Goal: Task Accomplishment & Management: Manage account settings

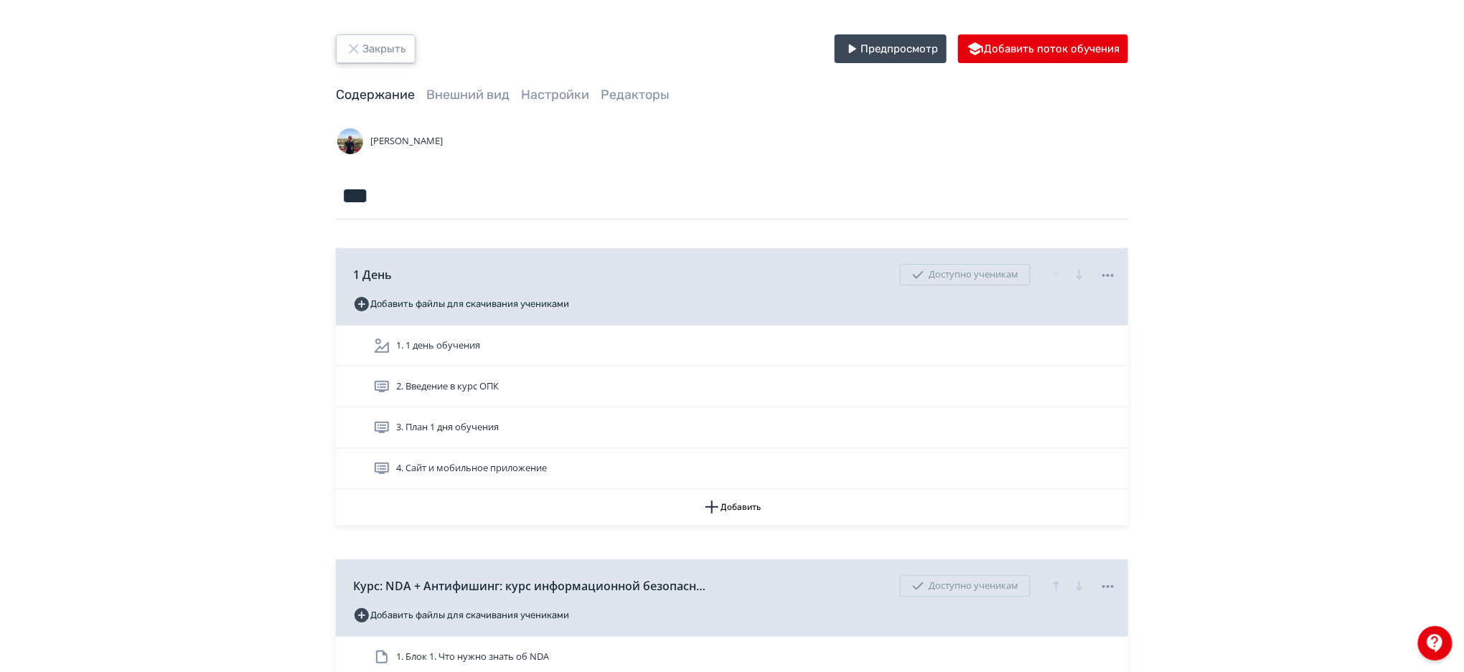
click at [379, 47] on button "Закрыть" at bounding box center [376, 48] width 80 height 29
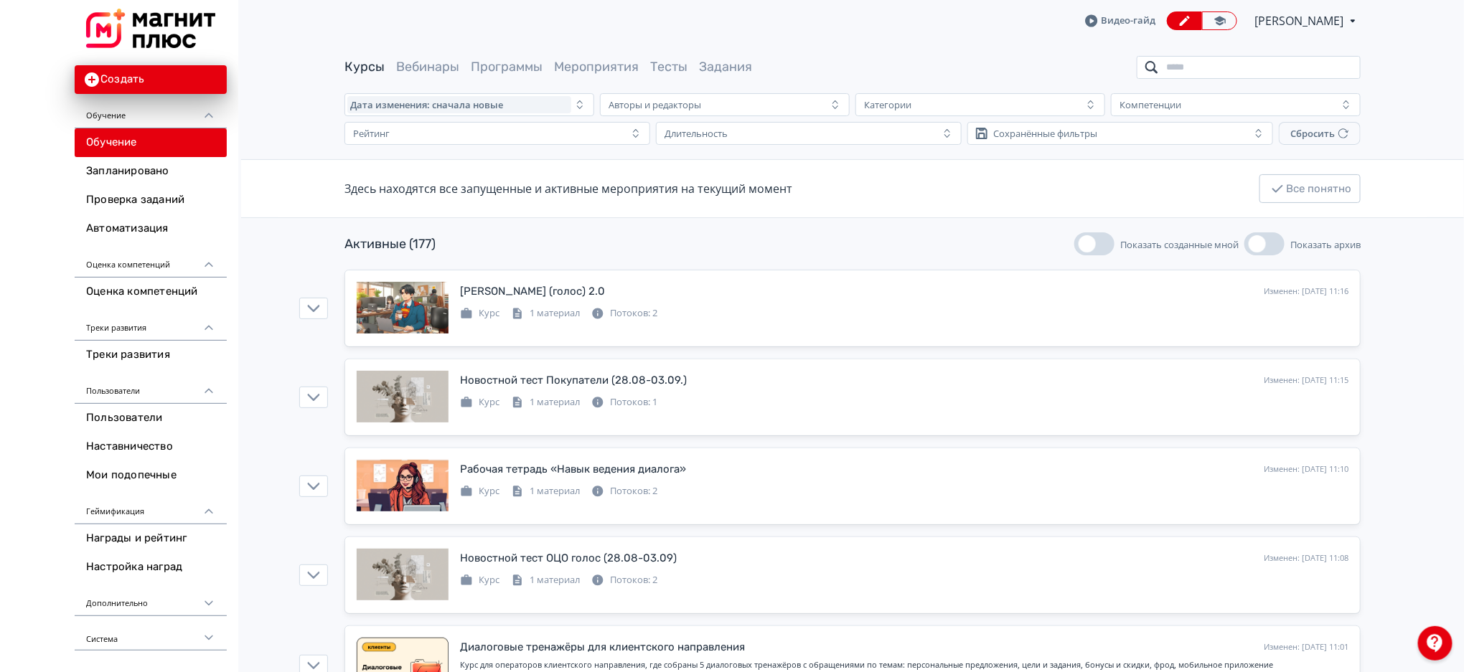
click at [1210, 78] on input "search" at bounding box center [1249, 67] width 224 height 23
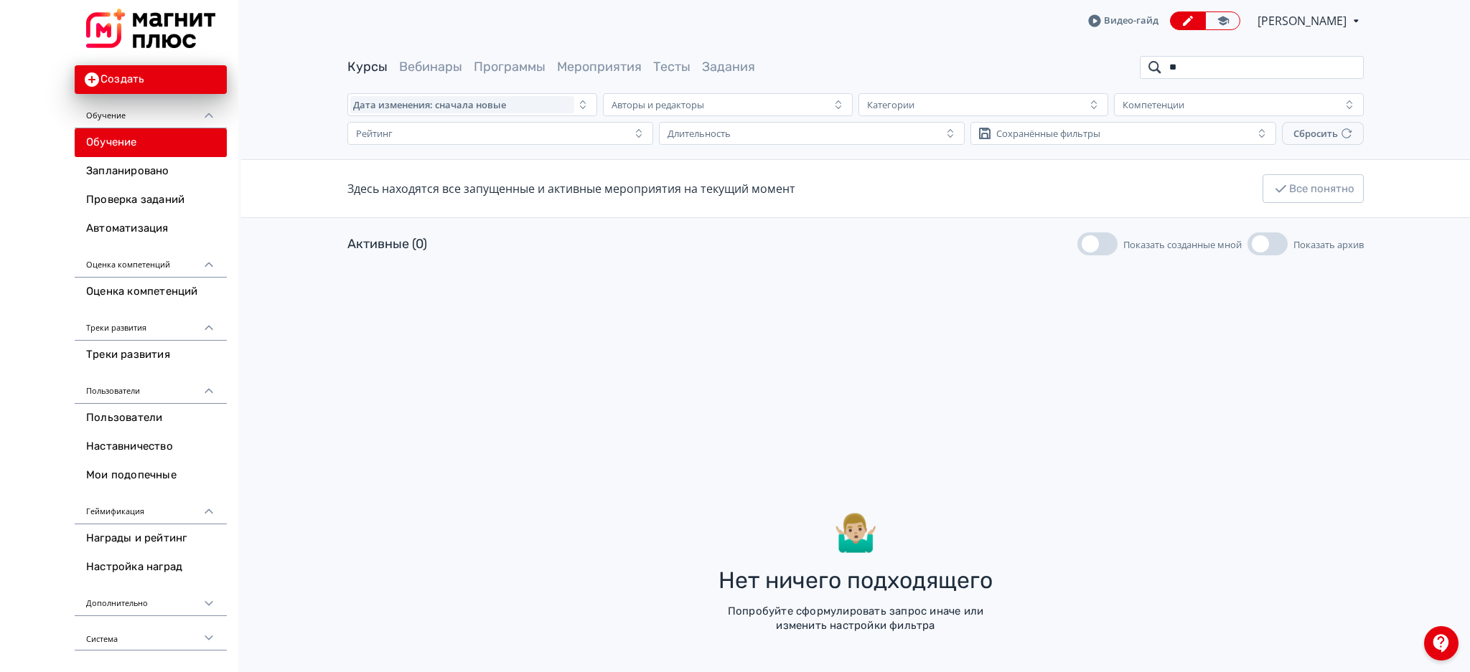
type input "*"
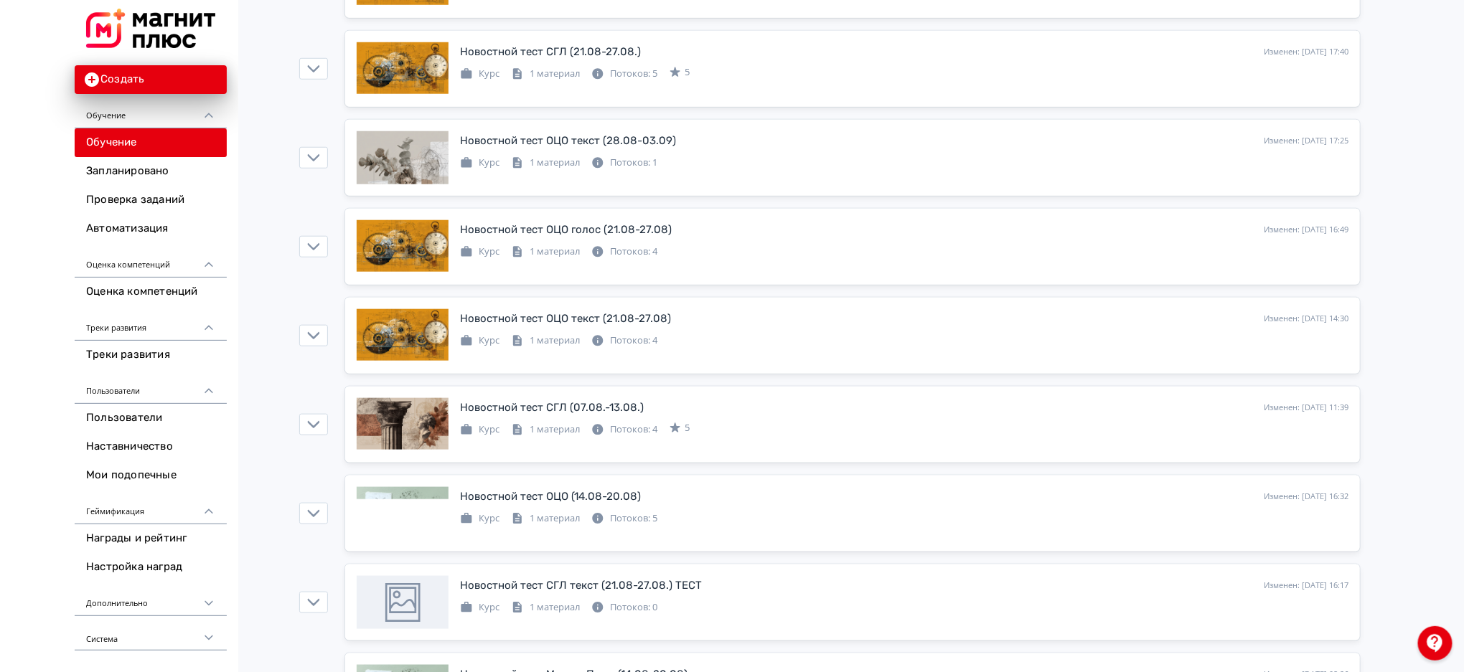
scroll to position [589, 0]
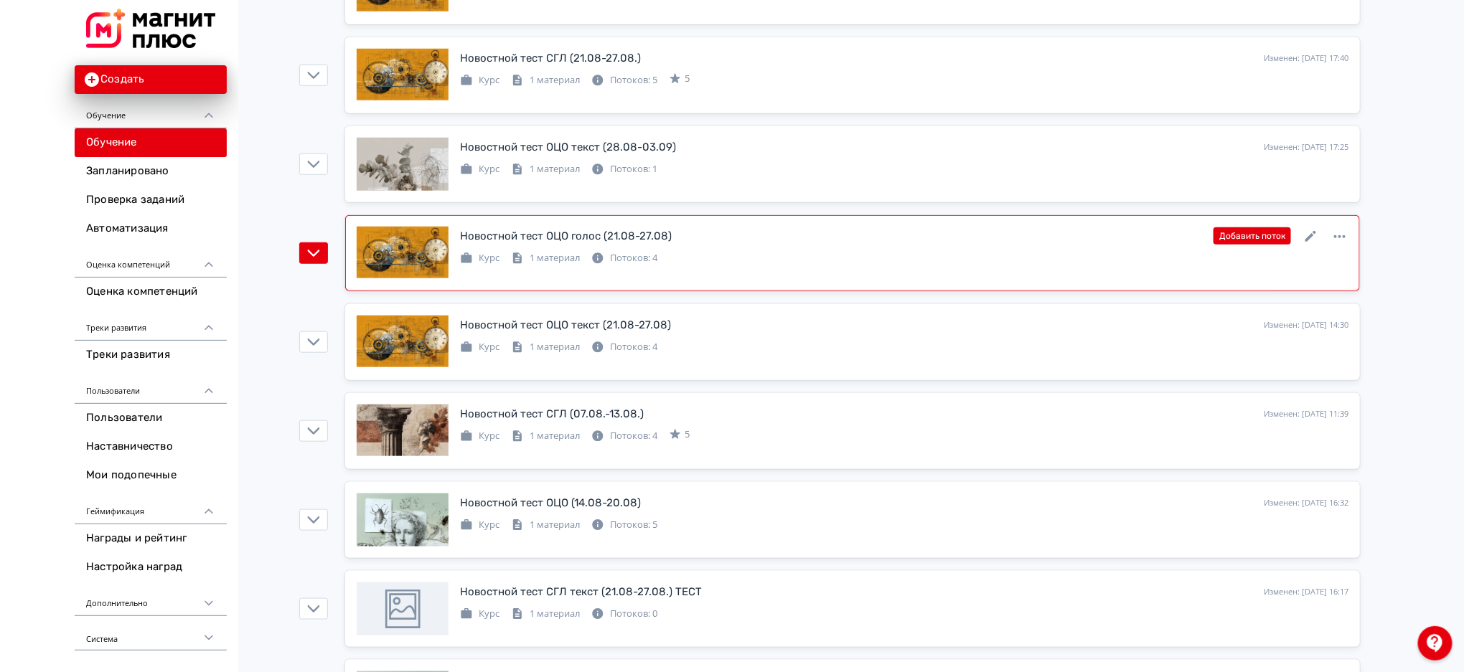
type input "*********"
click at [1134, 273] on div "Новостной тест ОЦО голос (21.08-27.08) Изменен: [DATE] 16:49 Добавить поток Кур…" at bounding box center [853, 253] width 992 height 53
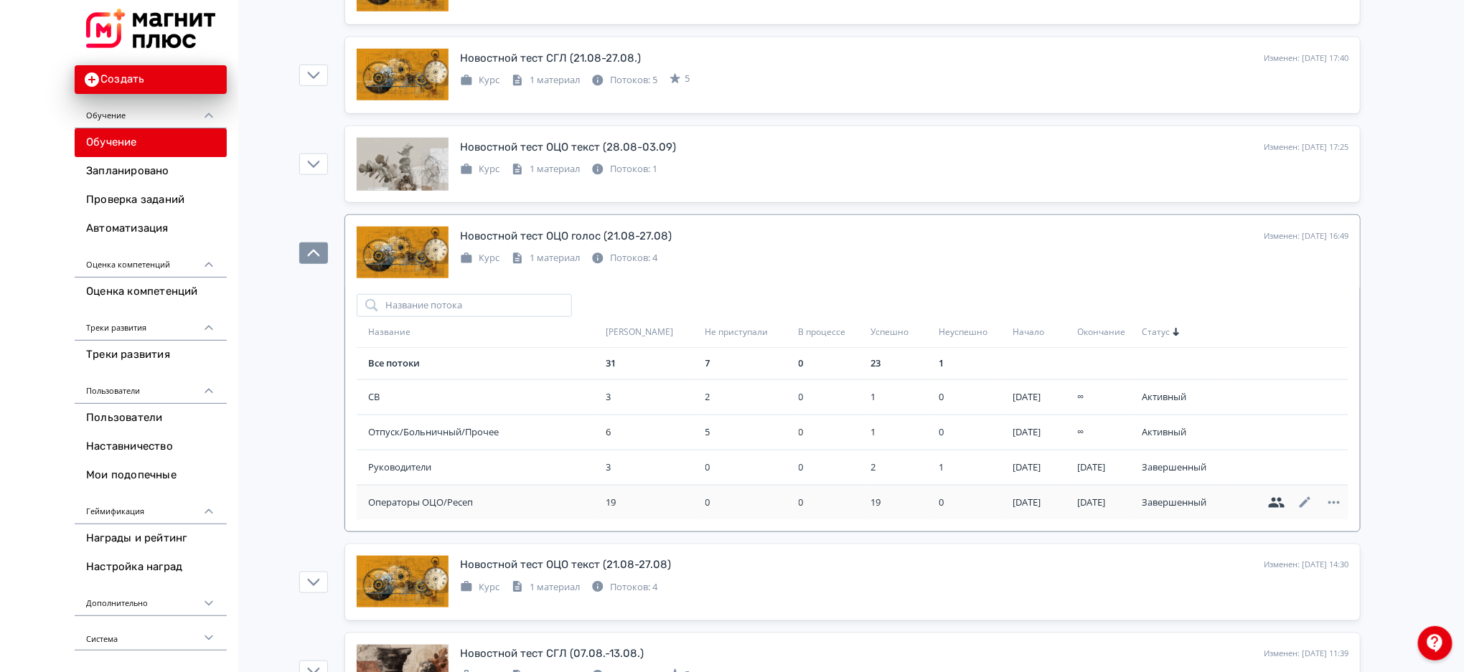
click at [1276, 501] on icon at bounding box center [1276, 502] width 17 height 17
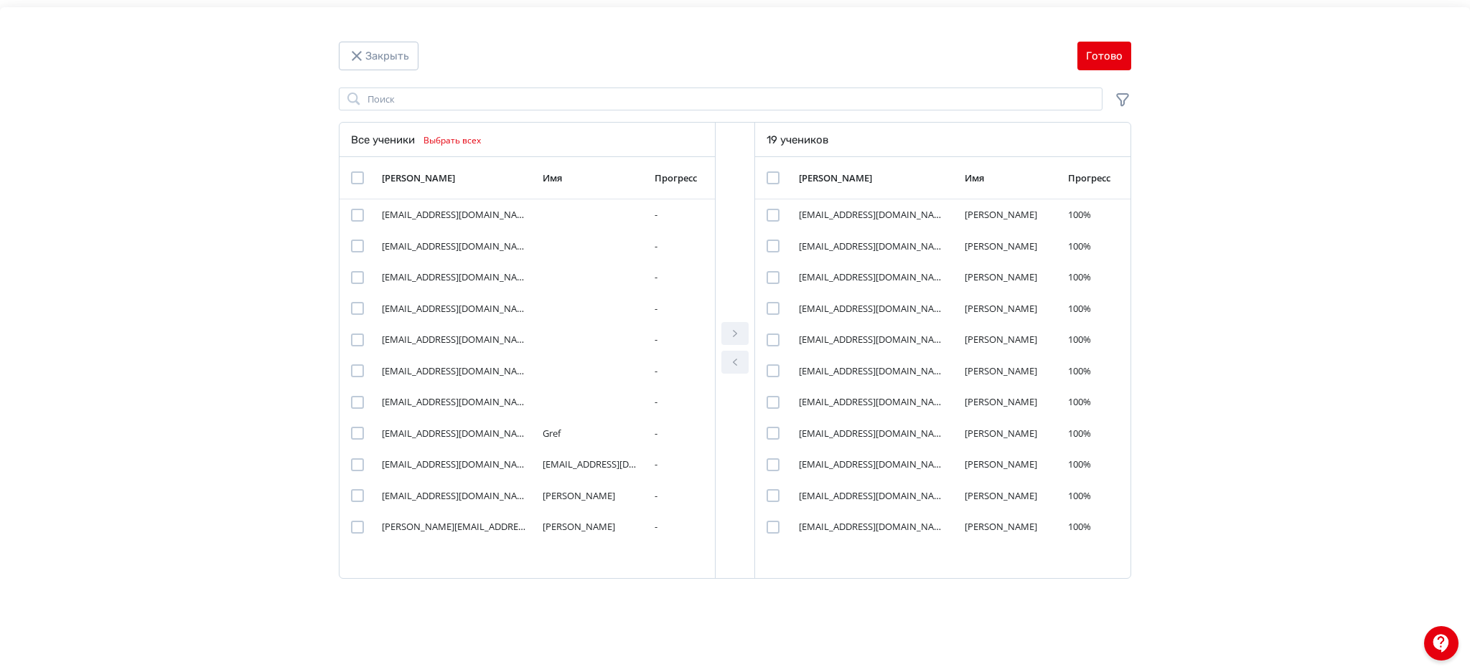
drag, startPoint x: 1127, startPoint y: 156, endPoint x: 1127, endPoint y: 164, distance: 7.9
click at [1127, 164] on div "[PERSON_NAME] Имя Прогресс [EMAIL_ADDRESS][DOMAIN_NAME] [PERSON_NAME] 100% [EMA…" at bounding box center [942, 350] width 375 height 387
click at [400, 63] on button "Закрыть" at bounding box center [379, 56] width 80 height 29
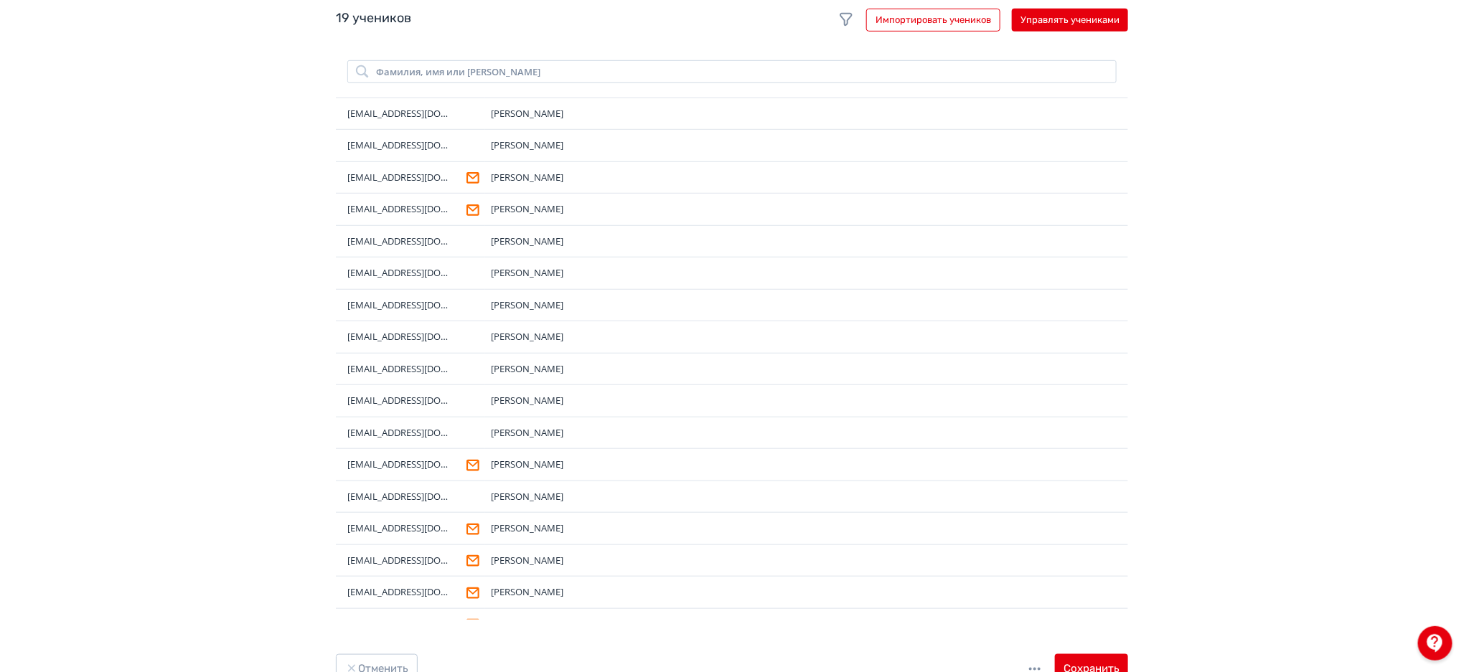
scroll to position [487, 0]
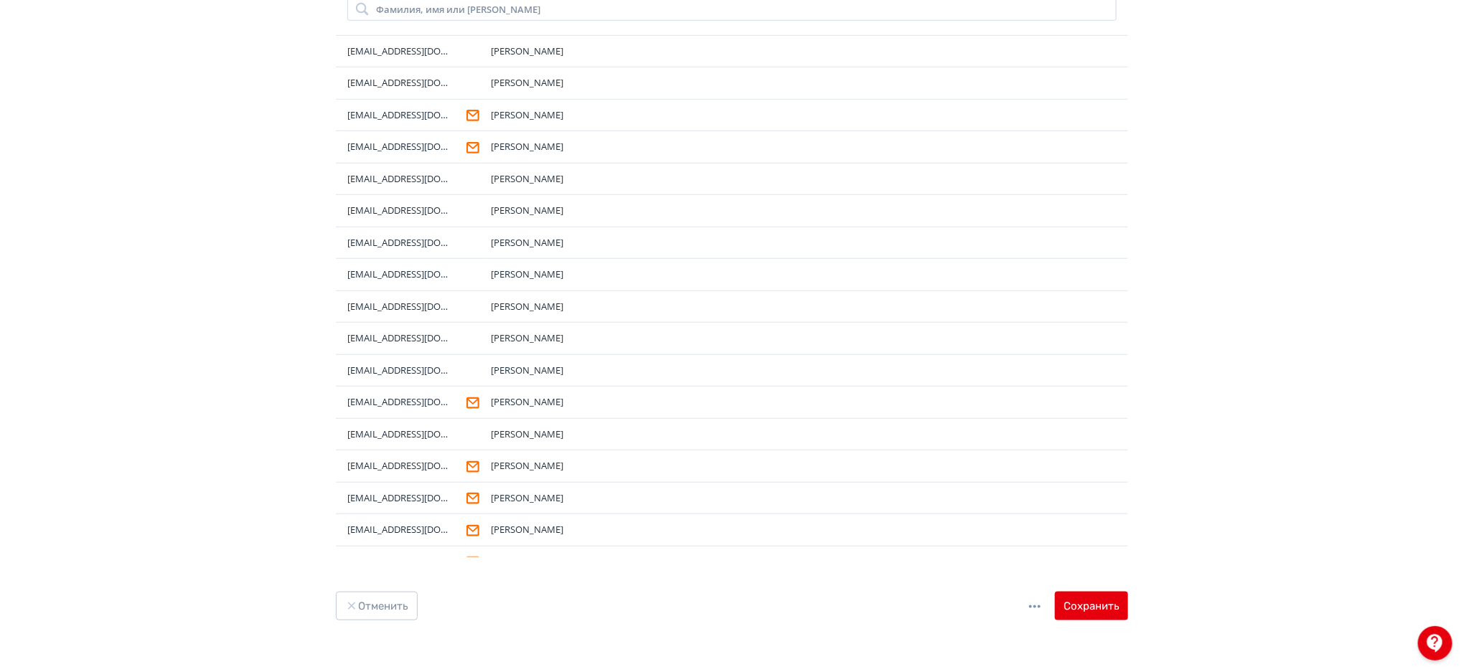
click at [1037, 607] on icon at bounding box center [1034, 607] width 17 height 17
click at [1244, 451] on div "Удалить" at bounding box center [735, 336] width 1470 height 672
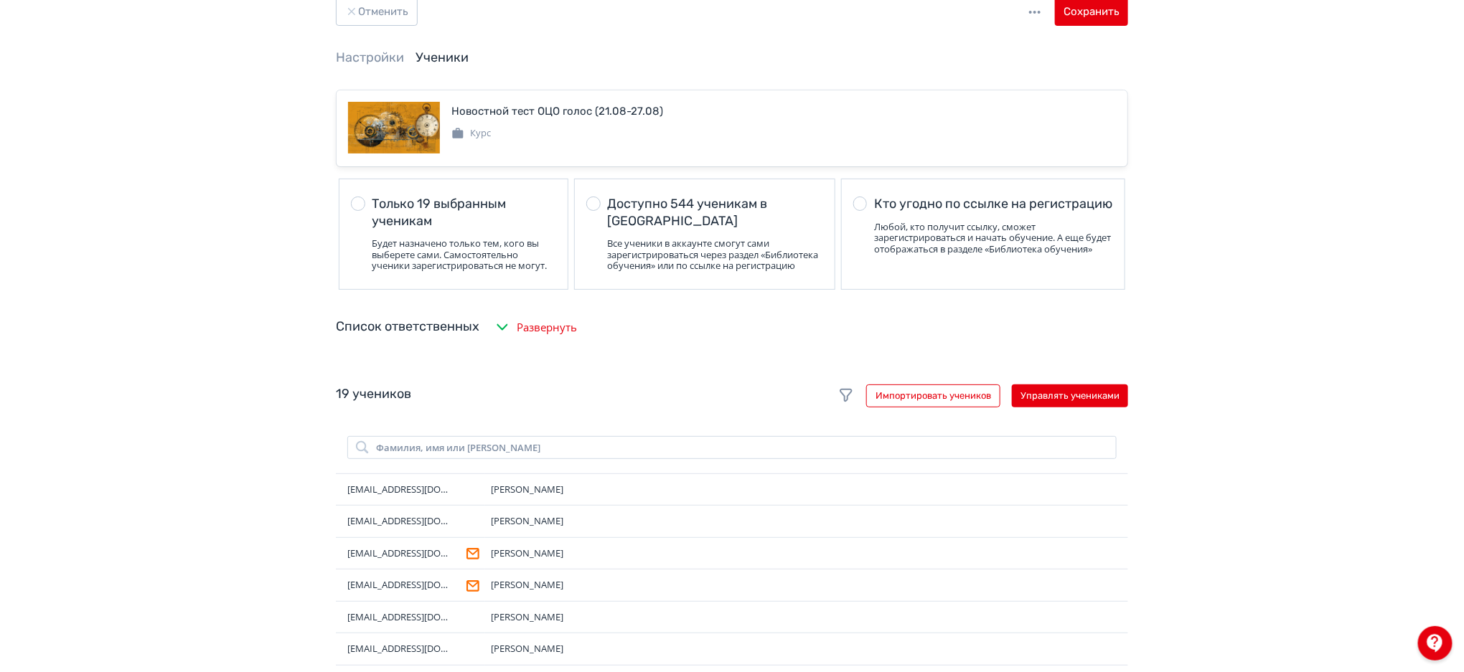
scroll to position [0, 0]
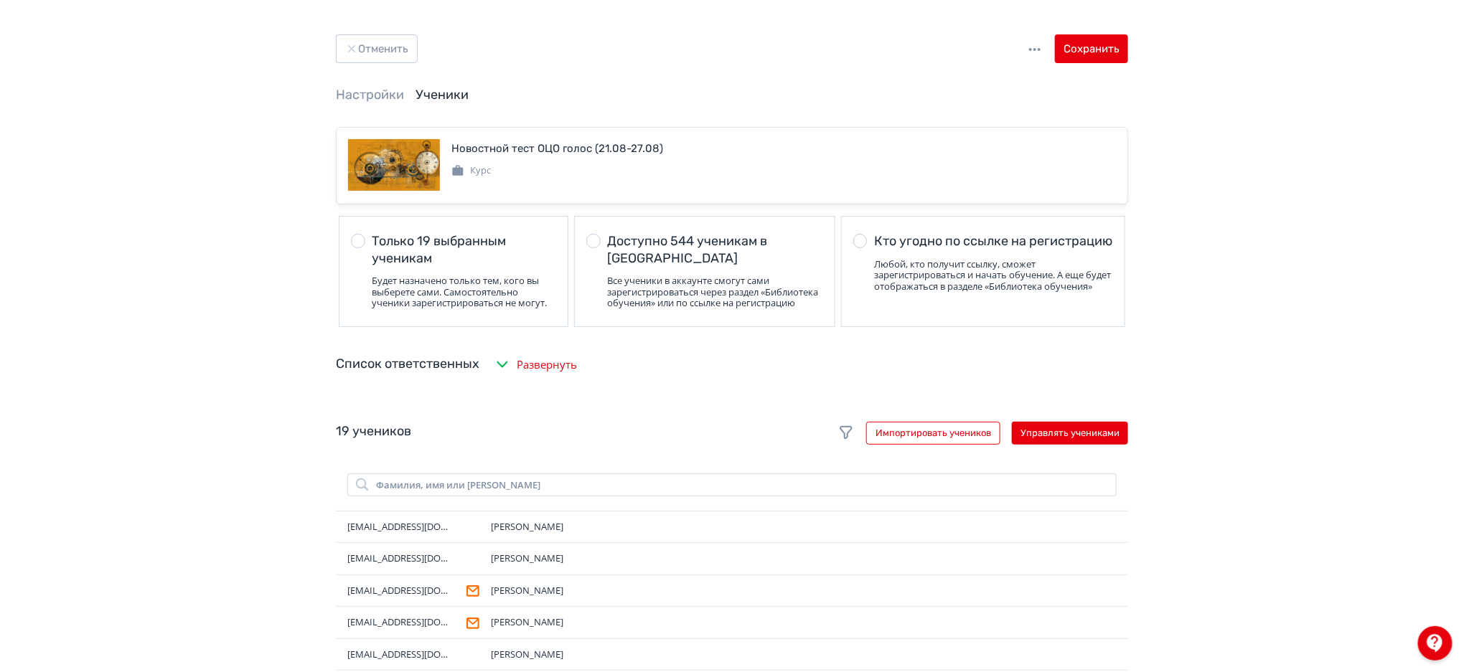
click at [1030, 43] on icon at bounding box center [1034, 49] width 17 height 17
click at [889, 88] on div "Удалить" at bounding box center [735, 336] width 1470 height 672
click at [412, 58] on button "Отменить" at bounding box center [377, 48] width 82 height 29
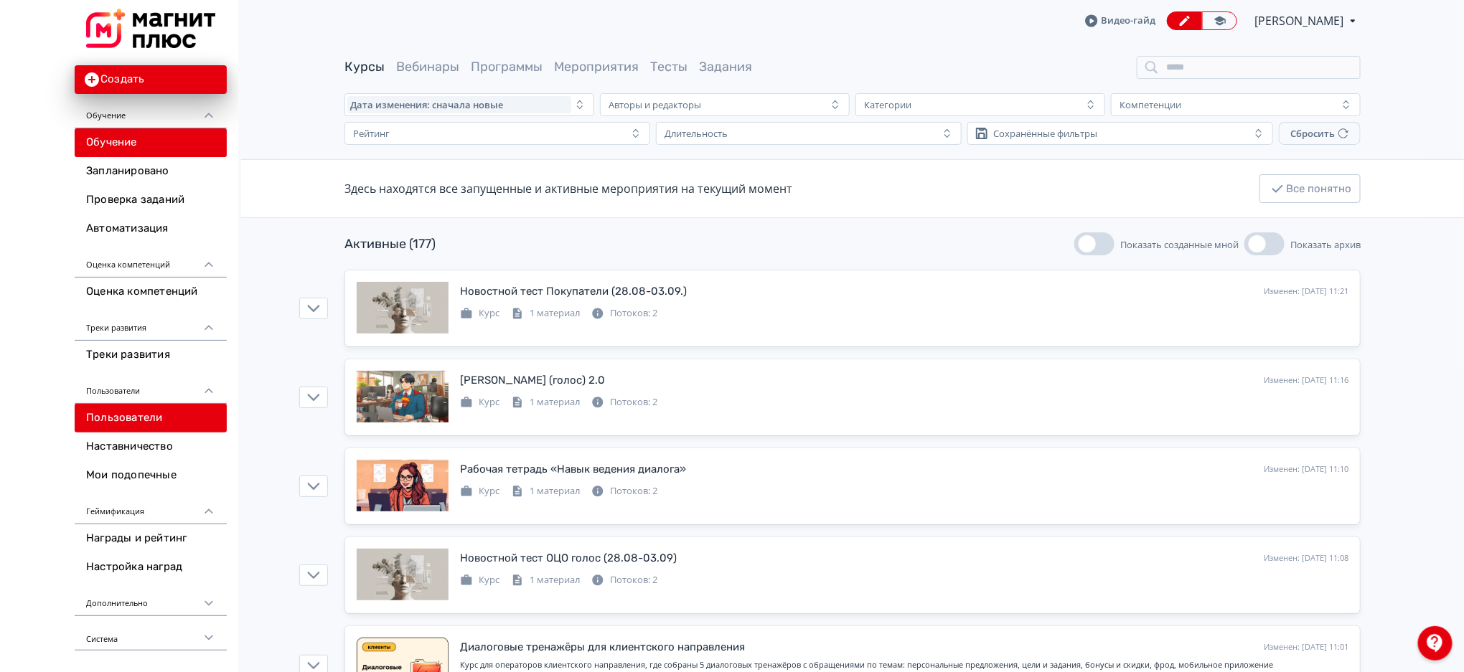
click at [135, 418] on link "Пользователи" at bounding box center [151, 418] width 152 height 29
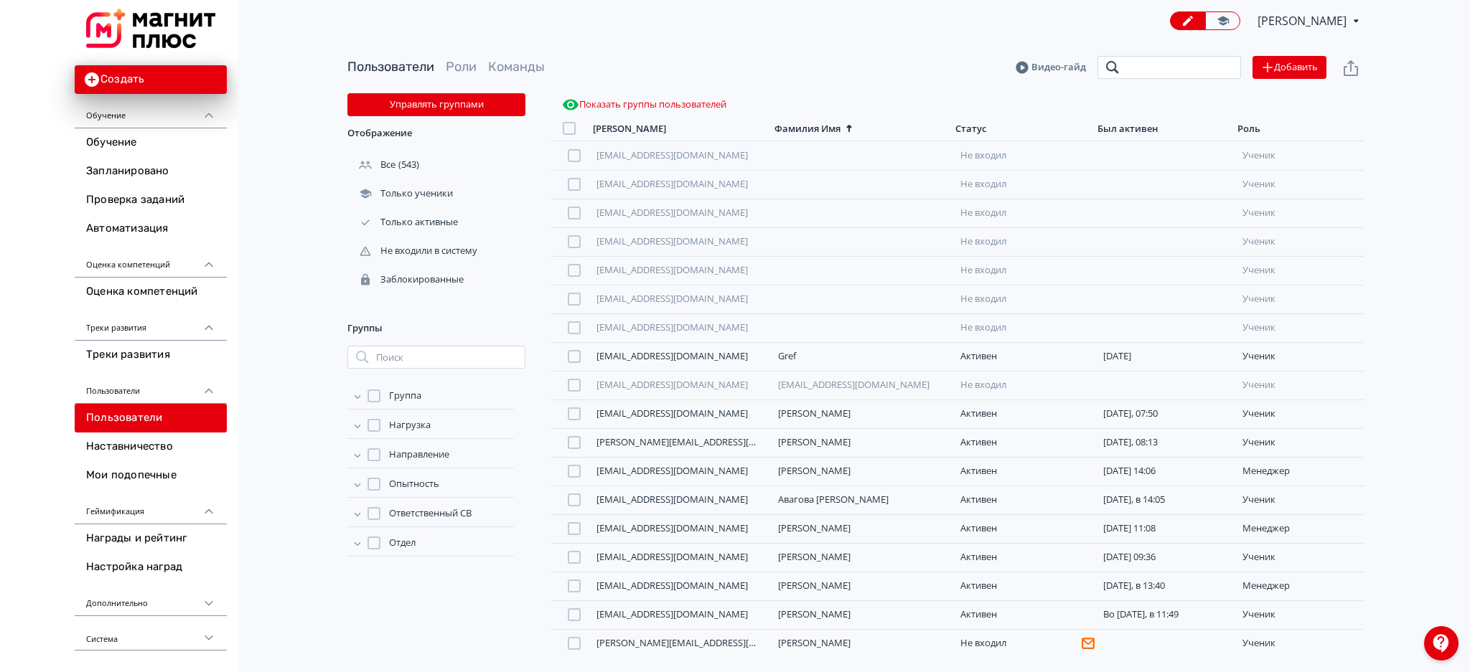
click at [1134, 70] on input "search" at bounding box center [1169, 67] width 144 height 23
type input "*"
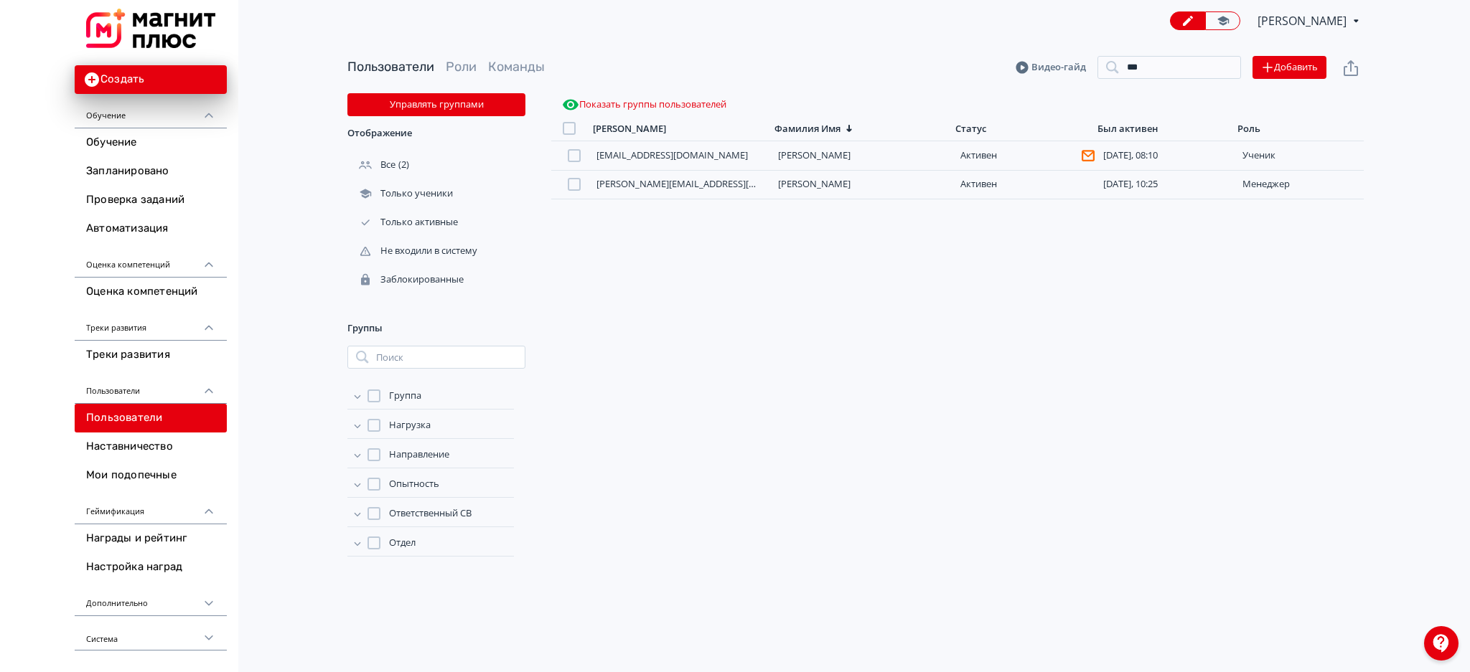
click at [695, 103] on button "Показать группы пользователей" at bounding box center [644, 104] width 170 height 23
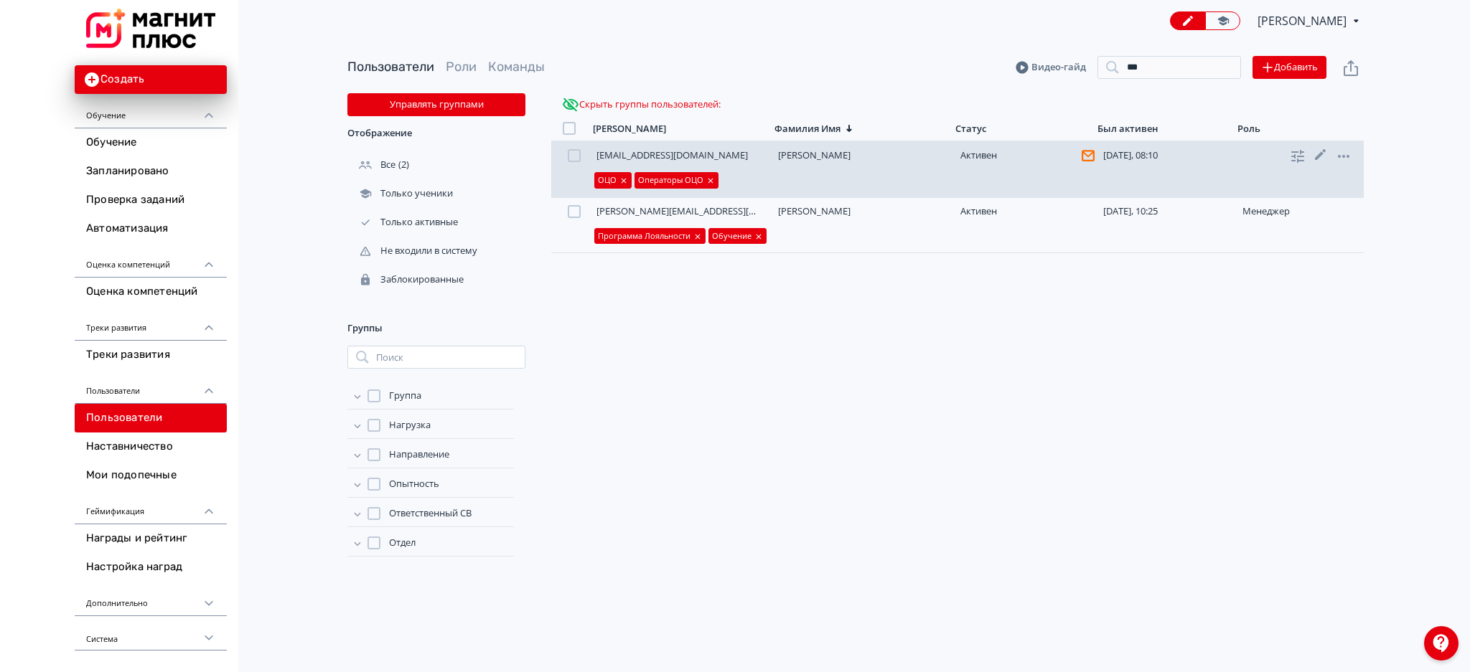
click at [575, 158] on div at bounding box center [574, 155] width 13 height 13
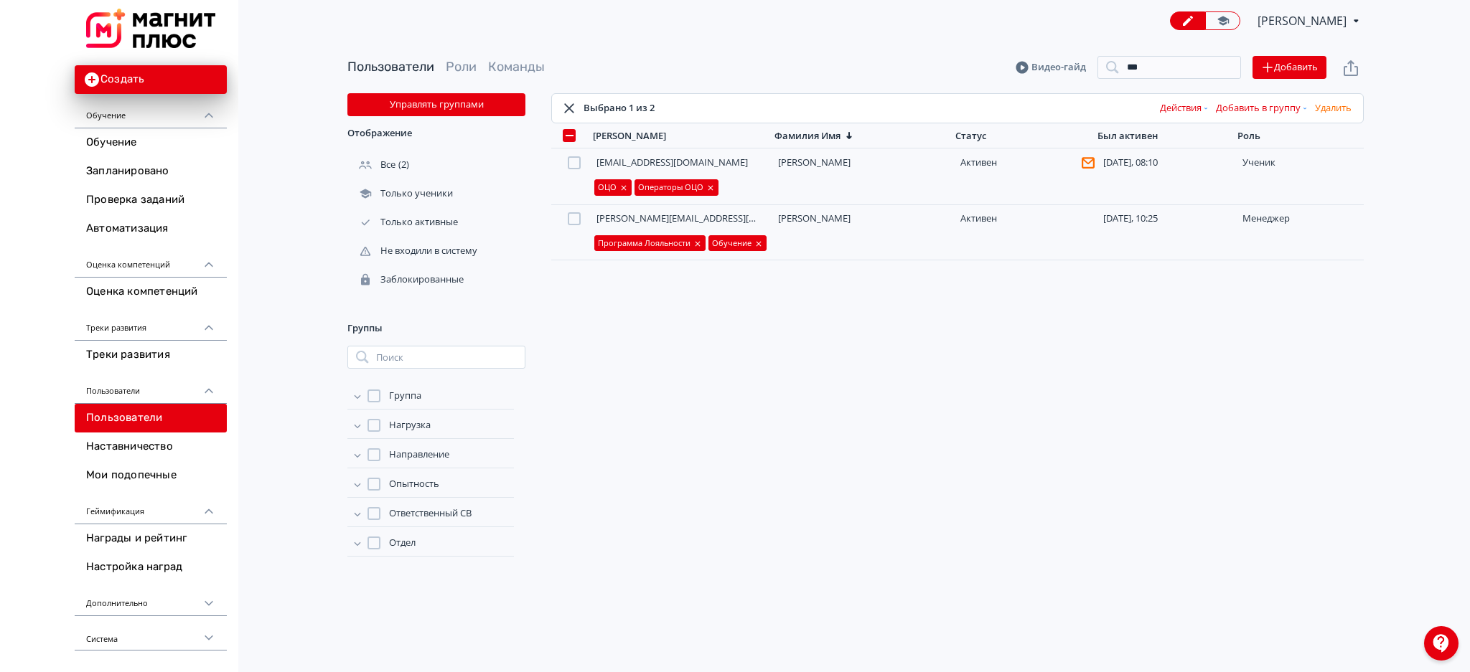
click at [1242, 111] on button "Добавить в группу" at bounding box center [1262, 108] width 99 height 23
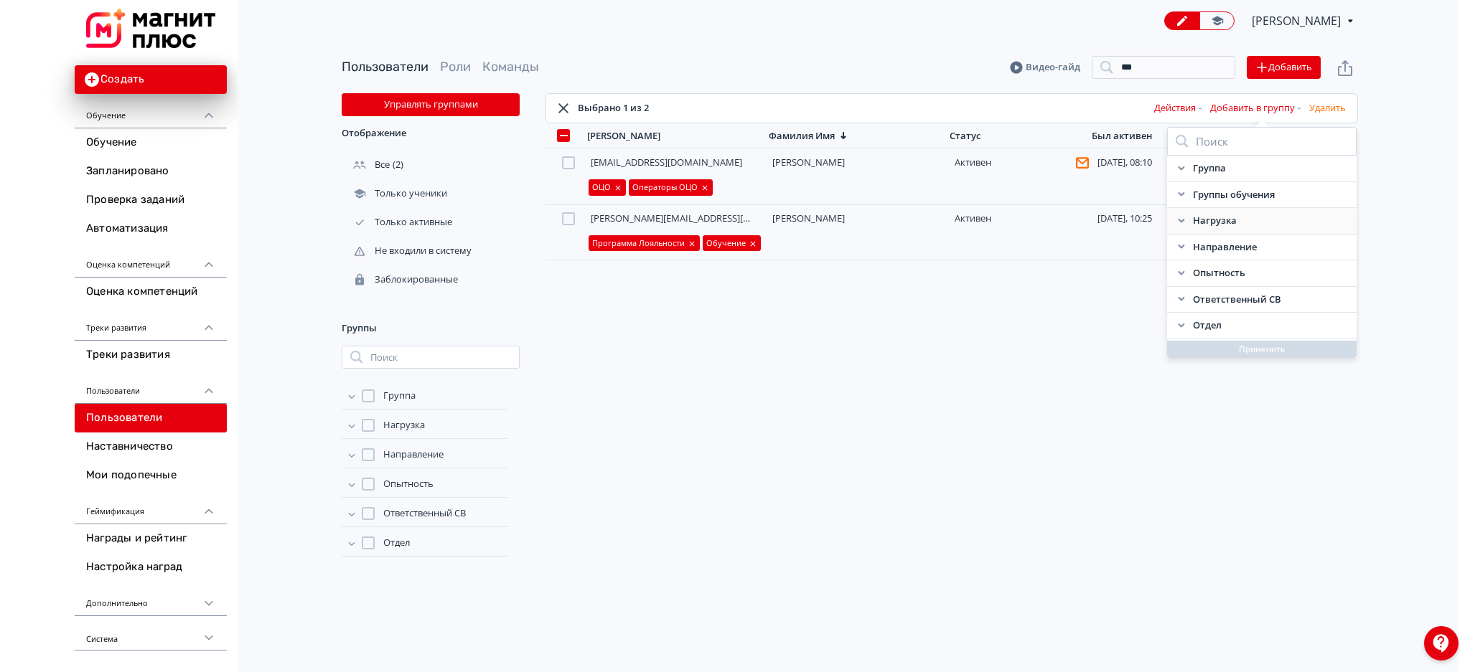
click at [1179, 219] on icon at bounding box center [1181, 220] width 11 height 11
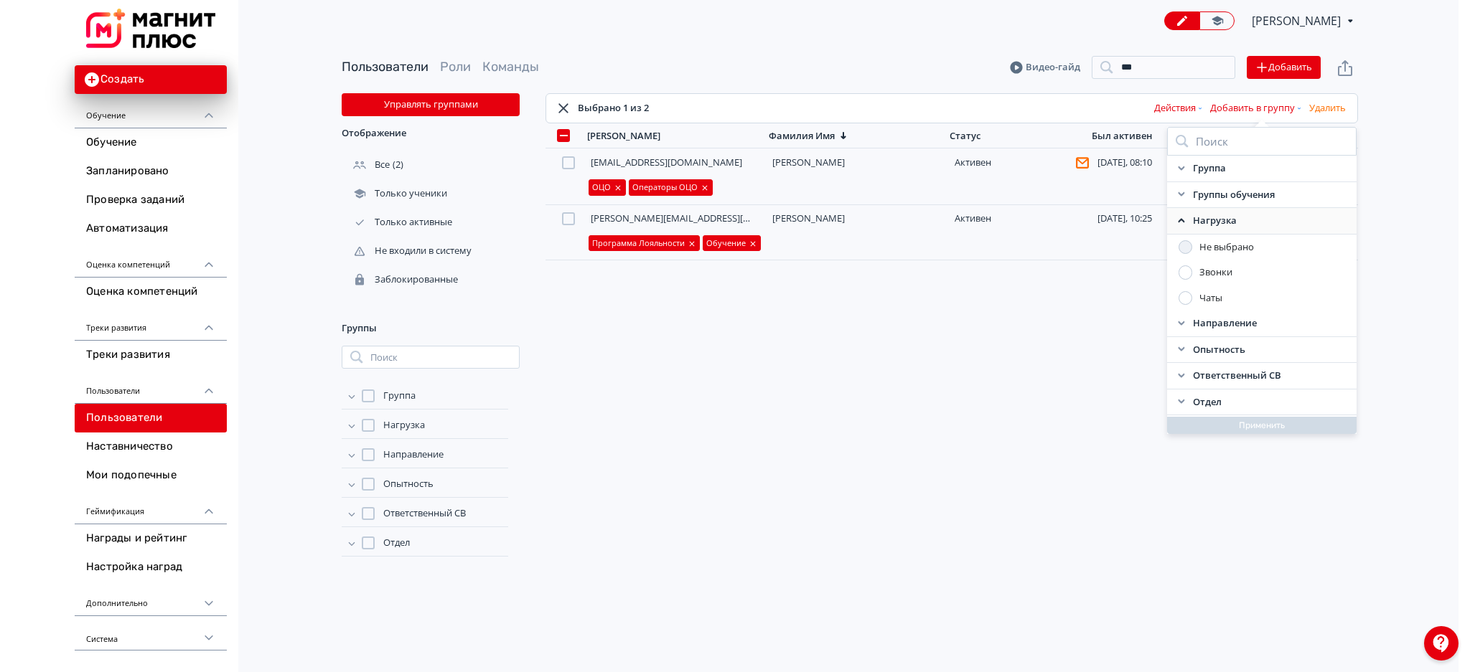
click at [1187, 273] on div at bounding box center [1185, 273] width 14 height 14
click at [1181, 227] on div "Нагрузка" at bounding box center [1255, 221] width 189 height 27
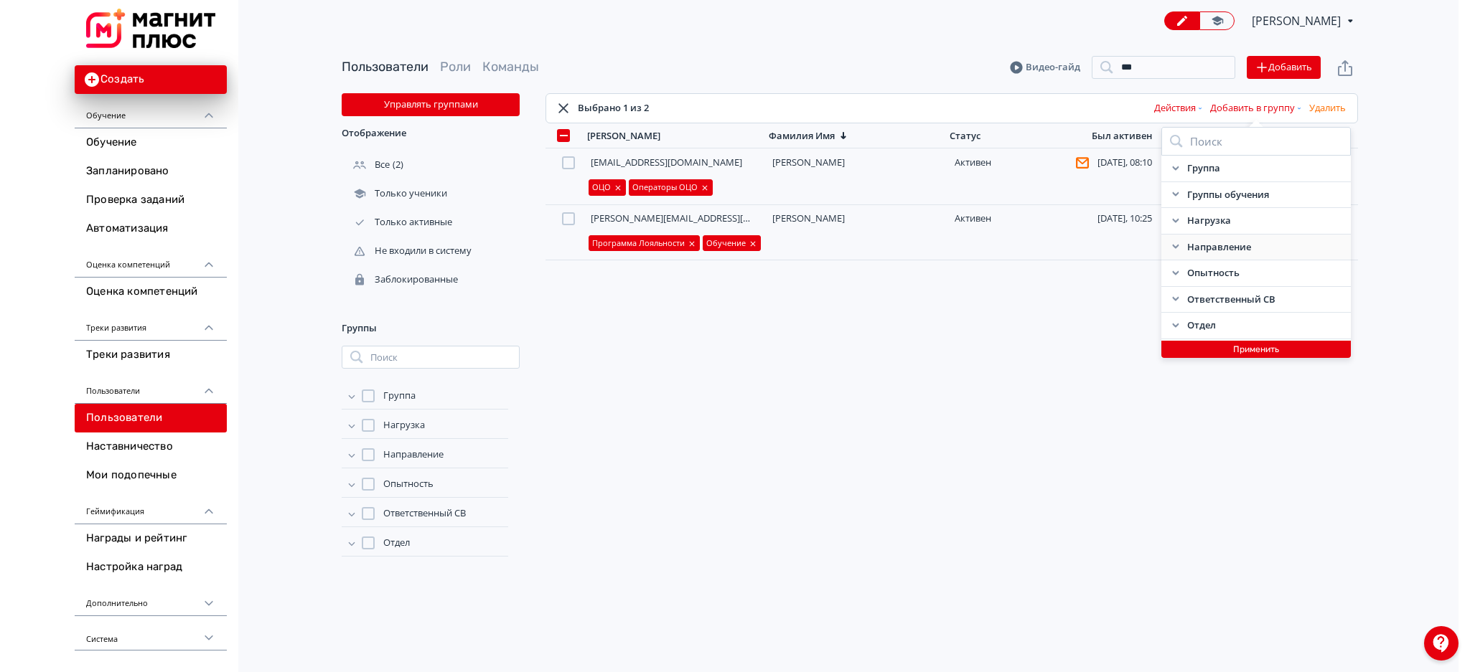
click at [1175, 249] on icon at bounding box center [1175, 246] width 11 height 11
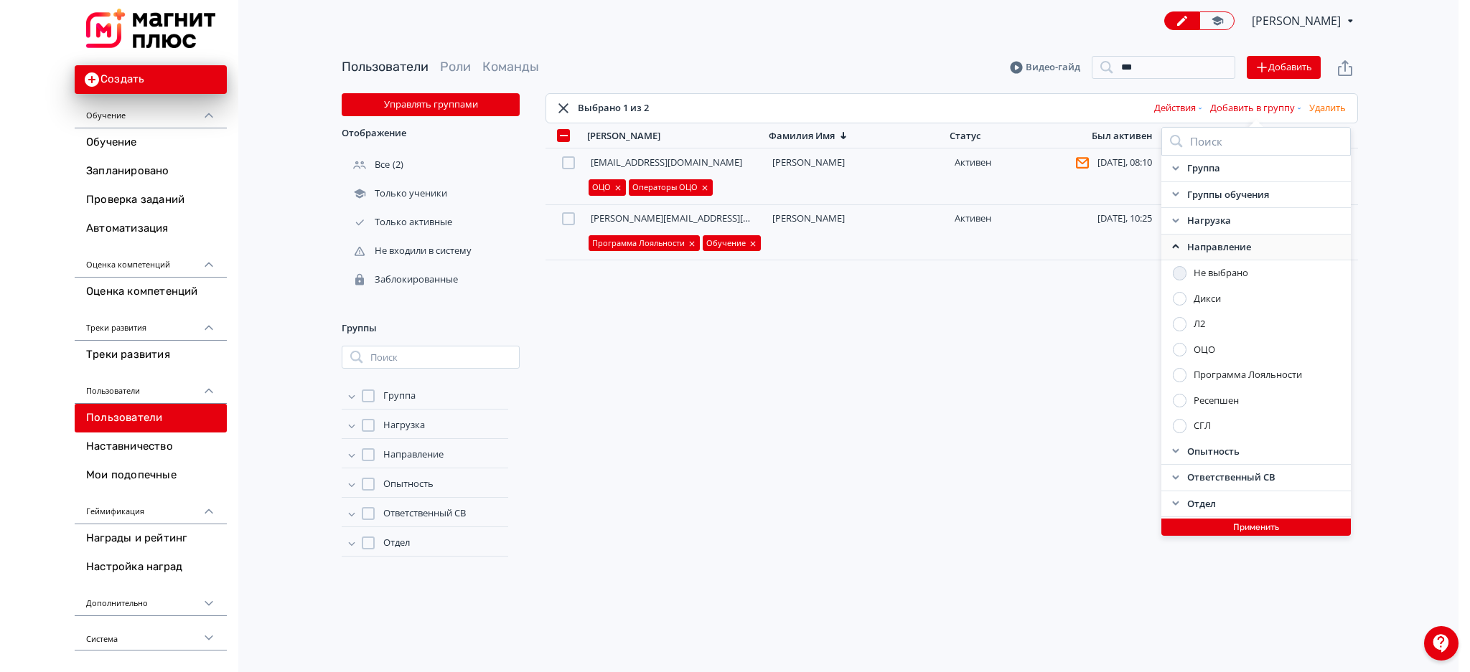
click at [1177, 348] on div at bounding box center [1180, 350] width 14 height 14
click at [1177, 242] on icon at bounding box center [1175, 246] width 11 height 11
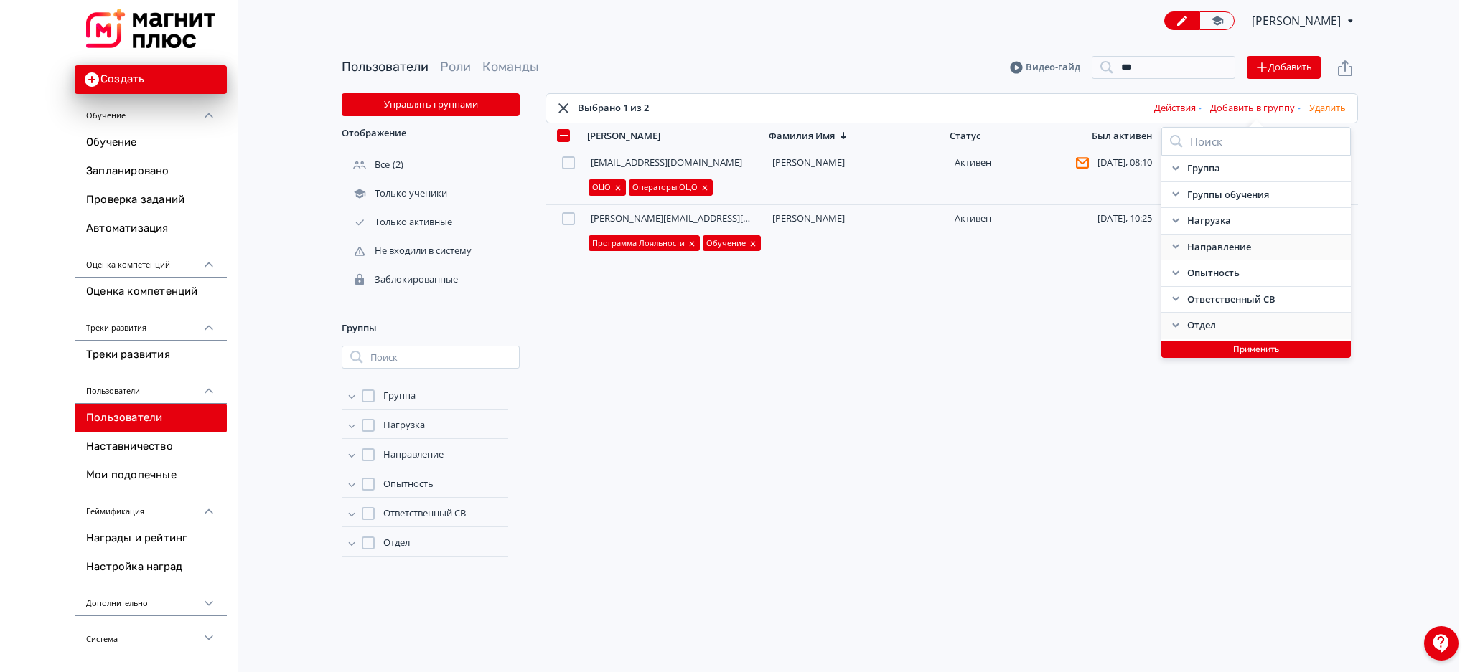
click at [1174, 321] on icon at bounding box center [1175, 325] width 11 height 11
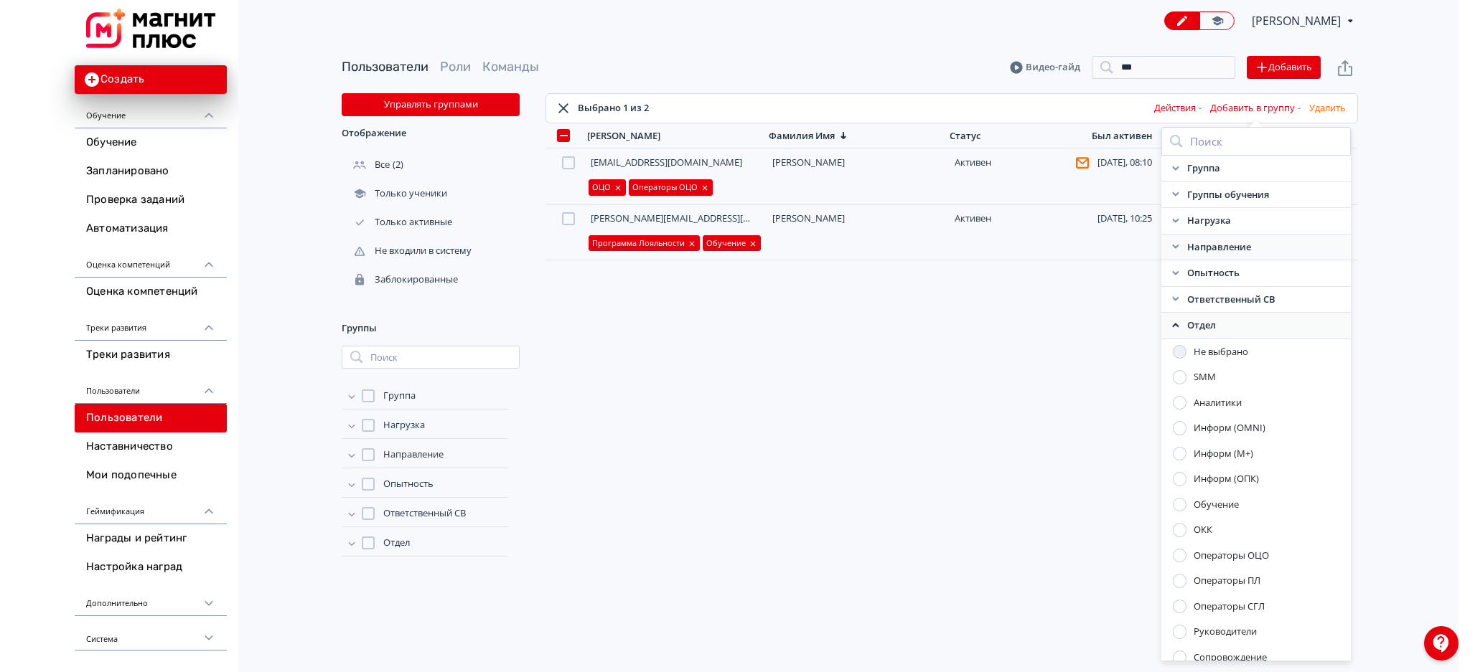
click at [1179, 557] on div at bounding box center [1180, 556] width 14 height 14
click at [1176, 322] on icon at bounding box center [1175, 325] width 11 height 11
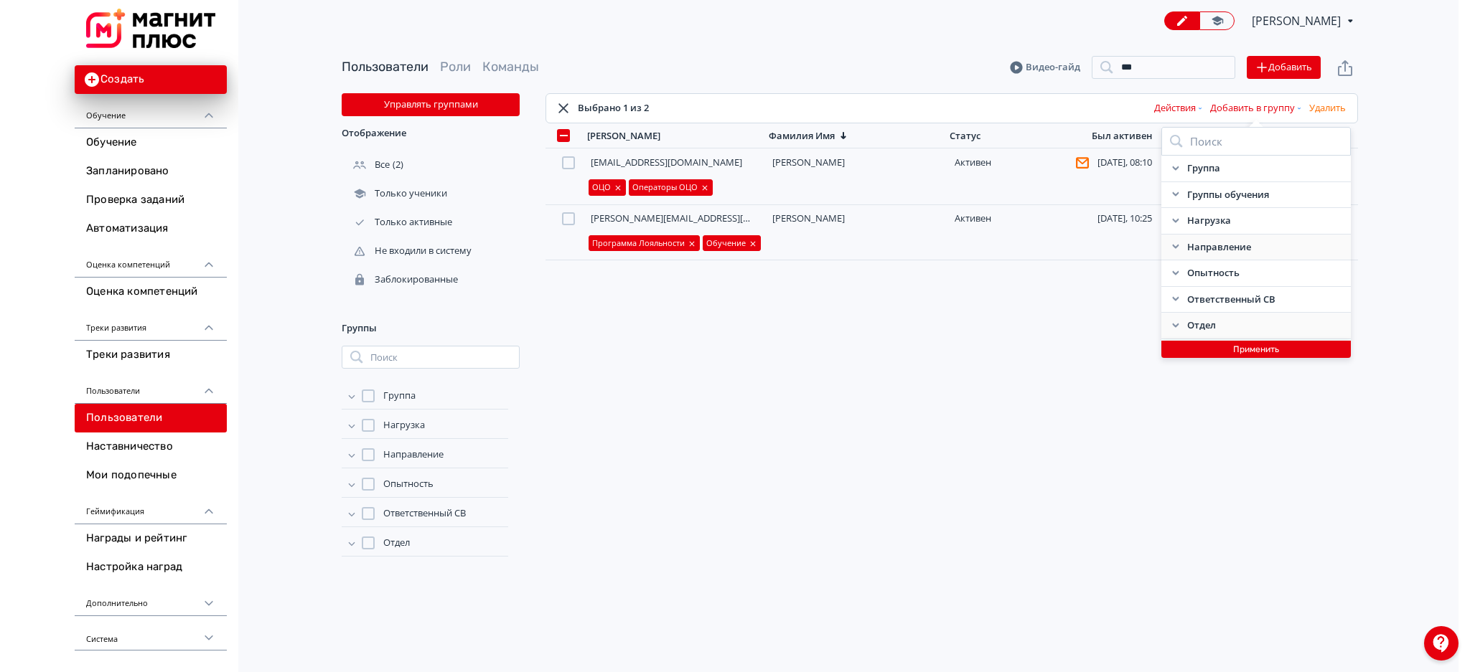
click at [1234, 350] on button "Применить" at bounding box center [1255, 349] width 189 height 17
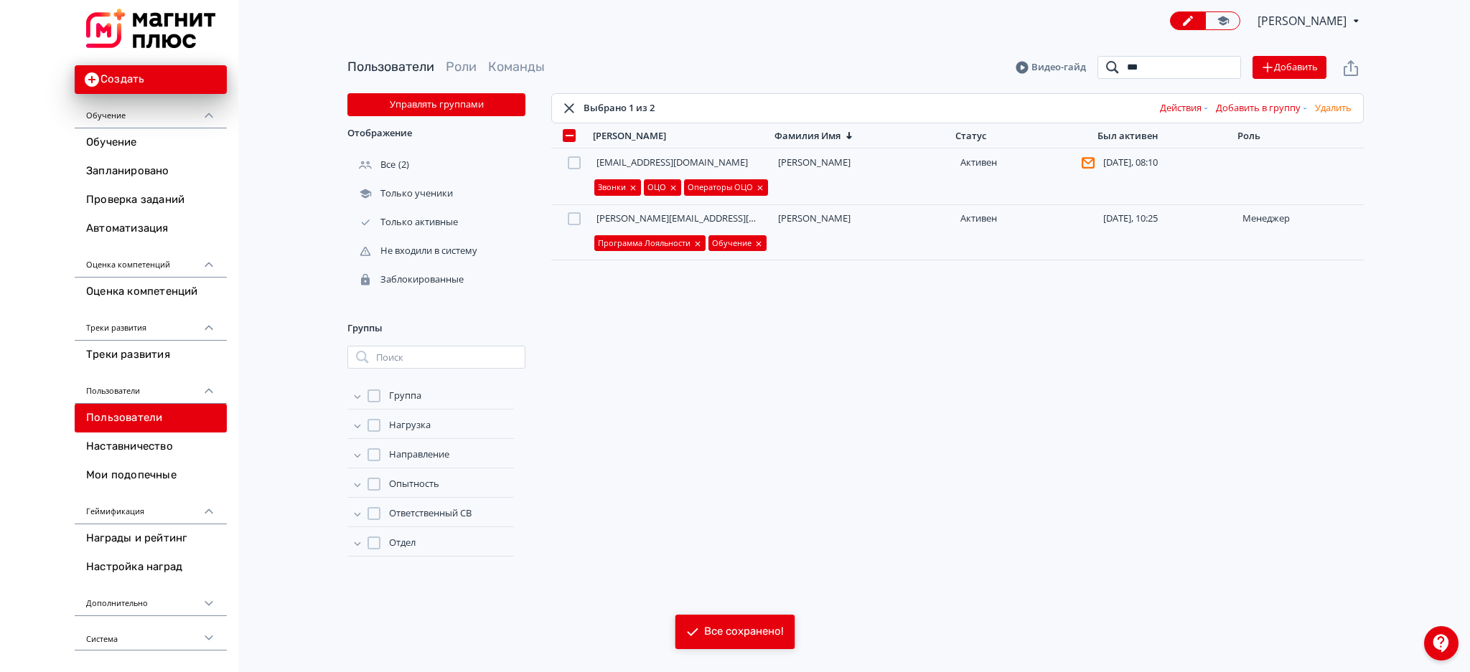
drag, startPoint x: 1163, startPoint y: 65, endPoint x: 1100, endPoint y: 70, distance: 62.6
click at [1100, 70] on input "***" at bounding box center [1169, 67] width 144 height 23
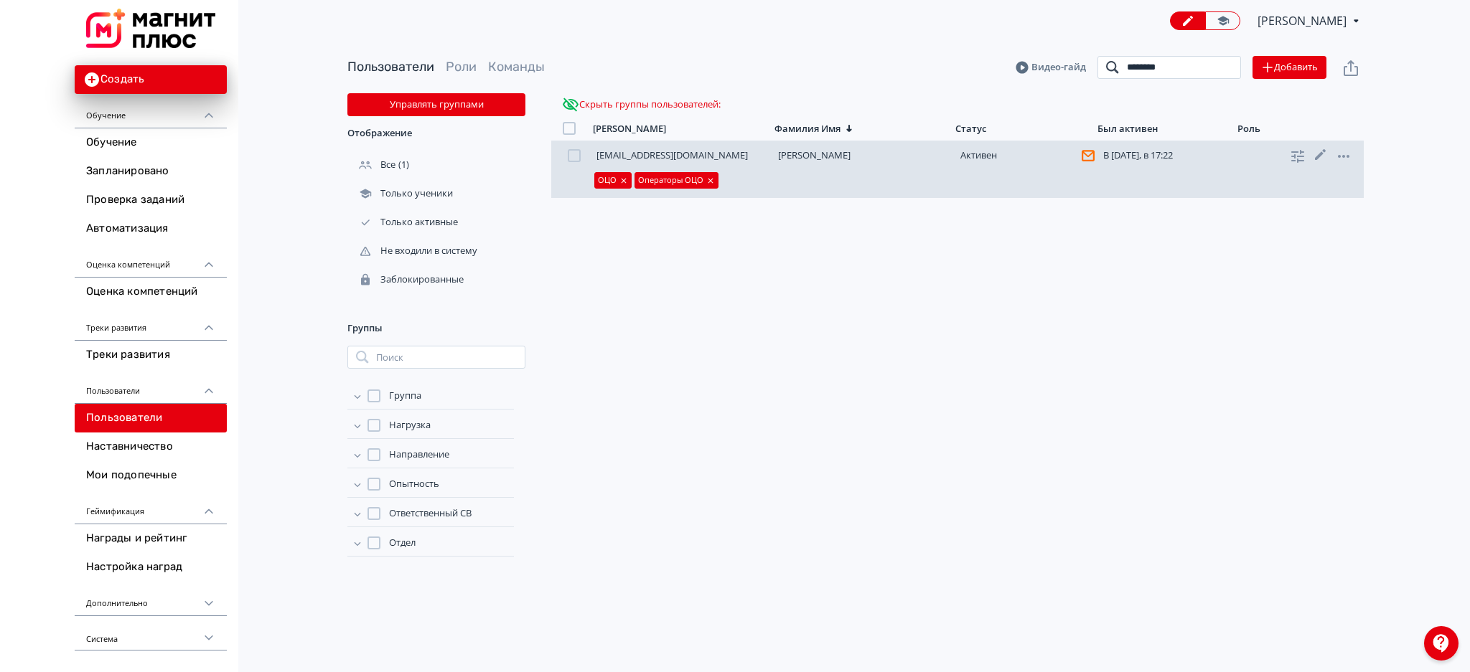
type input "********"
click at [576, 153] on div at bounding box center [574, 155] width 13 height 13
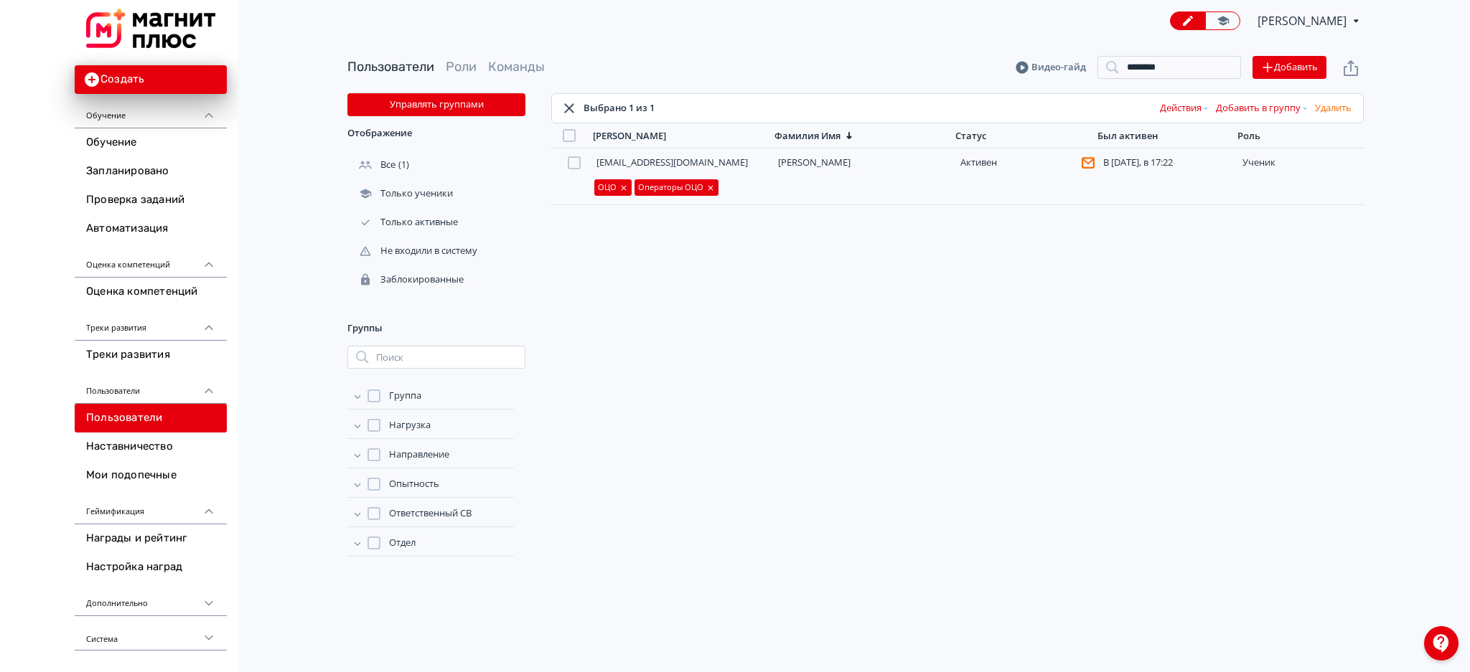
click at [1269, 110] on button "Добавить в группу" at bounding box center [1262, 108] width 99 height 23
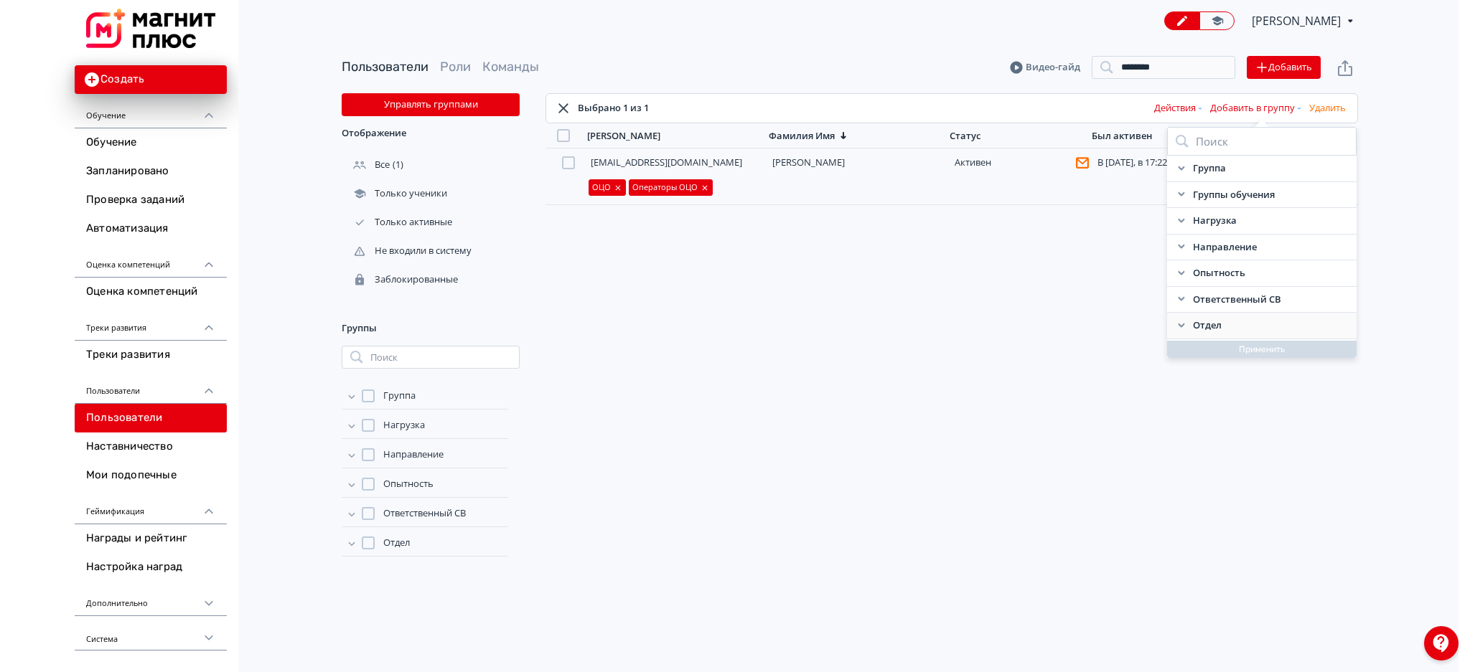
click at [1178, 330] on icon at bounding box center [1181, 325] width 11 height 11
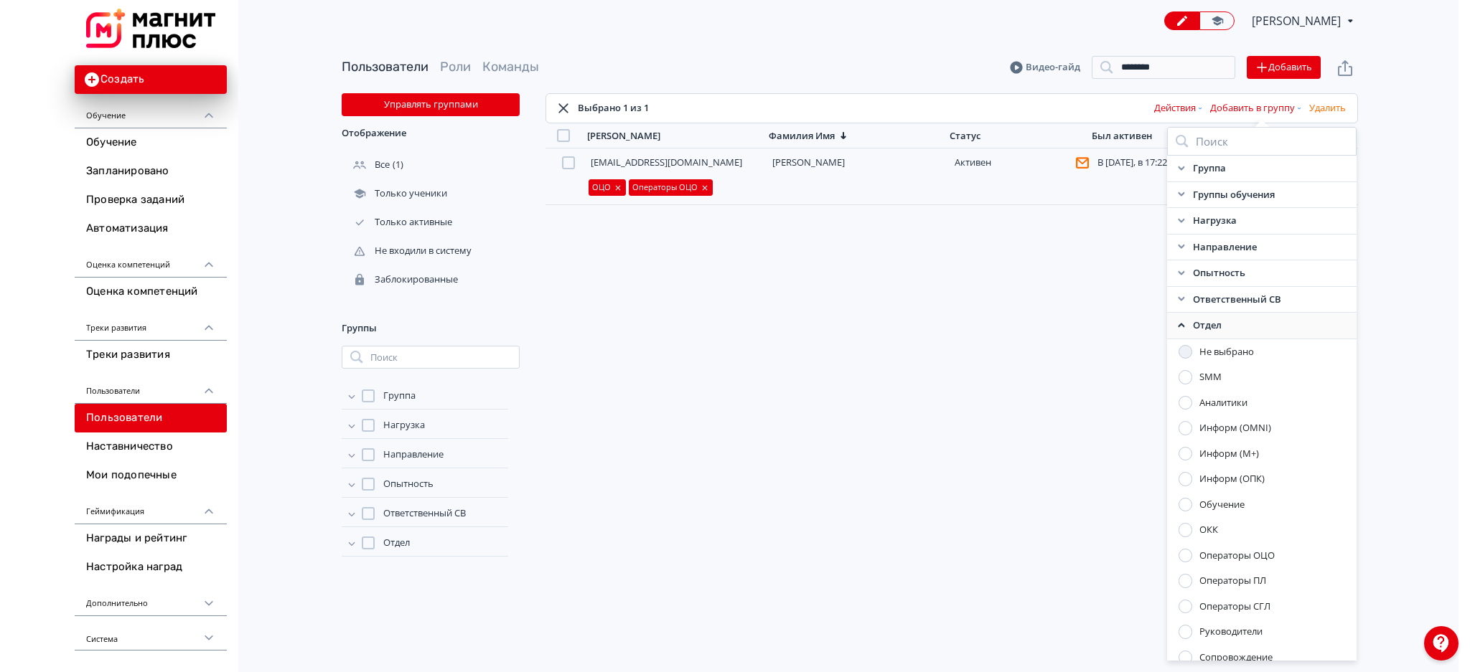
click at [1185, 558] on div at bounding box center [1185, 556] width 14 height 14
click at [1173, 330] on icon at bounding box center [1175, 325] width 11 height 11
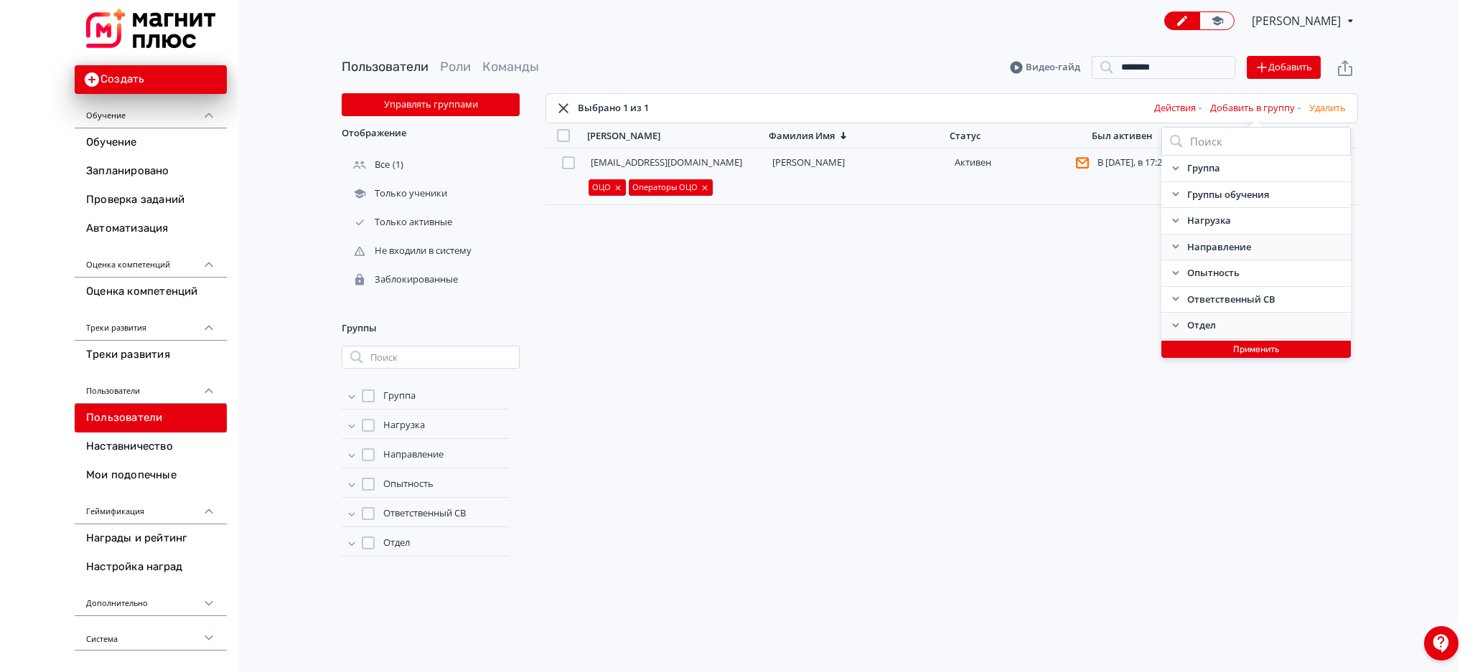
click at [1178, 246] on icon at bounding box center [1175, 247] width 6 height 4
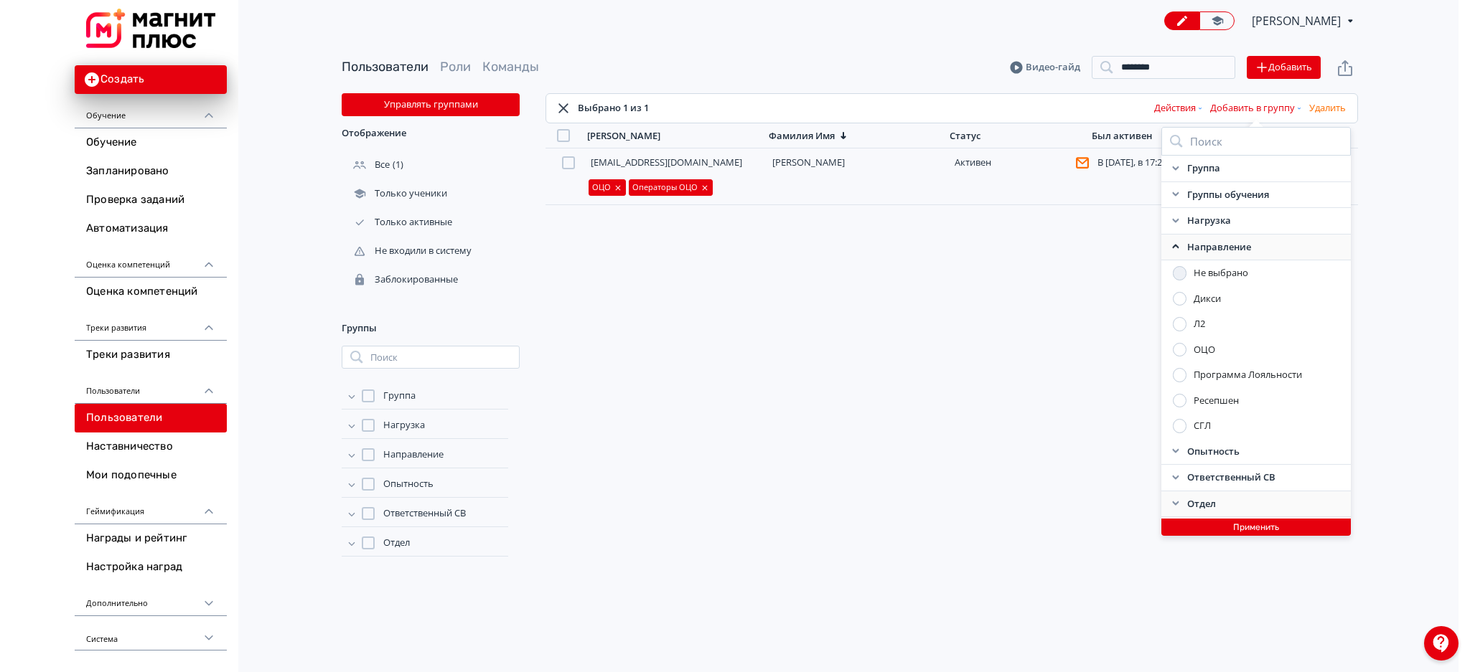
click at [1181, 350] on div at bounding box center [1180, 350] width 14 height 14
click at [1175, 240] on div "Направление" at bounding box center [1255, 248] width 189 height 27
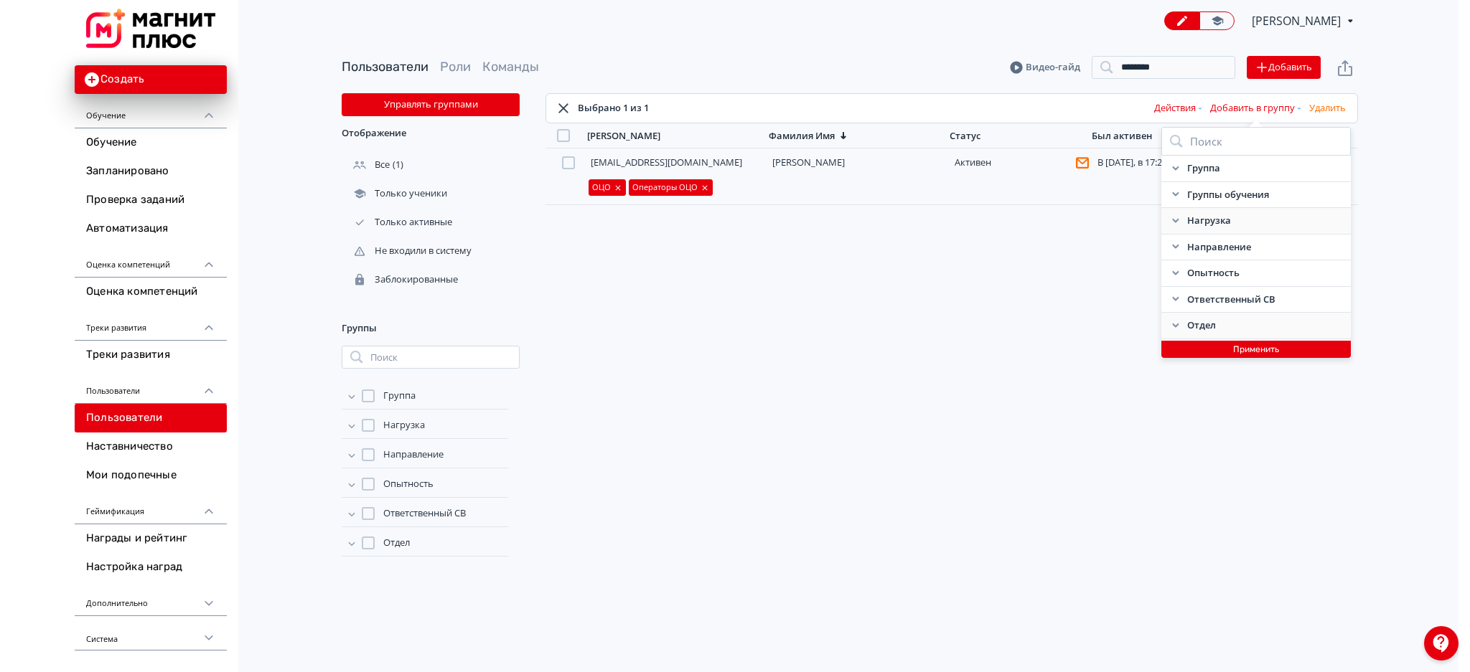
click at [1174, 220] on icon at bounding box center [1175, 220] width 6 height 4
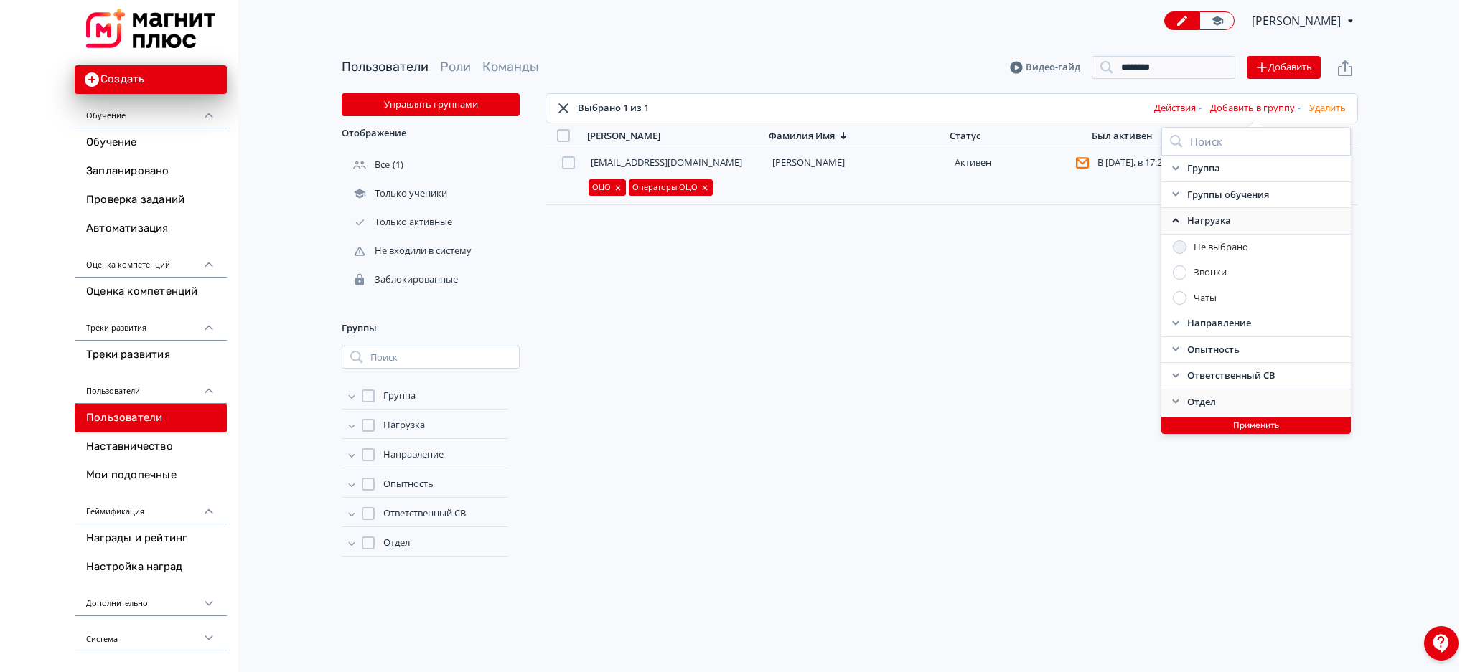
click at [1179, 273] on div at bounding box center [1180, 273] width 14 height 14
click at [1187, 426] on button "Применить" at bounding box center [1255, 425] width 189 height 17
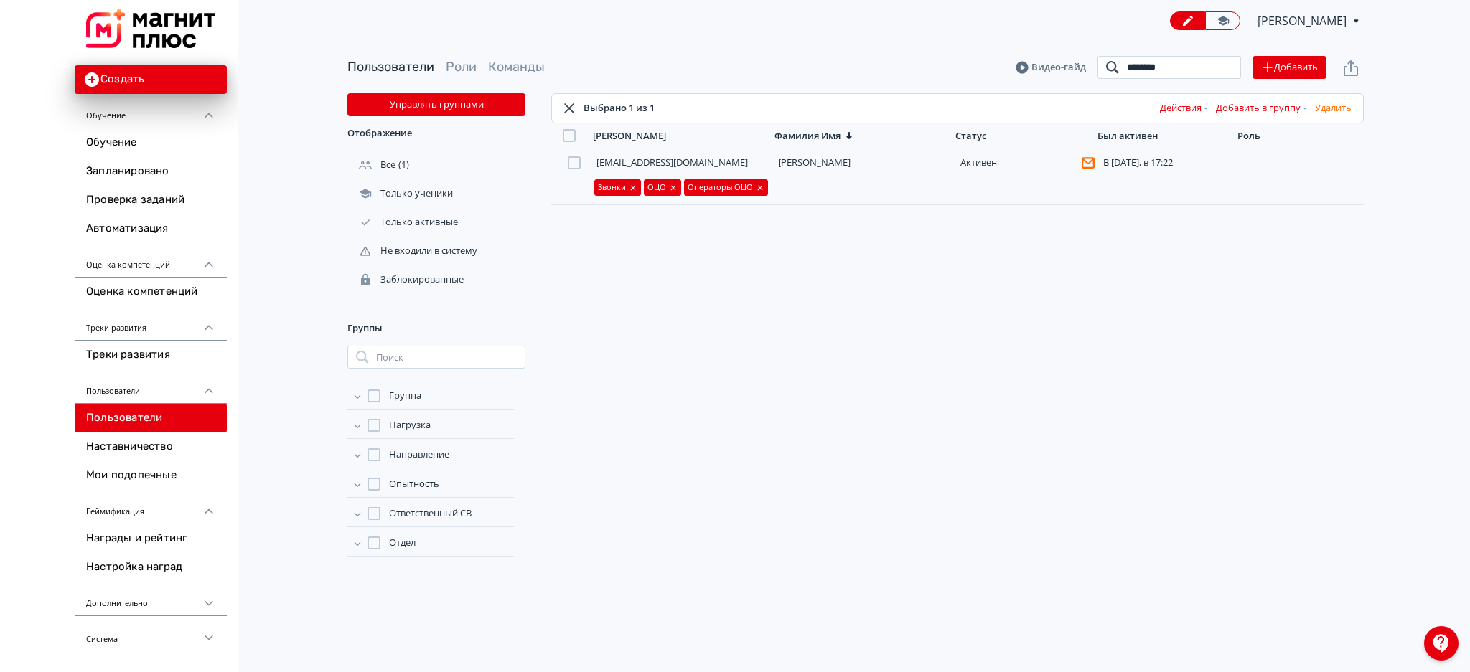
click at [1223, 67] on input "********" at bounding box center [1169, 67] width 144 height 23
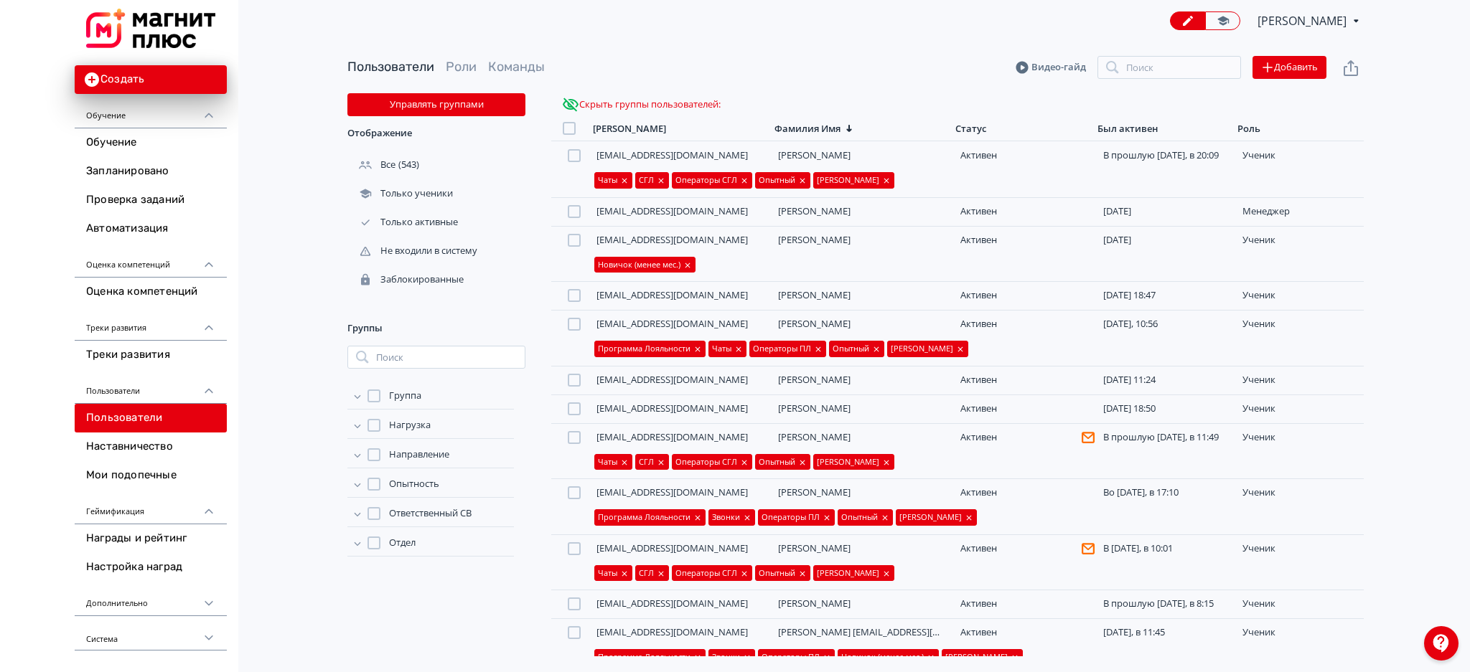
click at [354, 398] on icon at bounding box center [357, 396] width 14 height 14
click at [359, 452] on icon at bounding box center [357, 455] width 14 height 14
click at [383, 511] on div at bounding box center [388, 514] width 13 height 13
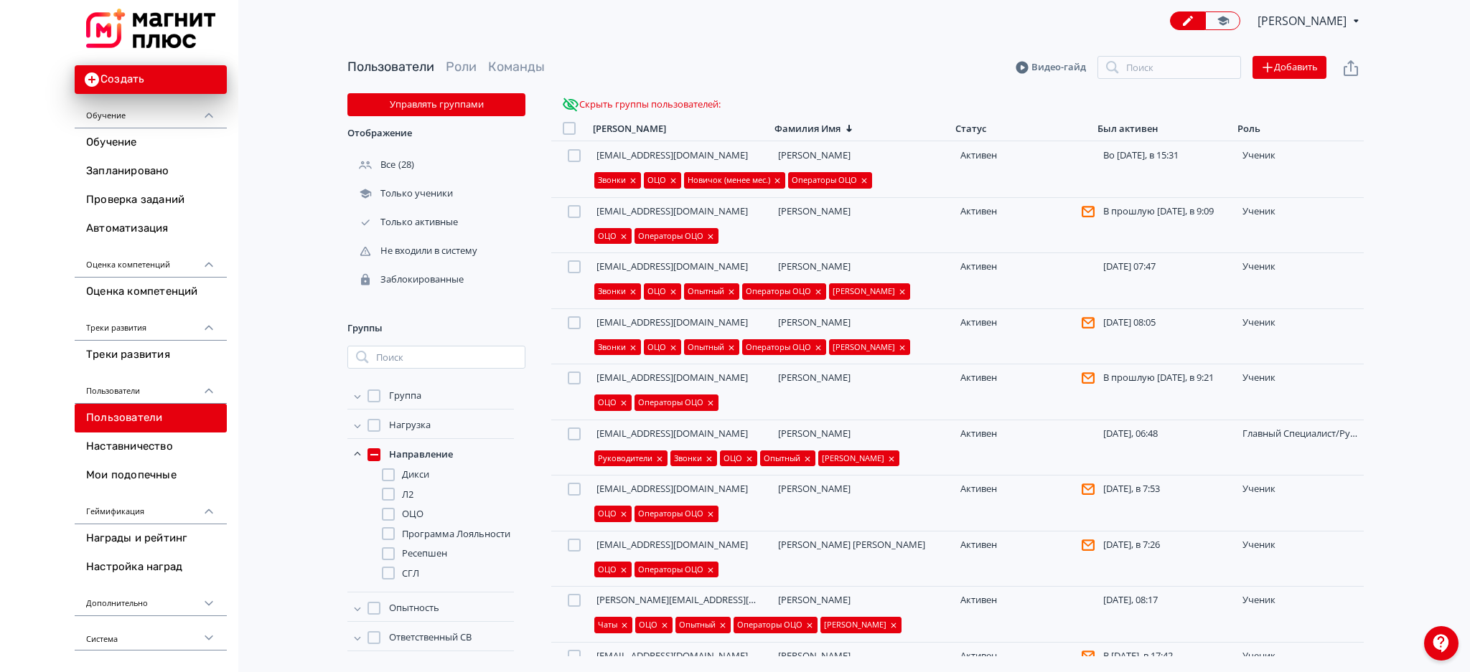
click at [354, 452] on icon at bounding box center [357, 455] width 14 height 14
click at [374, 454] on div at bounding box center [373, 455] width 13 height 13
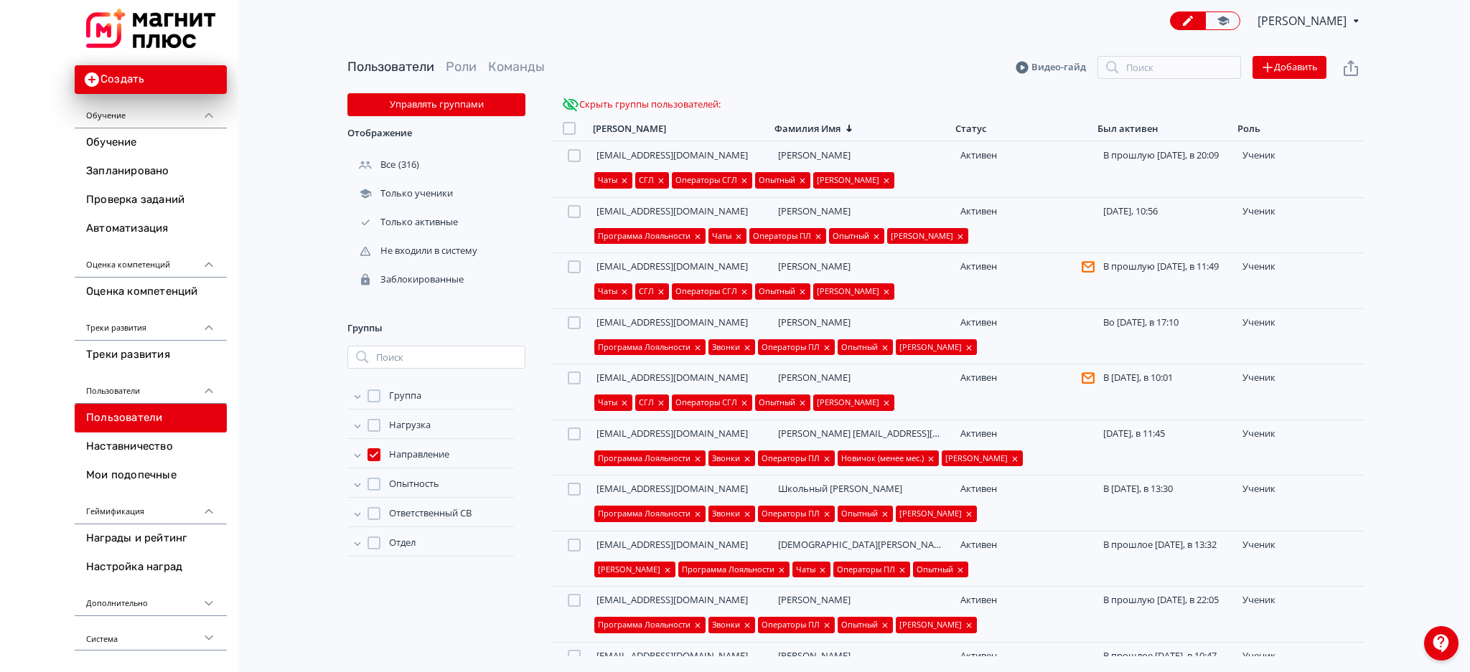
click at [372, 455] on div at bounding box center [373, 455] width 13 height 13
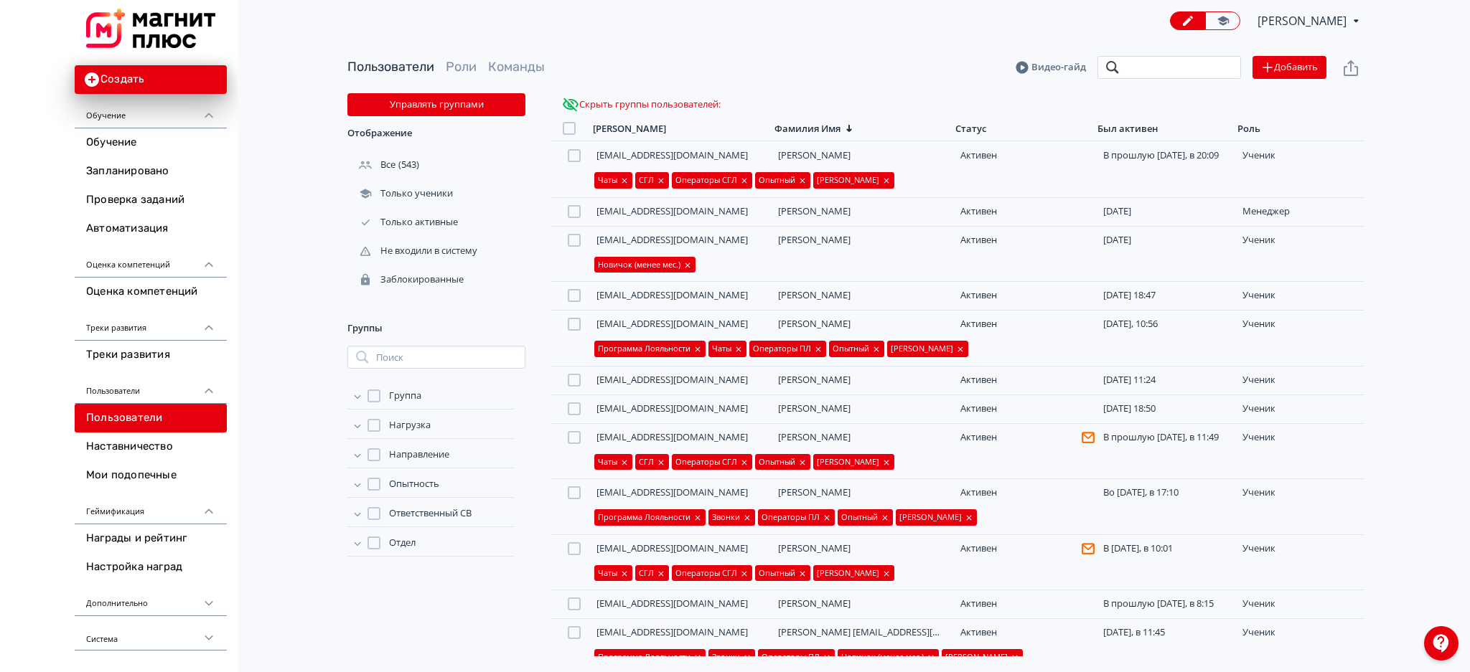
click at [1171, 66] on input "search" at bounding box center [1169, 67] width 144 height 23
type input "*"
type input "*********"
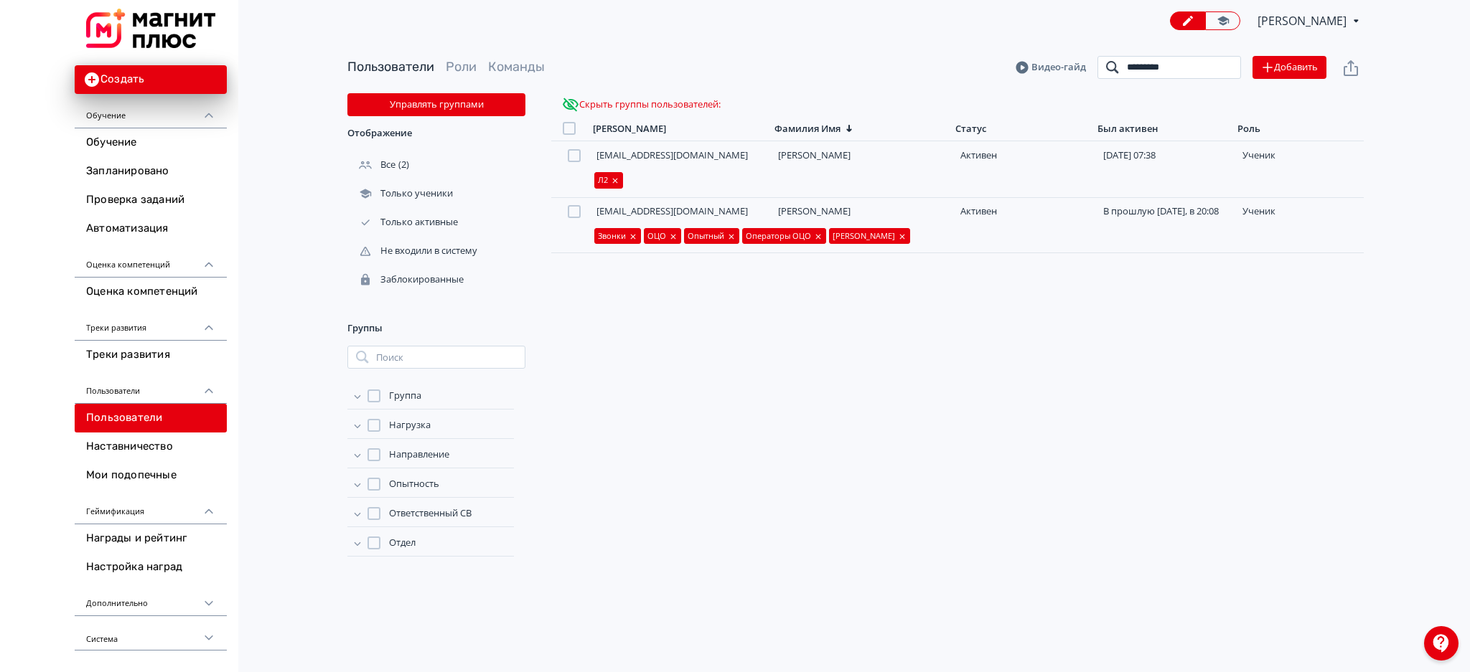
click at [1226, 67] on input "*********" at bounding box center [1169, 67] width 144 height 23
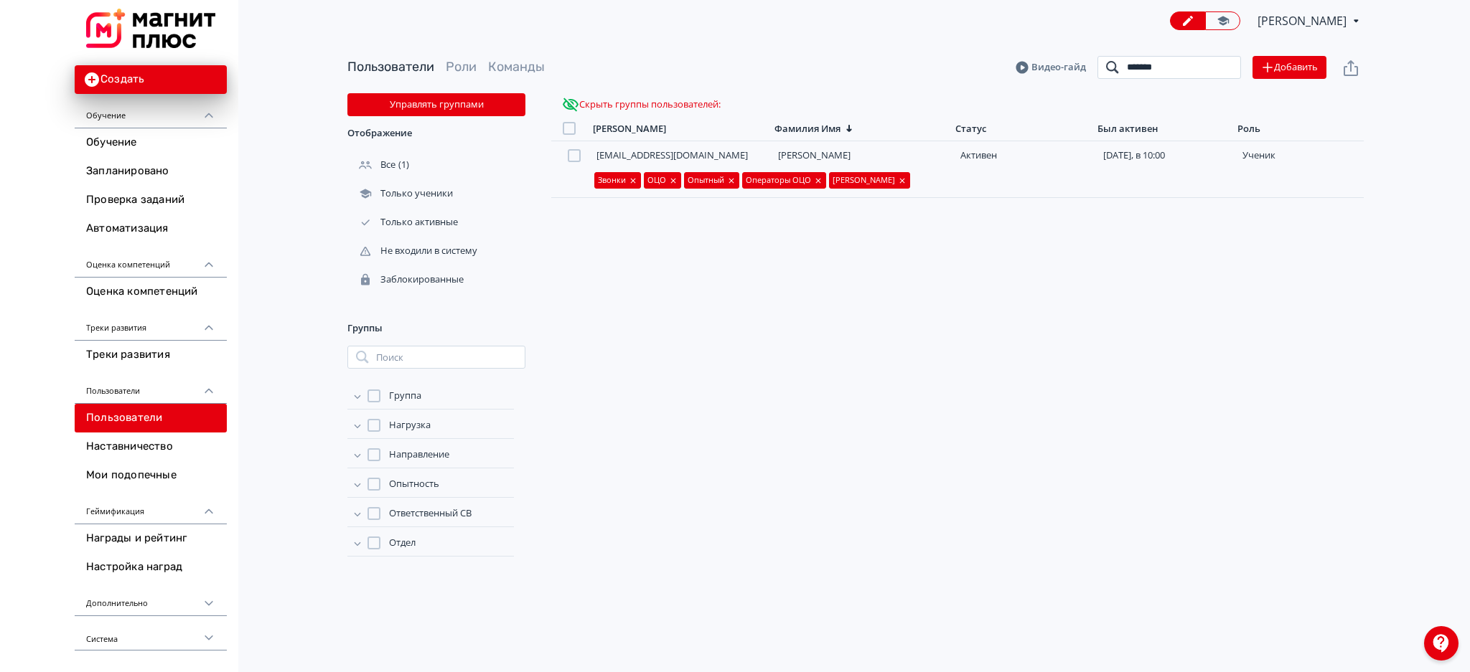
drag, startPoint x: 1170, startPoint y: 60, endPoint x: 1077, endPoint y: 86, distance: 96.8
click at [1077, 86] on div "Пользователи Роли Команды [PERSON_NAME] ******* Поиск Добавить" at bounding box center [855, 68] width 1016 height 52
drag, startPoint x: 1173, startPoint y: 69, endPoint x: 1078, endPoint y: 70, distance: 95.5
click at [1078, 70] on header "Пользователи Роли Команды Видео-гайд ******** Поиск Добавить" at bounding box center [855, 67] width 1016 height 23
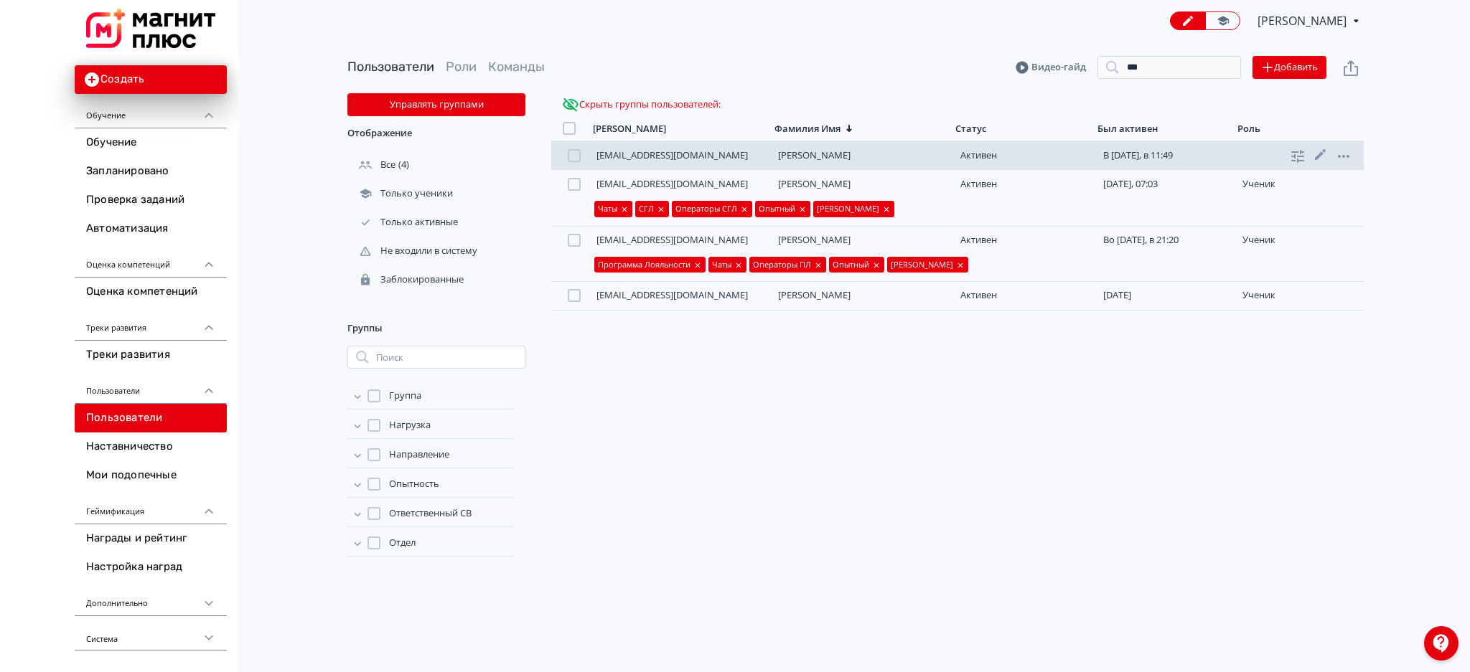
click at [571, 157] on div at bounding box center [574, 155] width 13 height 13
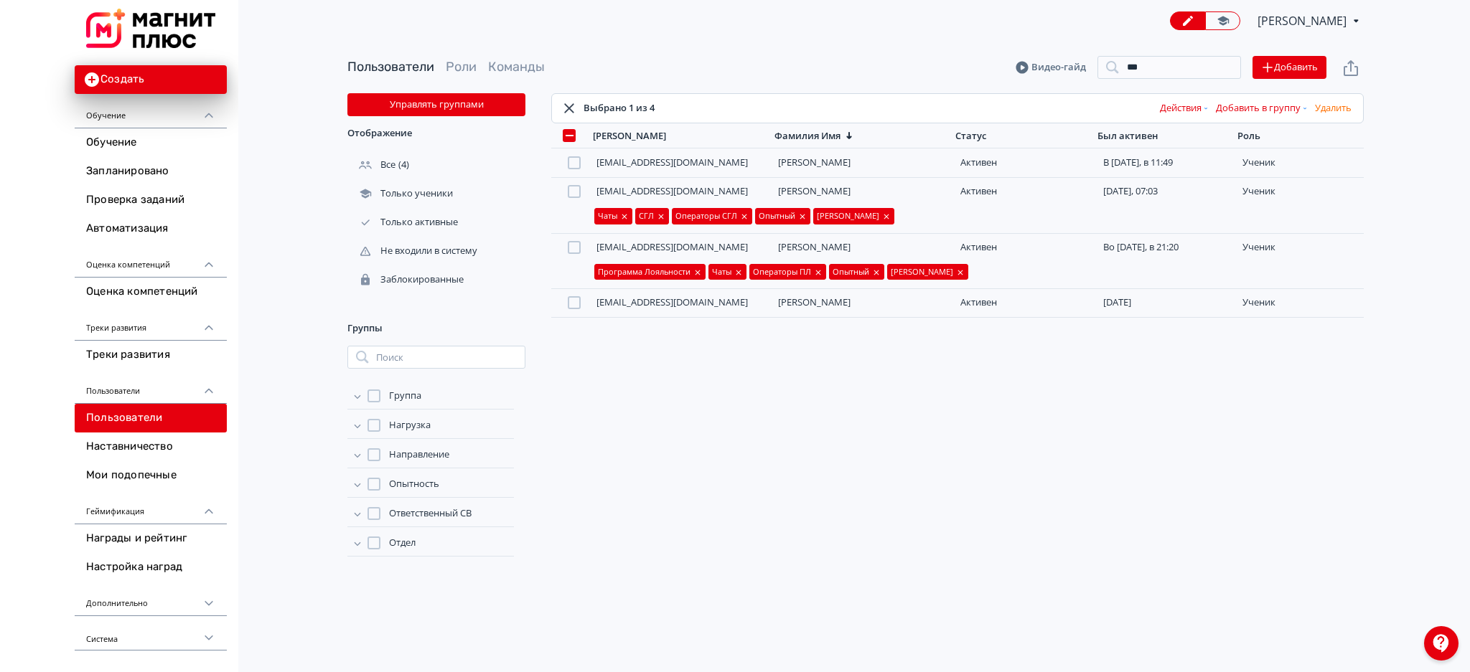
click at [1265, 103] on button "Добавить в группу" at bounding box center [1262, 108] width 99 height 23
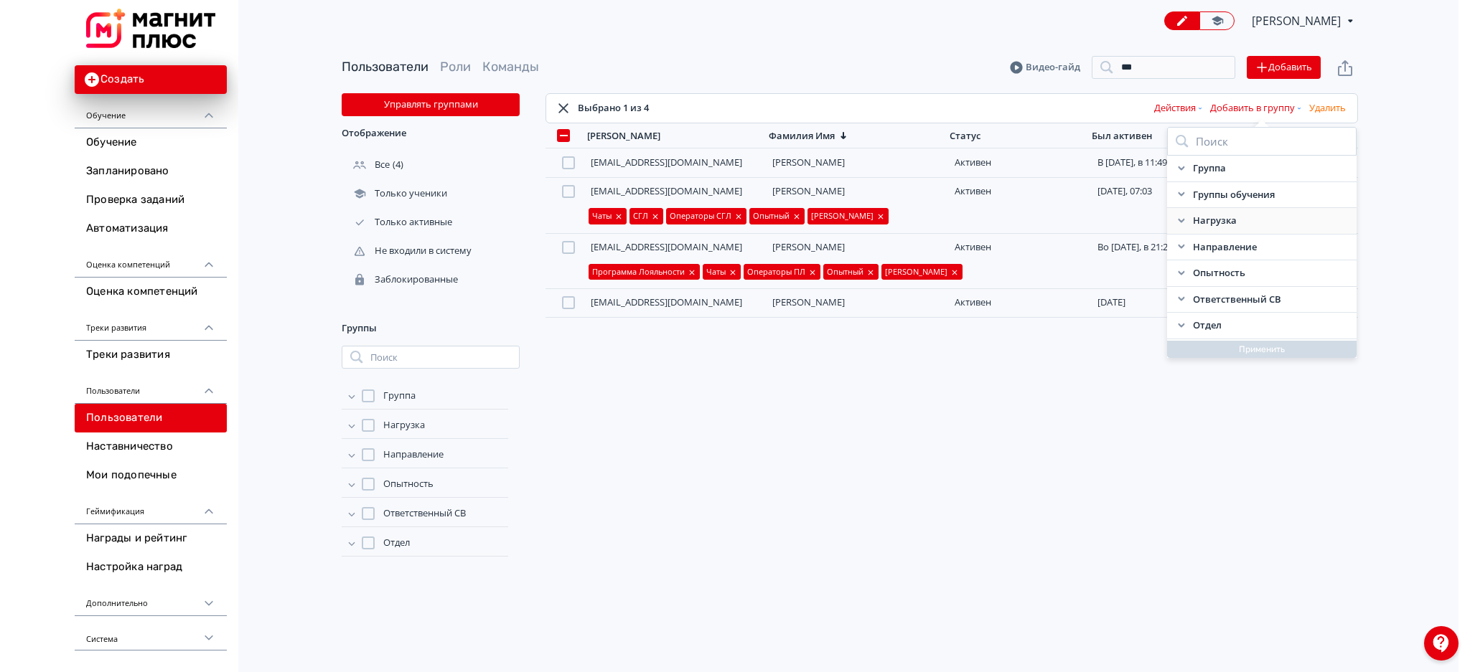
click at [1184, 222] on icon at bounding box center [1181, 220] width 11 height 11
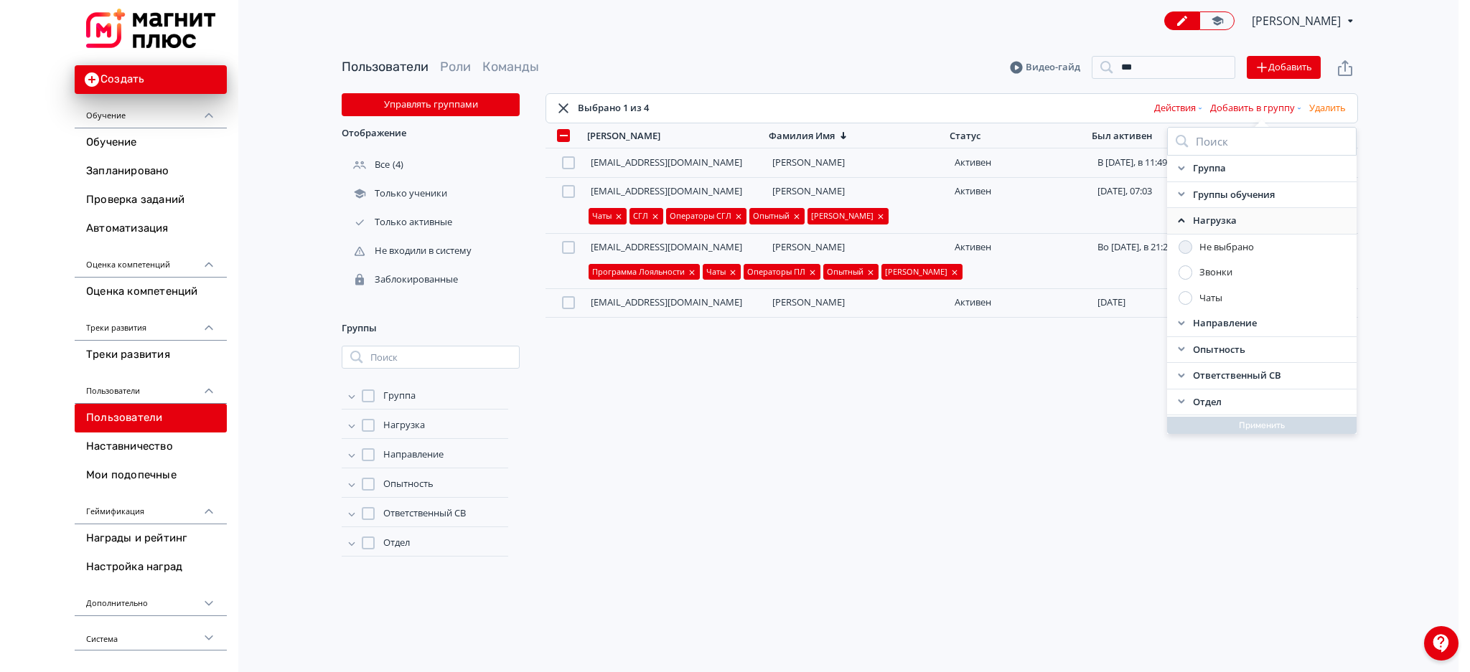
click at [1187, 276] on div at bounding box center [1185, 273] width 14 height 14
click at [1179, 227] on div "Нагрузка" at bounding box center [1255, 221] width 189 height 27
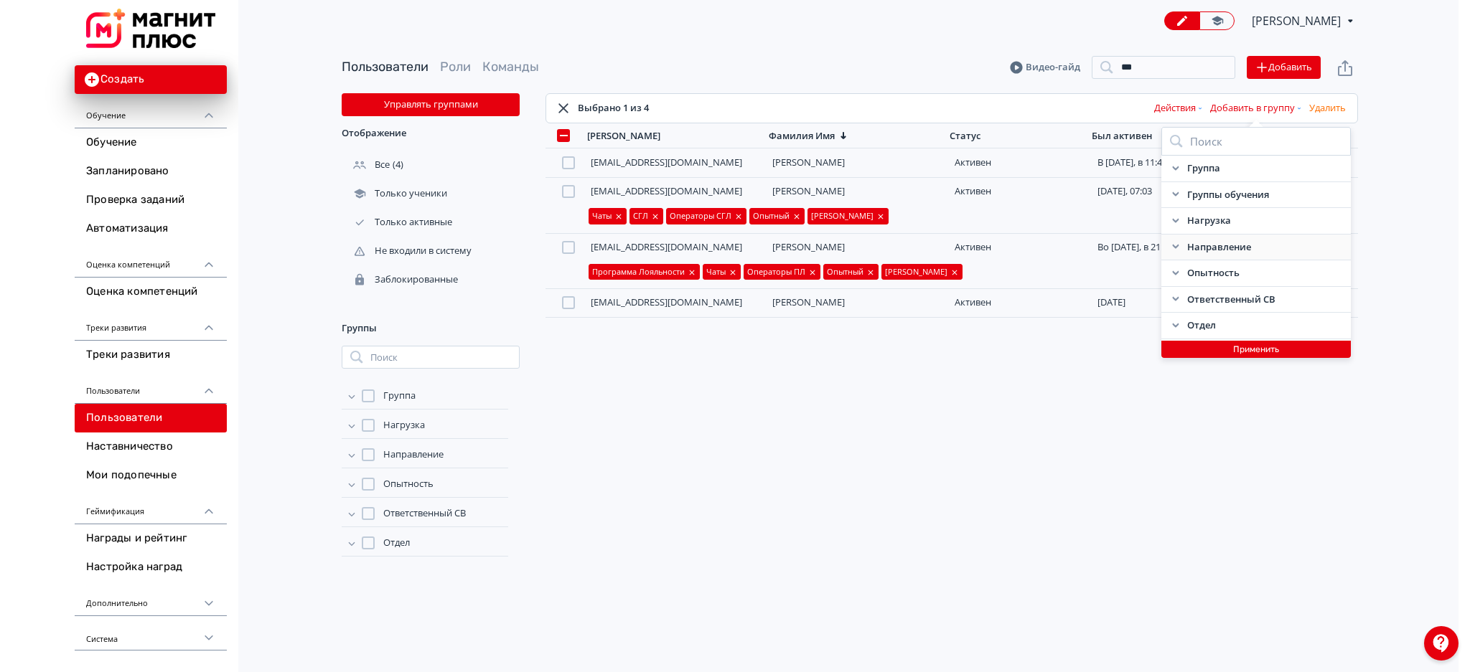
click at [1172, 245] on icon at bounding box center [1175, 246] width 11 height 11
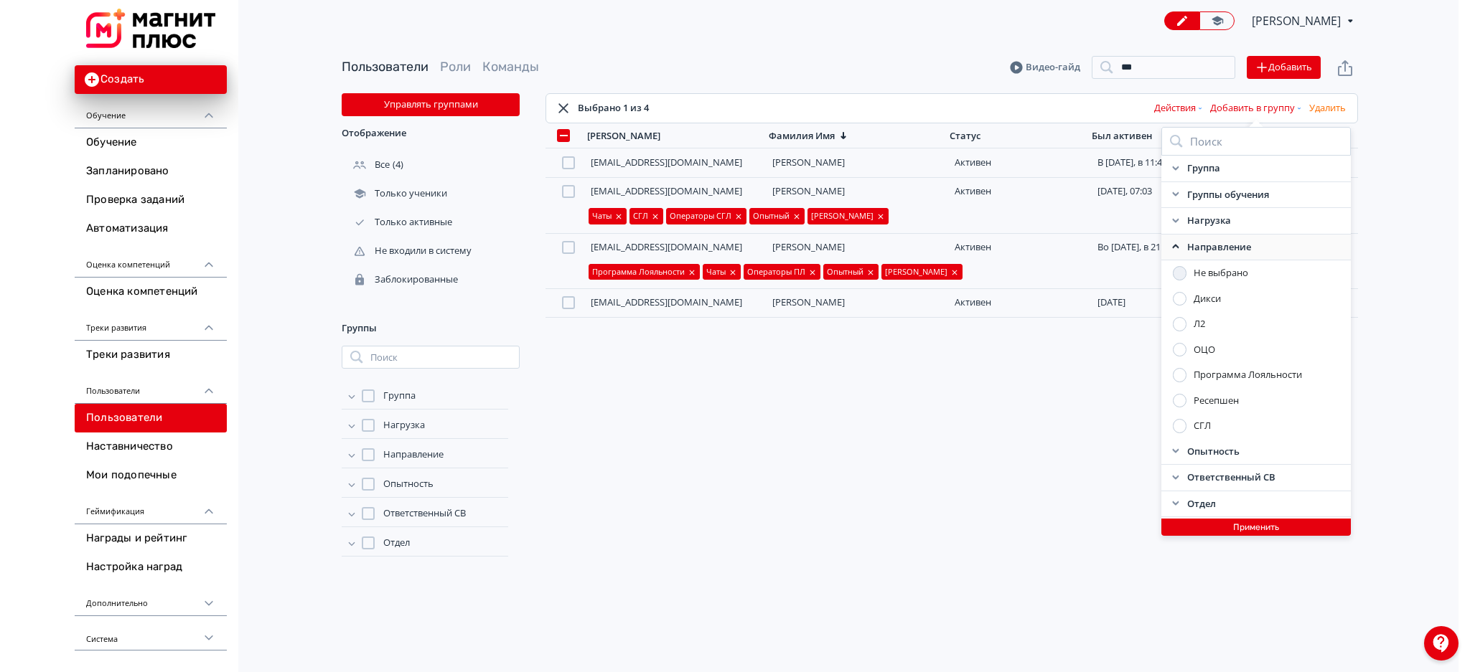
click at [1183, 353] on div at bounding box center [1180, 350] width 14 height 14
click at [1178, 249] on icon at bounding box center [1175, 246] width 11 height 11
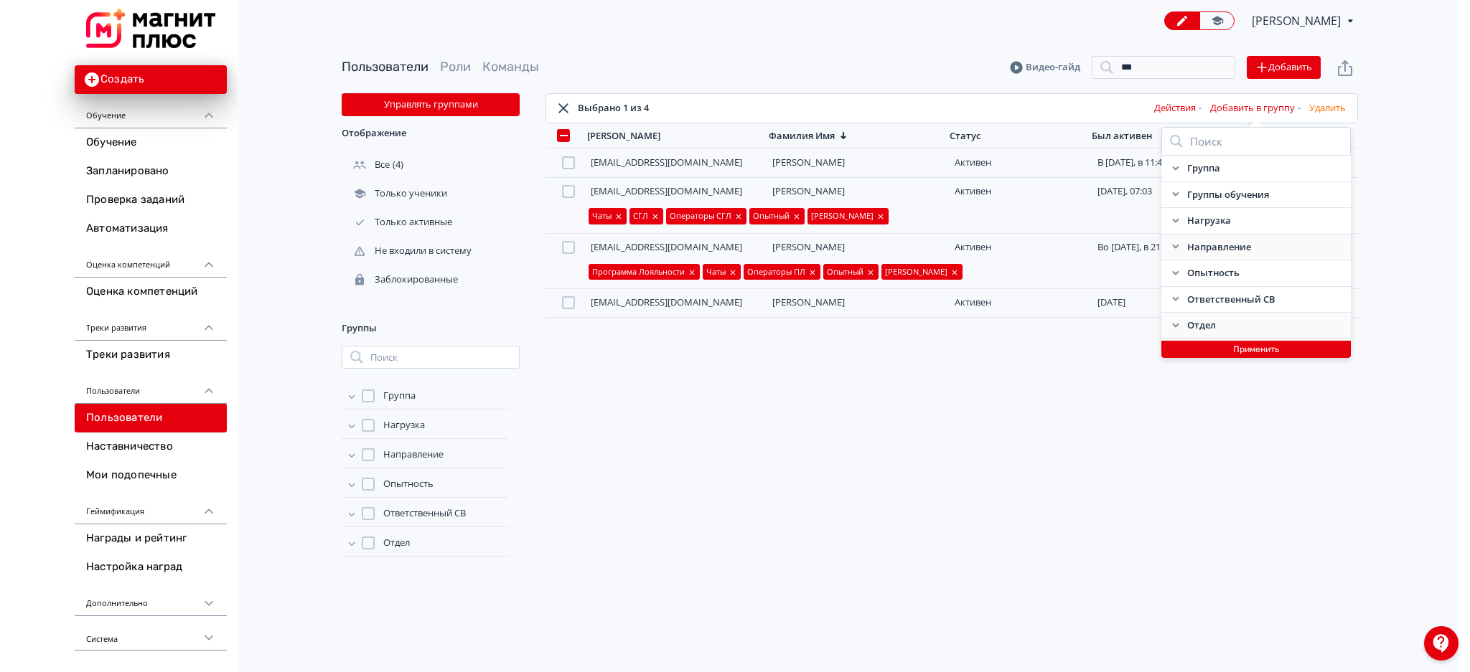
click at [1174, 325] on icon at bounding box center [1175, 325] width 6 height 4
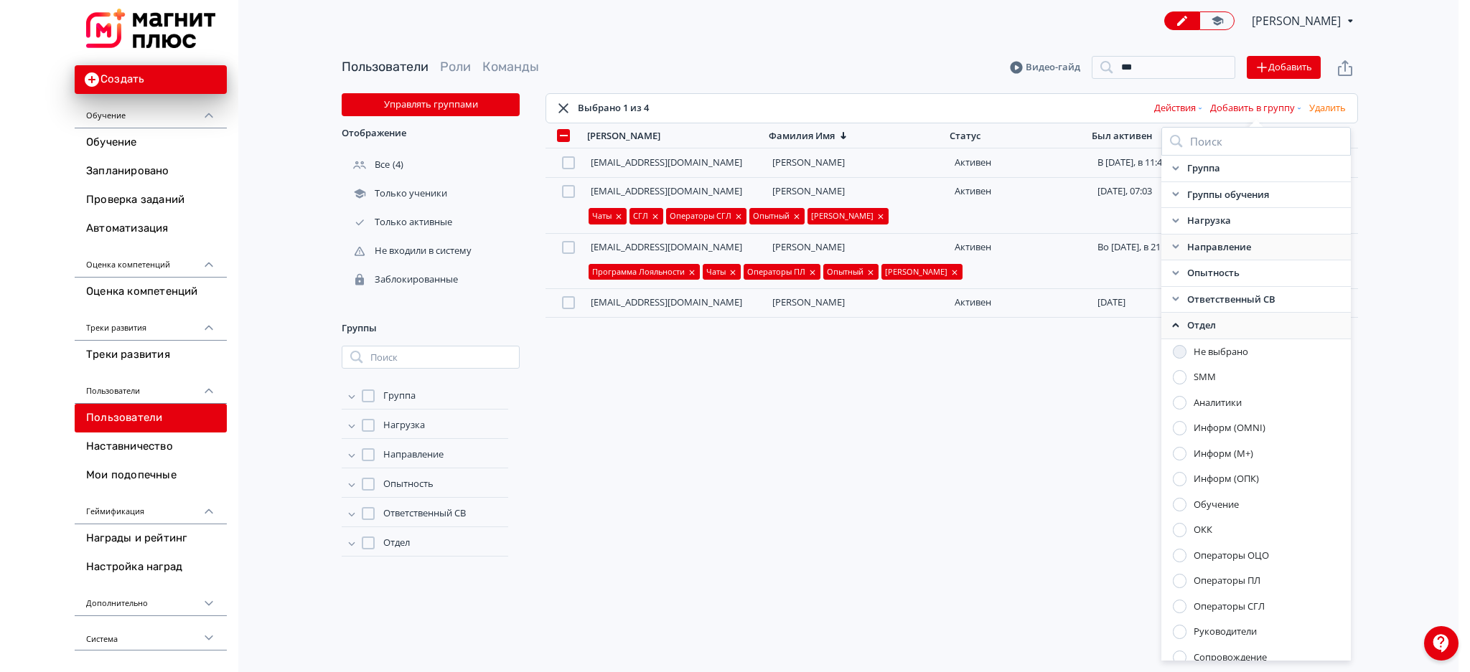
click at [1181, 557] on div at bounding box center [1180, 556] width 14 height 14
click at [1170, 329] on icon at bounding box center [1175, 325] width 11 height 11
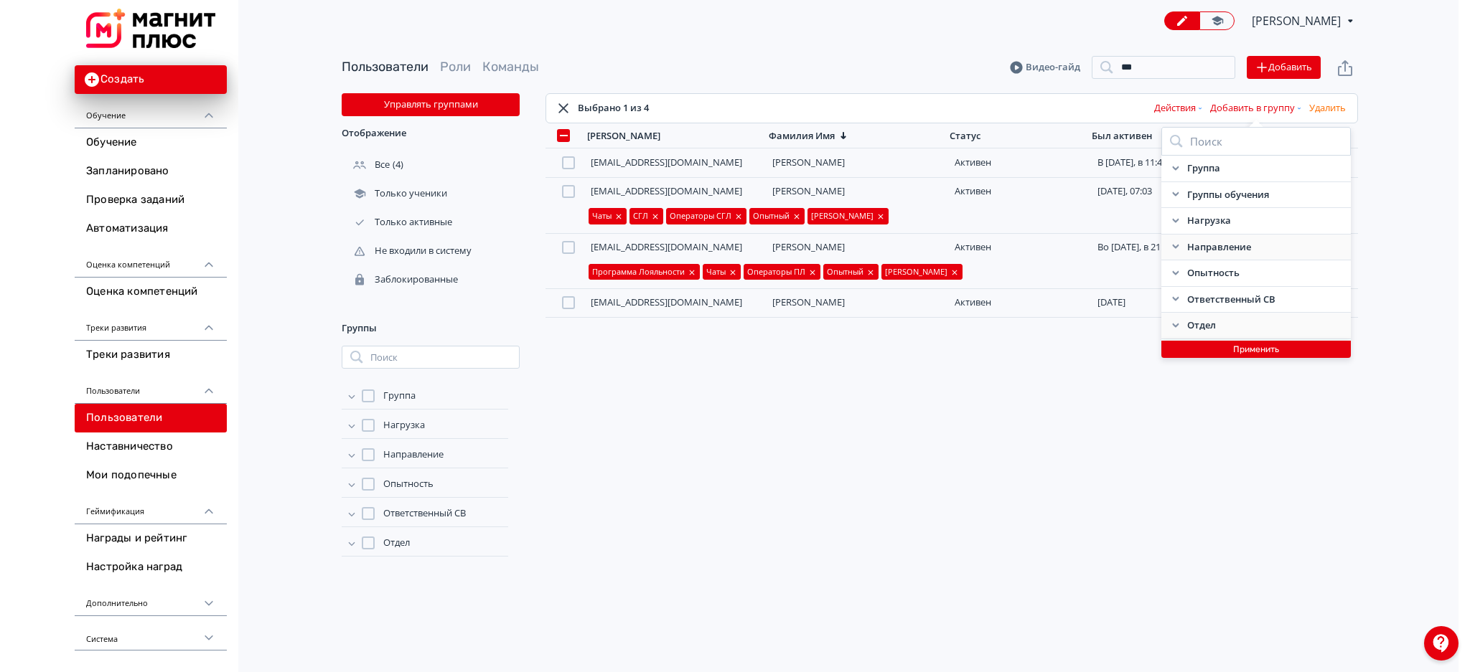
click at [1196, 354] on button "Применить" at bounding box center [1255, 349] width 189 height 17
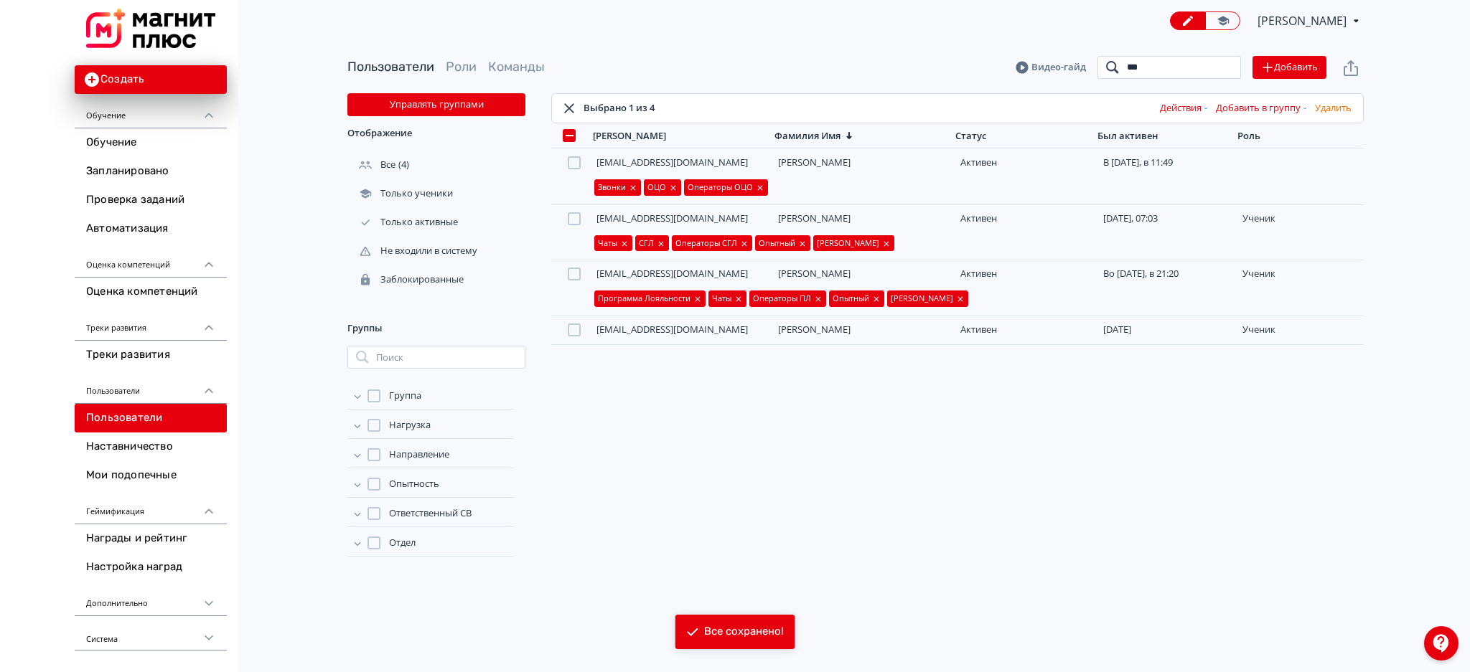
drag, startPoint x: 1166, startPoint y: 68, endPoint x: 1081, endPoint y: 72, distance: 85.5
click at [1081, 72] on header "Пользователи Роли Команды Видео-гайд *** Поиск Добавить" at bounding box center [855, 67] width 1016 height 23
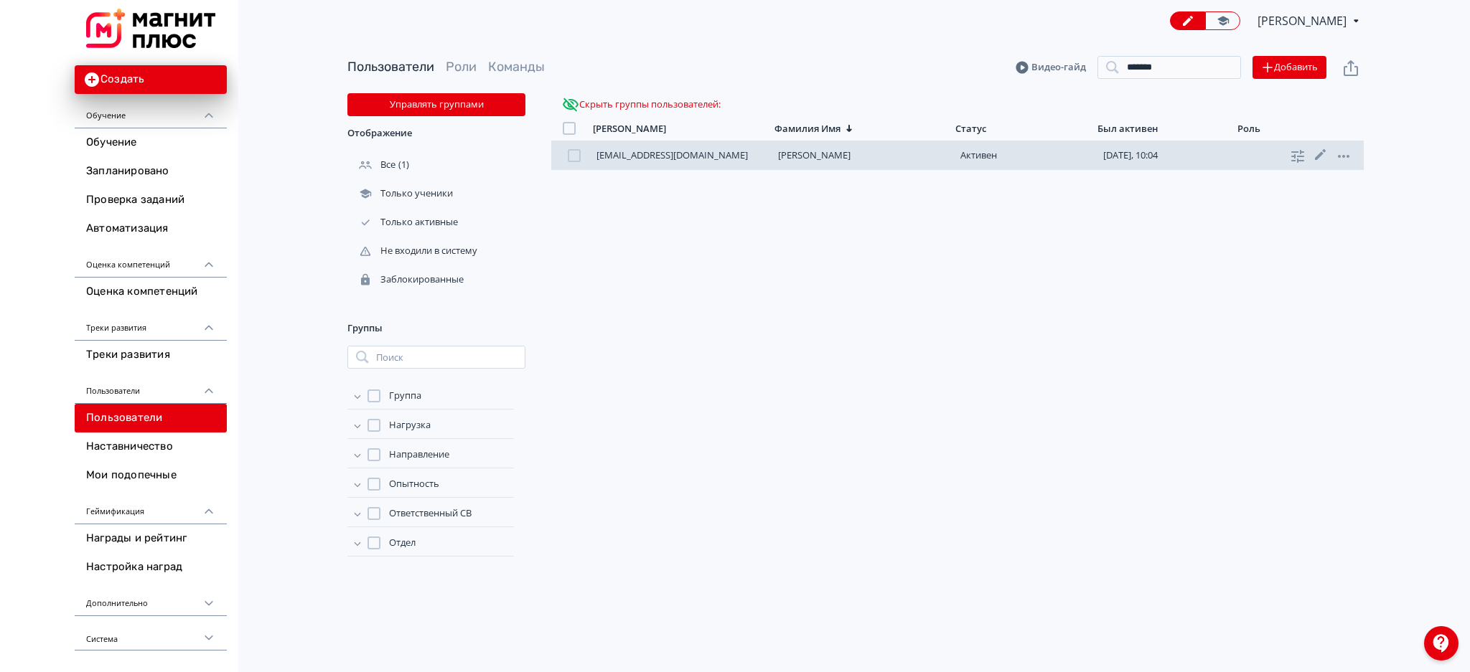
click at [576, 160] on div at bounding box center [574, 155] width 13 height 13
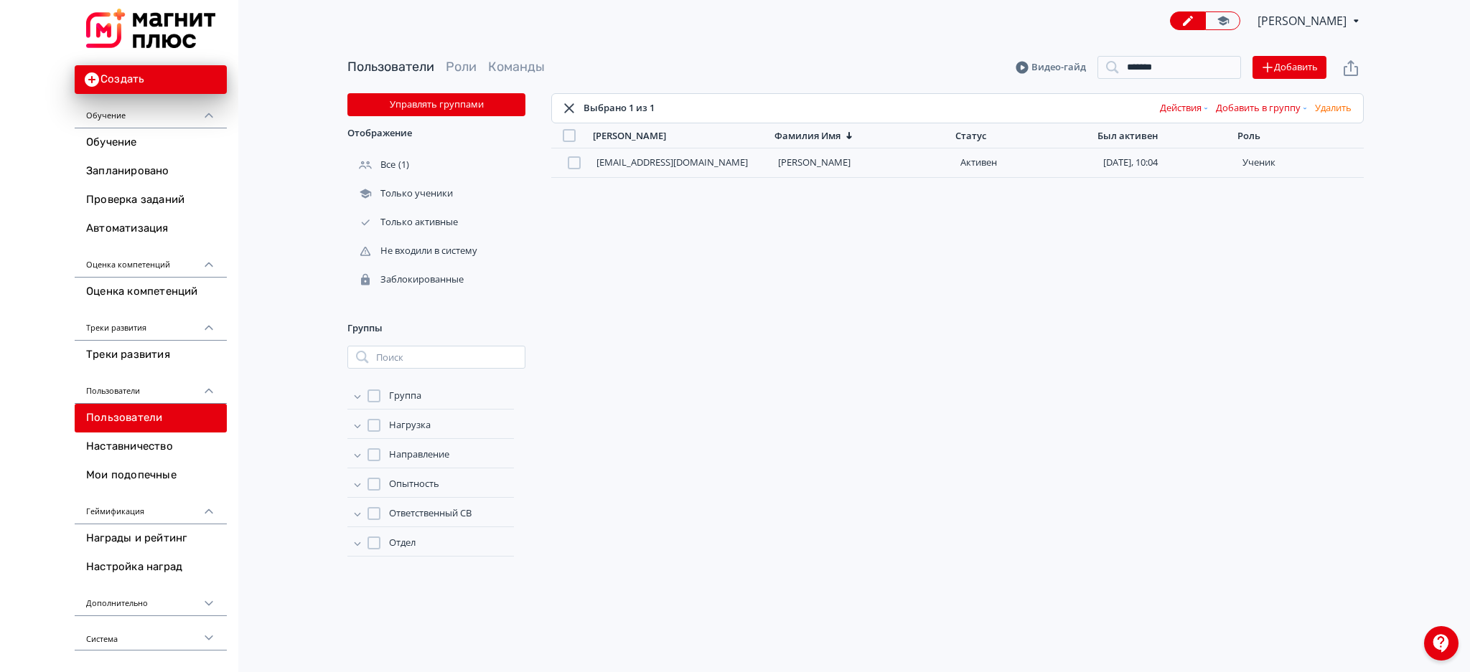
click at [1265, 119] on button "Добавить в группу" at bounding box center [1262, 108] width 99 height 23
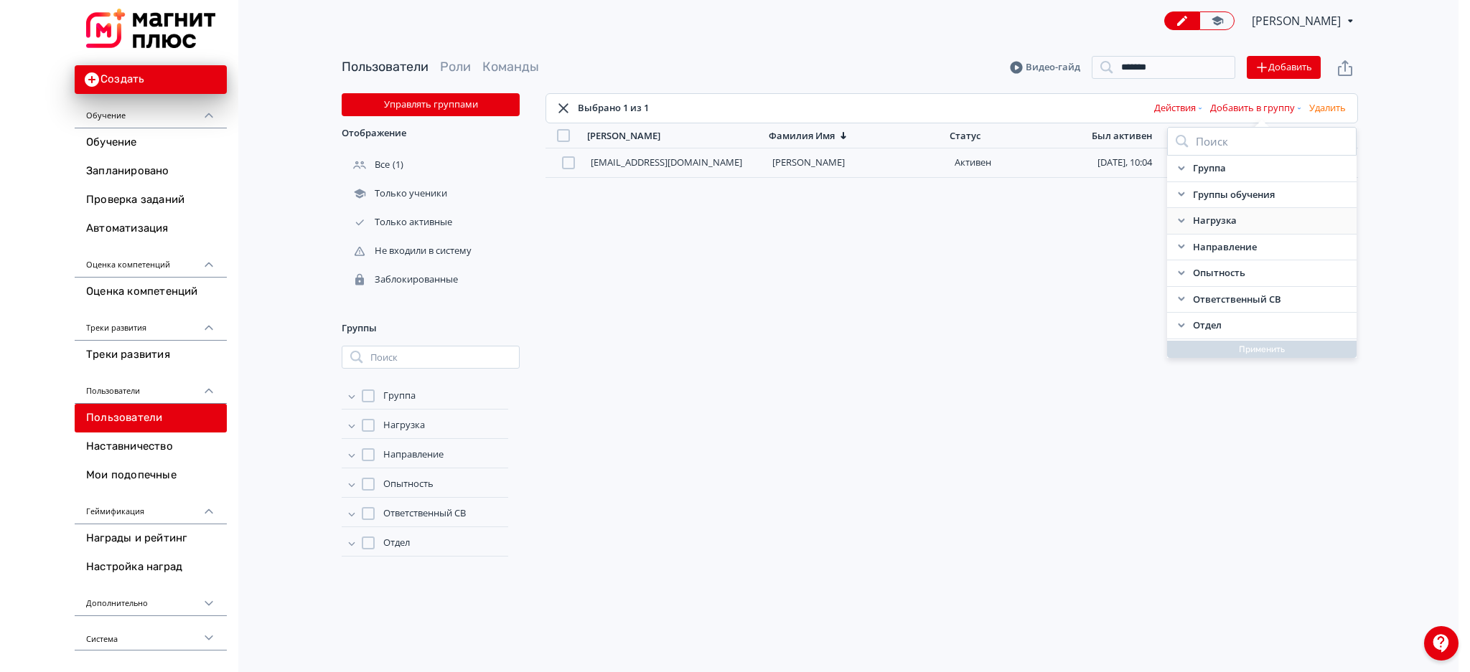
click at [1179, 218] on icon at bounding box center [1181, 220] width 11 height 11
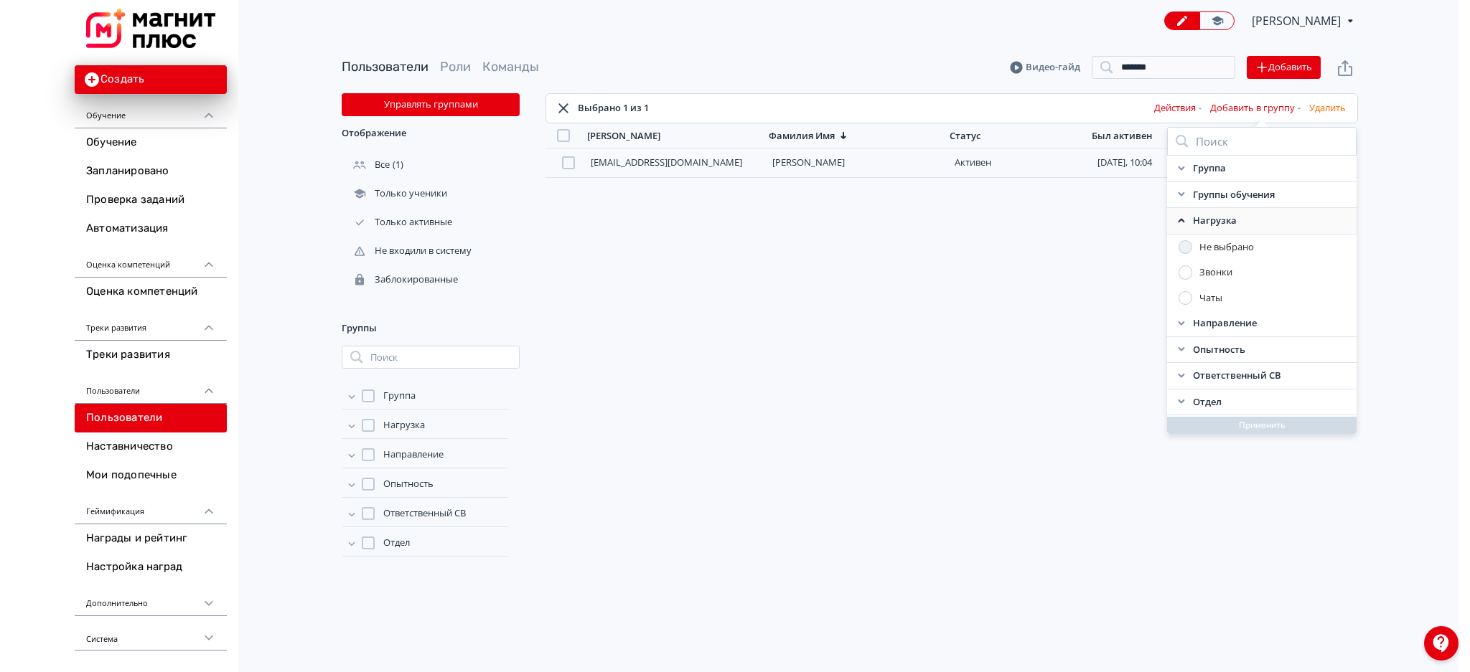
drag, startPoint x: 1181, startPoint y: 272, endPoint x: 1192, endPoint y: 282, distance: 14.7
click at [1192, 282] on div "Звонки" at bounding box center [1261, 273] width 189 height 26
click at [1186, 276] on div at bounding box center [1185, 273] width 14 height 14
click at [1174, 216] on icon at bounding box center [1175, 220] width 11 height 11
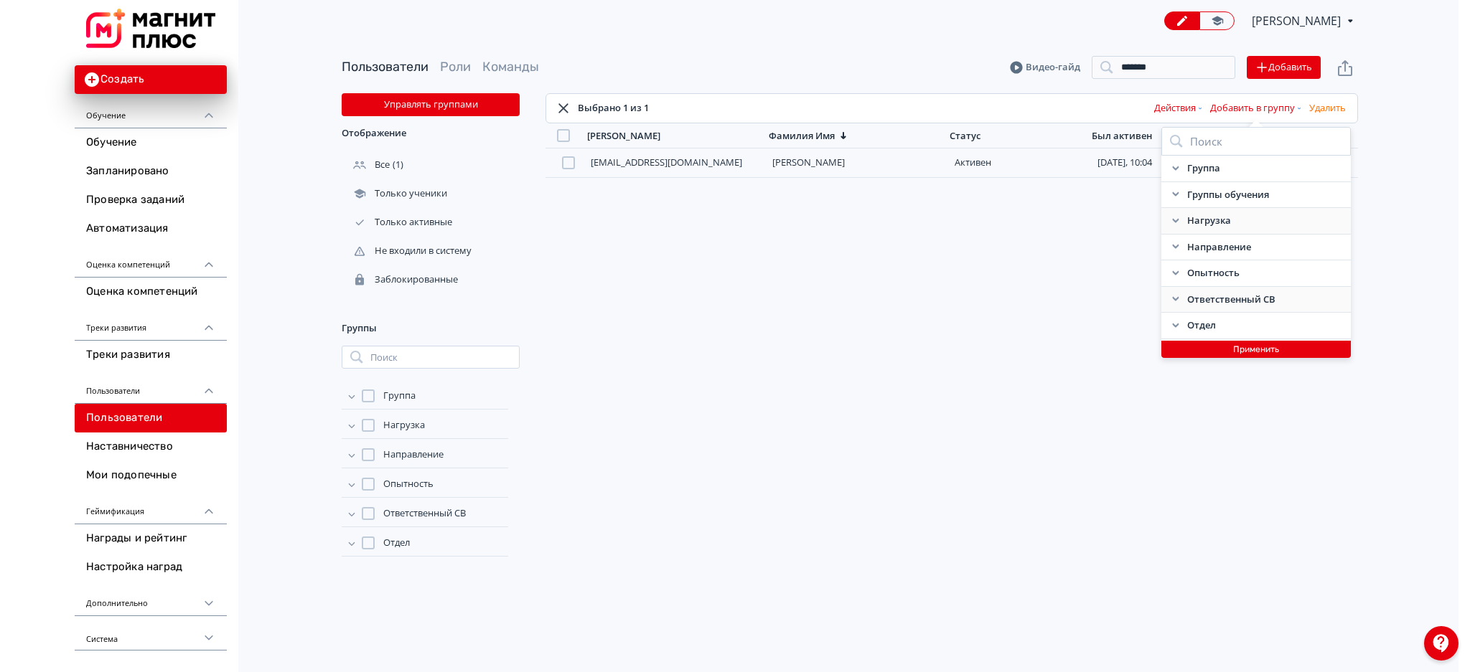
click at [1171, 301] on icon at bounding box center [1175, 299] width 11 height 11
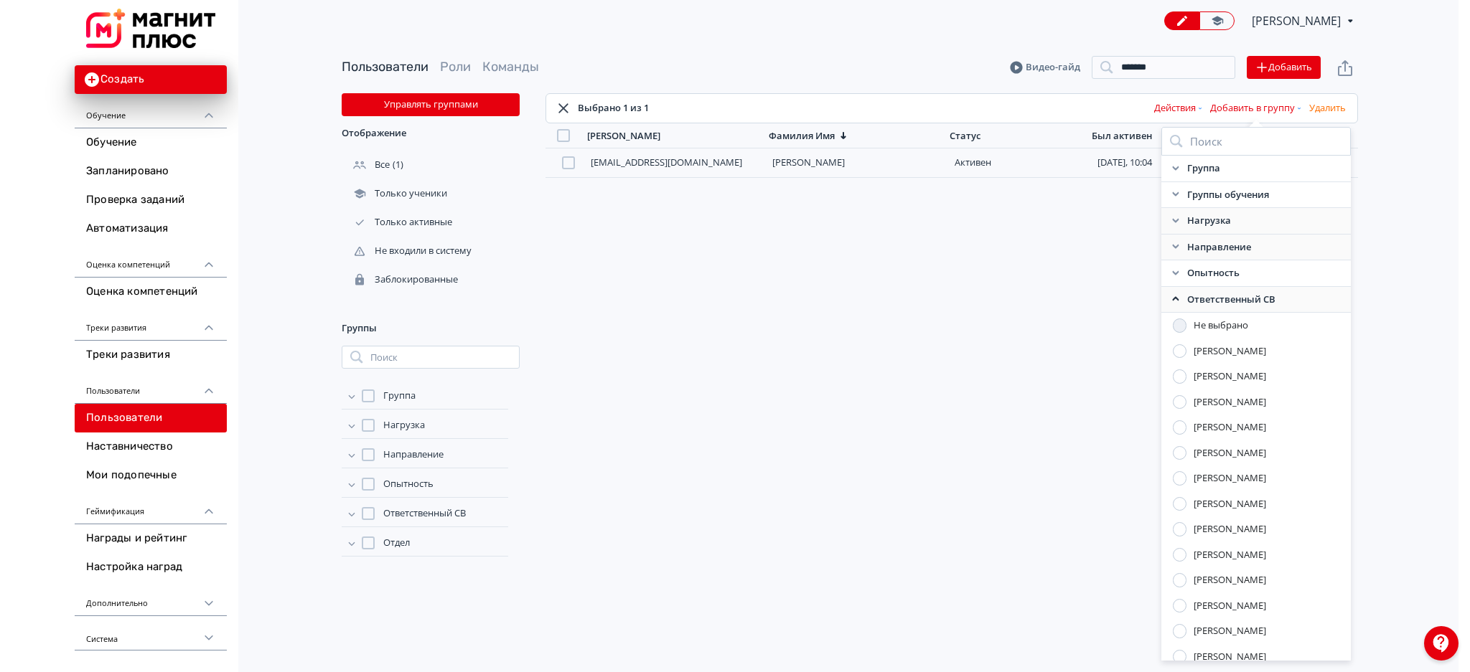
click at [1176, 250] on icon at bounding box center [1175, 246] width 11 height 11
click at [1180, 350] on div at bounding box center [1180, 350] width 14 height 14
click at [1173, 251] on icon at bounding box center [1175, 246] width 11 height 11
click at [1170, 298] on icon at bounding box center [1175, 299] width 11 height 11
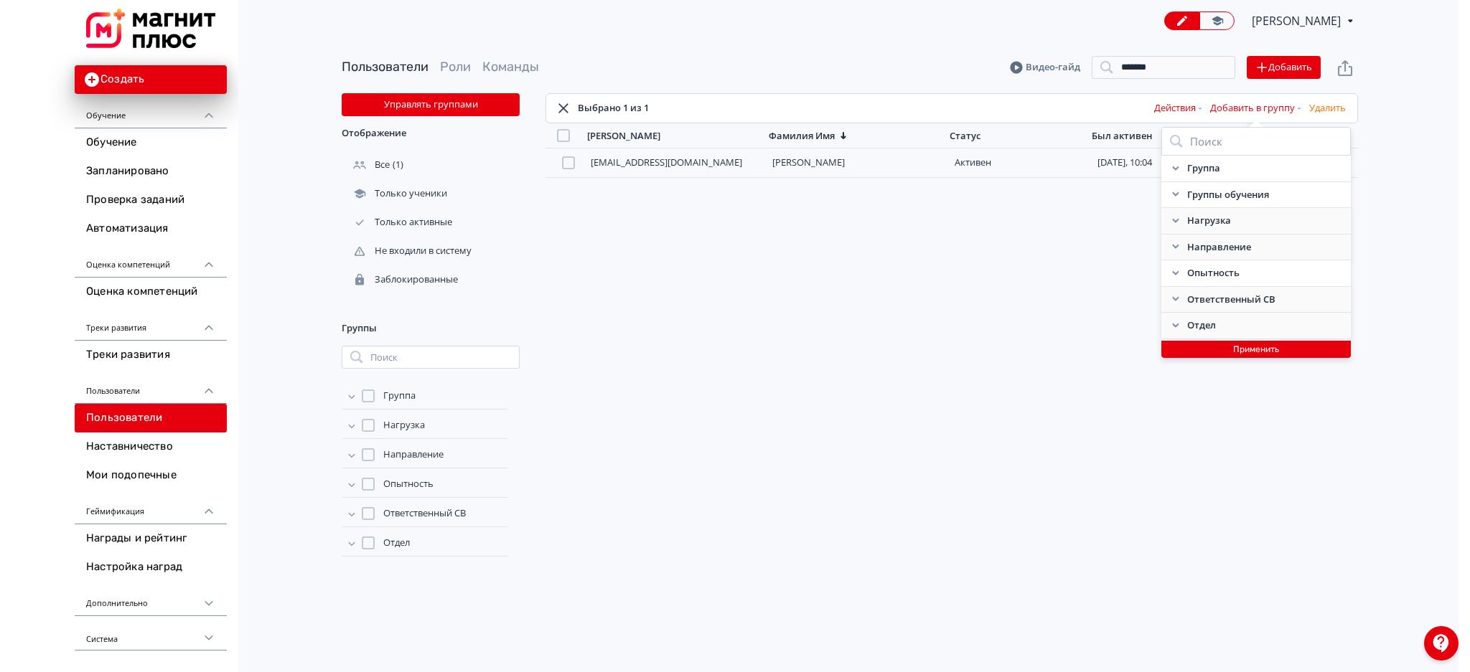
click at [1173, 325] on icon at bounding box center [1175, 325] width 6 height 4
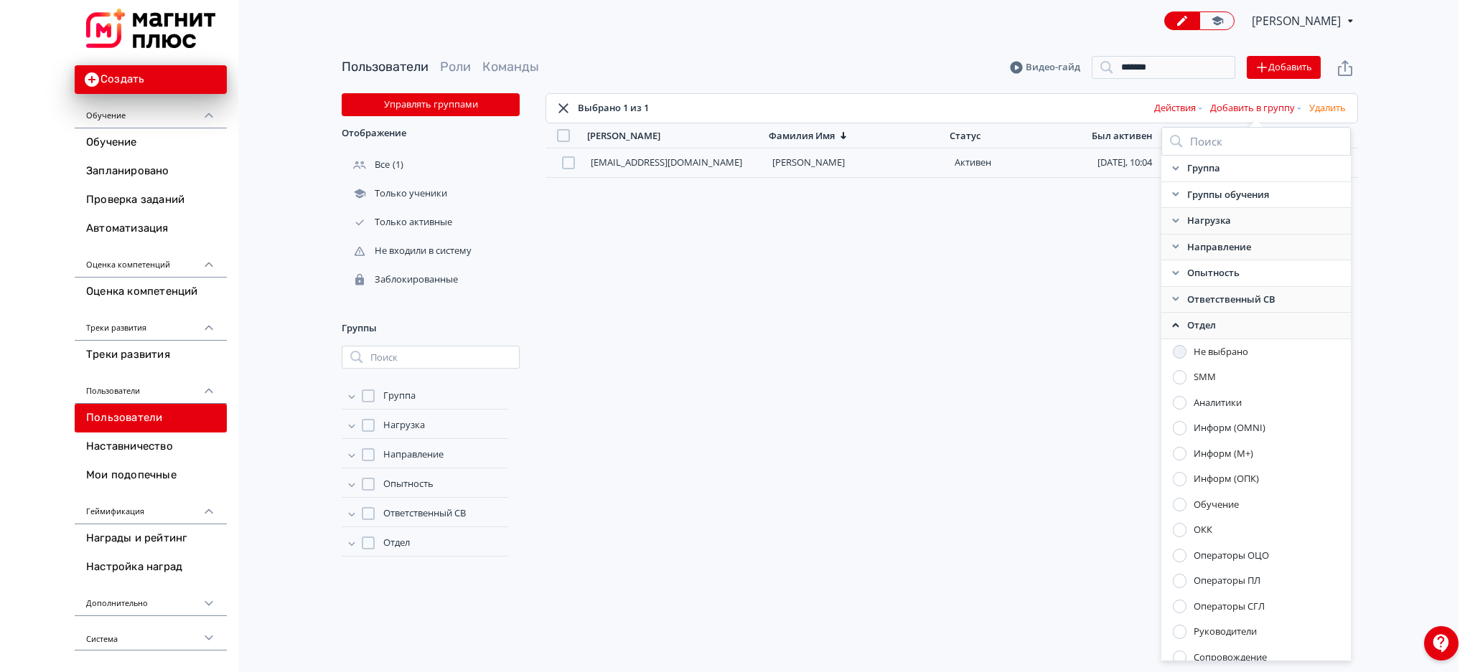
click at [1178, 555] on div at bounding box center [1180, 556] width 14 height 14
click at [1170, 329] on icon at bounding box center [1175, 325] width 11 height 11
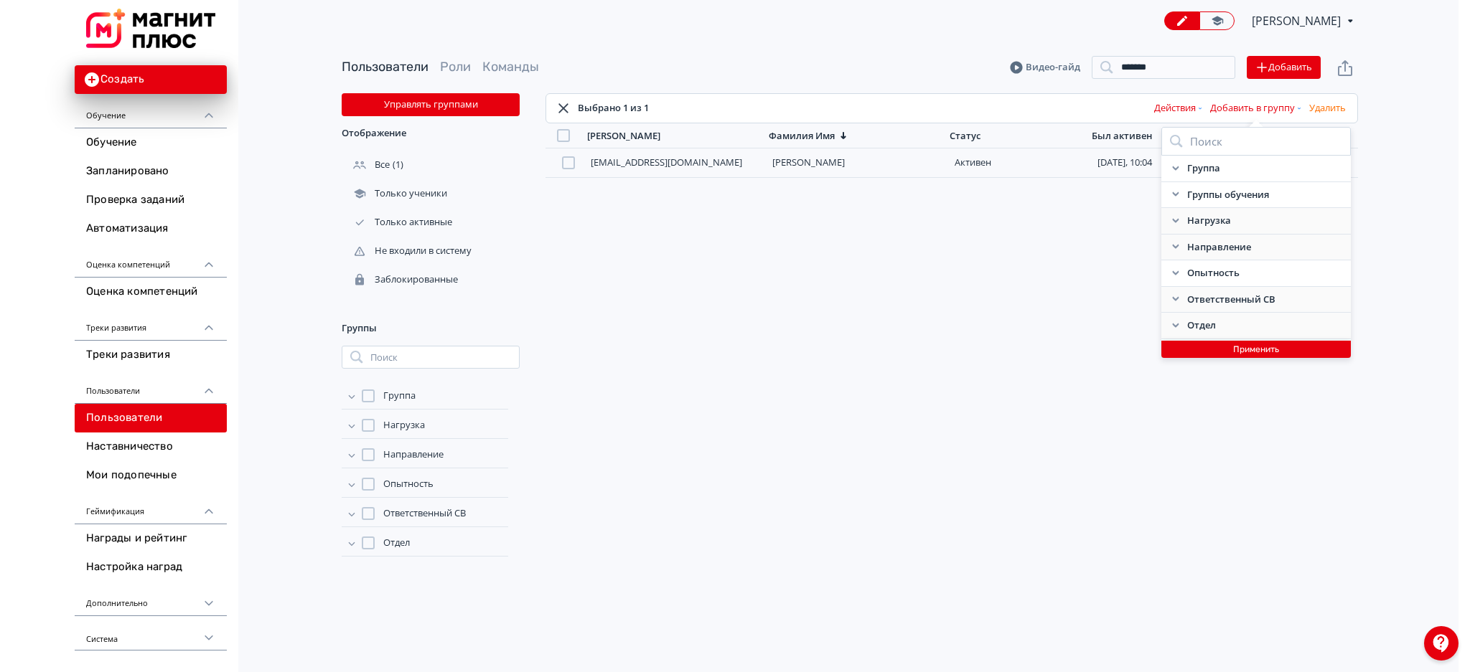
click at [1227, 344] on button "Применить" at bounding box center [1255, 349] width 189 height 17
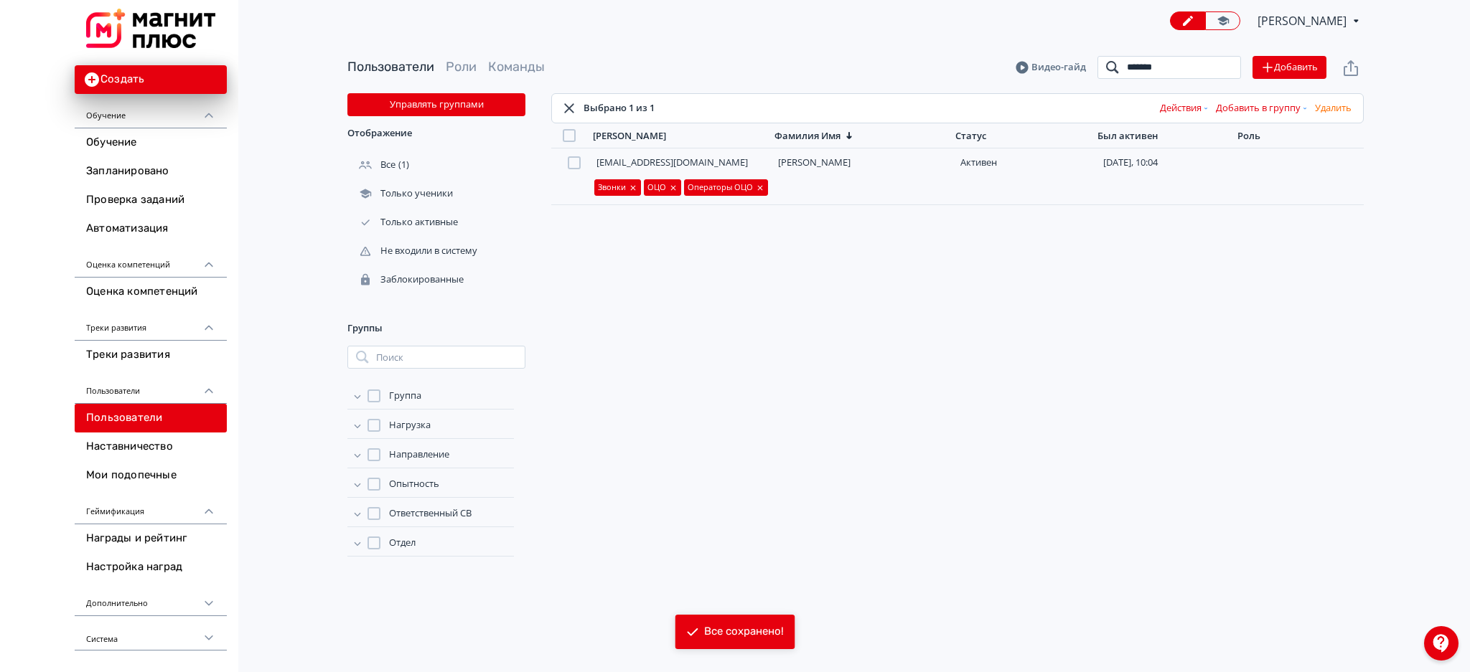
drag, startPoint x: 1173, startPoint y: 66, endPoint x: 1059, endPoint y: 80, distance: 115.0
click at [1059, 80] on div "Пользователи Роли Команды [PERSON_NAME] ******* Поиск Добавить" at bounding box center [855, 68] width 1016 height 52
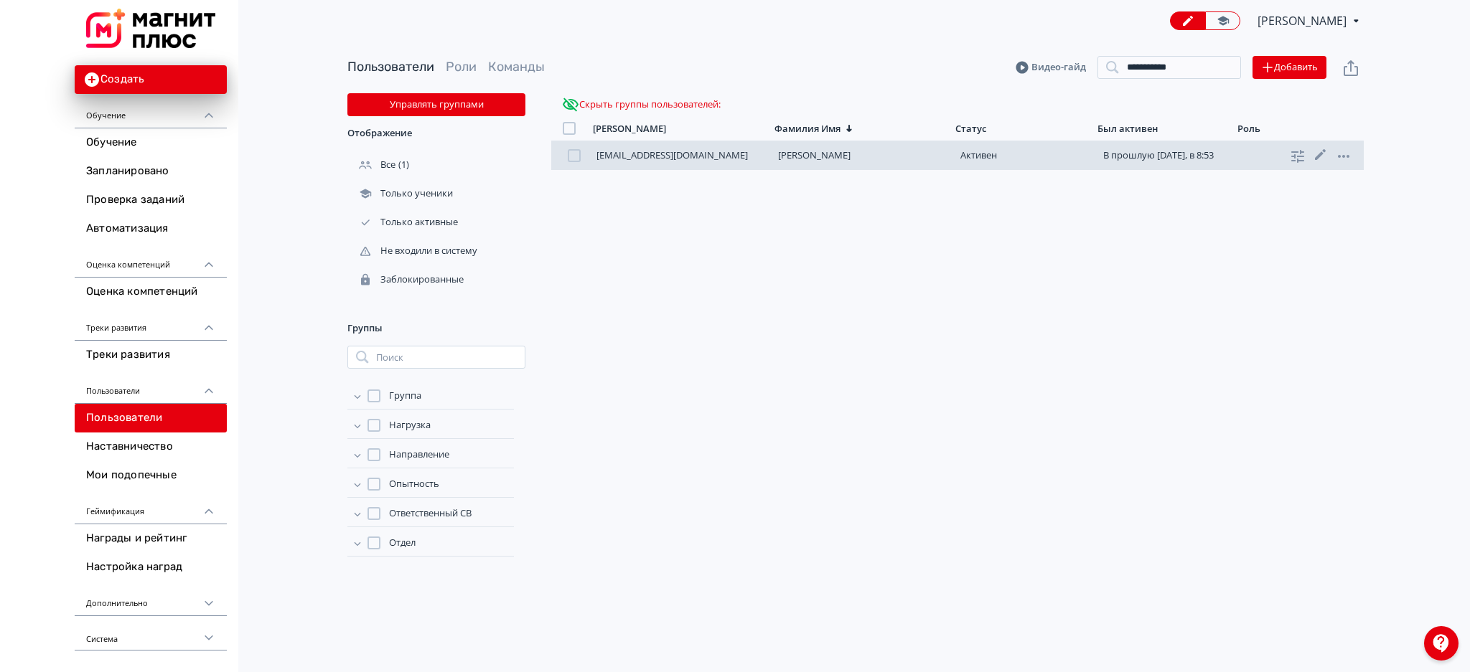
click at [574, 158] on div at bounding box center [574, 155] width 13 height 13
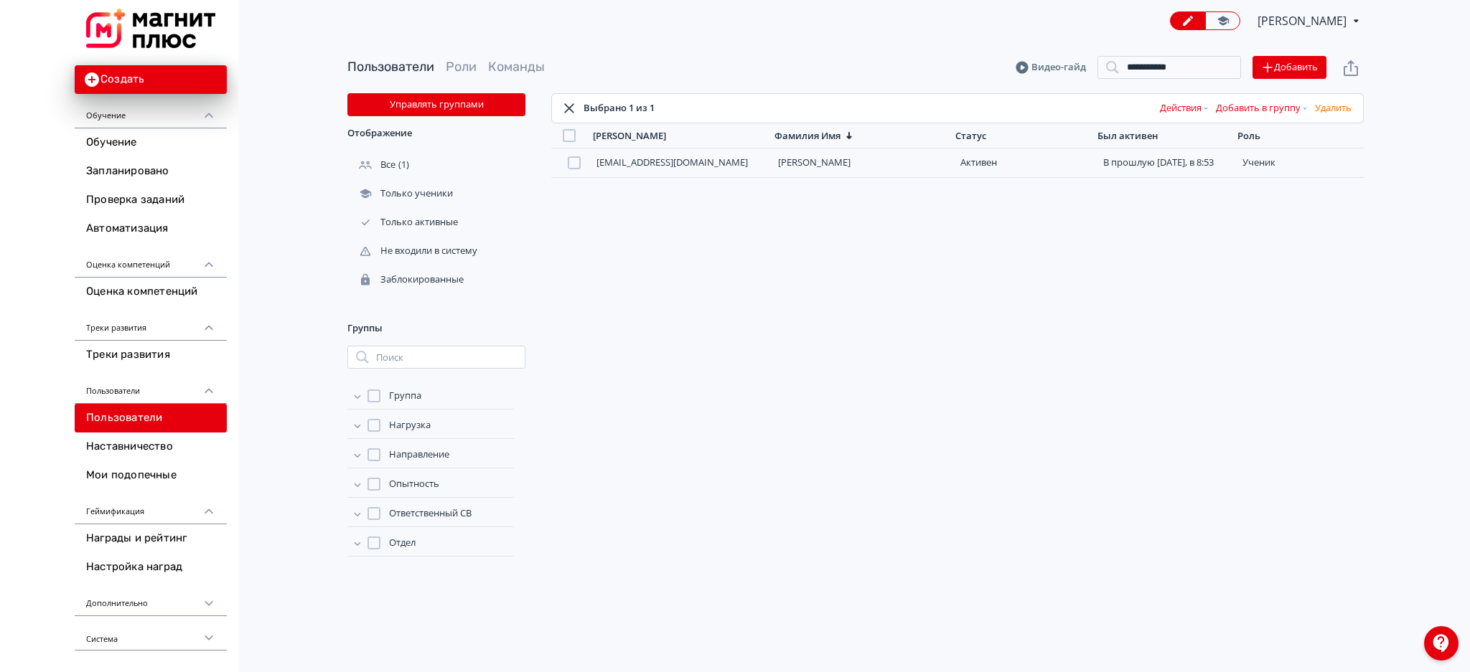
click at [1259, 113] on button "Добавить в группу" at bounding box center [1262, 108] width 99 height 23
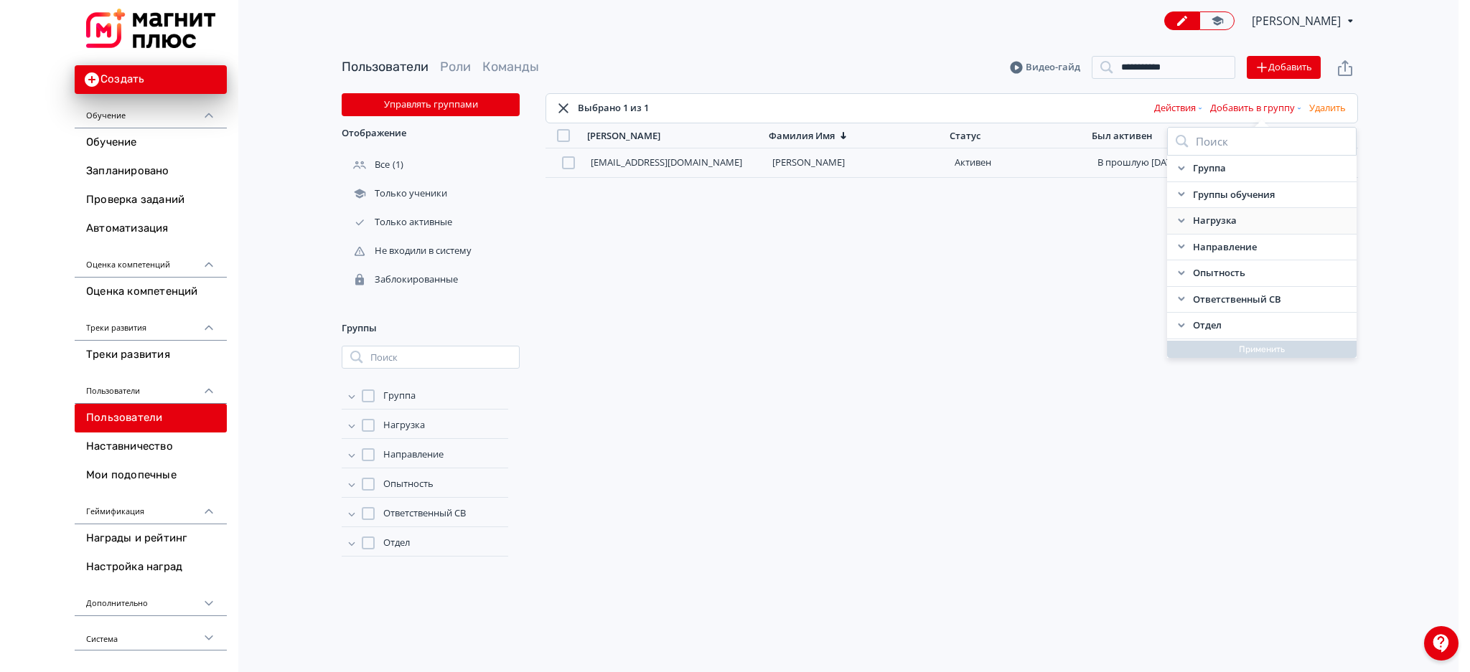
click at [1176, 215] on icon at bounding box center [1181, 220] width 11 height 11
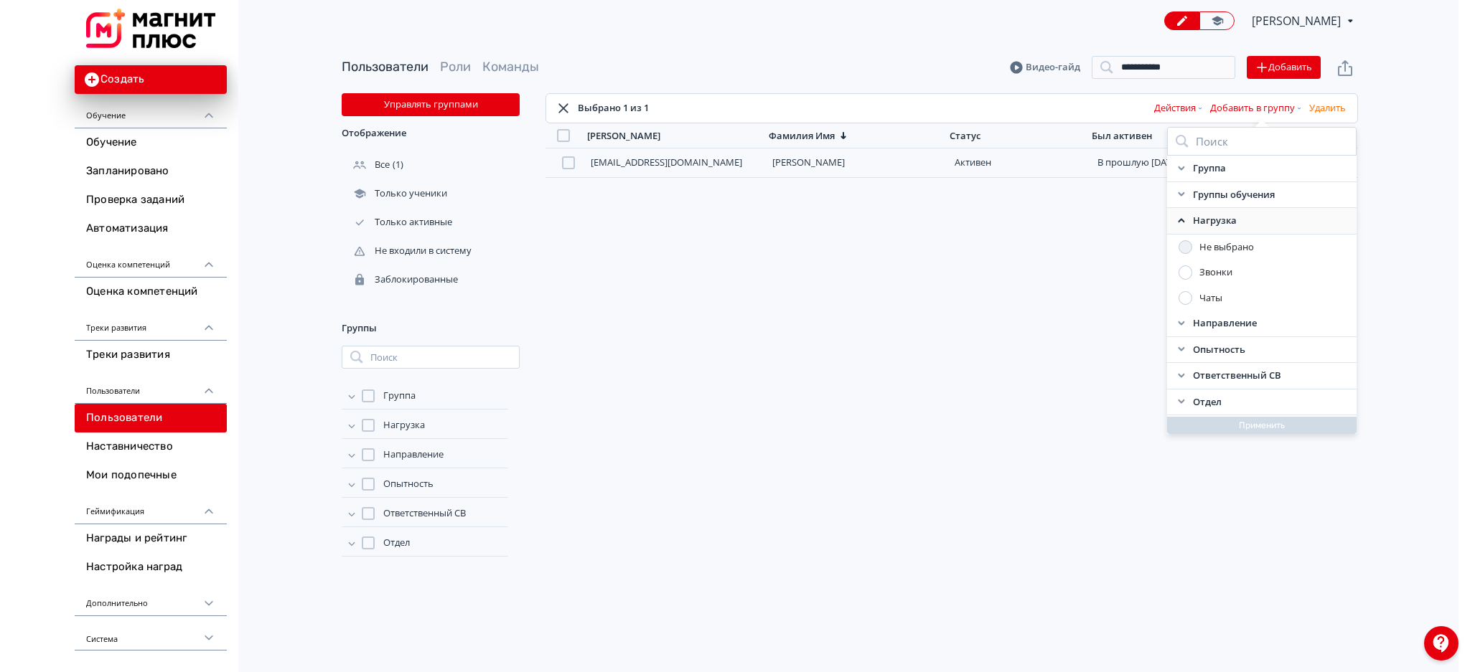
click at [1183, 273] on div at bounding box center [1185, 273] width 14 height 14
click at [1176, 219] on icon at bounding box center [1175, 220] width 6 height 4
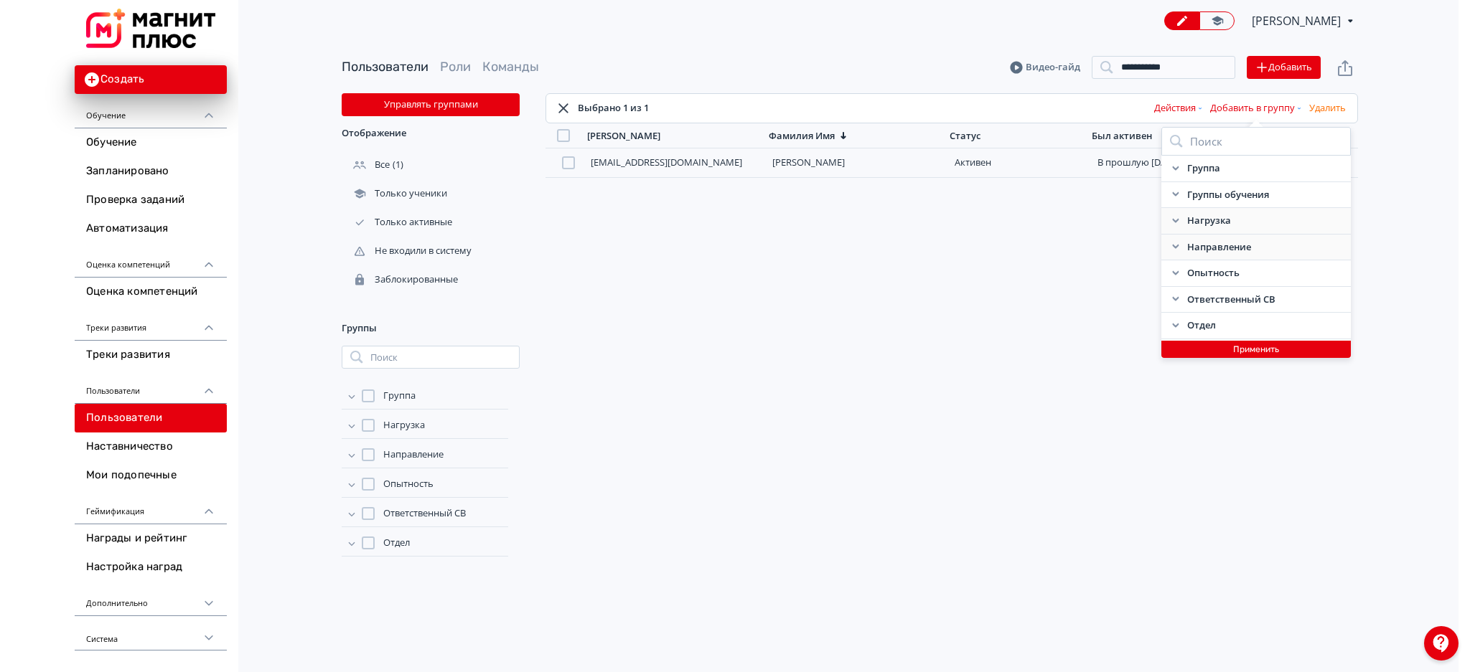
click at [1175, 246] on icon at bounding box center [1175, 246] width 11 height 11
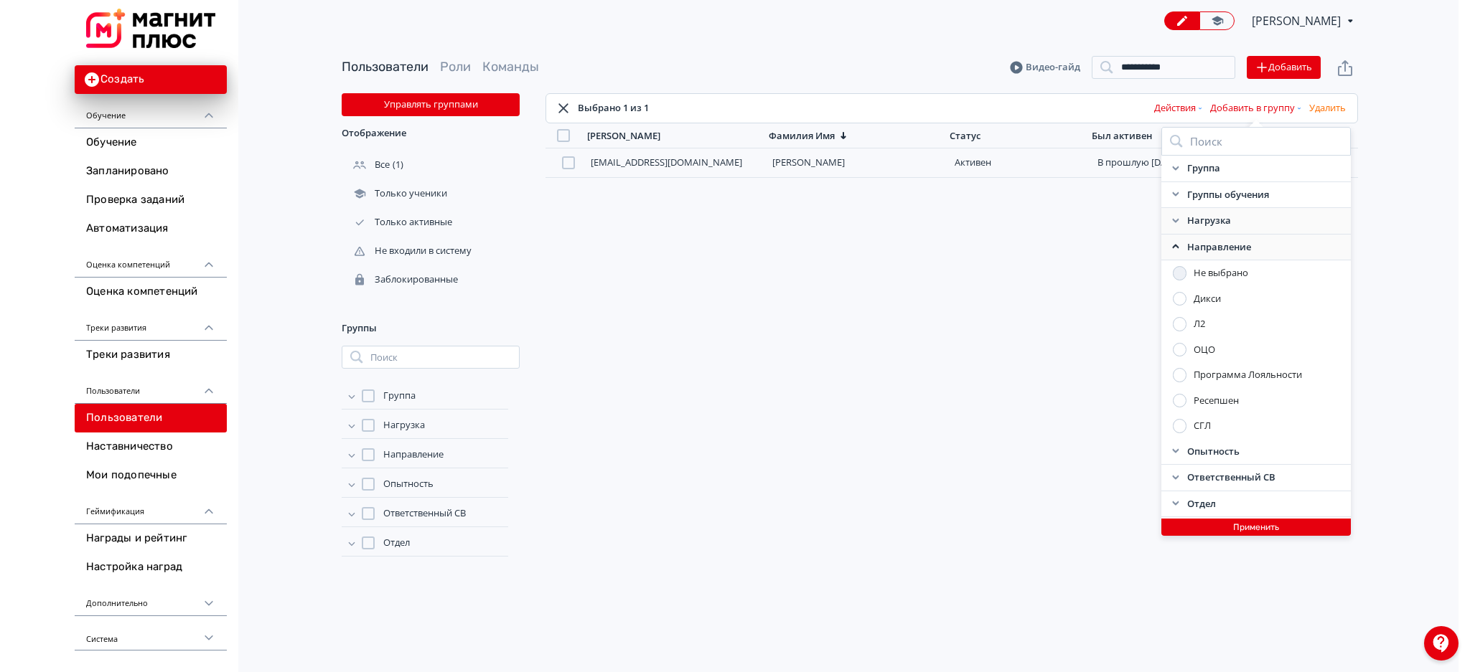
click at [1179, 349] on div at bounding box center [1180, 350] width 14 height 14
click at [1170, 250] on icon at bounding box center [1175, 246] width 11 height 11
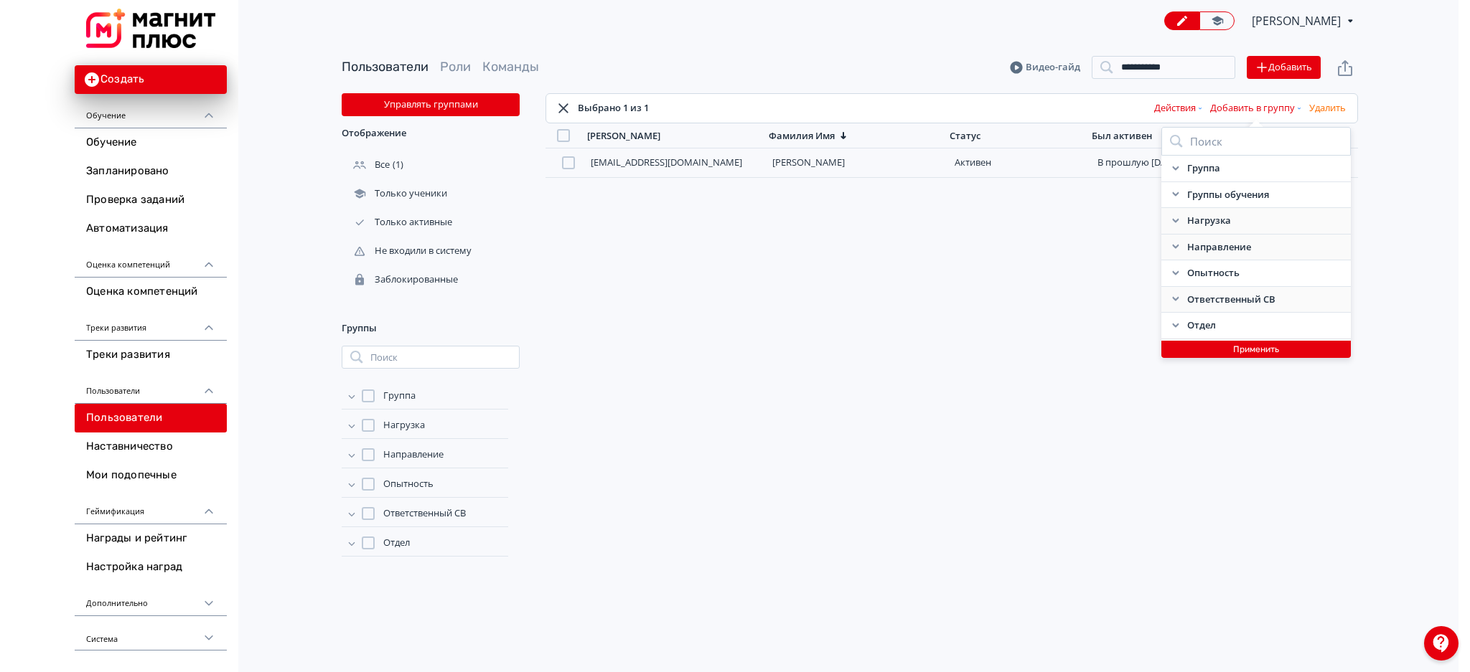
click at [1178, 291] on div "Ответственный СВ" at bounding box center [1255, 300] width 189 height 27
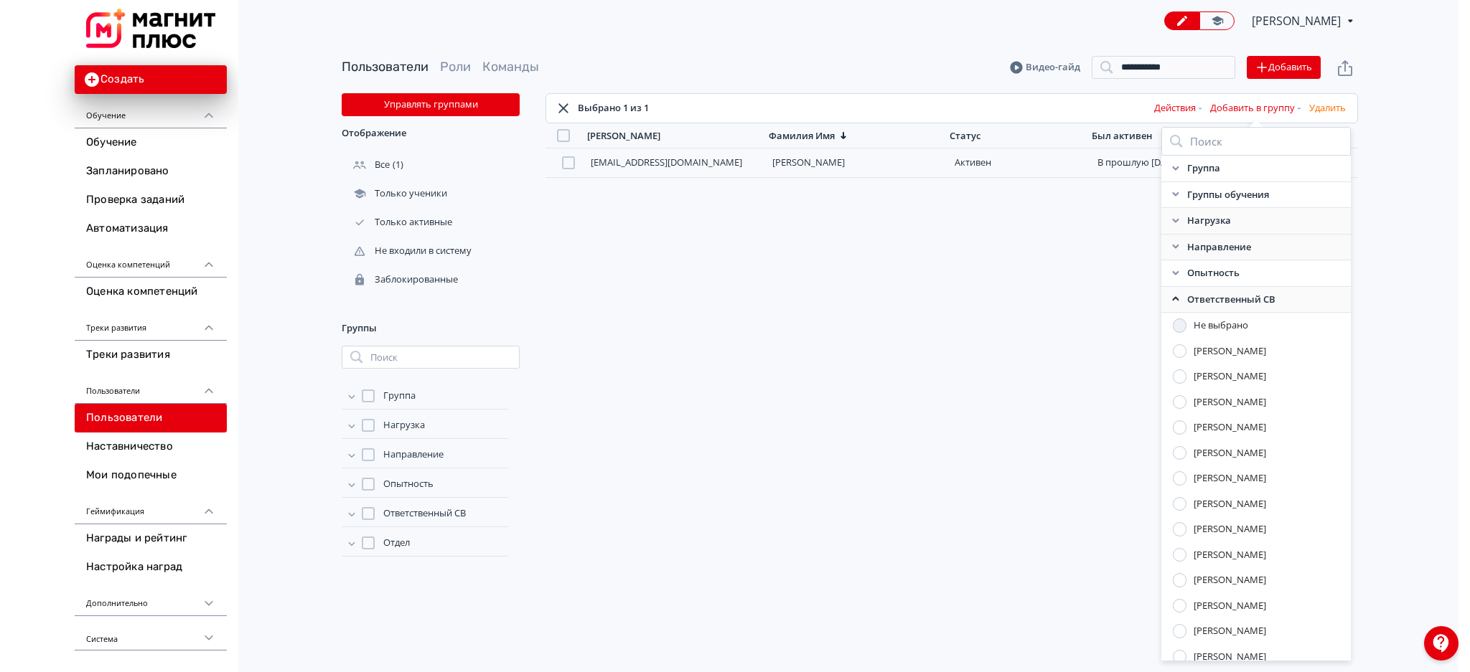
click at [1178, 291] on div "Ответственный СВ" at bounding box center [1255, 300] width 189 height 27
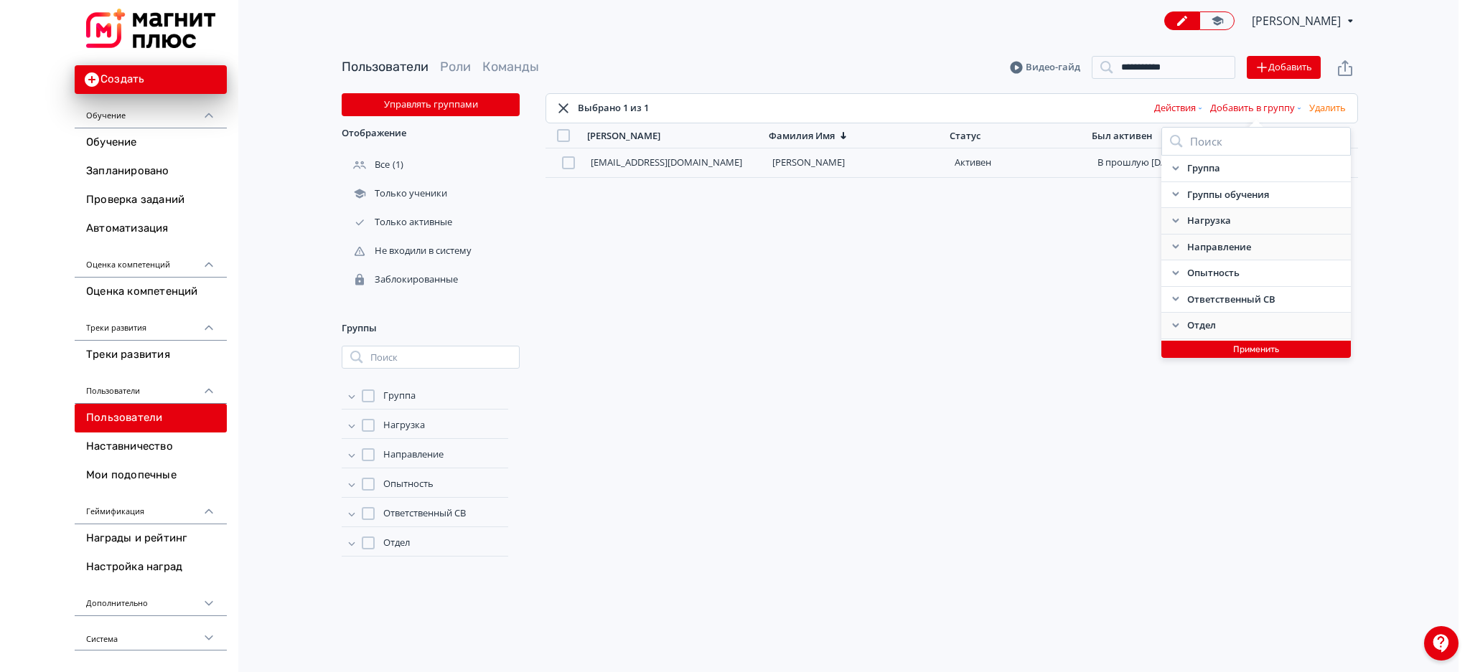
click at [1170, 316] on div "Отдел" at bounding box center [1255, 326] width 189 height 27
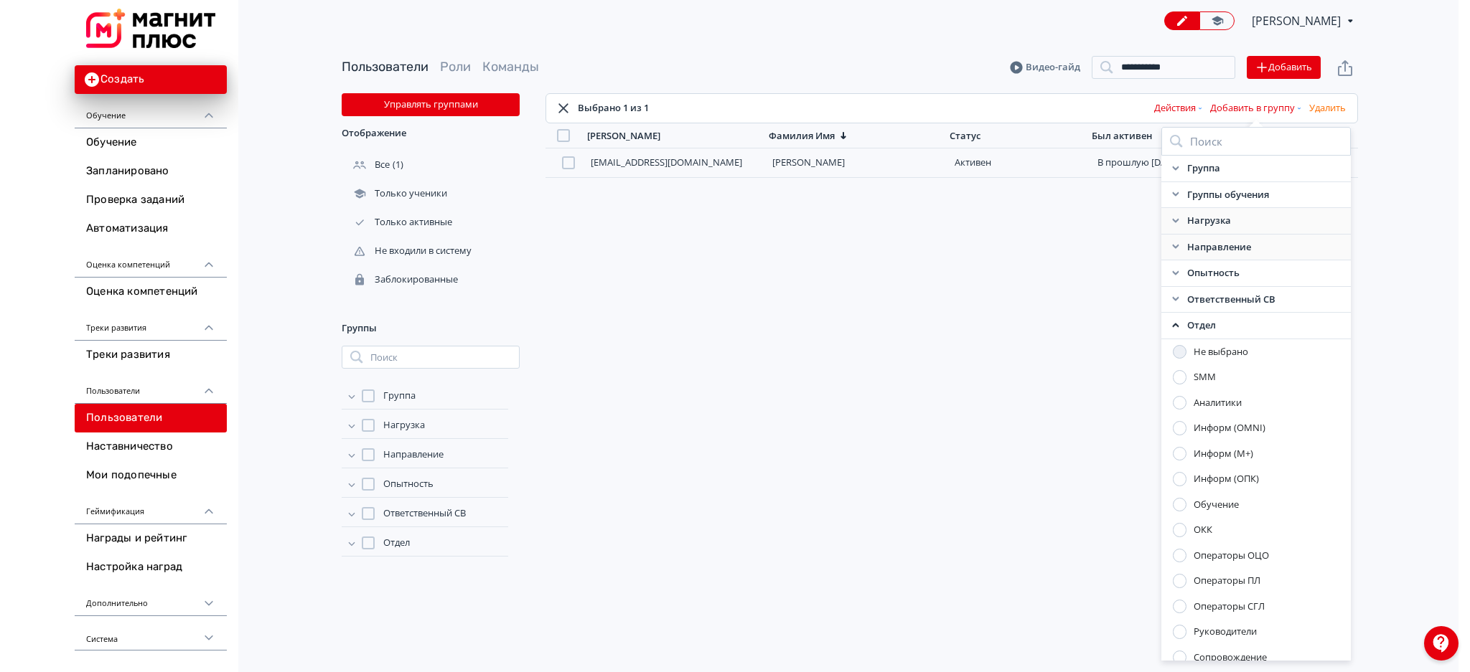
click at [1181, 552] on div at bounding box center [1180, 556] width 14 height 14
click at [1173, 316] on div "Отдел" at bounding box center [1255, 326] width 189 height 27
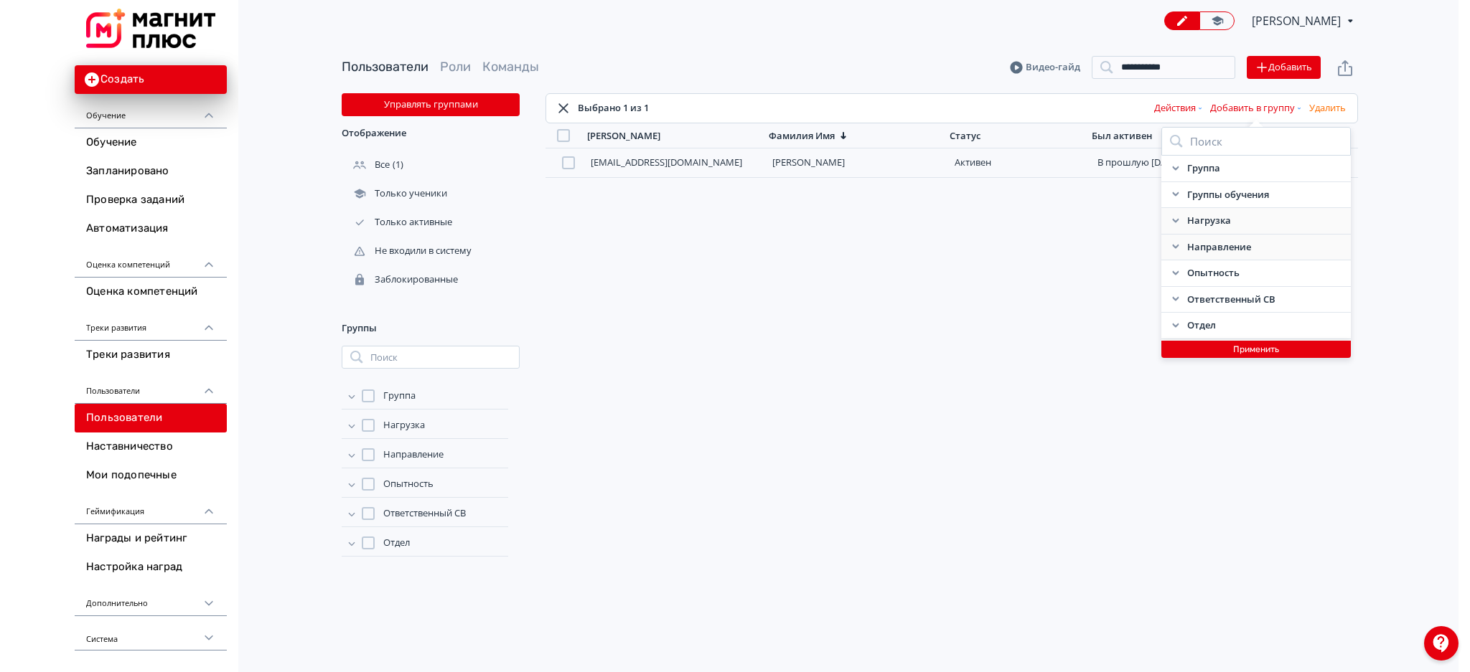
click at [1204, 350] on button "Применить" at bounding box center [1255, 349] width 189 height 17
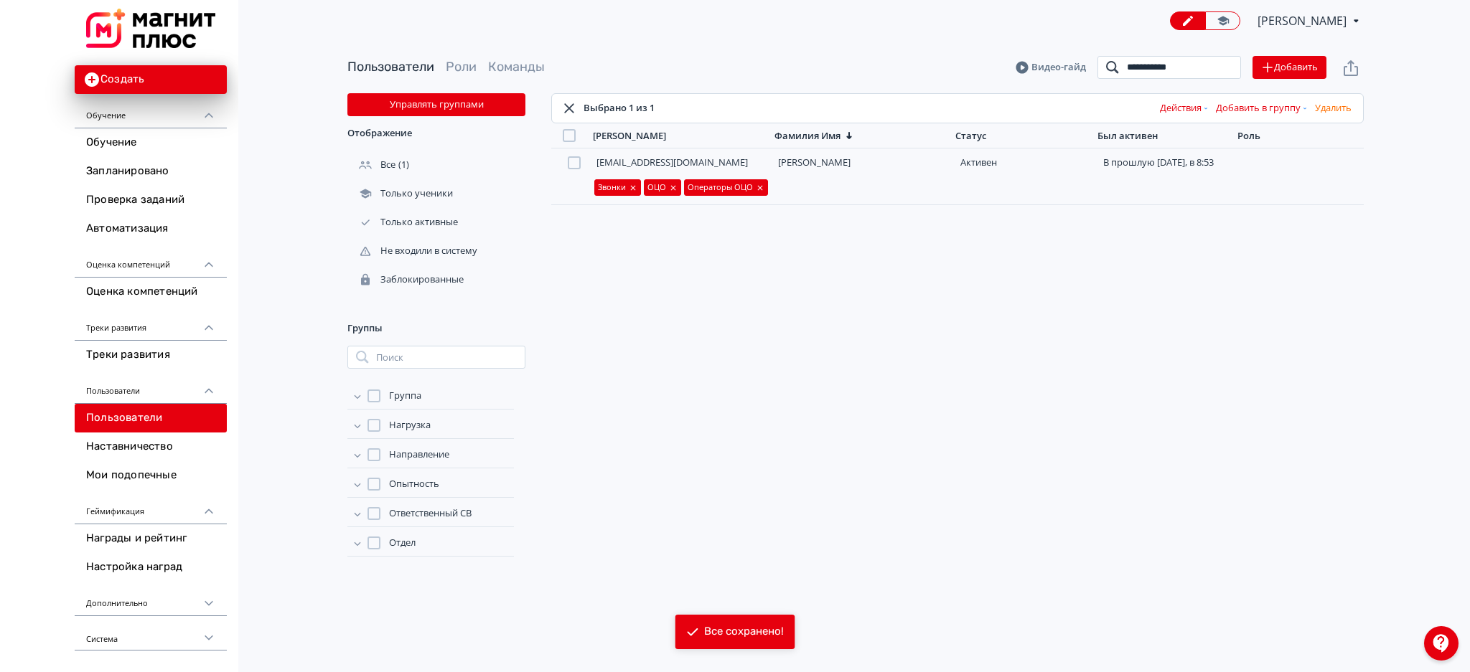
drag, startPoint x: 1200, startPoint y: 64, endPoint x: 1068, endPoint y: 84, distance: 133.6
click at [1068, 84] on div "**********" at bounding box center [855, 68] width 1016 height 52
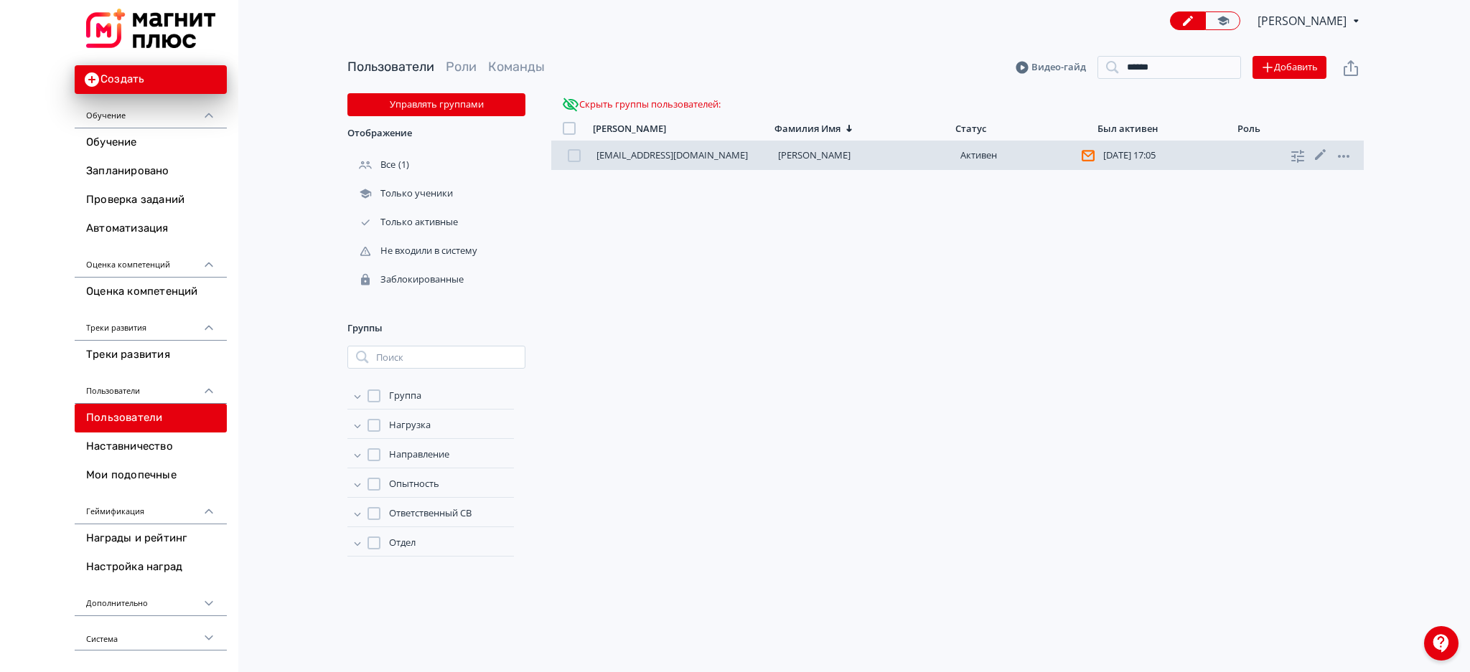
click at [568, 156] on div at bounding box center [574, 155] width 13 height 13
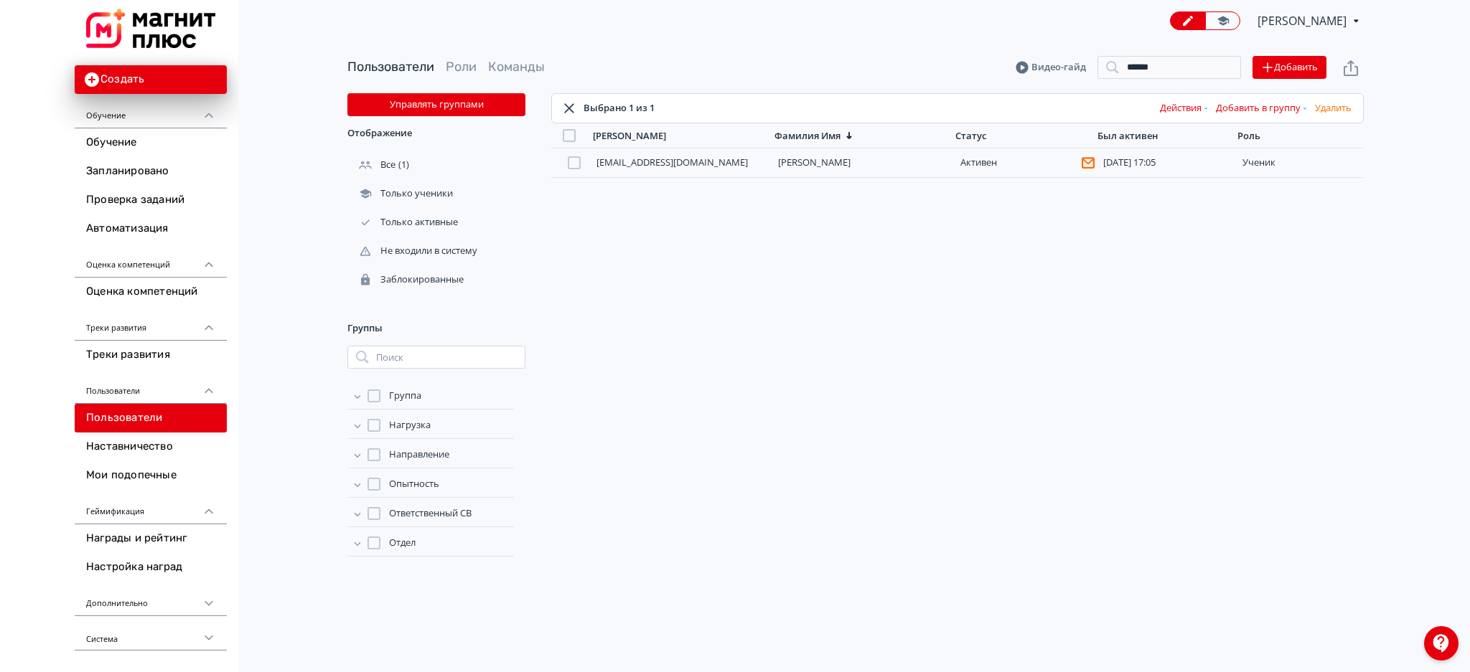
click at [1246, 113] on button "Добавить в группу" at bounding box center [1262, 108] width 99 height 23
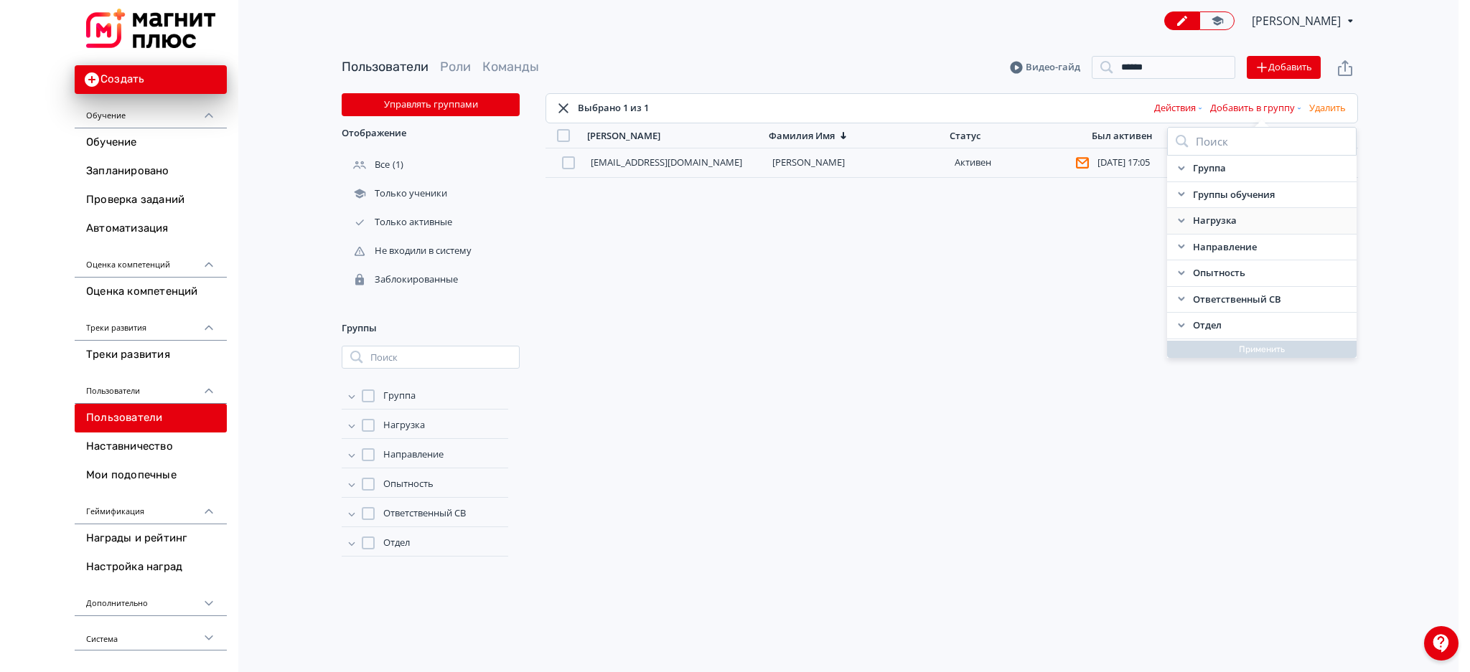
click at [1181, 214] on div "Нагрузка" at bounding box center [1261, 221] width 189 height 27
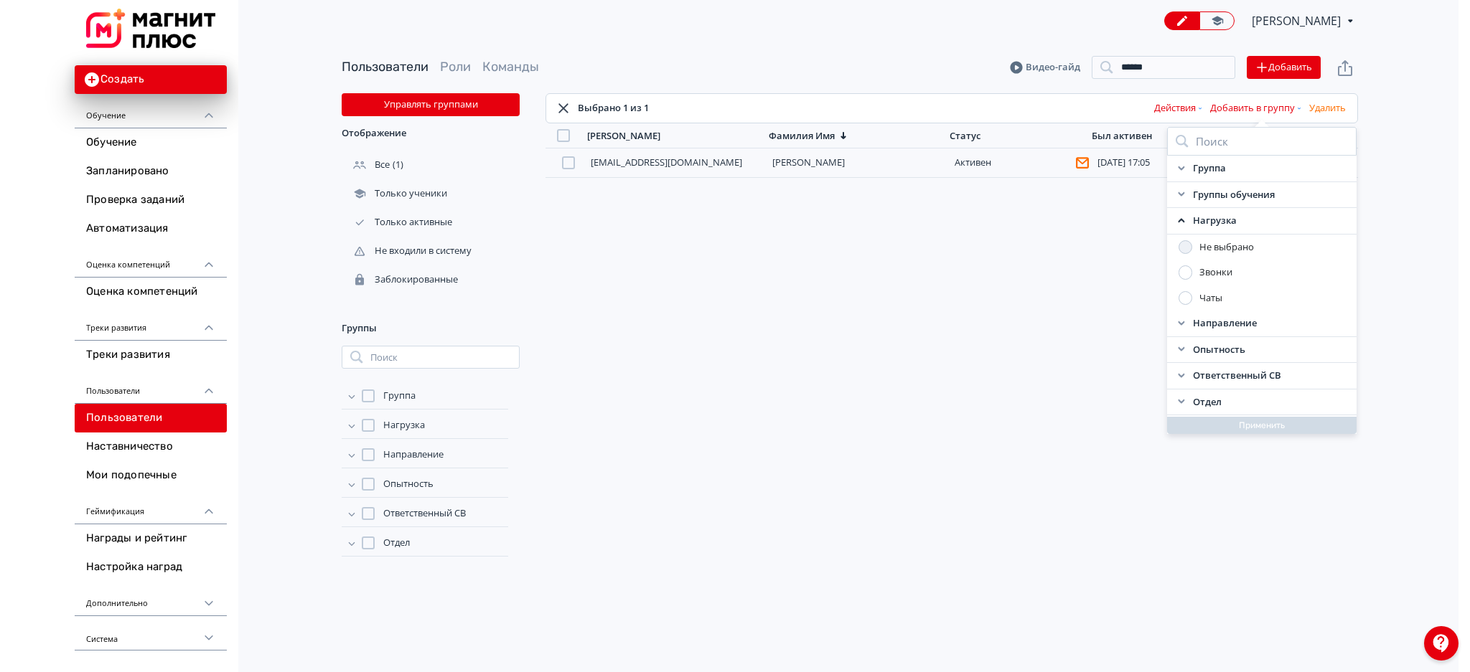
click at [1184, 268] on div at bounding box center [1185, 273] width 14 height 14
click at [1179, 220] on icon at bounding box center [1175, 220] width 11 height 11
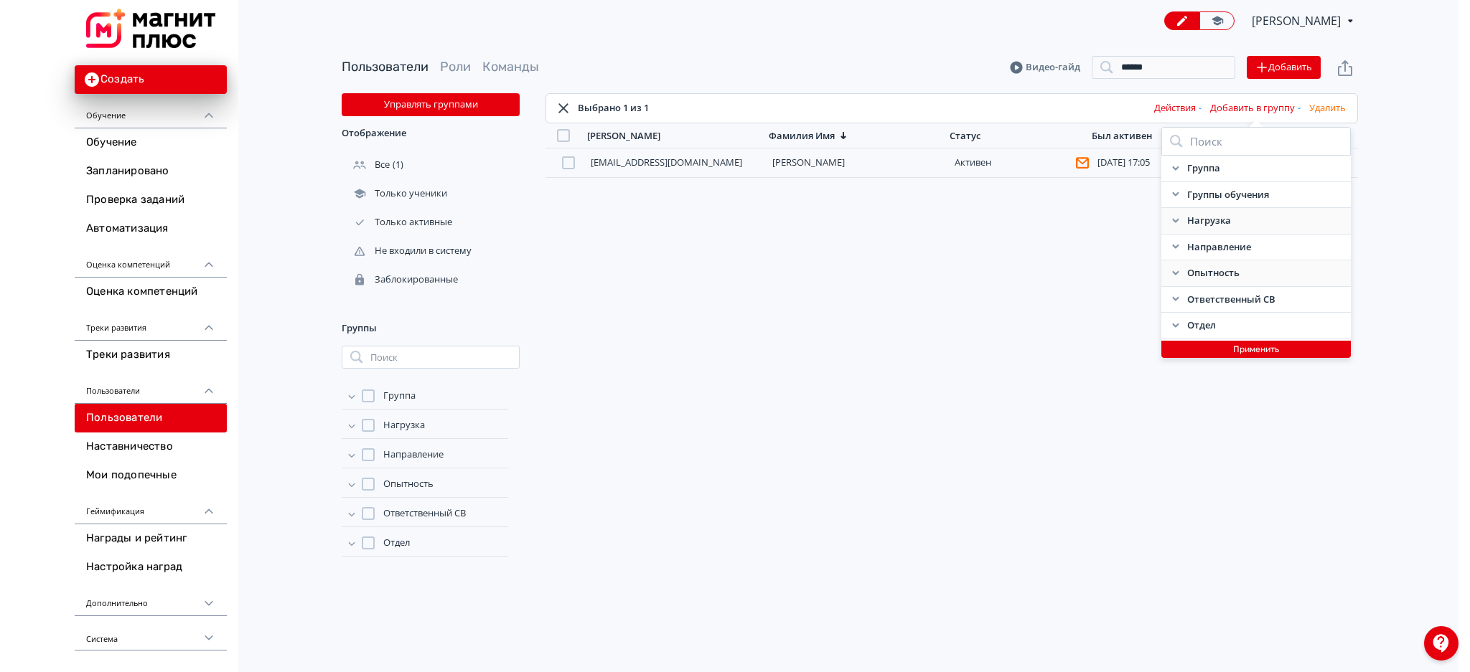
click at [1174, 272] on icon at bounding box center [1175, 273] width 11 height 11
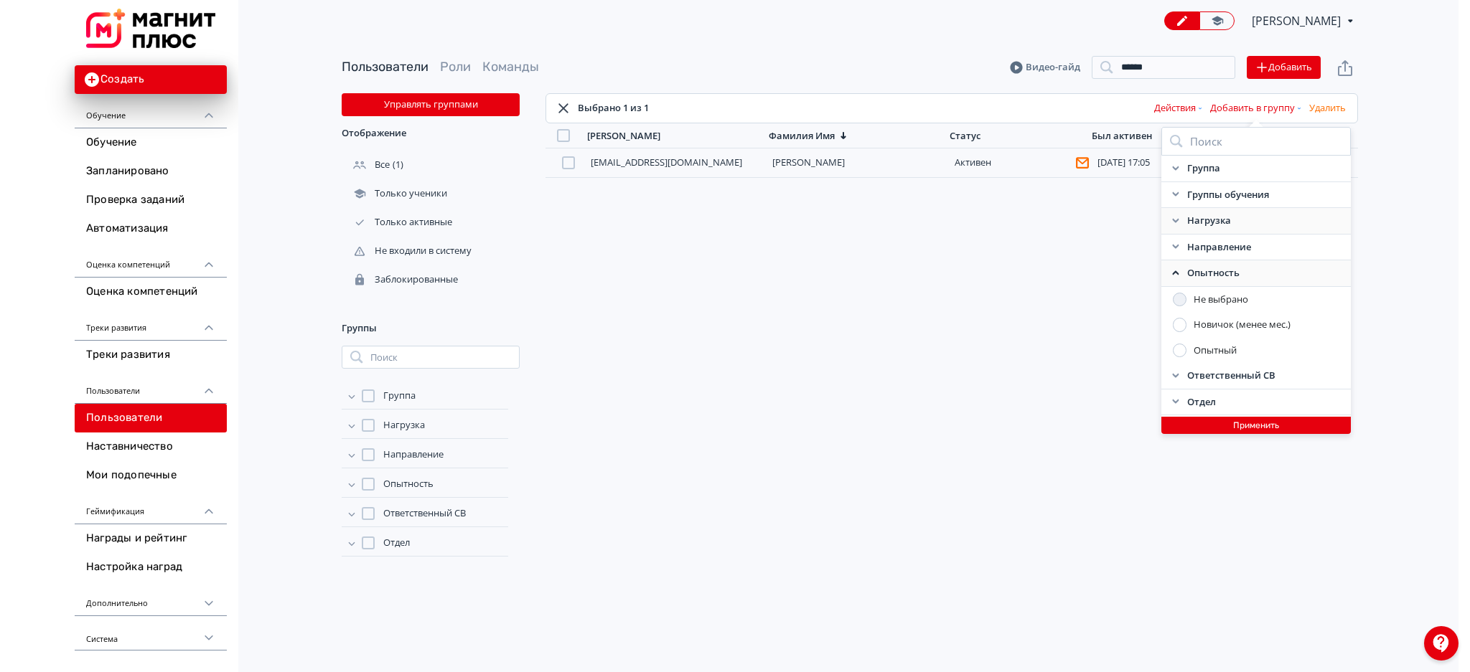
click at [1171, 266] on div "Опытность" at bounding box center [1255, 274] width 189 height 27
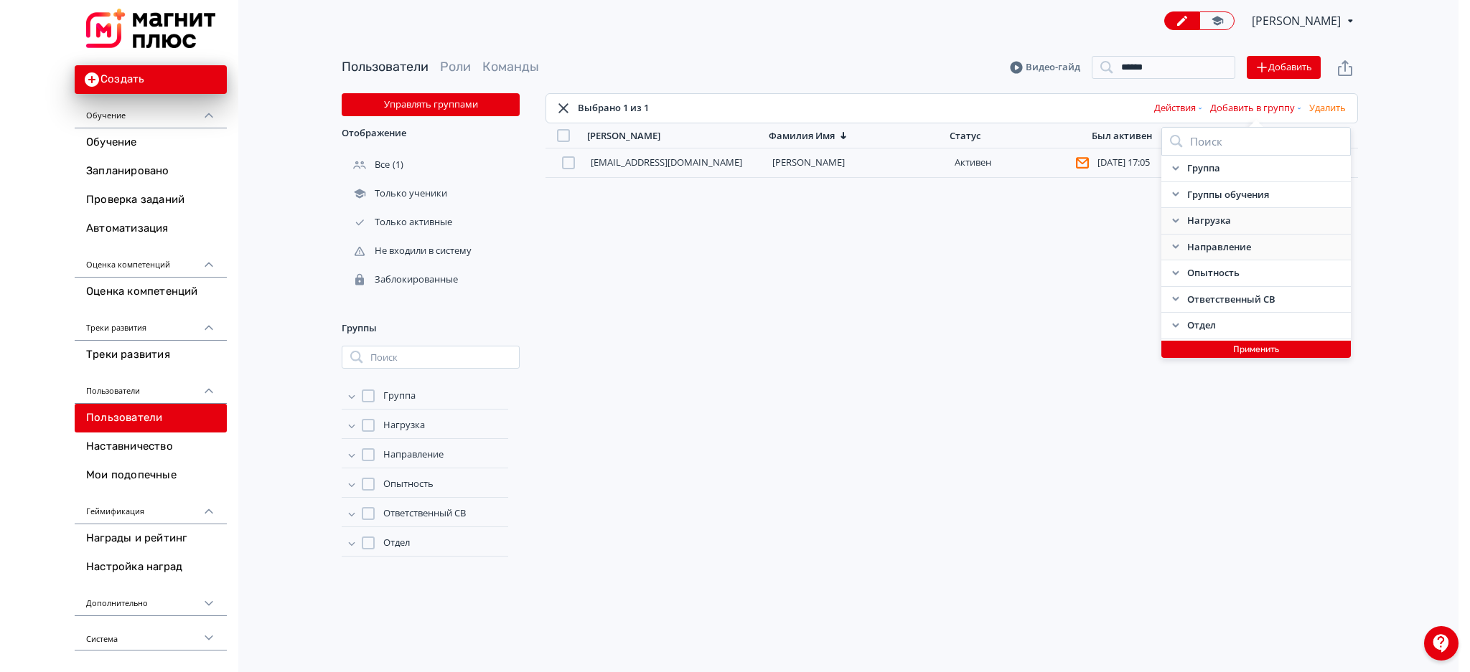
click at [1173, 247] on icon at bounding box center [1175, 247] width 6 height 4
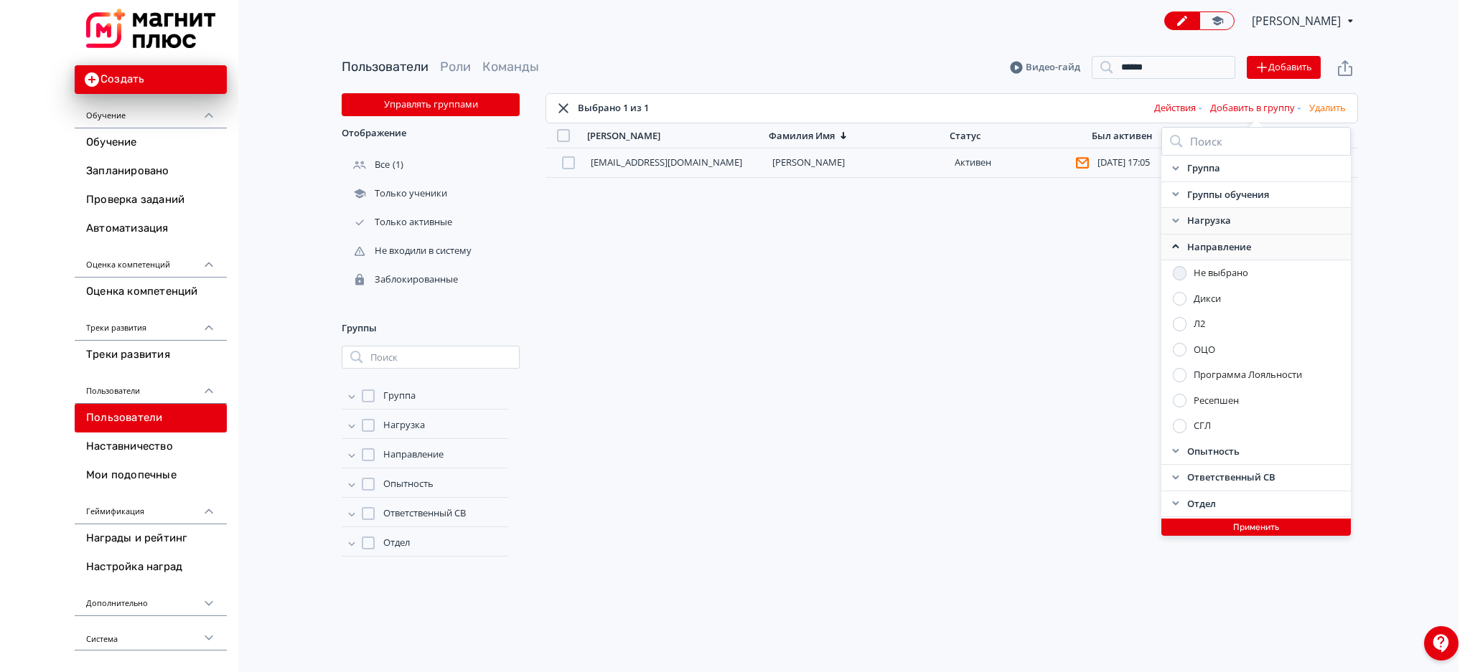
click at [1179, 343] on div at bounding box center [1180, 350] width 14 height 14
click at [1174, 252] on icon at bounding box center [1175, 246] width 11 height 11
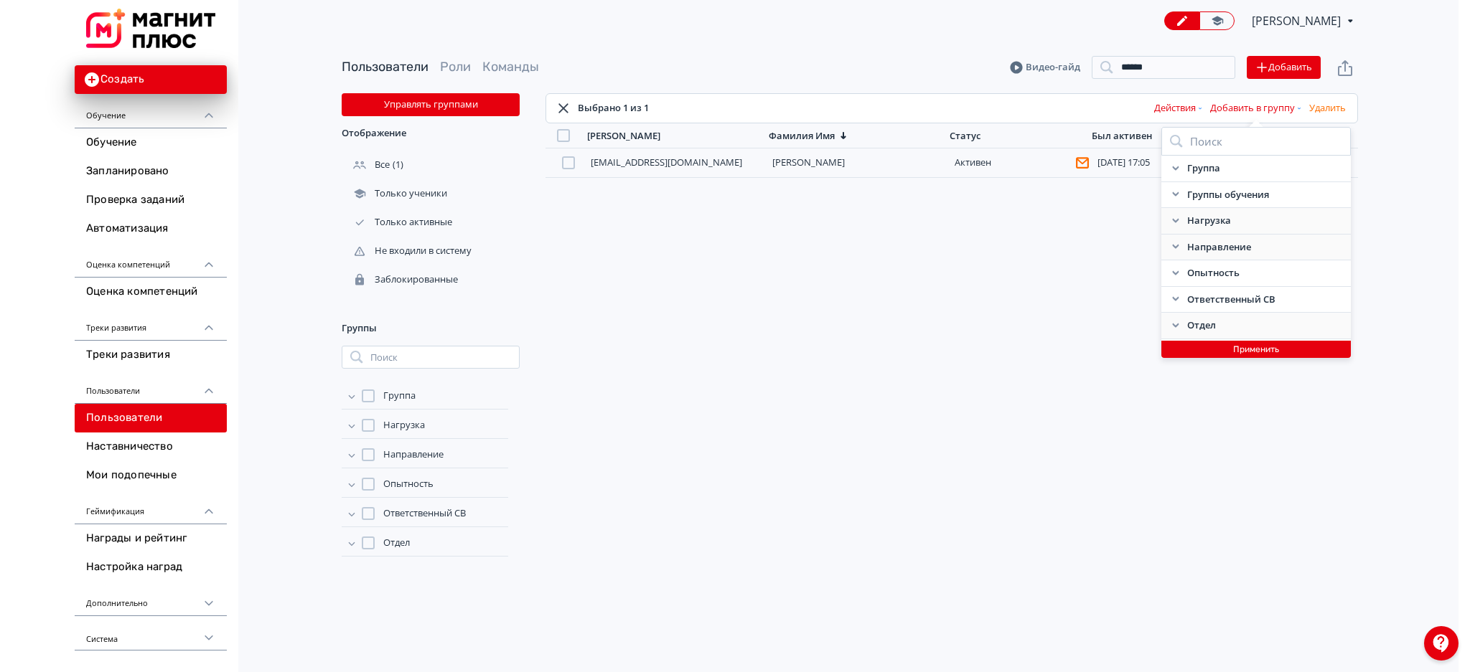
click at [1173, 328] on icon at bounding box center [1175, 325] width 11 height 11
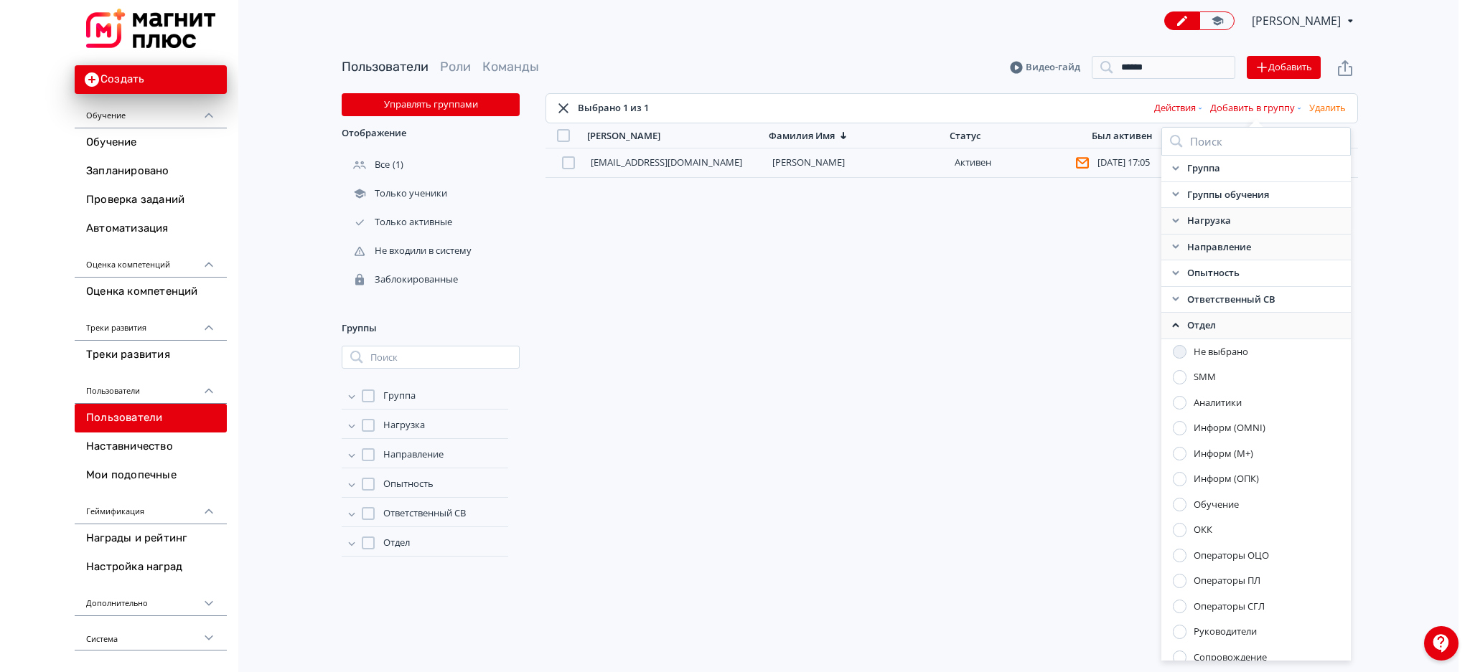
click at [1175, 560] on div at bounding box center [1180, 556] width 14 height 14
click at [1173, 322] on icon at bounding box center [1175, 325] width 11 height 11
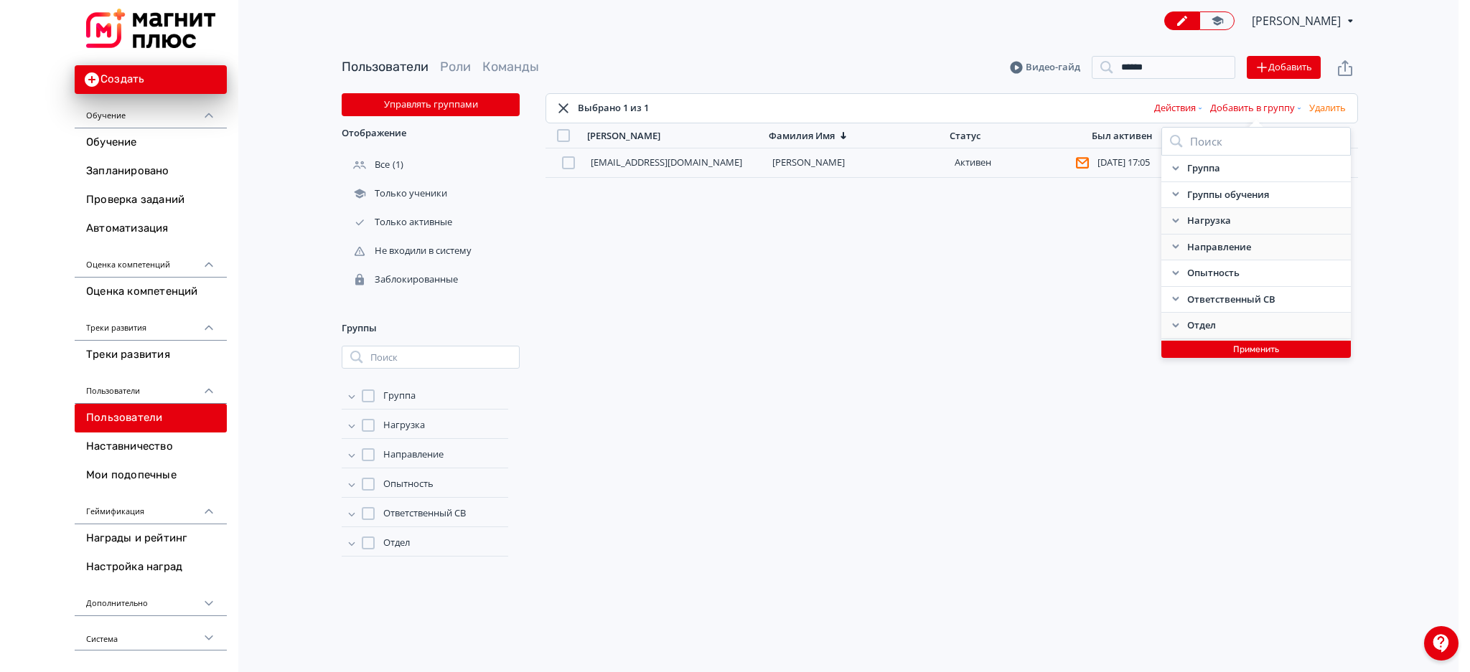
click at [1227, 354] on button "Применить" at bounding box center [1255, 349] width 189 height 17
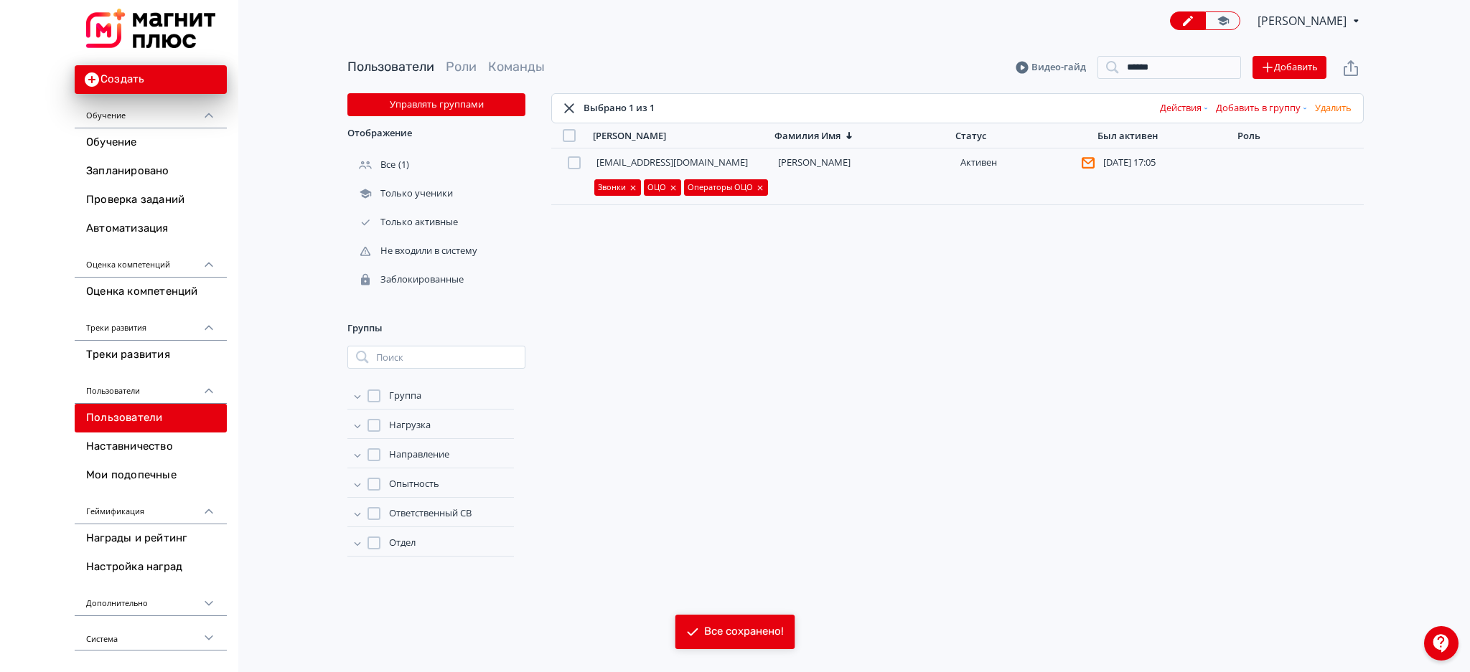
drag, startPoint x: 1171, startPoint y: 55, endPoint x: 1174, endPoint y: 74, distance: 19.6
click at [1174, 74] on div "Пользователи Роли Команды [PERSON_NAME] ****** Поиск Добавить" at bounding box center [855, 68] width 1016 height 52
drag, startPoint x: 1174, startPoint y: 74, endPoint x: 1002, endPoint y: 90, distance: 173.0
click at [1002, 90] on div "Пользователи Роли Команды [PERSON_NAME] ****** Поиск Добавить" at bounding box center [855, 68] width 1016 height 52
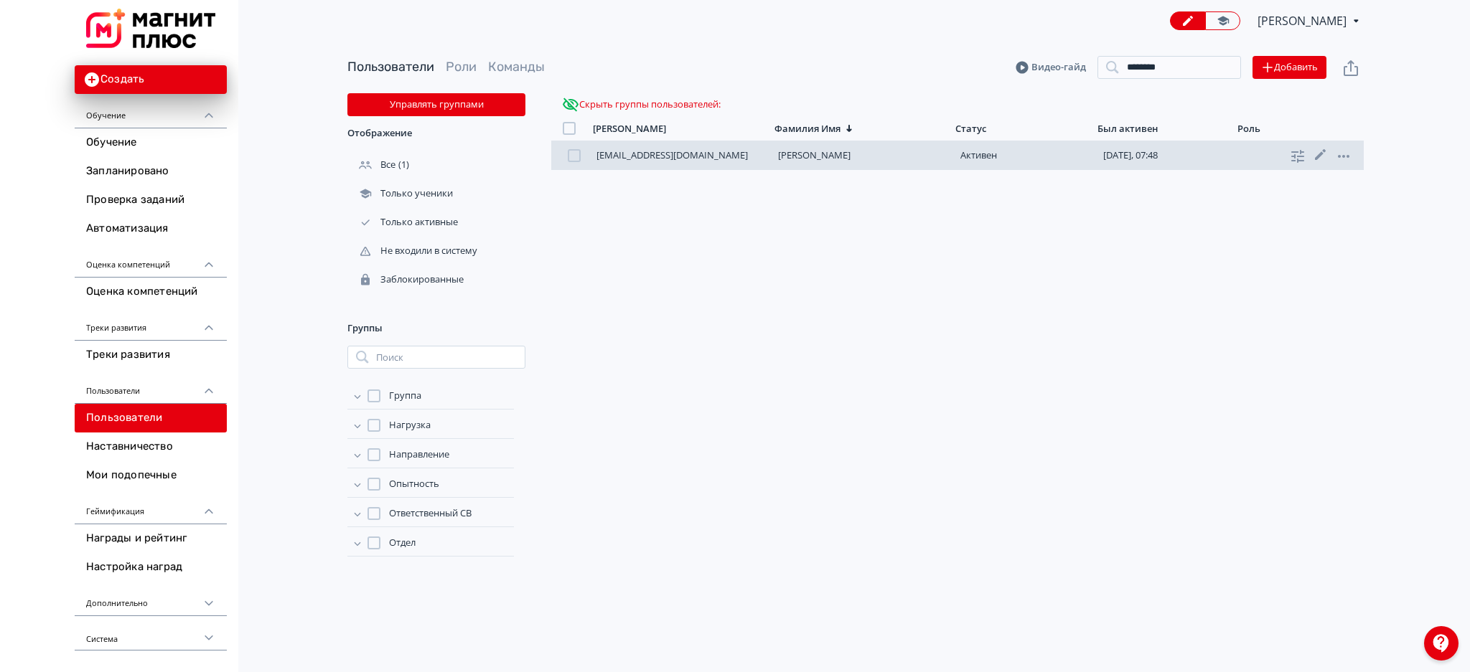
click at [570, 158] on div at bounding box center [574, 155] width 13 height 13
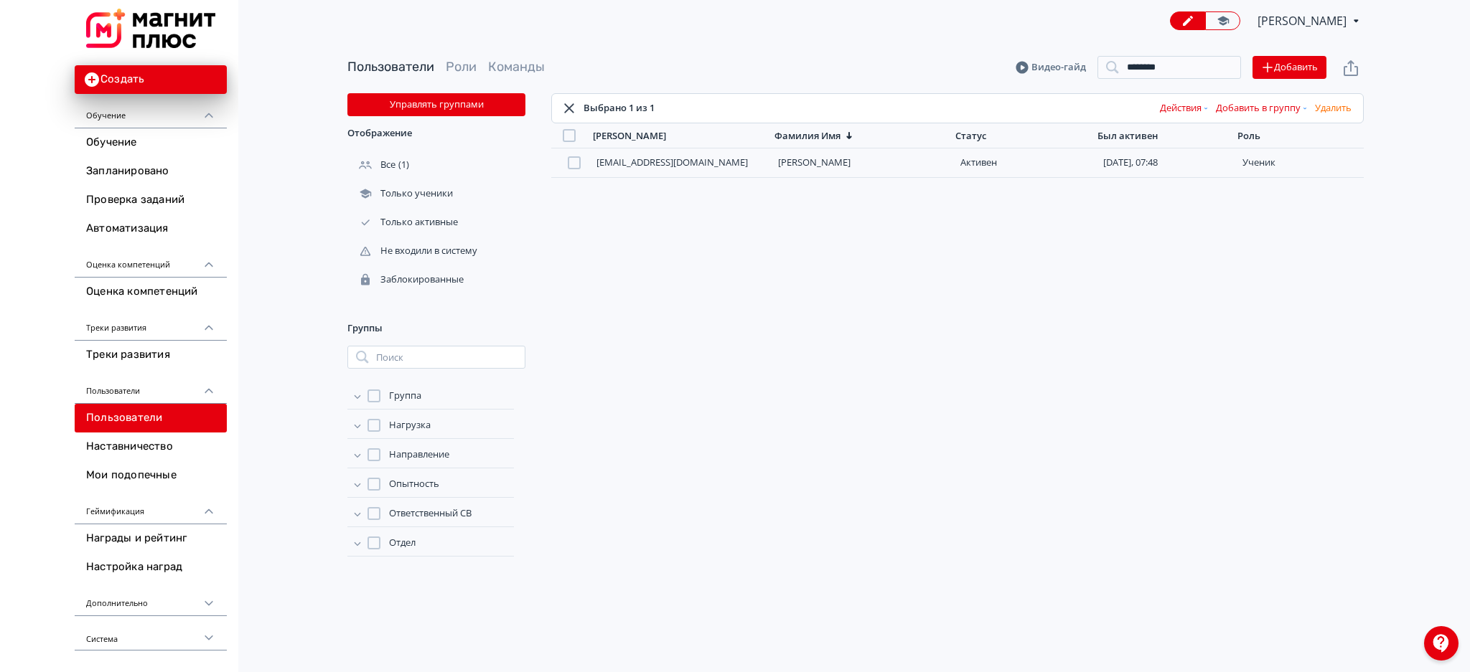
click at [1275, 106] on button "Добавить в группу" at bounding box center [1262, 108] width 99 height 23
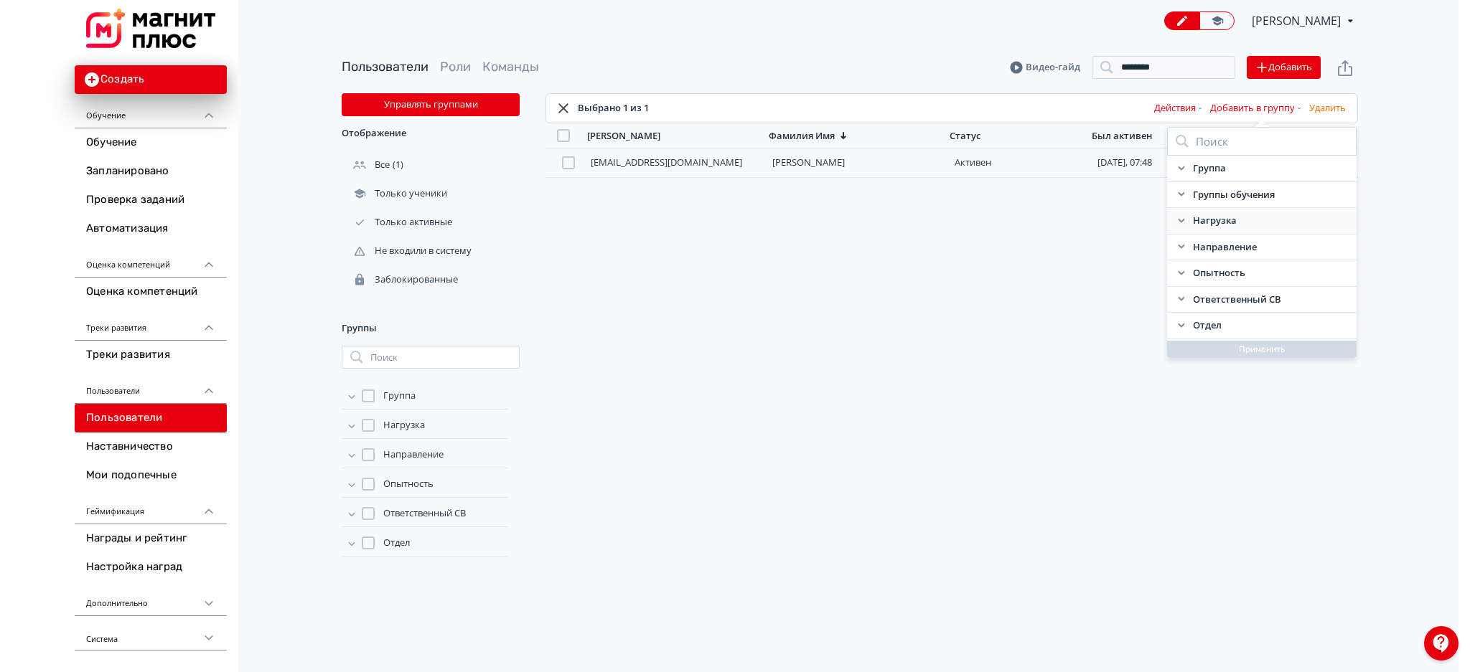
click at [1183, 222] on icon at bounding box center [1181, 220] width 11 height 11
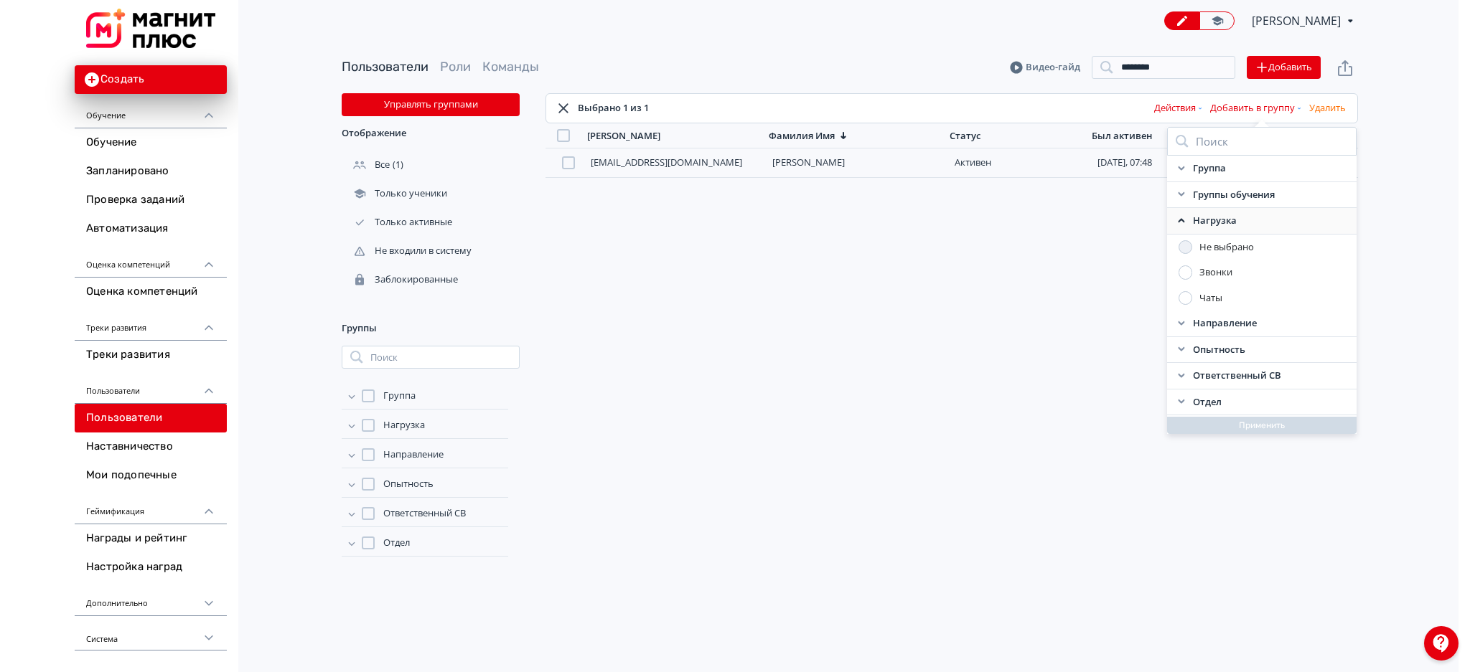
click at [1187, 273] on div at bounding box center [1185, 273] width 14 height 14
click at [1177, 222] on icon at bounding box center [1175, 220] width 11 height 11
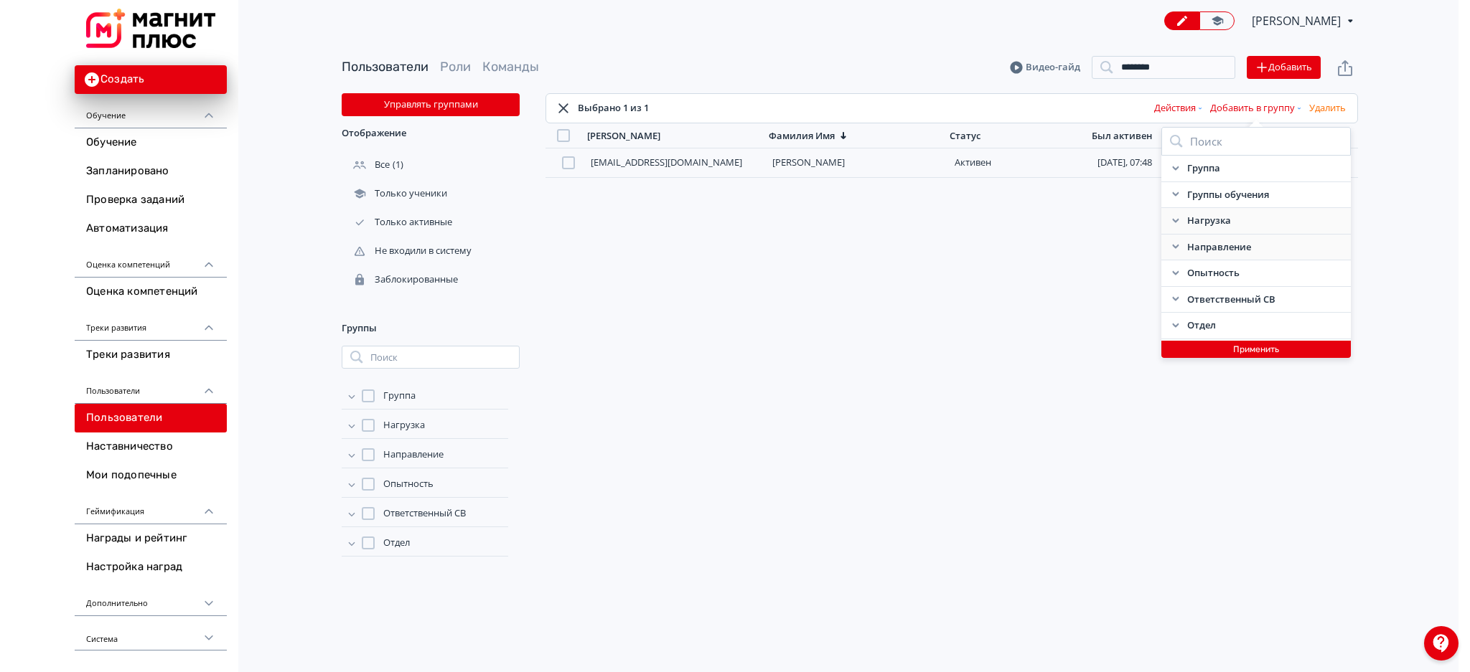
click at [1173, 248] on icon at bounding box center [1175, 246] width 11 height 11
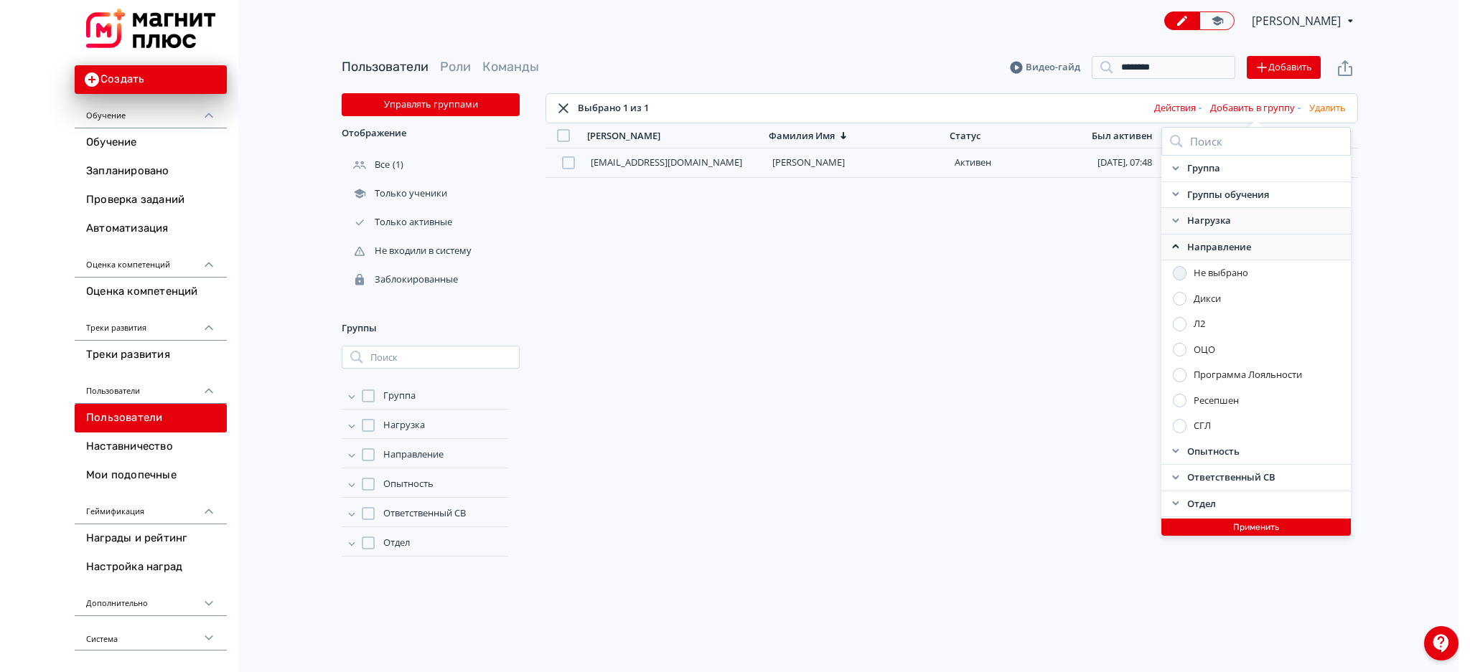
click at [1175, 350] on div at bounding box center [1180, 350] width 14 height 14
click at [1174, 246] on icon at bounding box center [1175, 247] width 6 height 4
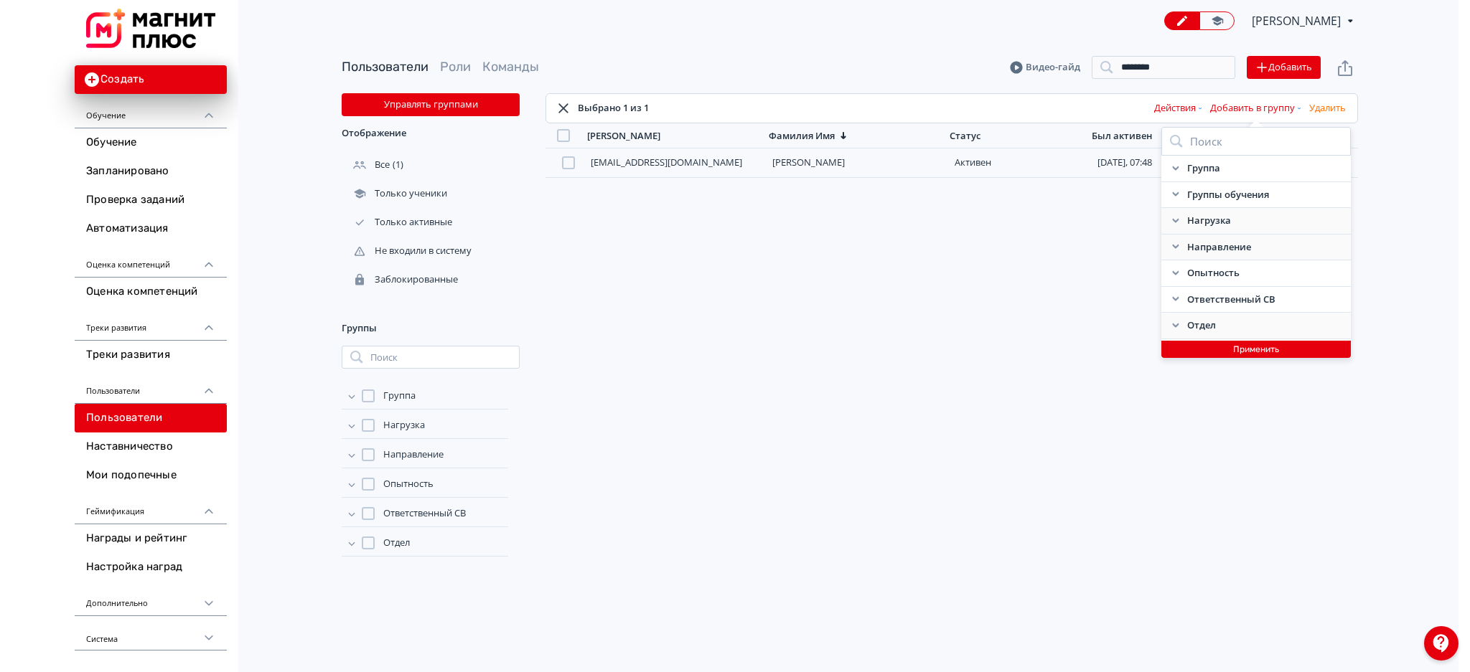
click at [1170, 326] on icon at bounding box center [1175, 325] width 11 height 11
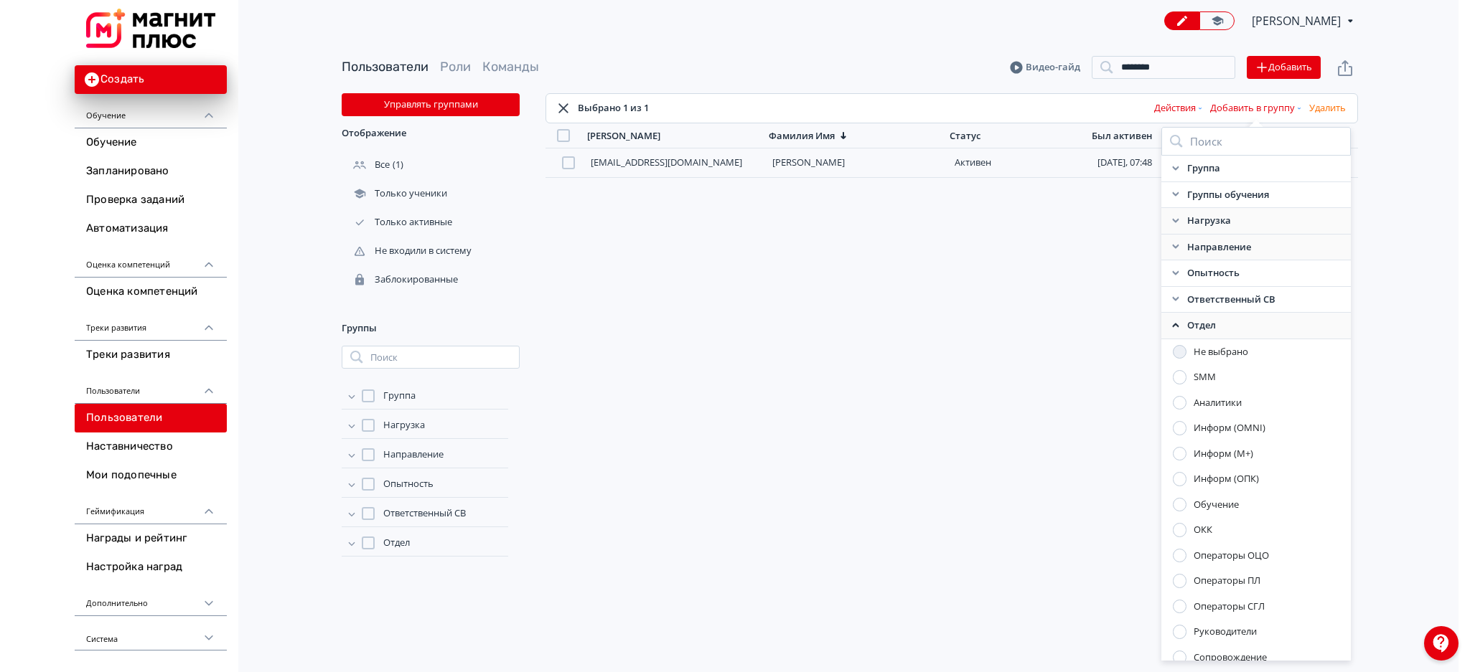
click at [1186, 554] on label "Операторы ОЦО" at bounding box center [1221, 556] width 96 height 14
click at [1176, 322] on icon at bounding box center [1175, 325] width 11 height 11
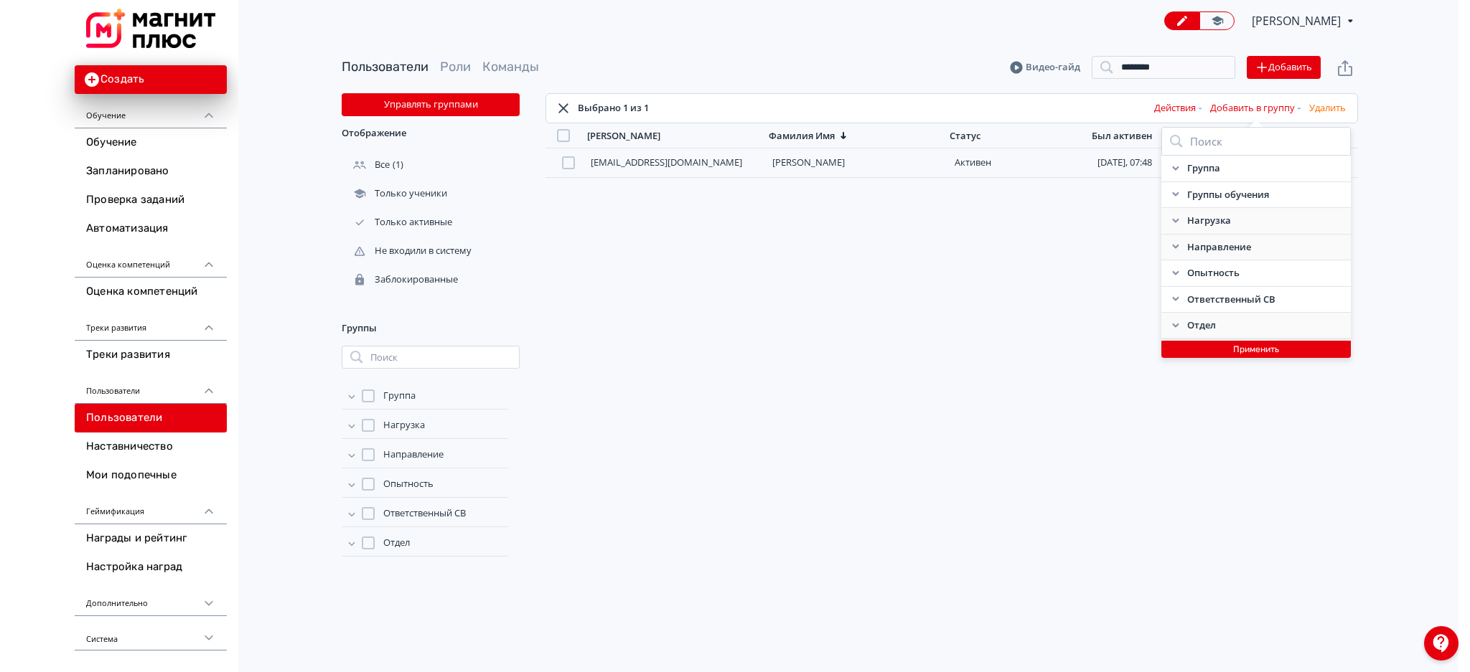
click at [1219, 350] on button "Применить" at bounding box center [1255, 349] width 189 height 17
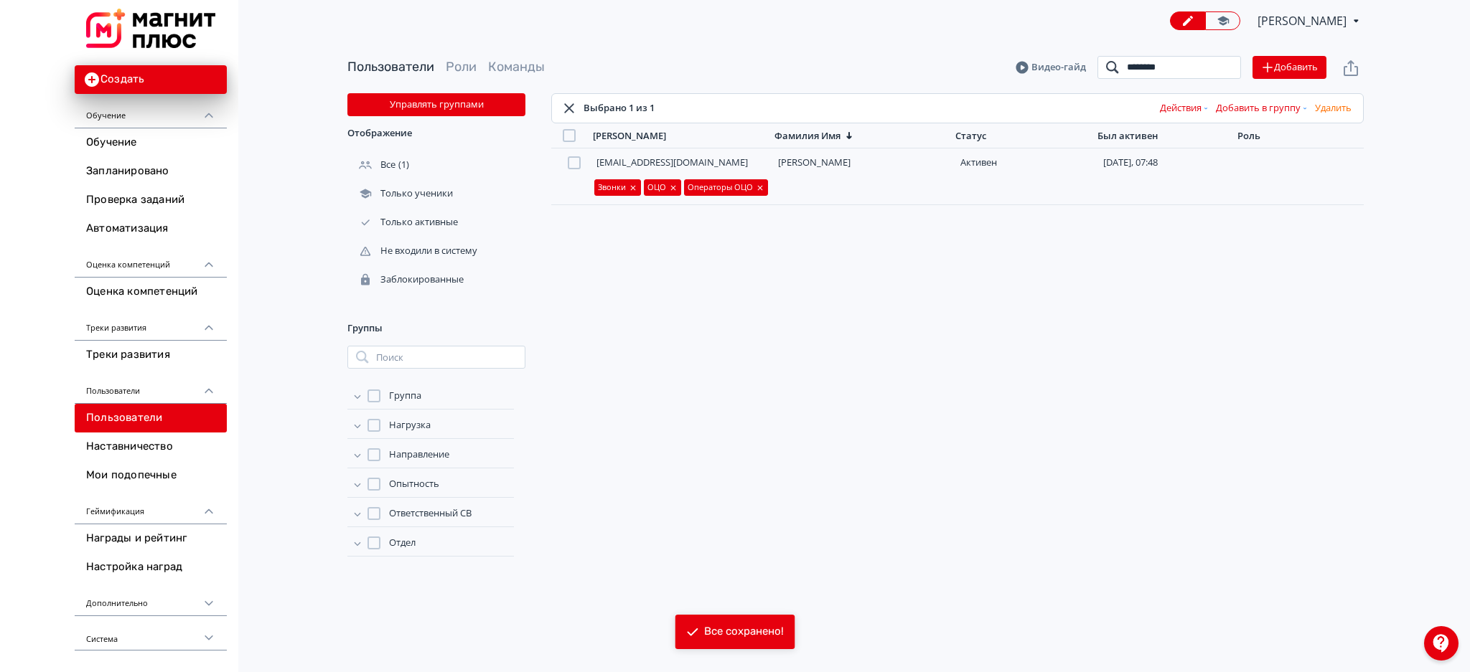
drag, startPoint x: 1184, startPoint y: 66, endPoint x: 1039, endPoint y: 84, distance: 146.1
click at [1039, 84] on div "Пользователи Роли Команды Видео-гайд ******** Поиск Добавить" at bounding box center [855, 68] width 1016 height 52
type input "*"
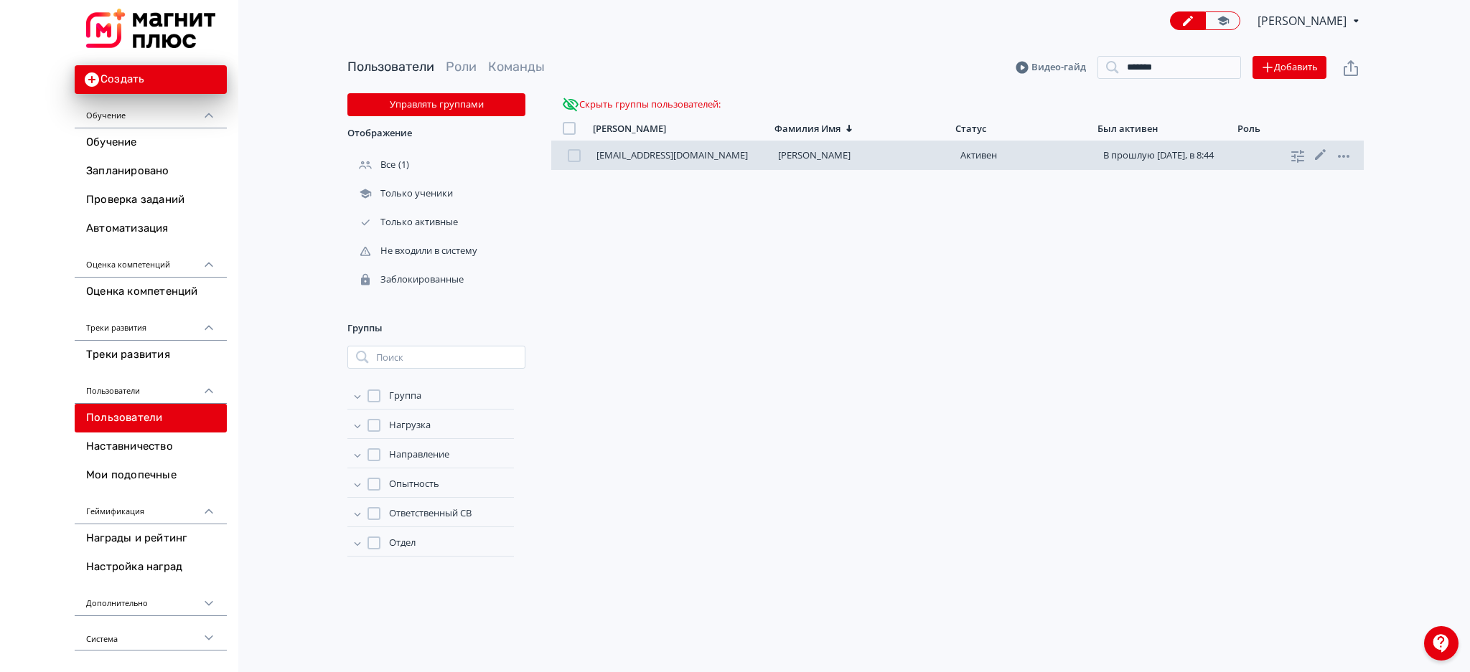
click at [571, 160] on div at bounding box center [574, 155] width 13 height 13
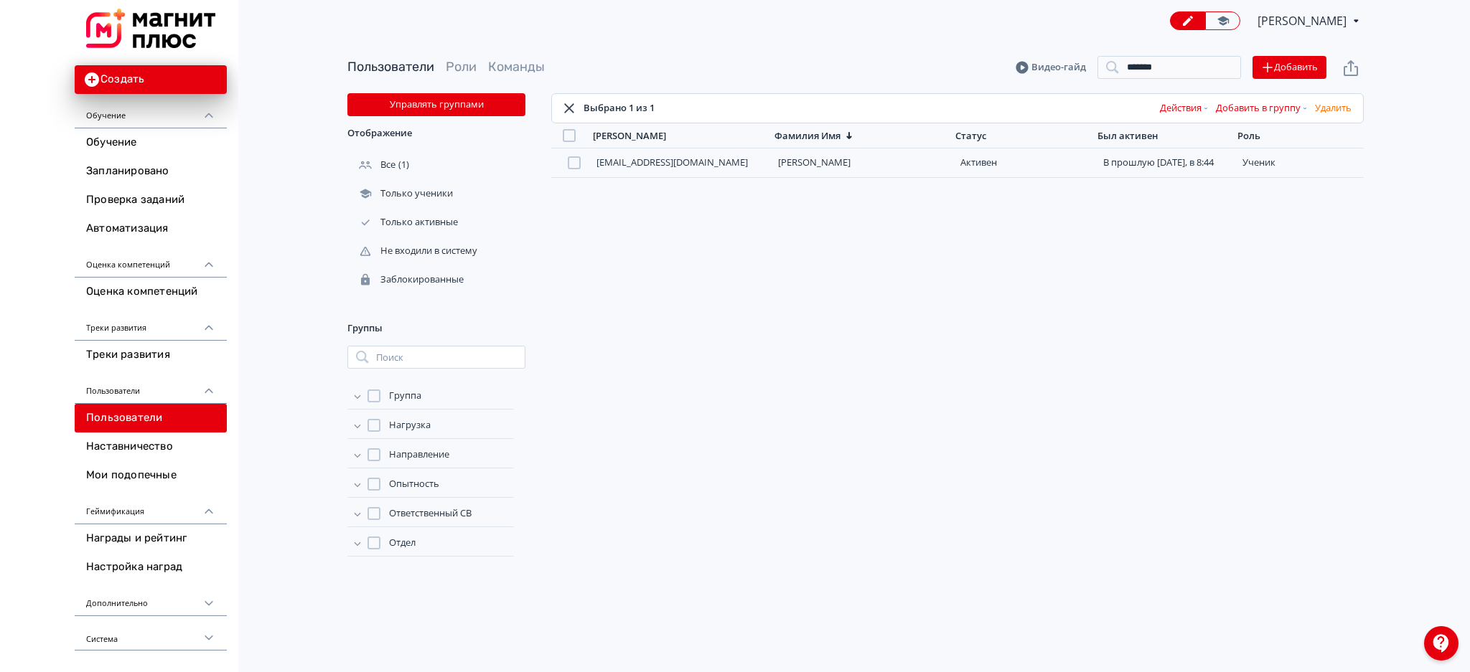
click at [1285, 104] on button "Добавить в группу" at bounding box center [1262, 108] width 99 height 23
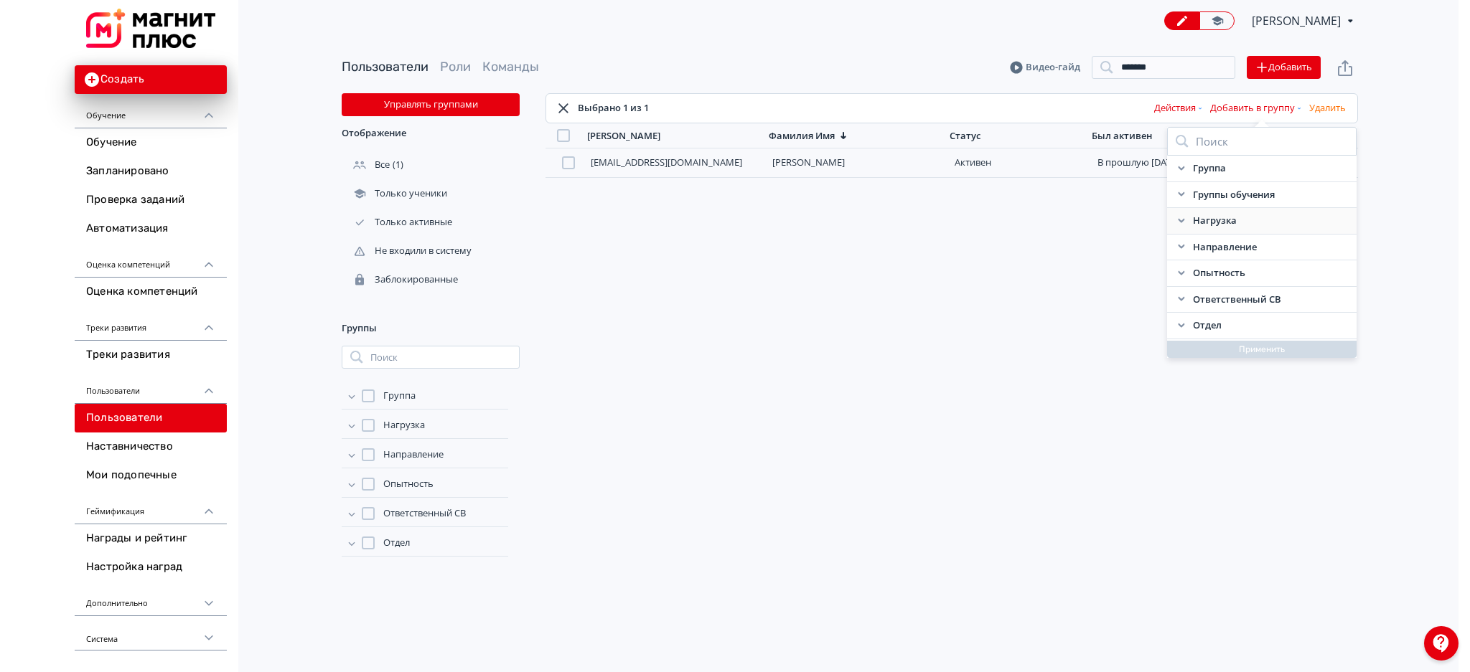
click at [1181, 216] on icon at bounding box center [1181, 220] width 11 height 11
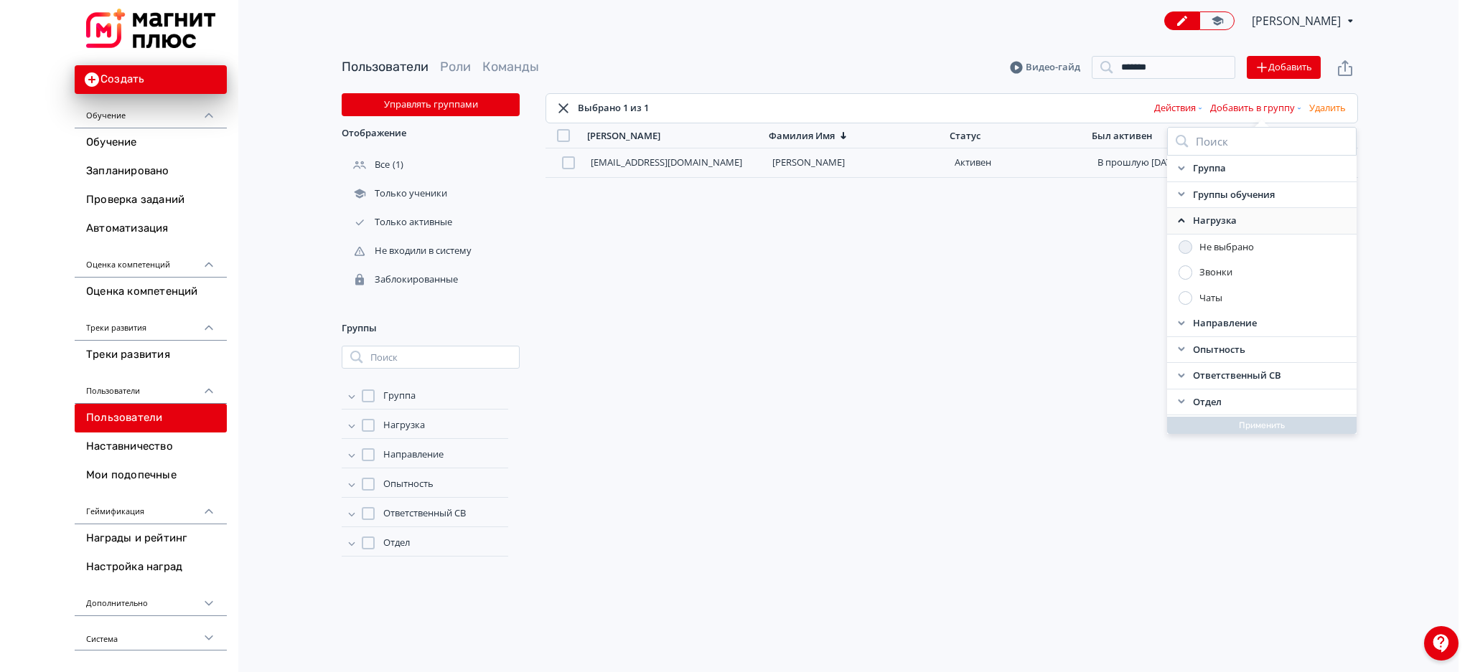
click at [1183, 276] on div at bounding box center [1185, 273] width 14 height 14
click at [1173, 218] on icon at bounding box center [1175, 220] width 11 height 11
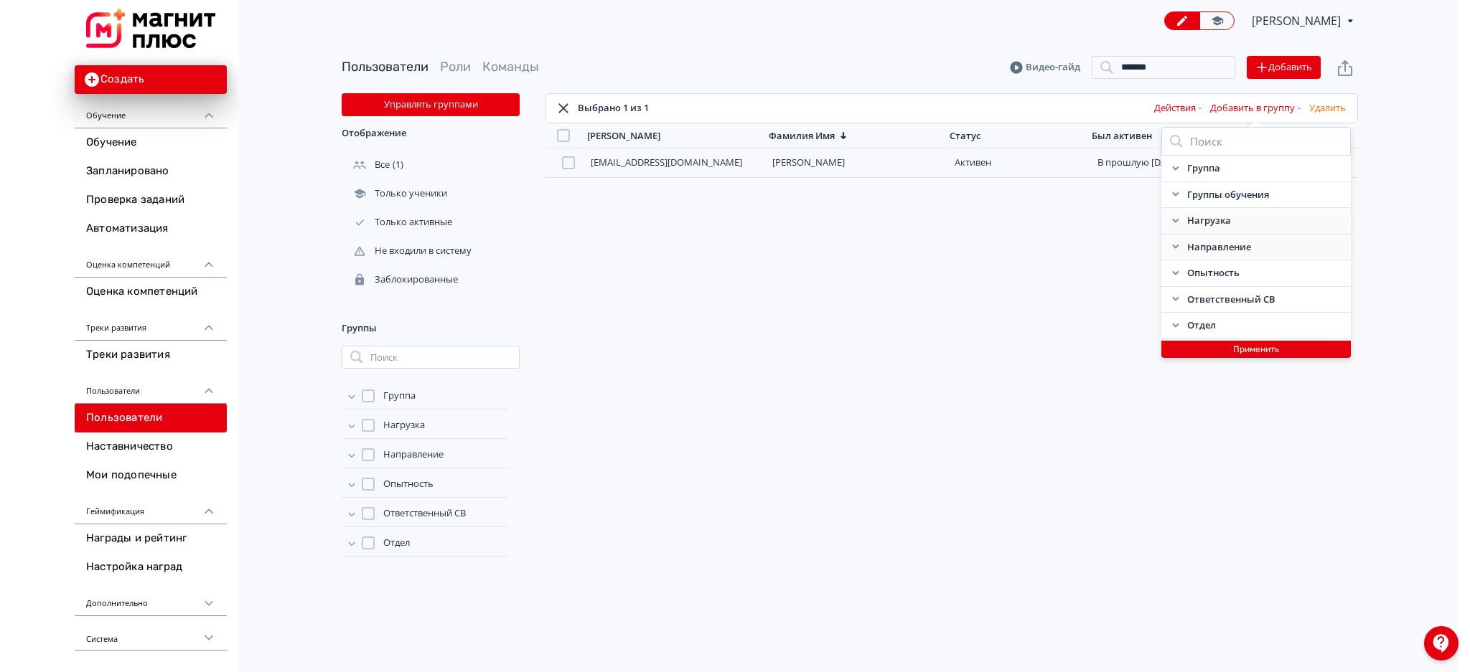
click at [1174, 248] on icon at bounding box center [1175, 247] width 6 height 4
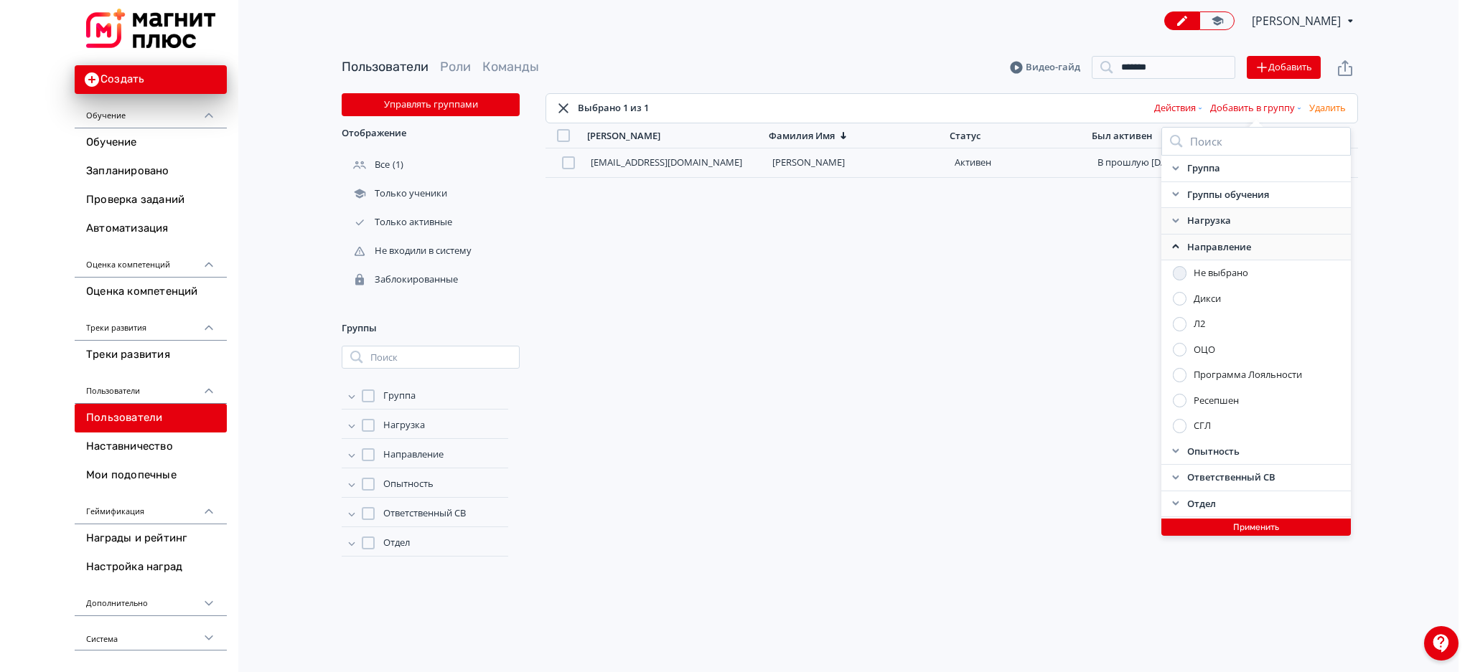
click at [1174, 351] on div at bounding box center [1180, 350] width 14 height 14
click at [1178, 241] on icon at bounding box center [1175, 246] width 11 height 11
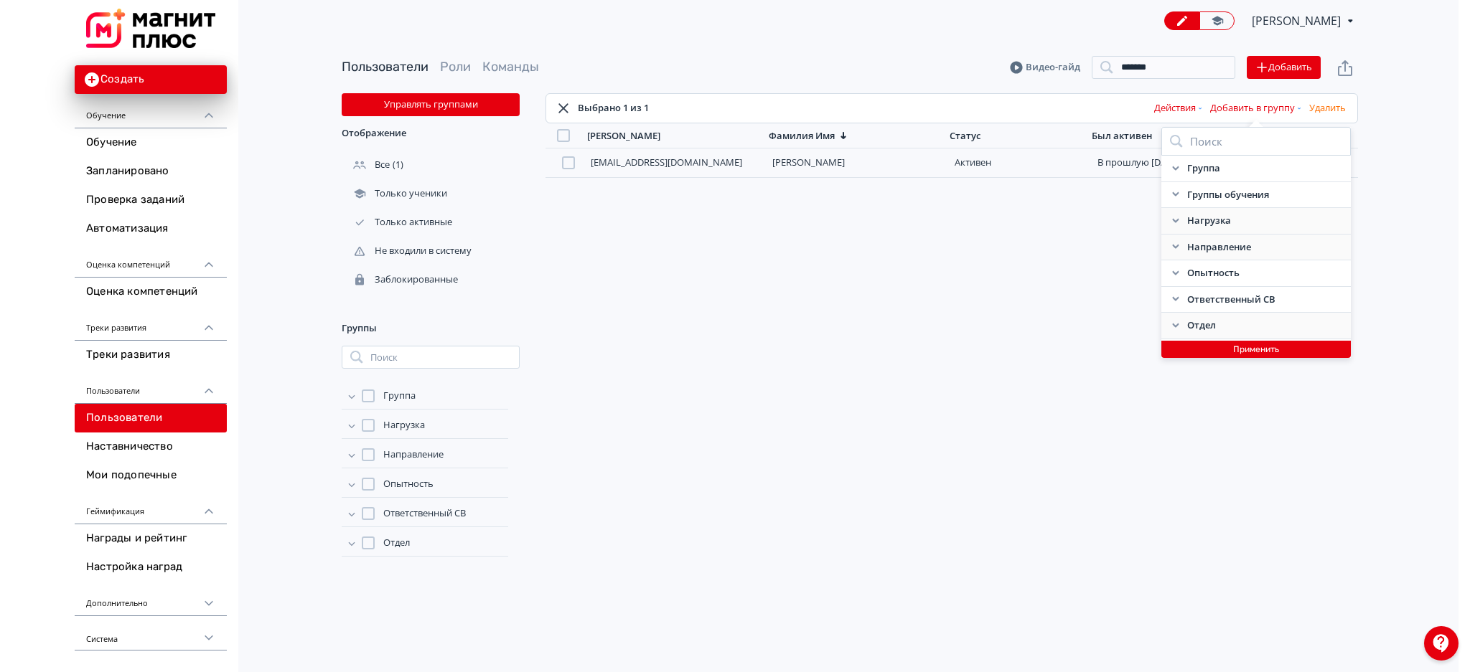
click at [1176, 320] on icon at bounding box center [1175, 325] width 11 height 11
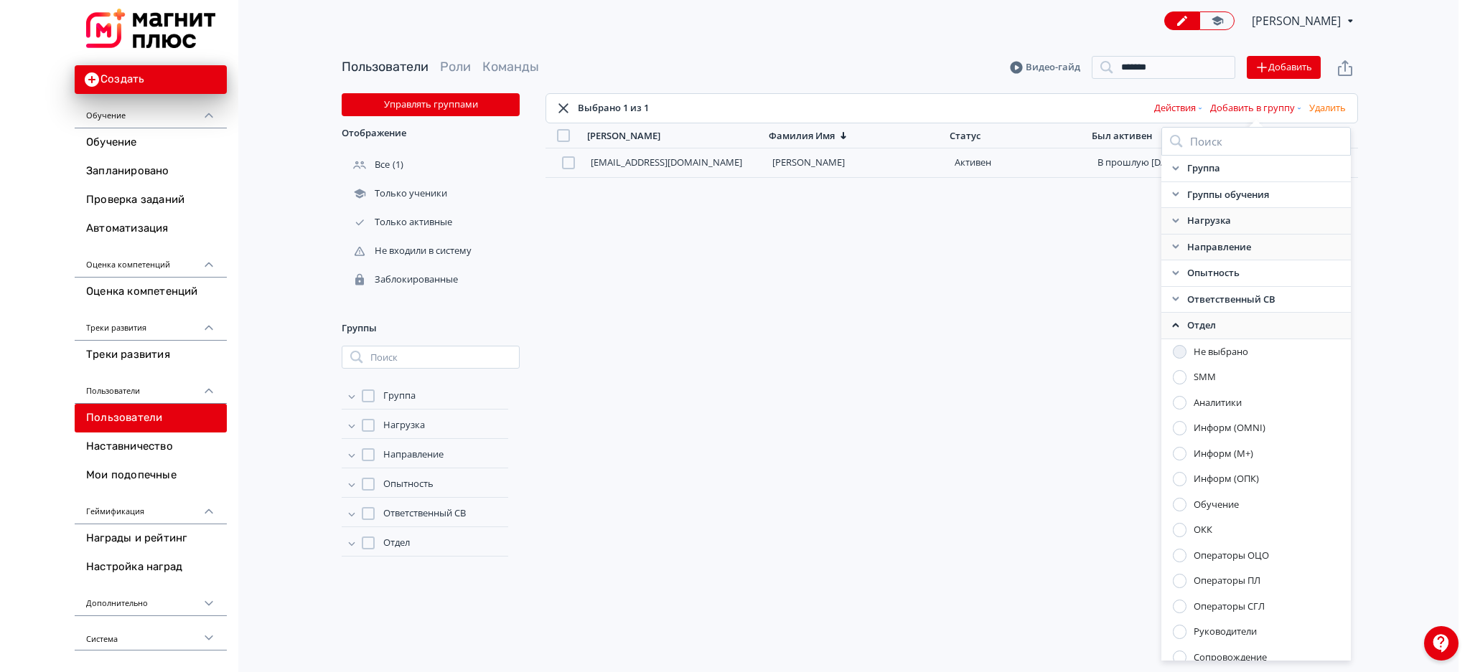
click at [1178, 556] on div at bounding box center [1180, 556] width 14 height 14
click at [1170, 321] on icon at bounding box center [1175, 325] width 11 height 11
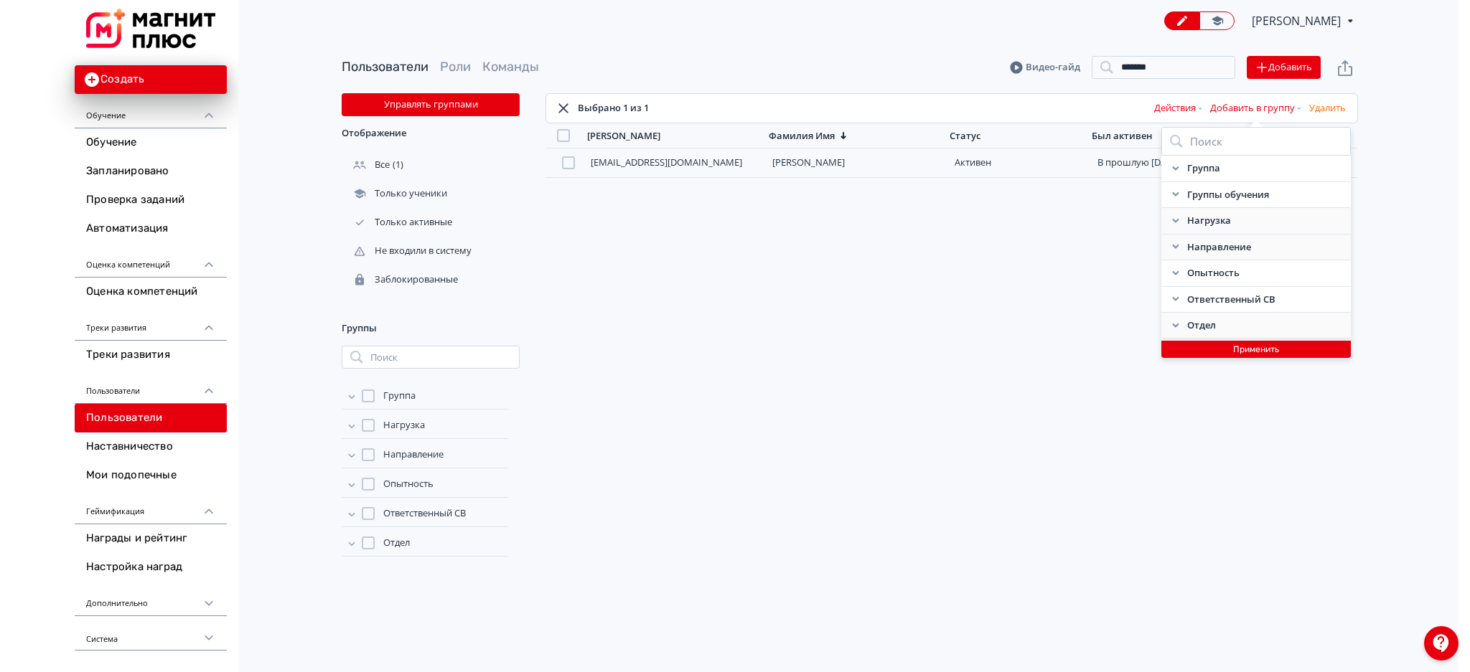
click at [1197, 357] on button "Применить" at bounding box center [1255, 349] width 189 height 17
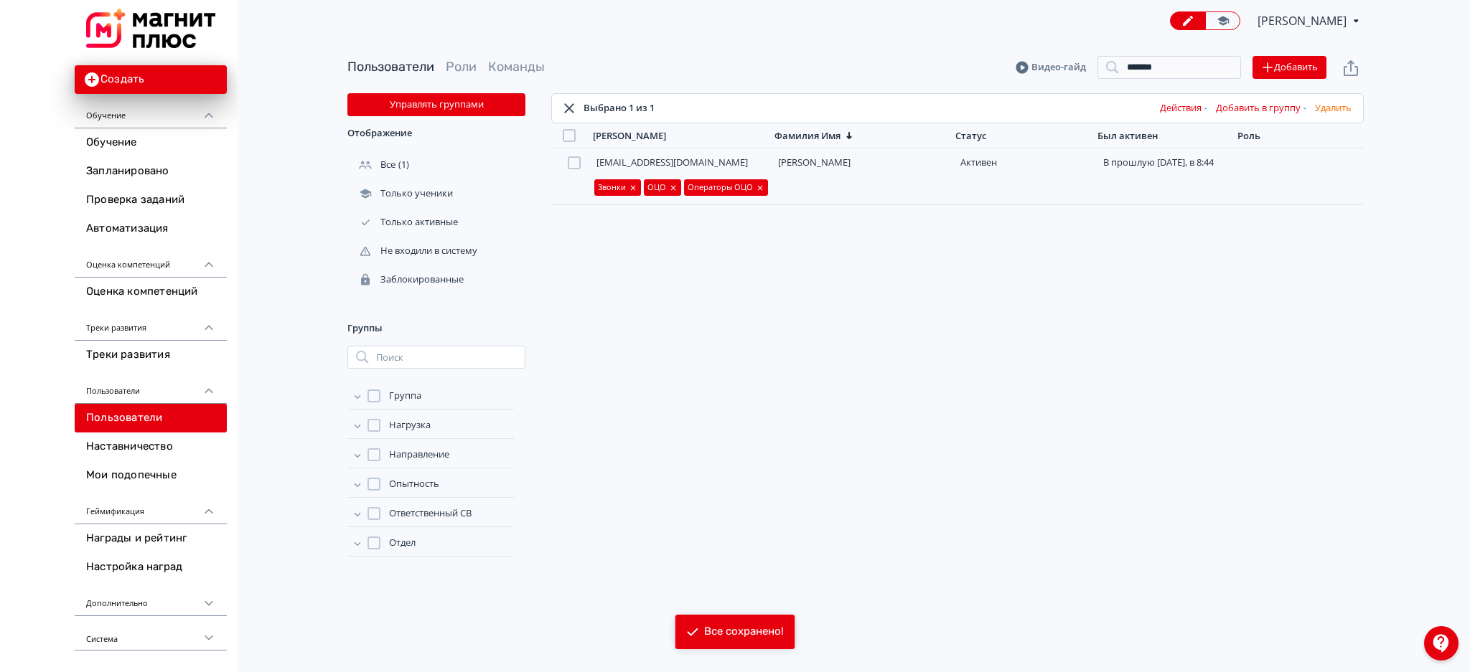
click at [570, 104] on icon at bounding box center [569, 108] width 17 height 17
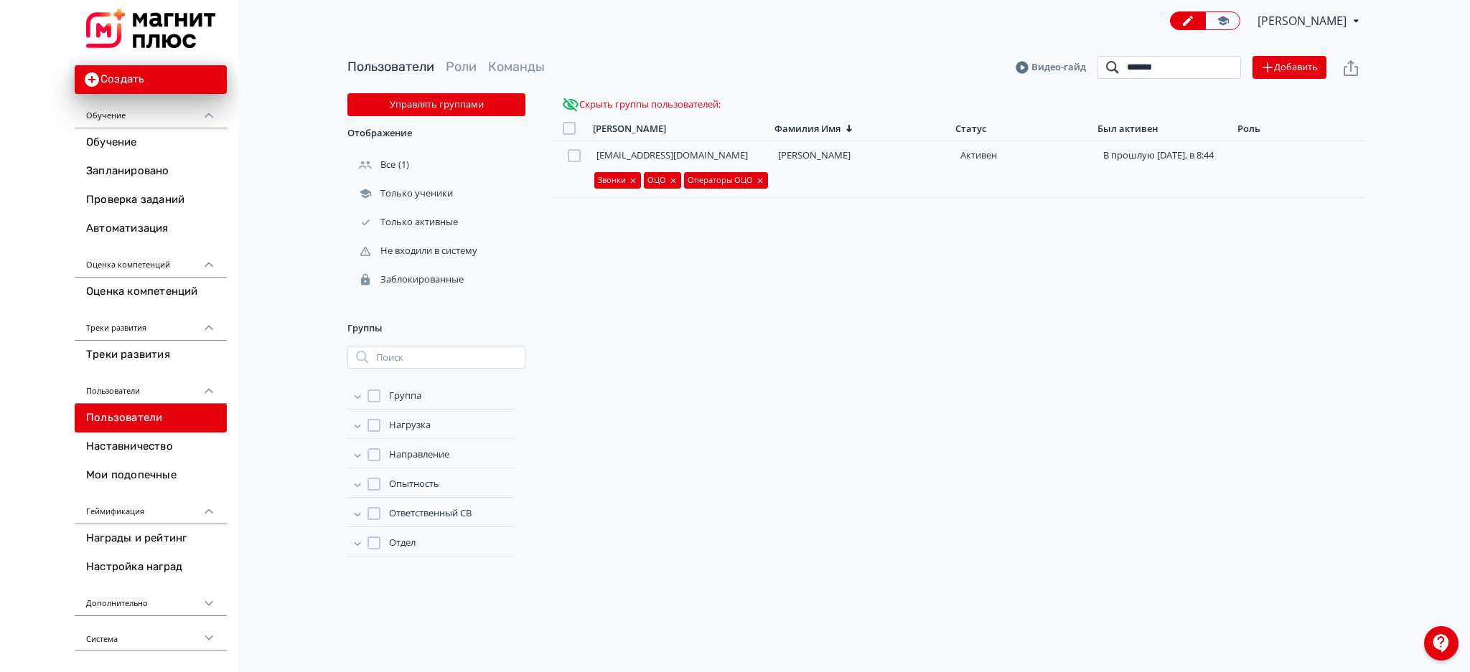
drag, startPoint x: 1200, startPoint y: 73, endPoint x: 1055, endPoint y: 70, distance: 145.0
click at [1055, 70] on header "Пользователи Роли Команды [PERSON_NAME] ******* Поиск Добавить" at bounding box center [855, 67] width 1016 height 23
click at [617, 104] on button "Скрыть группы пользователей :" at bounding box center [641, 104] width 164 height 23
click at [617, 104] on button "Показать группы пользователей" at bounding box center [644, 104] width 170 height 23
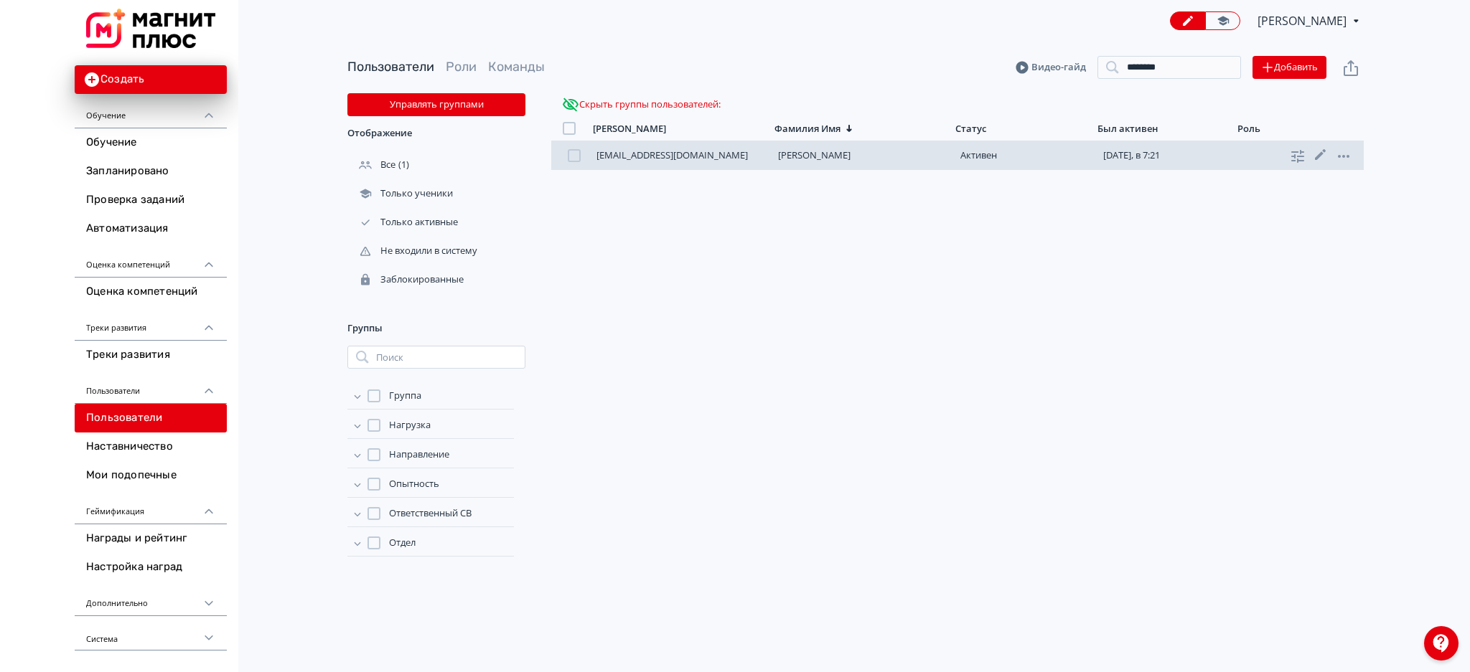
click at [573, 156] on div at bounding box center [574, 155] width 13 height 13
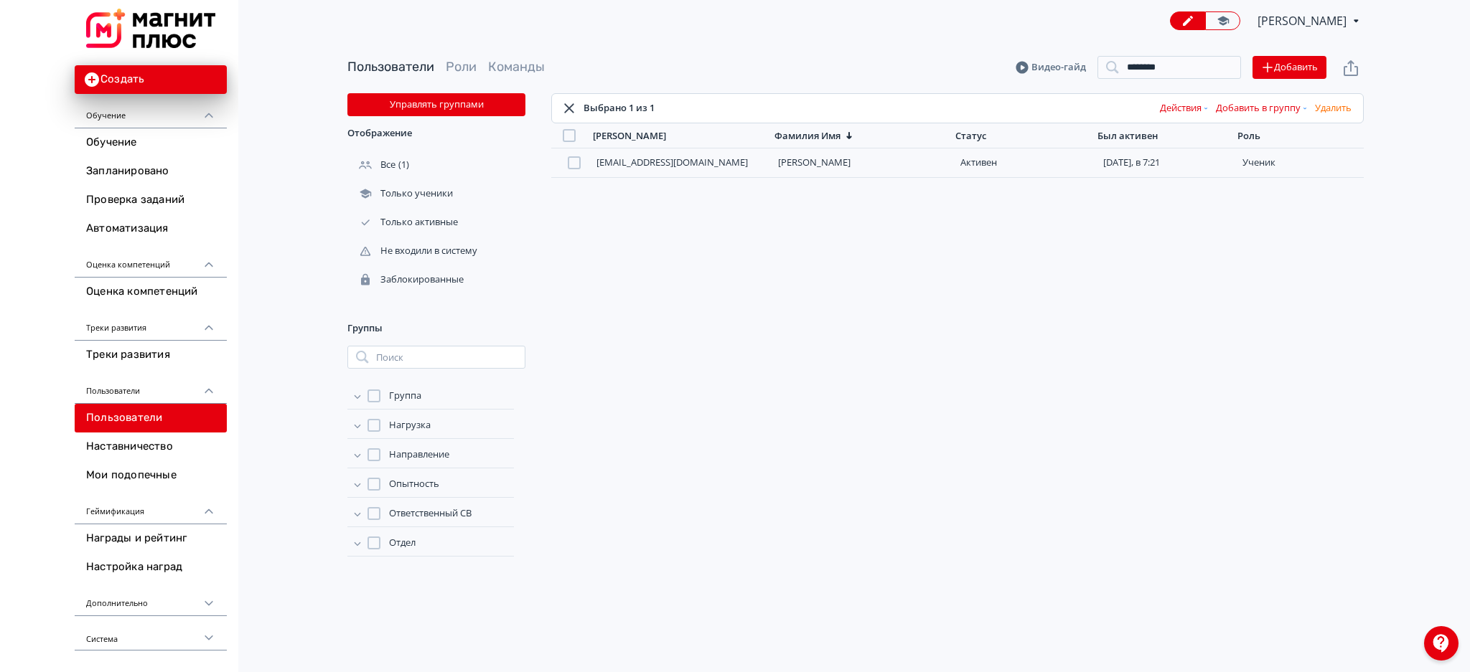
click at [1260, 107] on button "Добавить в группу" at bounding box center [1262, 108] width 99 height 23
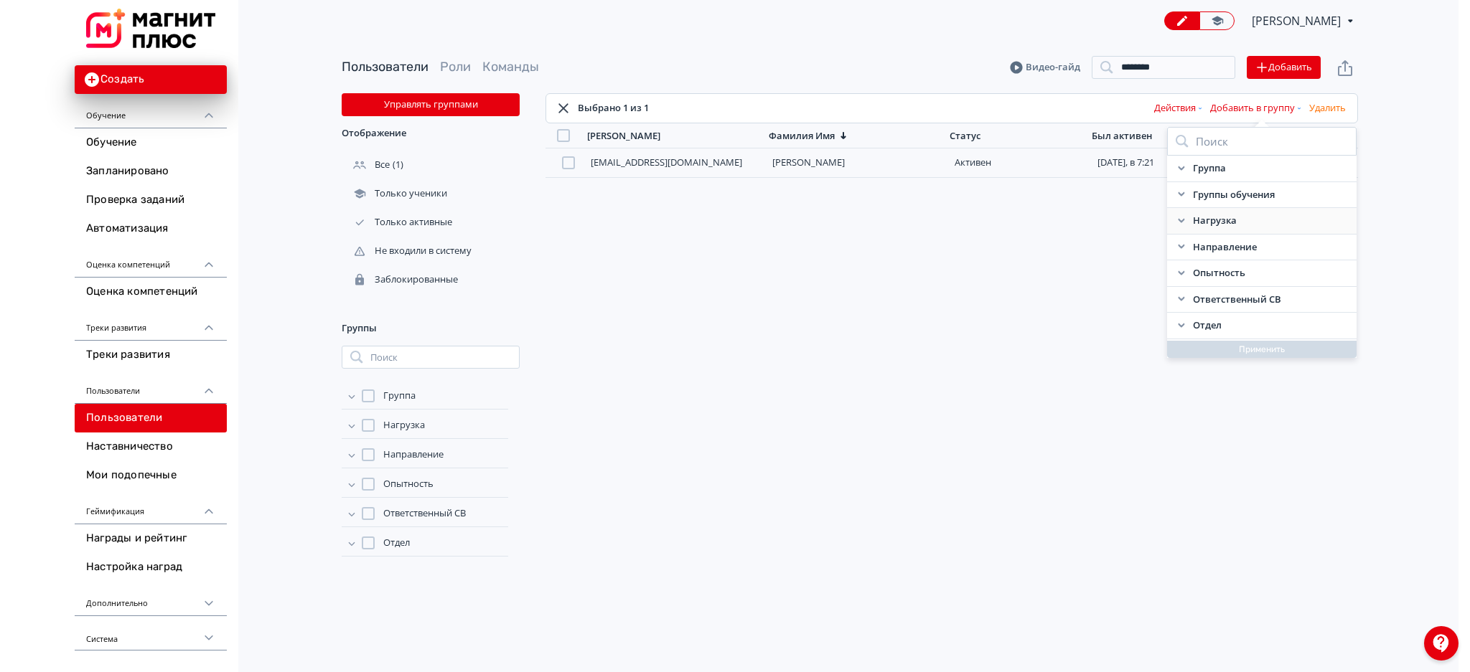
click at [1176, 212] on div "Нагрузка" at bounding box center [1261, 221] width 189 height 27
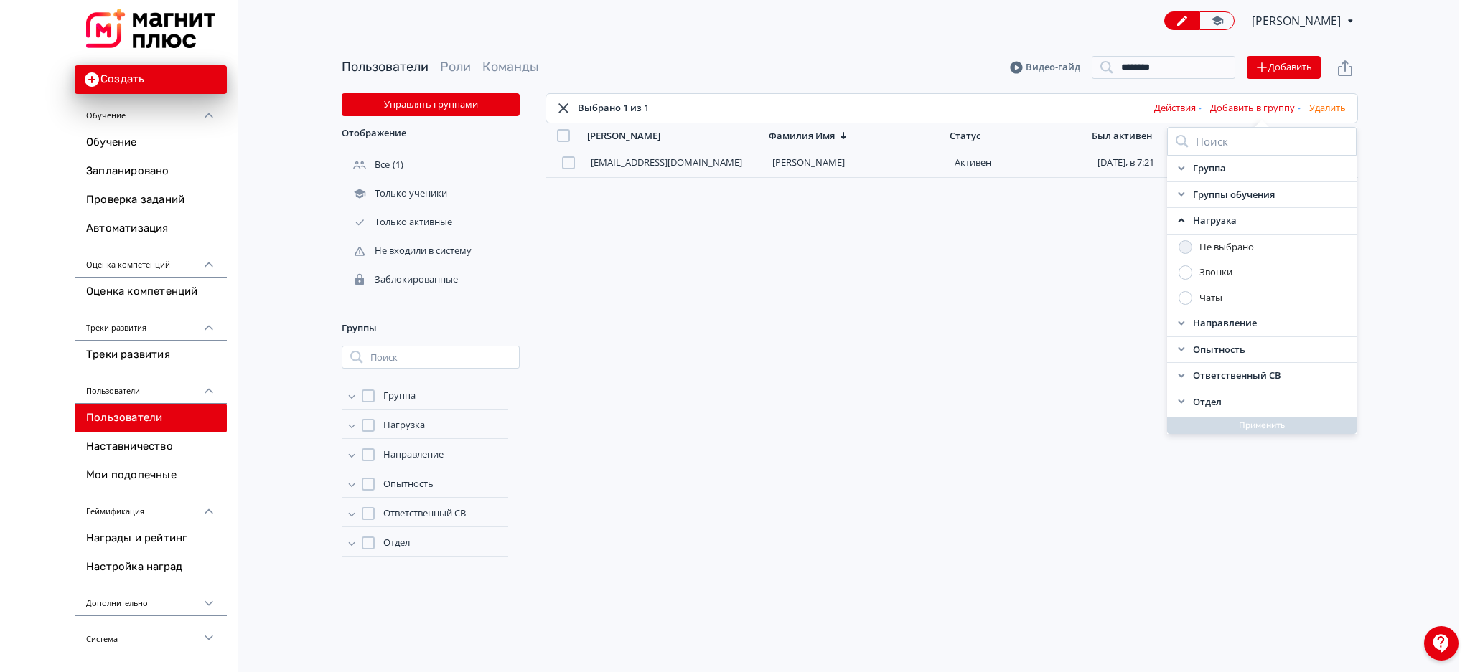
click at [1178, 272] on div at bounding box center [1185, 273] width 14 height 14
click at [1173, 216] on icon at bounding box center [1175, 220] width 11 height 11
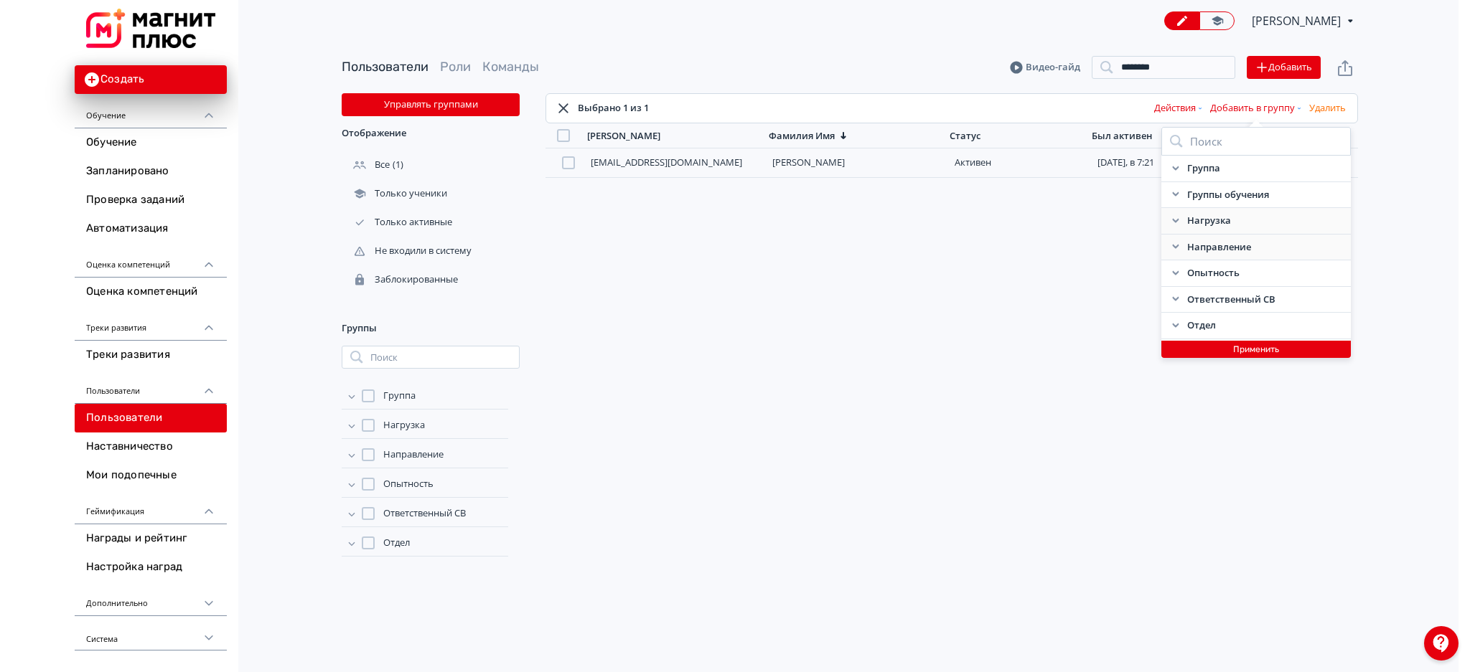
click at [1176, 248] on icon at bounding box center [1175, 246] width 11 height 11
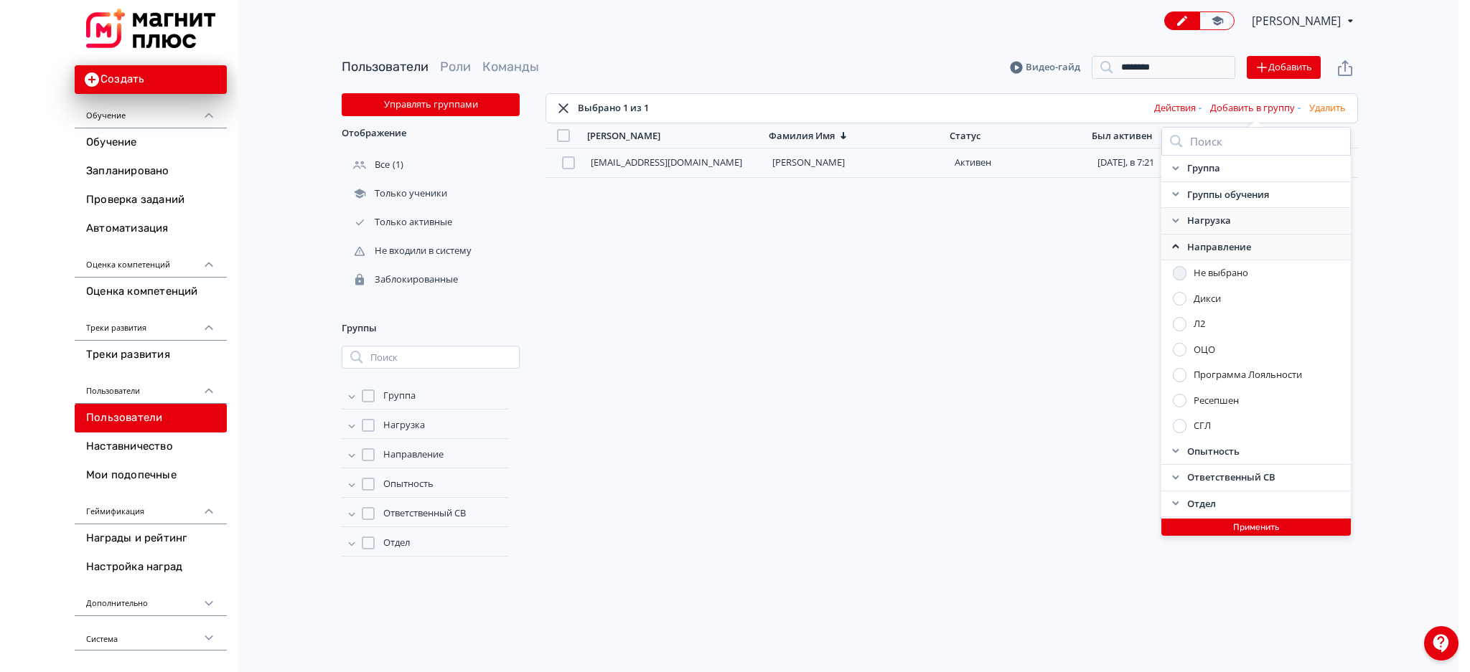
click at [1177, 350] on div at bounding box center [1180, 350] width 14 height 14
click at [1176, 253] on div "Направление" at bounding box center [1255, 248] width 189 height 27
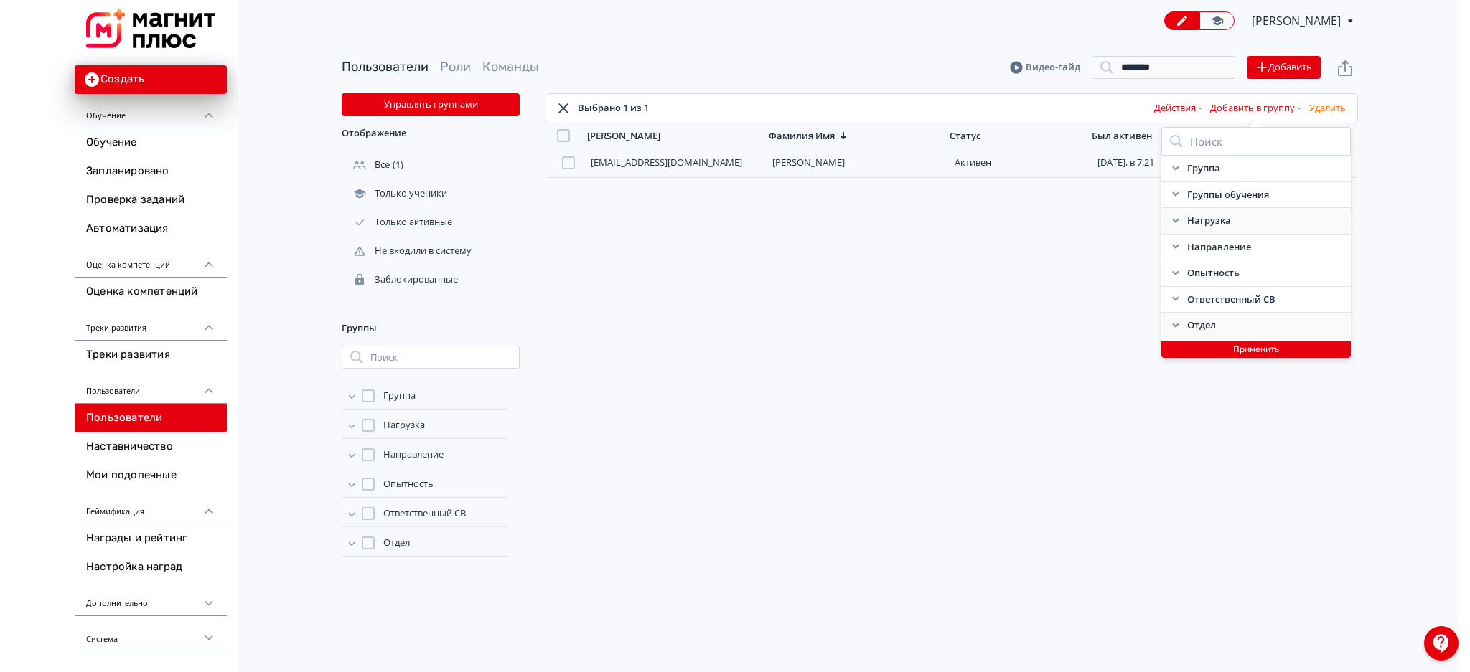
click at [1176, 328] on icon at bounding box center [1175, 325] width 11 height 11
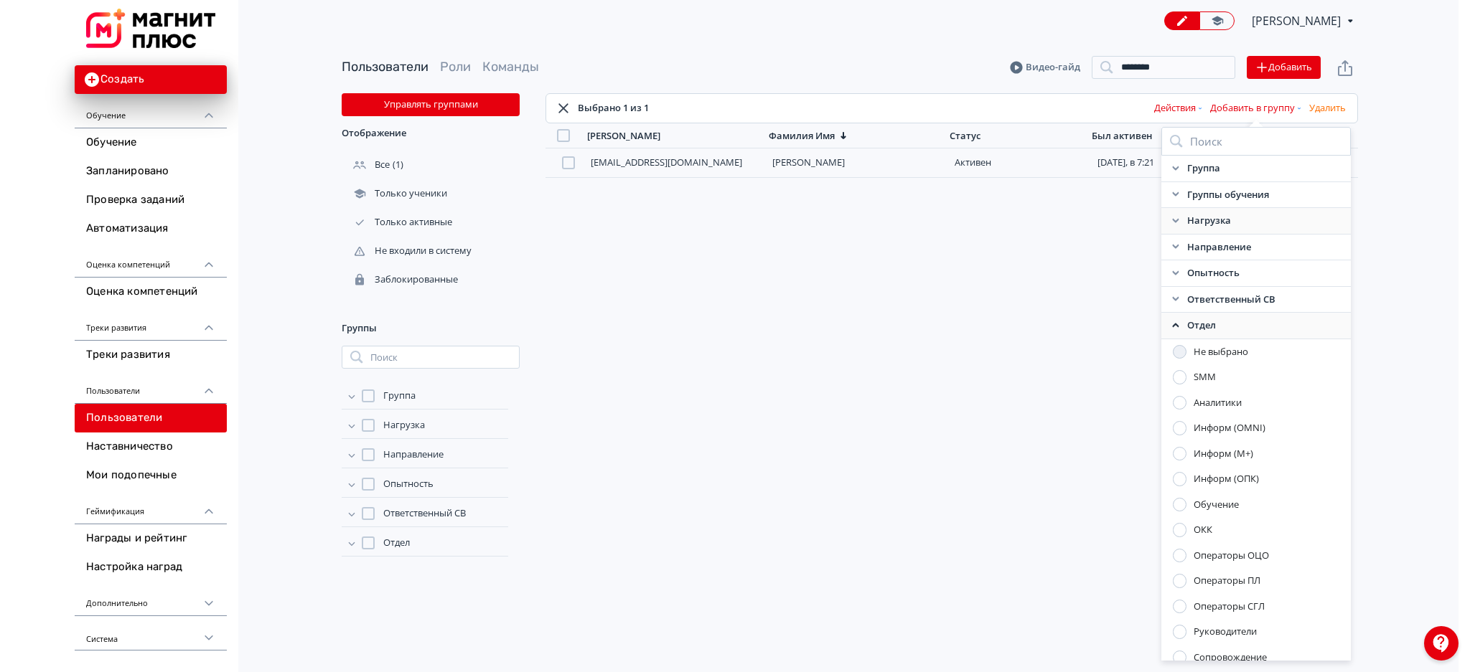
click at [1178, 553] on div at bounding box center [1180, 556] width 14 height 14
click at [1170, 328] on icon at bounding box center [1175, 325] width 11 height 11
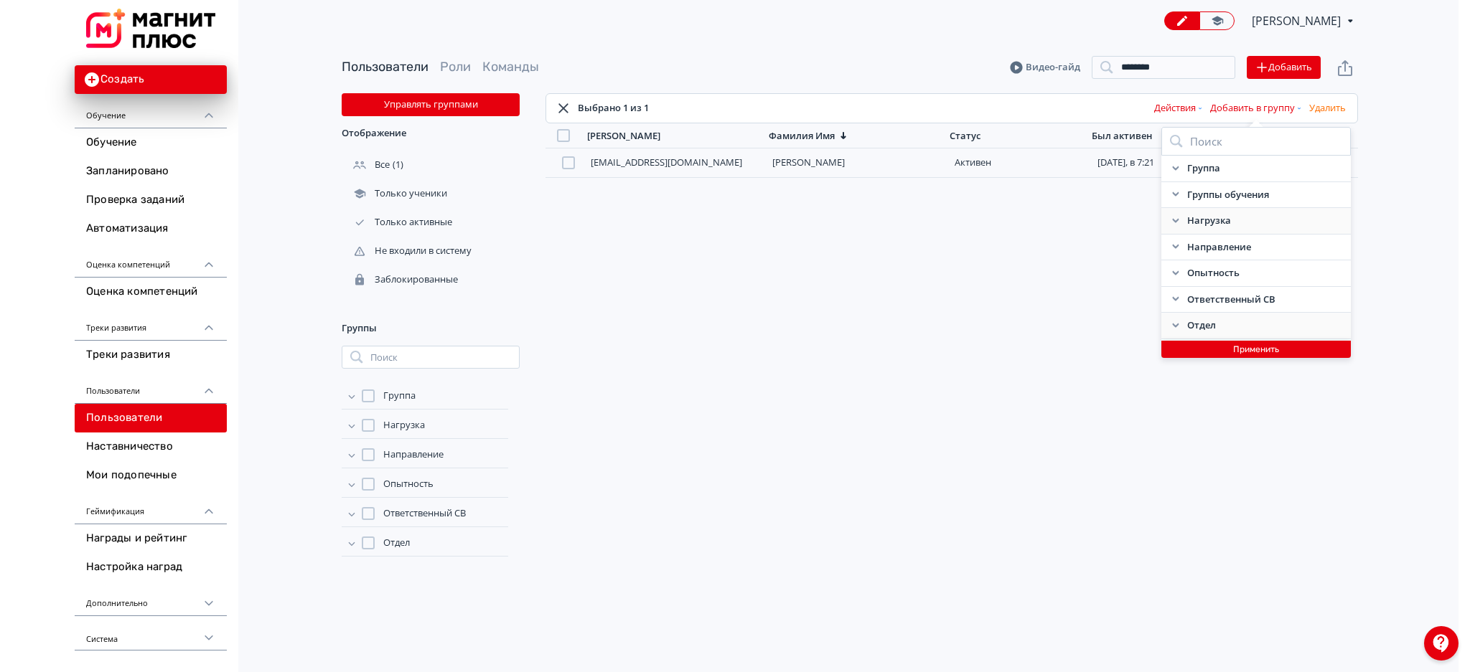
click at [1204, 354] on button "Применить" at bounding box center [1255, 349] width 189 height 17
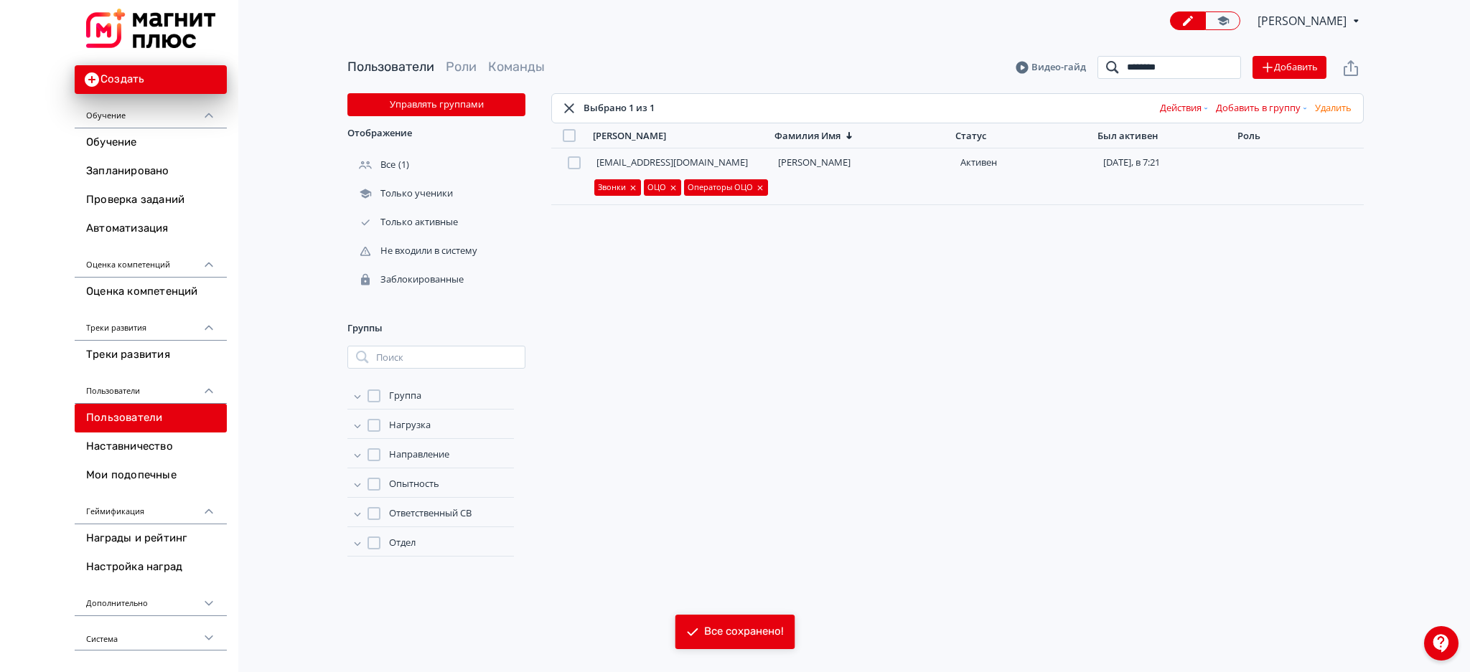
drag, startPoint x: 1179, startPoint y: 66, endPoint x: 1061, endPoint y: 74, distance: 118.7
click at [1061, 74] on header "Пользователи Роли Команды Видео-гайд ******** Поиск Добавить" at bounding box center [855, 67] width 1016 height 23
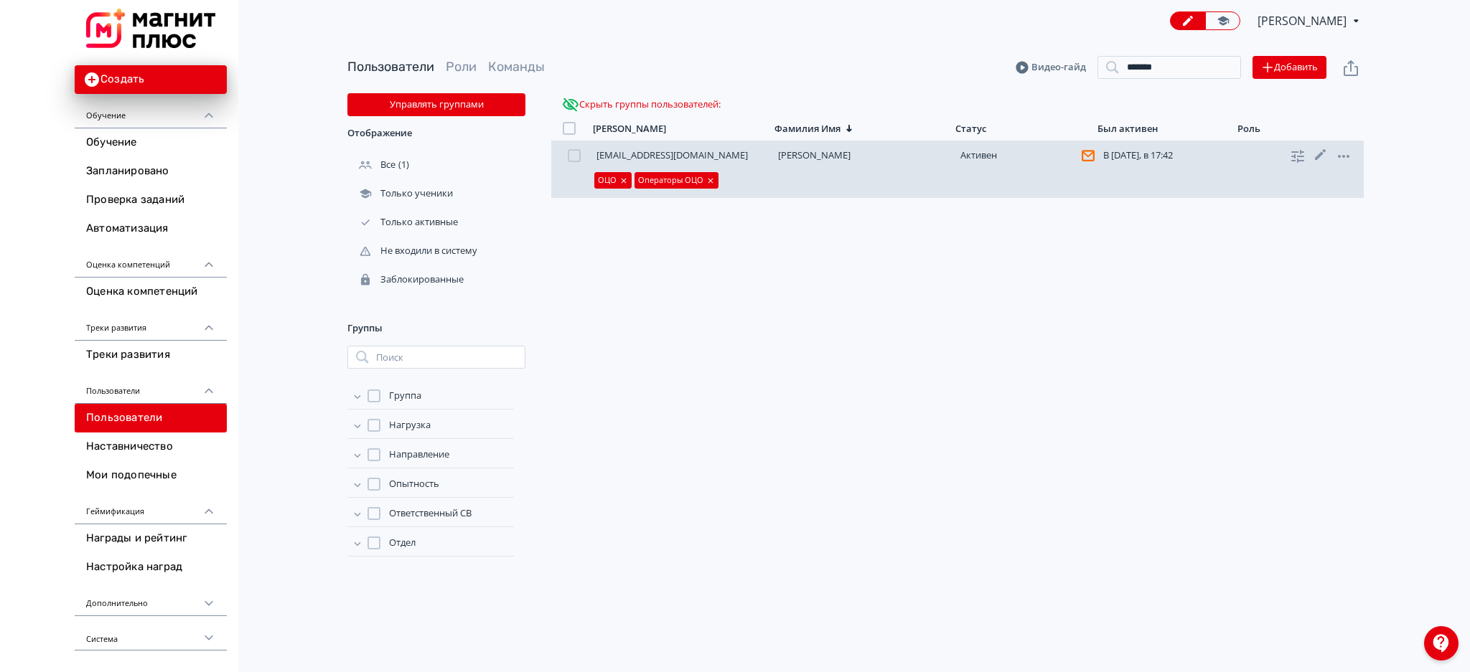
click at [574, 154] on div at bounding box center [574, 155] width 13 height 13
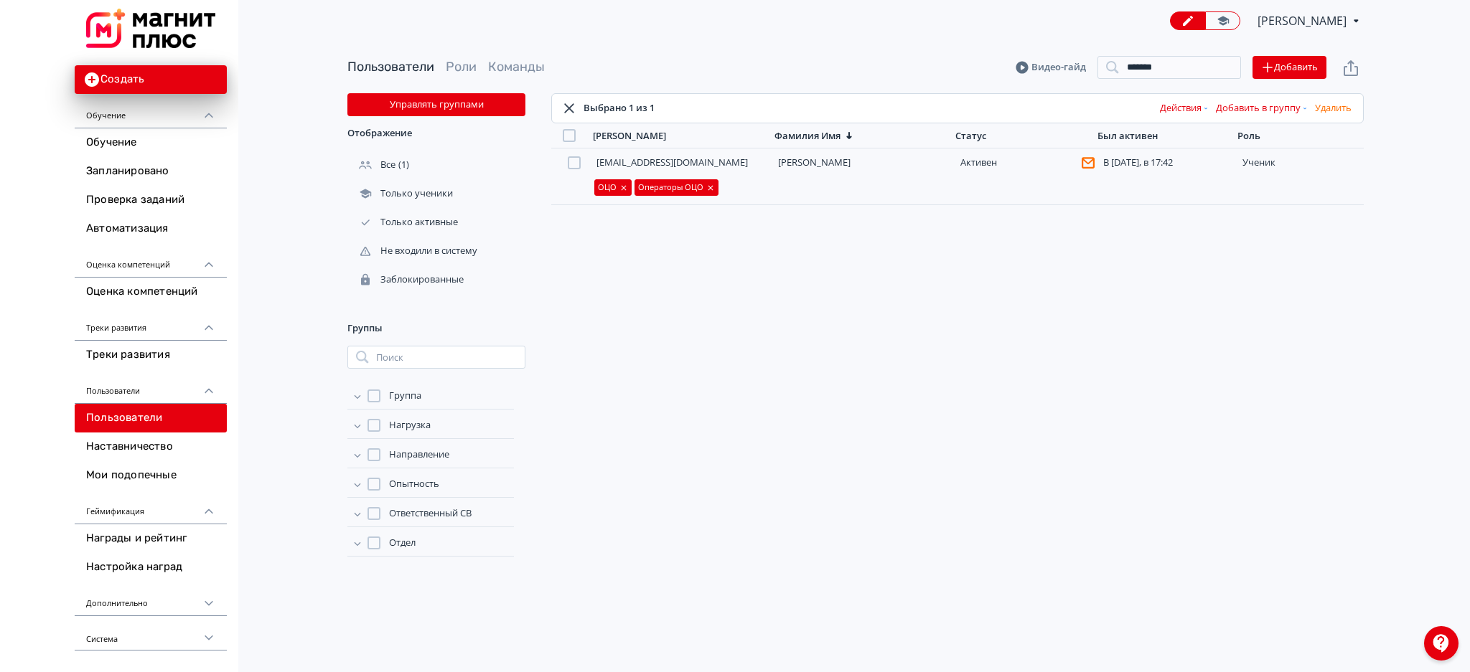
click at [1290, 111] on button "Добавить в группу" at bounding box center [1262, 108] width 99 height 23
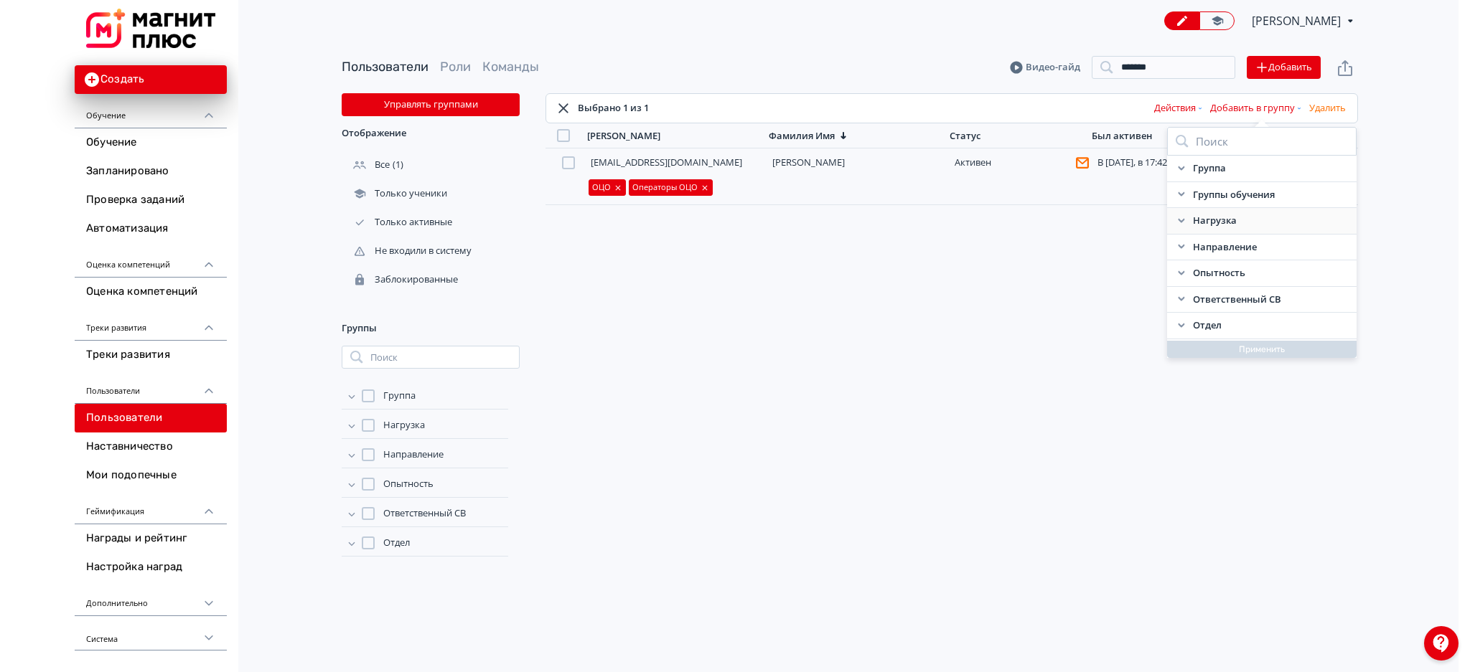
click at [1181, 224] on icon at bounding box center [1181, 220] width 11 height 11
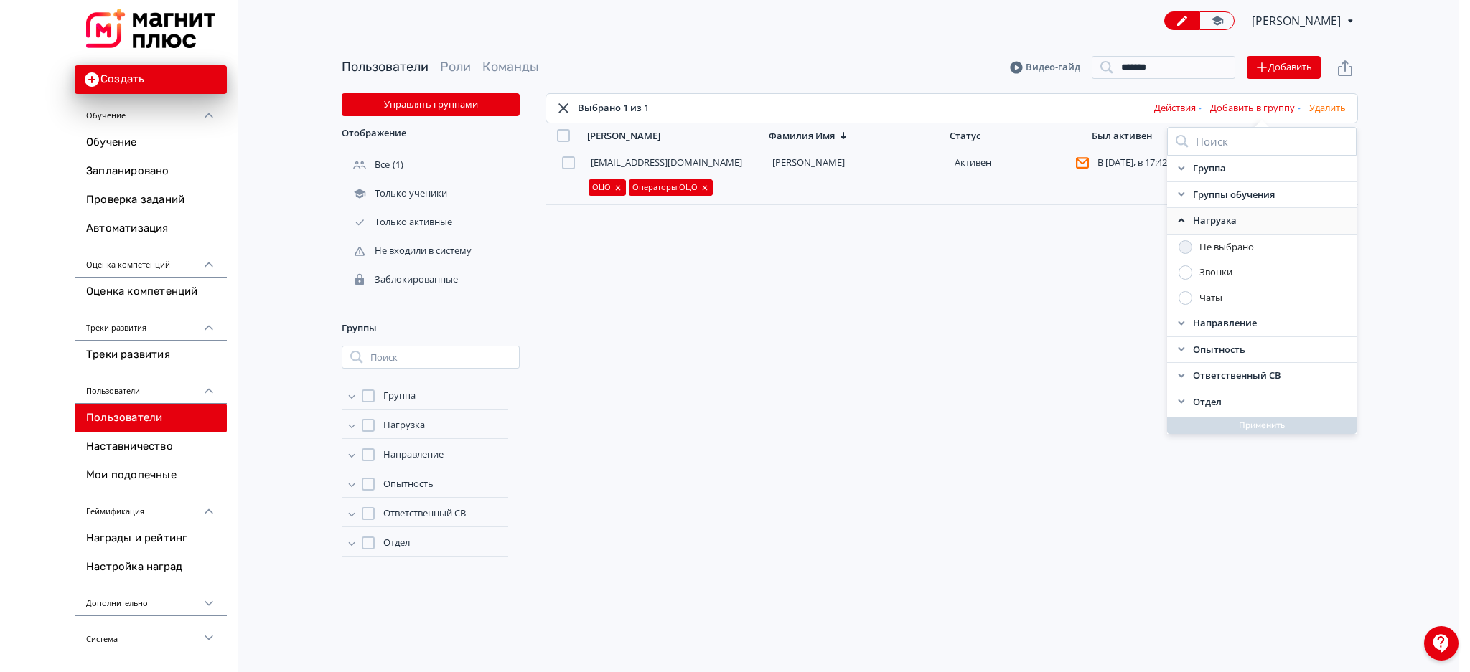
click at [1183, 274] on div at bounding box center [1185, 273] width 14 height 14
click at [1197, 424] on button "Применить" at bounding box center [1255, 425] width 189 height 17
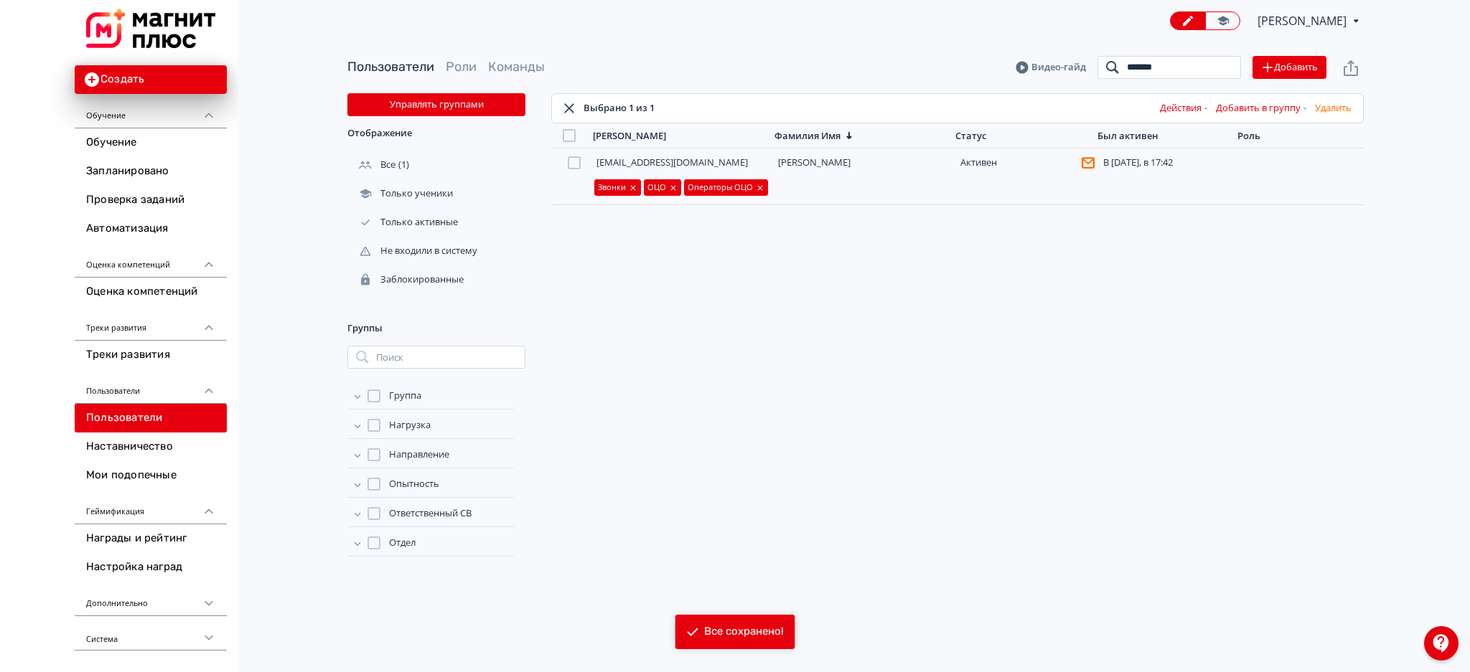
drag, startPoint x: 1190, startPoint y: 72, endPoint x: 1082, endPoint y: 84, distance: 108.3
click at [1082, 84] on div "Пользователи Роли Команды [PERSON_NAME] ******* Поиск Добавить" at bounding box center [855, 68] width 1016 height 52
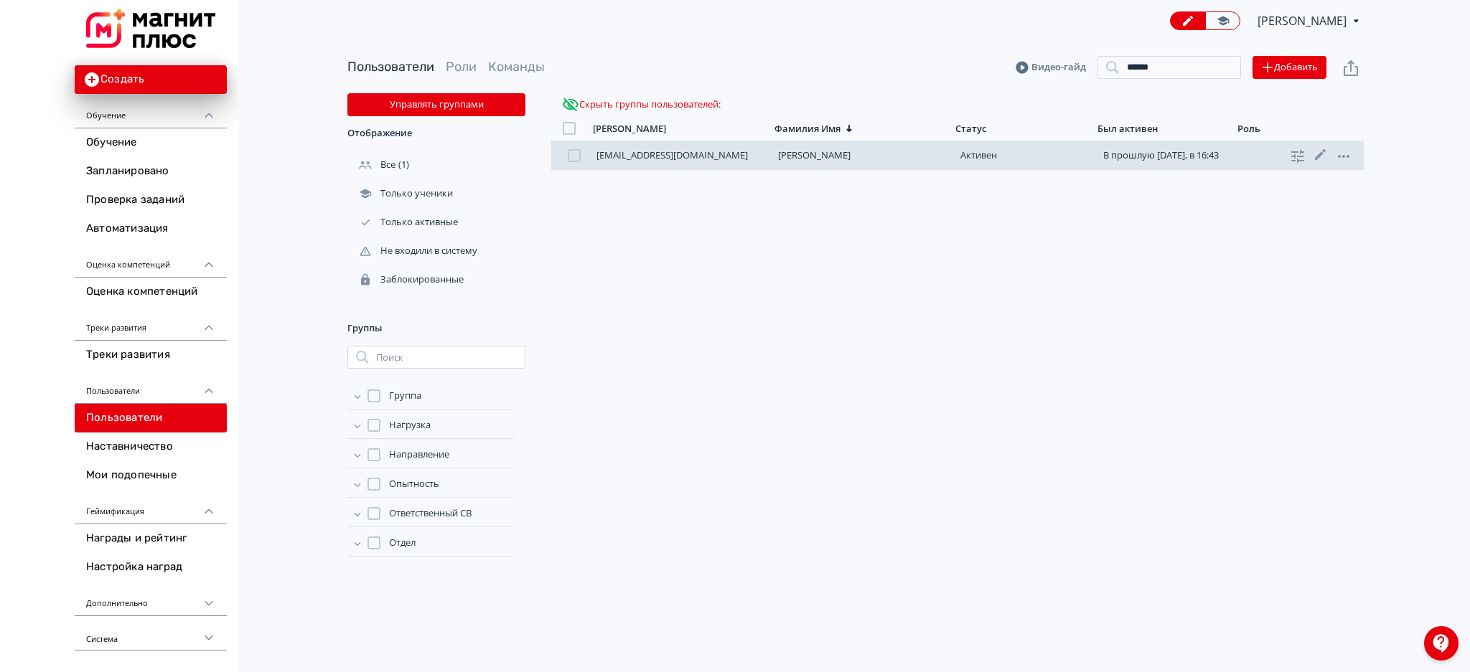
click at [570, 154] on div at bounding box center [574, 155] width 13 height 13
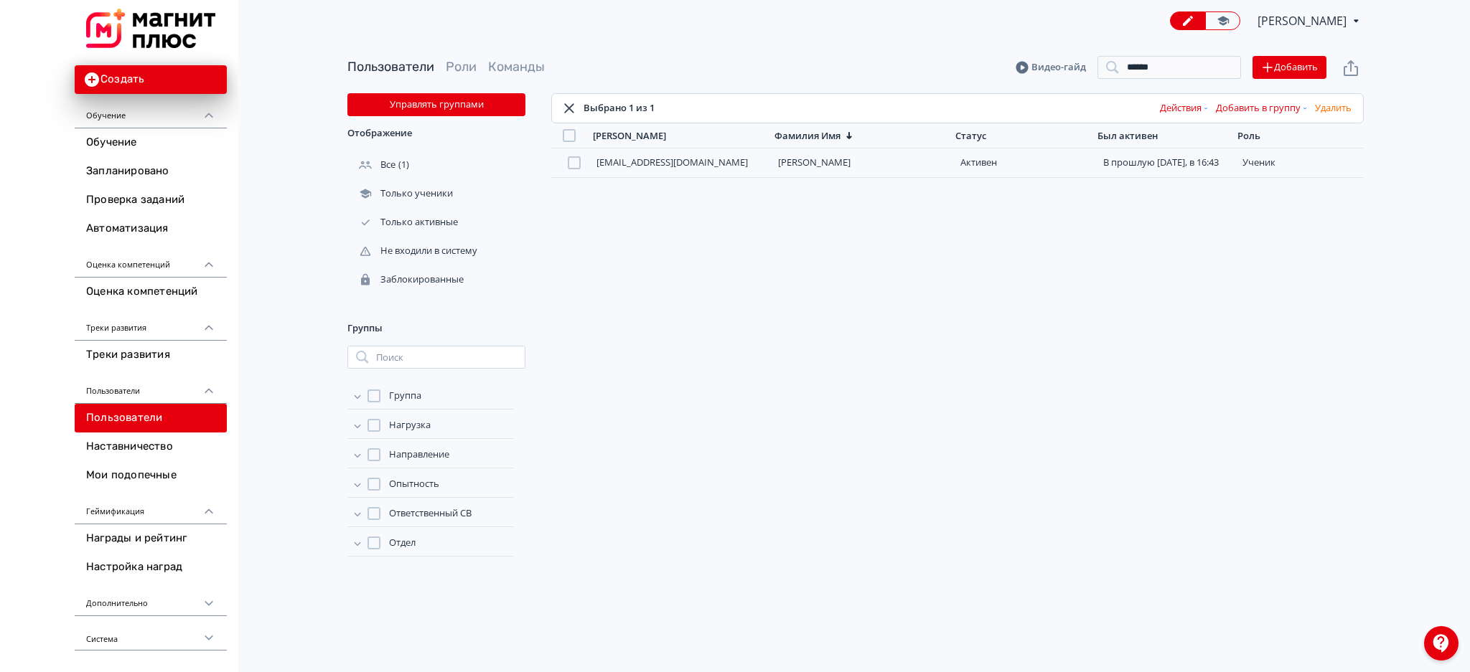
click at [1255, 111] on button "Добавить в группу" at bounding box center [1262, 108] width 99 height 23
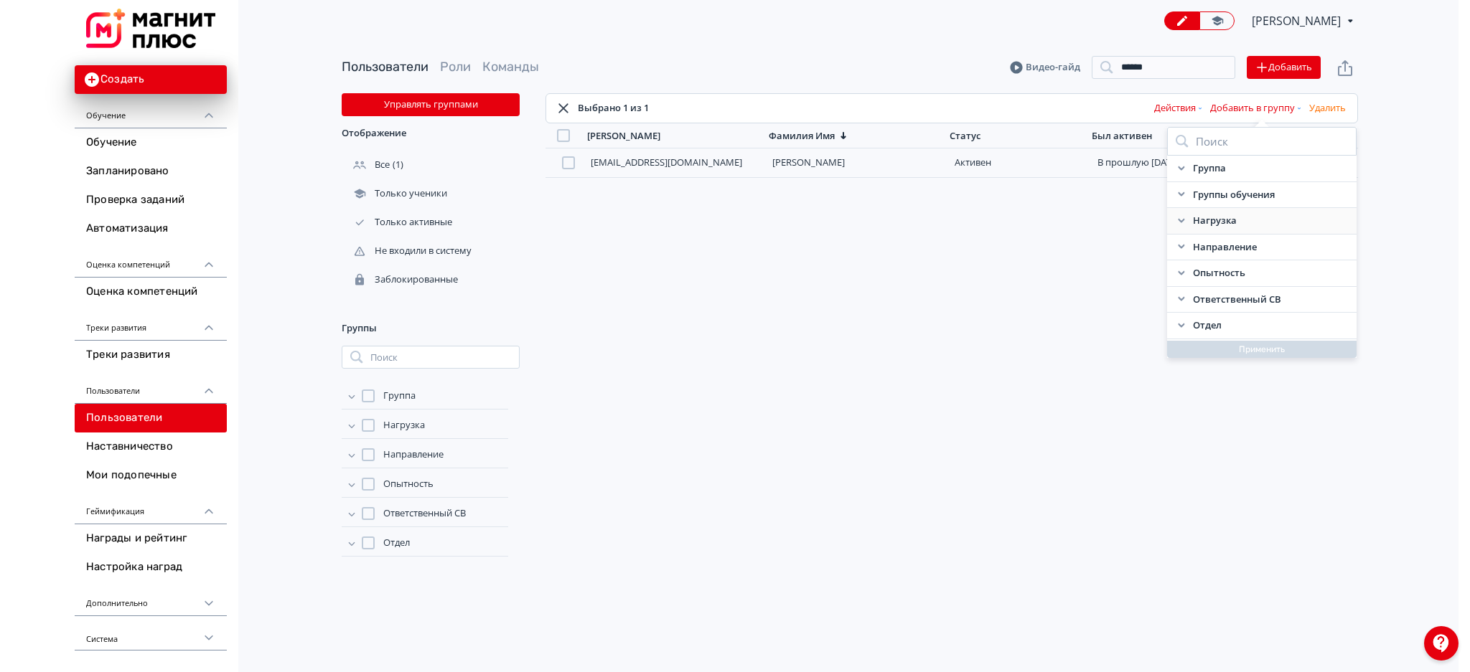
click at [1178, 216] on icon at bounding box center [1181, 220] width 11 height 11
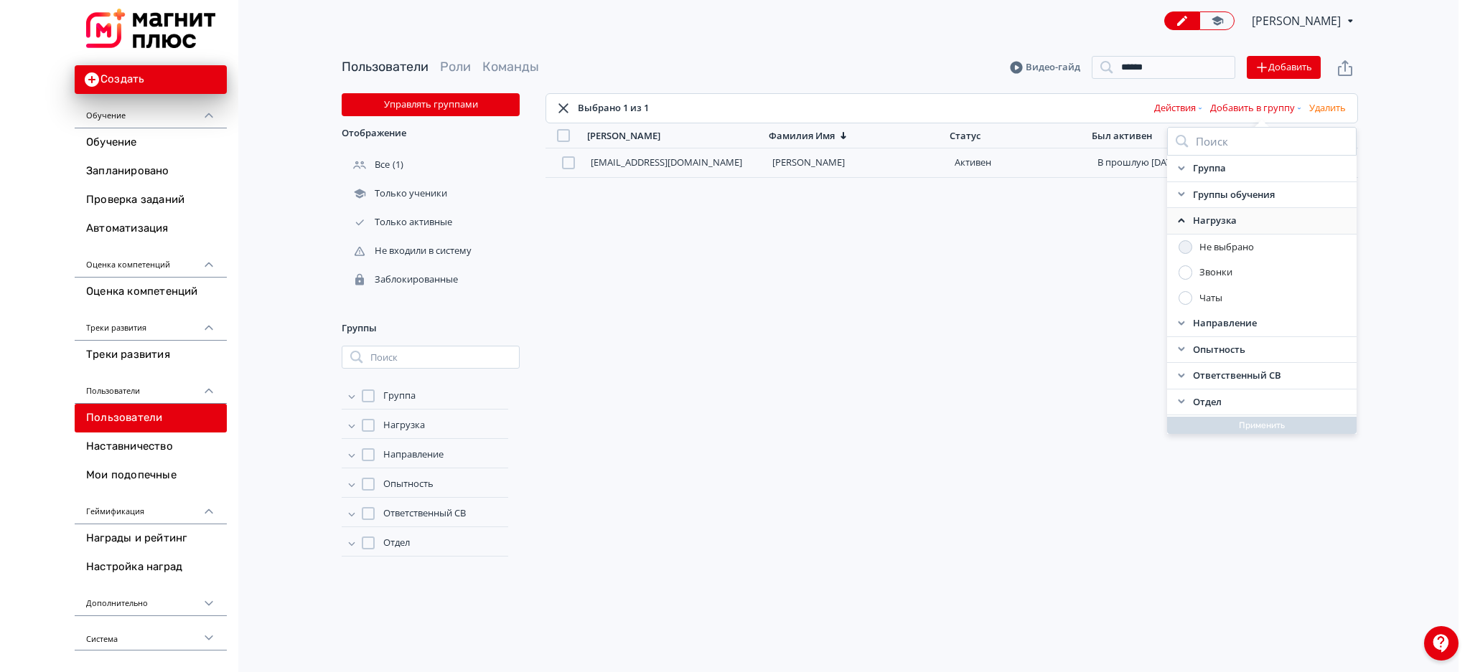
click at [1186, 268] on div at bounding box center [1185, 273] width 14 height 14
click at [1178, 214] on div "Нагрузка" at bounding box center [1255, 221] width 189 height 27
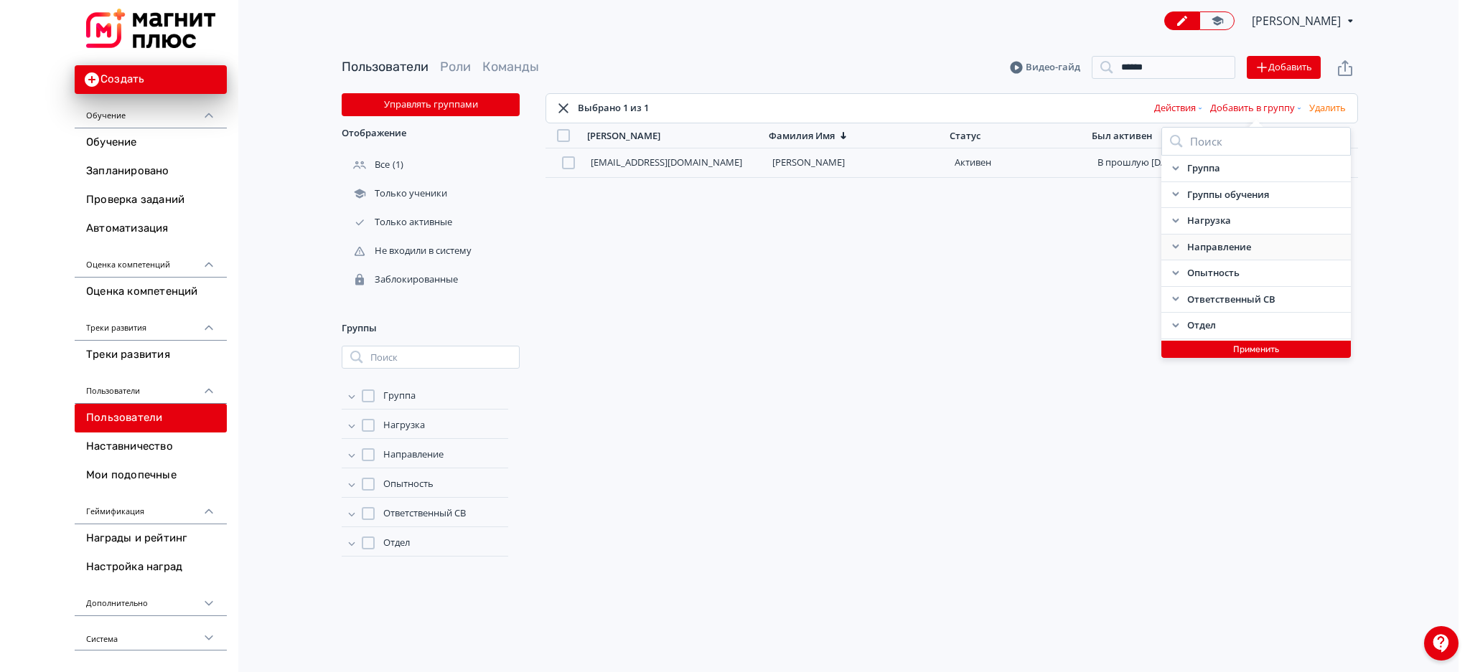
click at [1173, 249] on icon at bounding box center [1175, 246] width 11 height 11
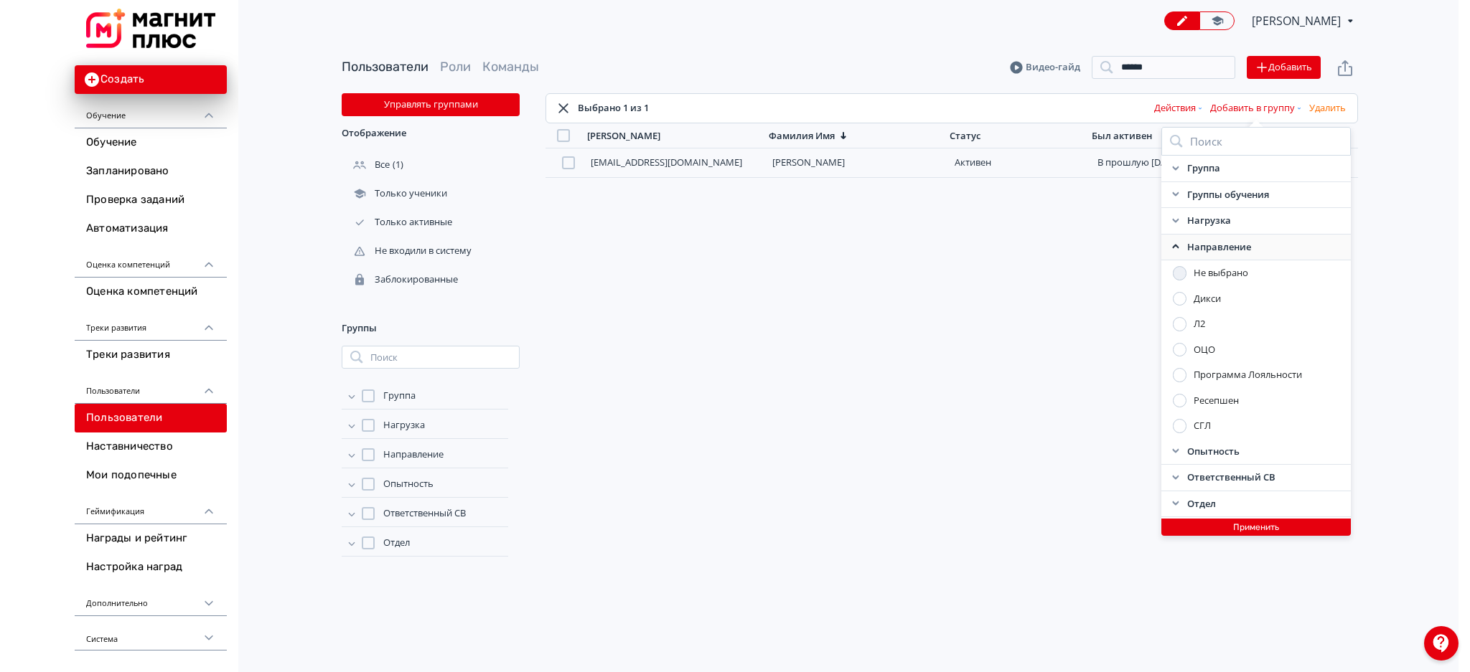
click at [1181, 349] on div at bounding box center [1180, 350] width 14 height 14
click at [1176, 248] on icon at bounding box center [1175, 246] width 11 height 11
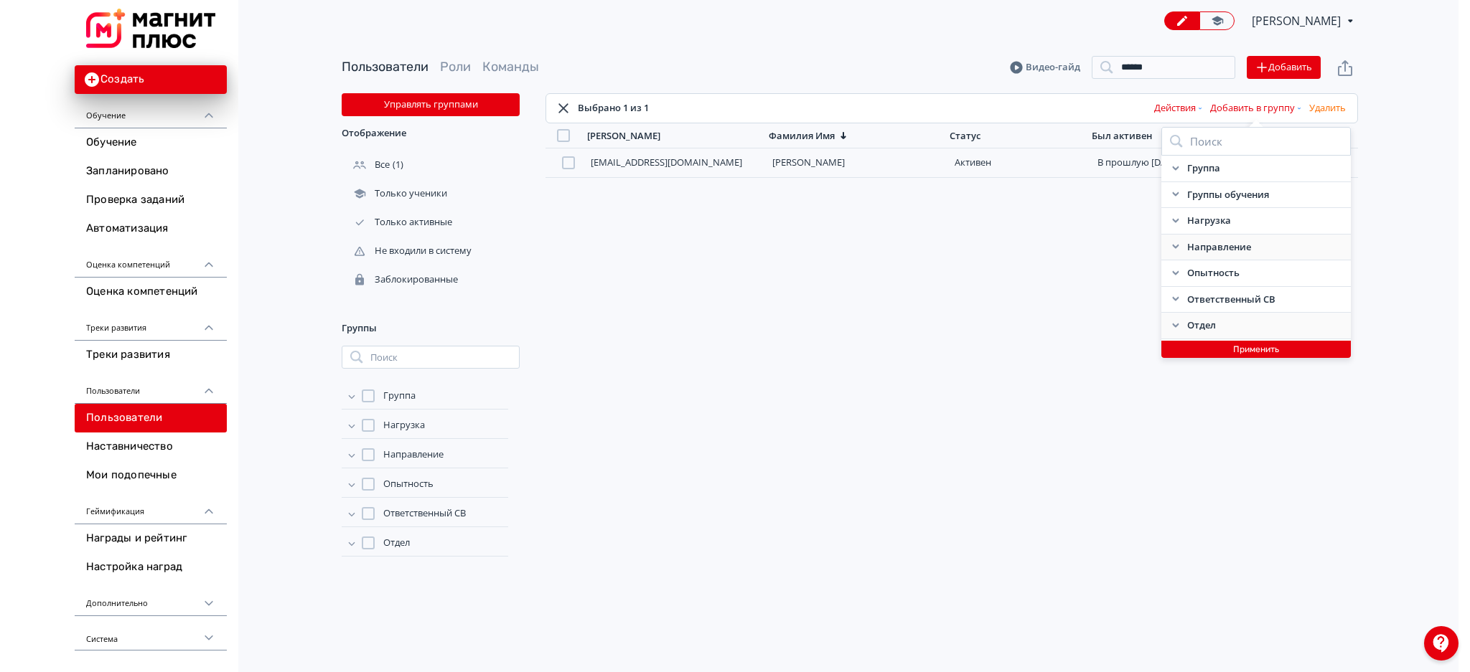
click at [1174, 334] on div "Отдел" at bounding box center [1255, 326] width 189 height 27
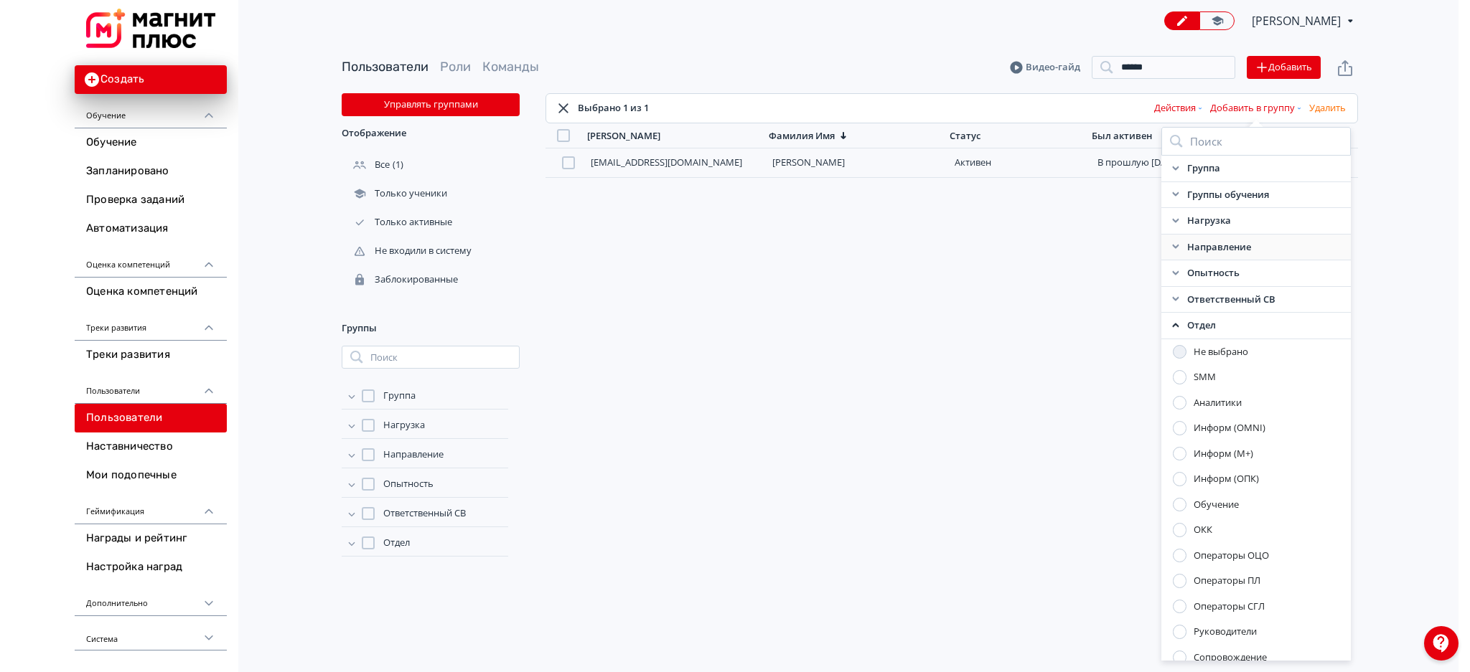
click at [1179, 554] on div at bounding box center [1180, 556] width 14 height 14
click at [1172, 326] on icon at bounding box center [1175, 325] width 6 height 4
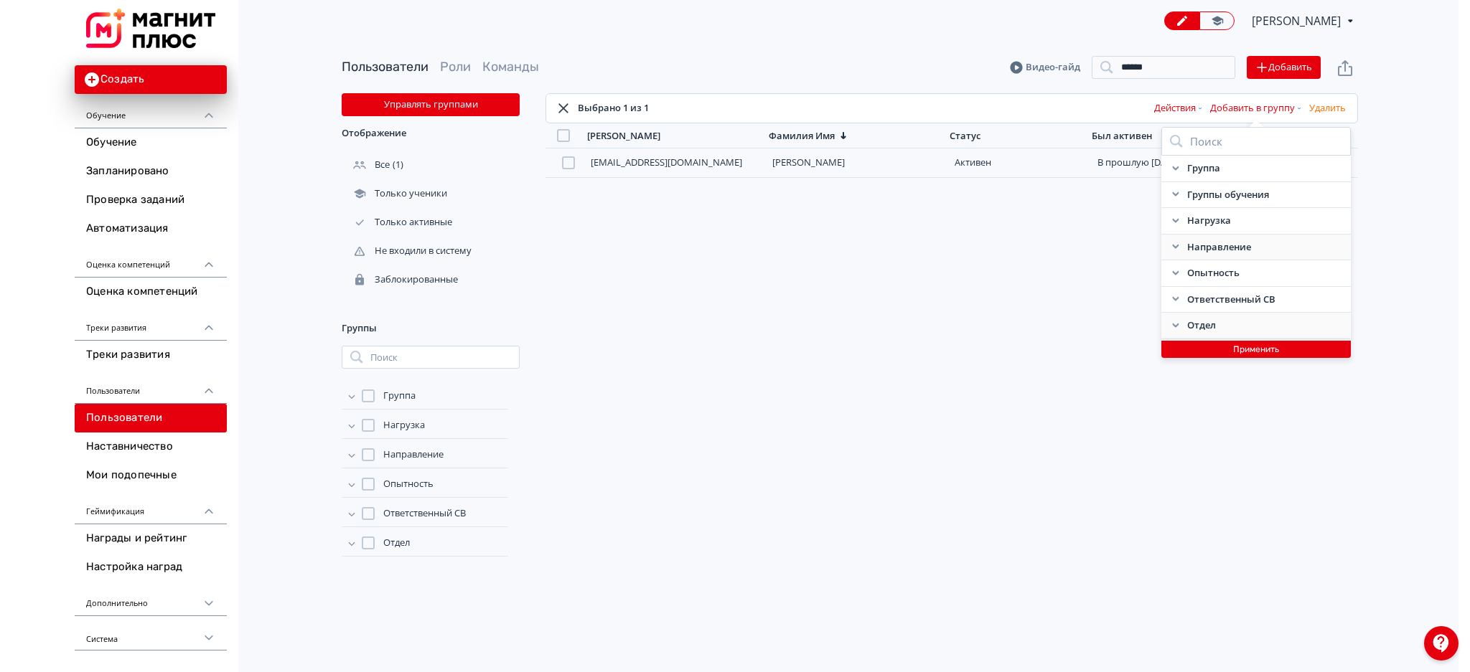
click at [1204, 349] on button "Применить" at bounding box center [1255, 349] width 189 height 17
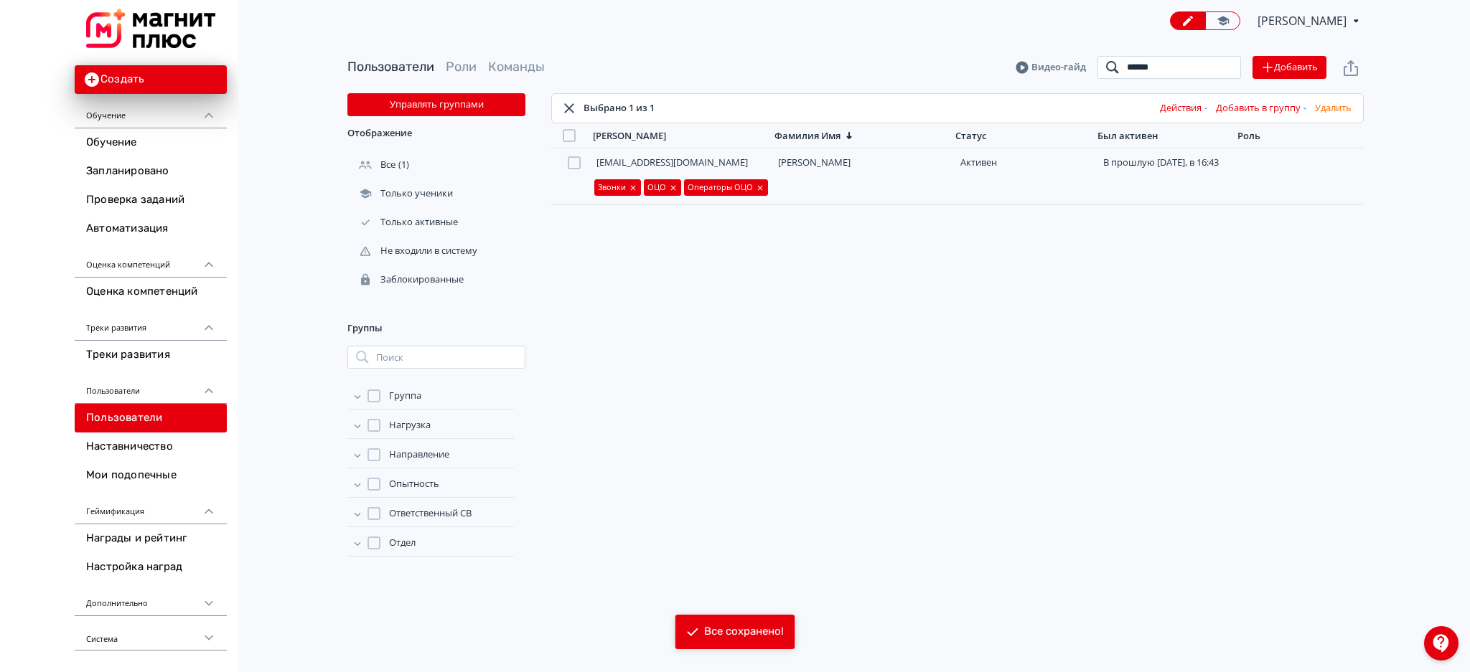
drag, startPoint x: 1177, startPoint y: 68, endPoint x: 1085, endPoint y: 74, distance: 92.0
click at [1085, 74] on header "Пользователи Роли Команды [PERSON_NAME] ****** Поиск Добавить" at bounding box center [855, 67] width 1016 height 23
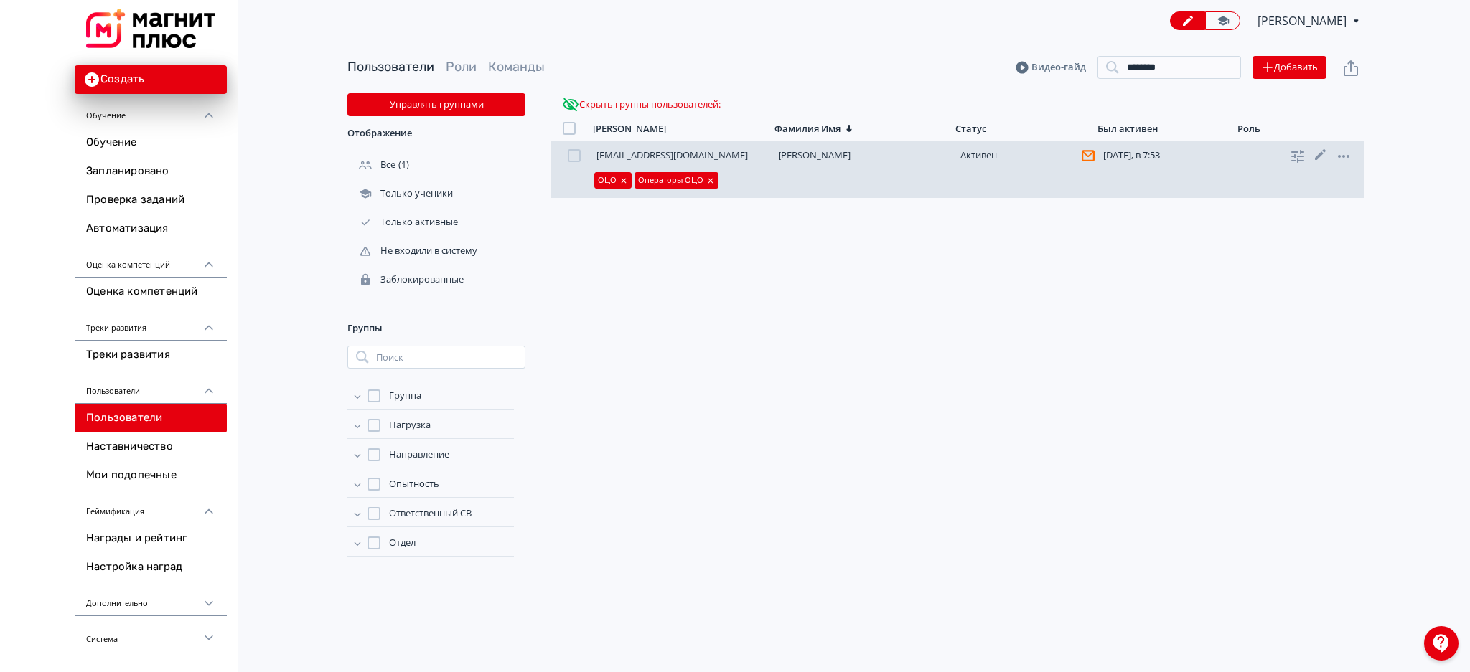
click at [569, 155] on div at bounding box center [574, 155] width 13 height 13
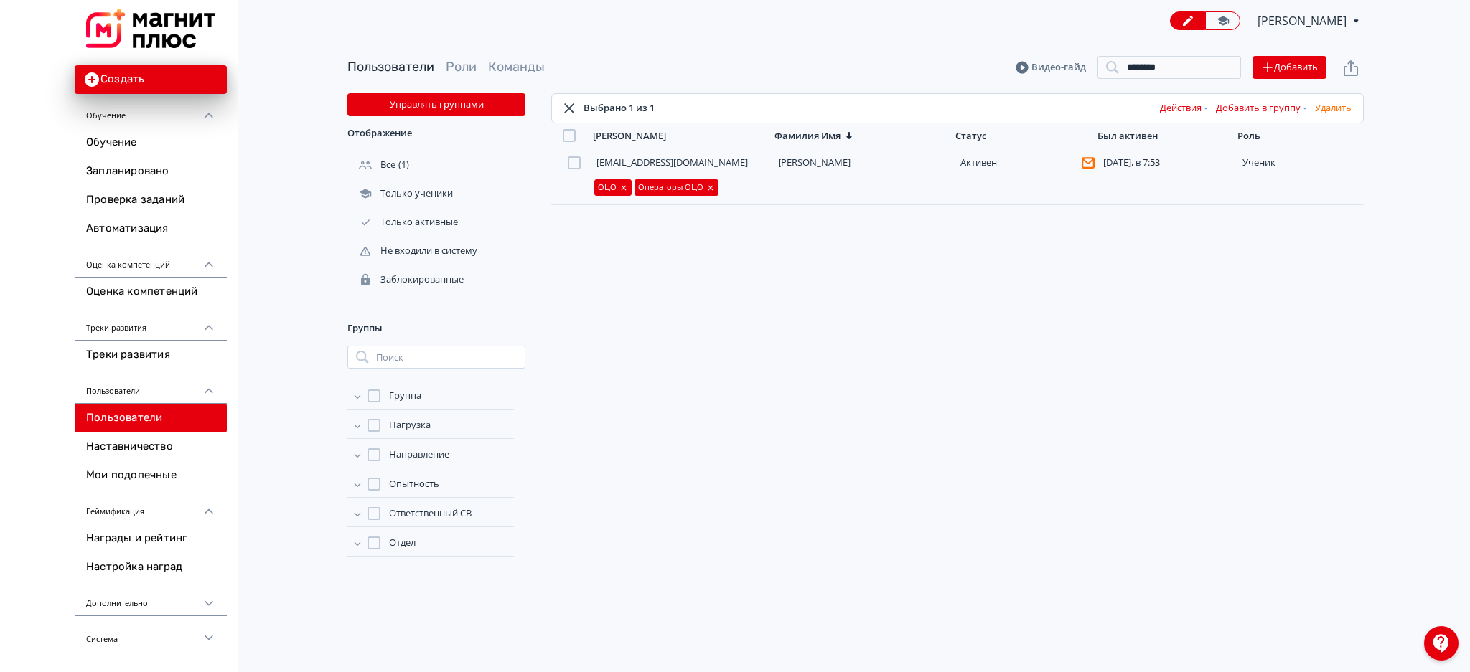
click at [1264, 103] on button "Добавить в группу" at bounding box center [1262, 108] width 99 height 23
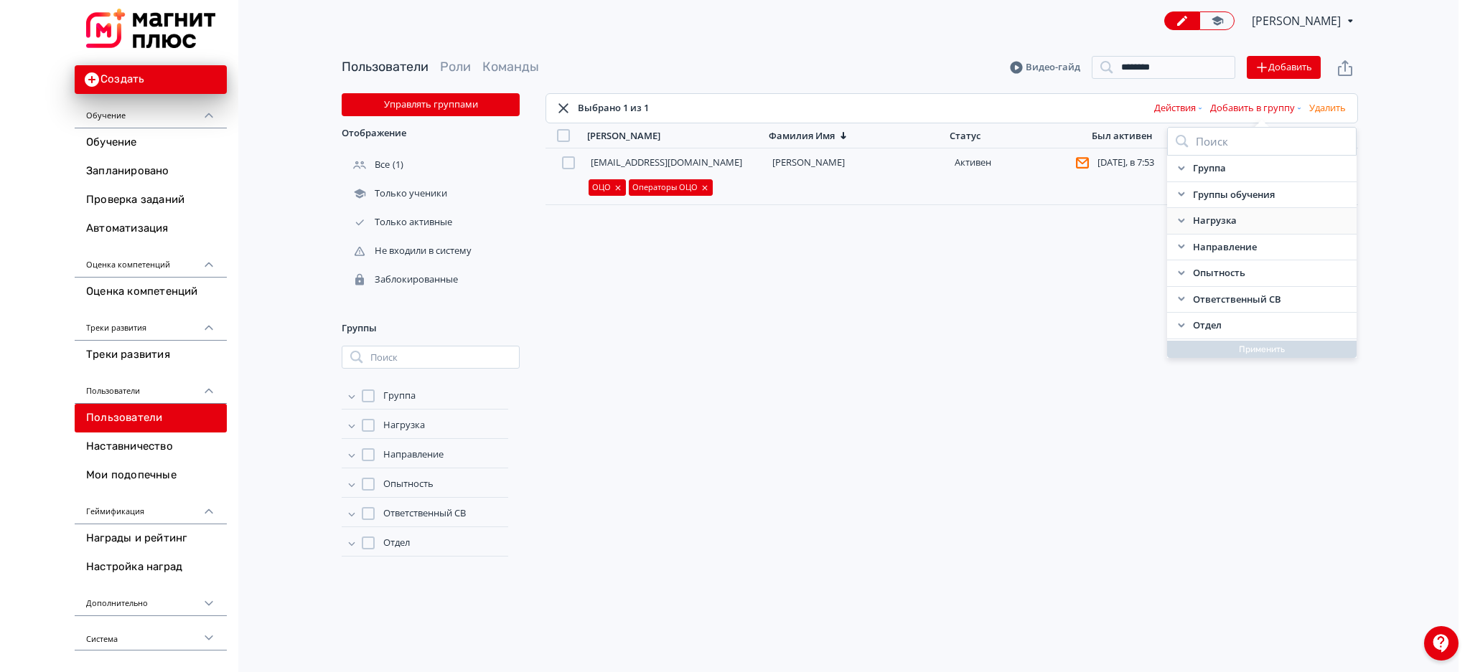
click at [1179, 224] on icon at bounding box center [1181, 220] width 11 height 11
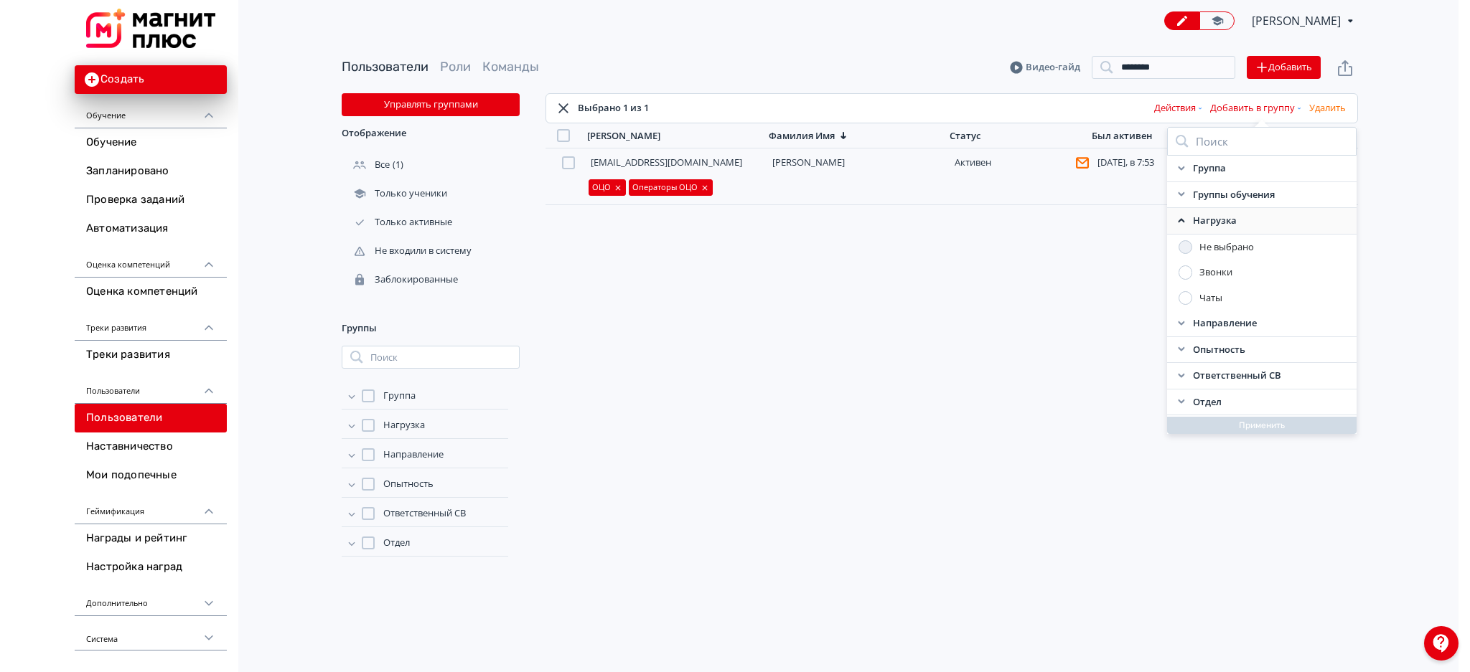
click at [1178, 271] on div at bounding box center [1185, 273] width 14 height 14
click at [1189, 419] on button "Применить" at bounding box center [1255, 425] width 189 height 17
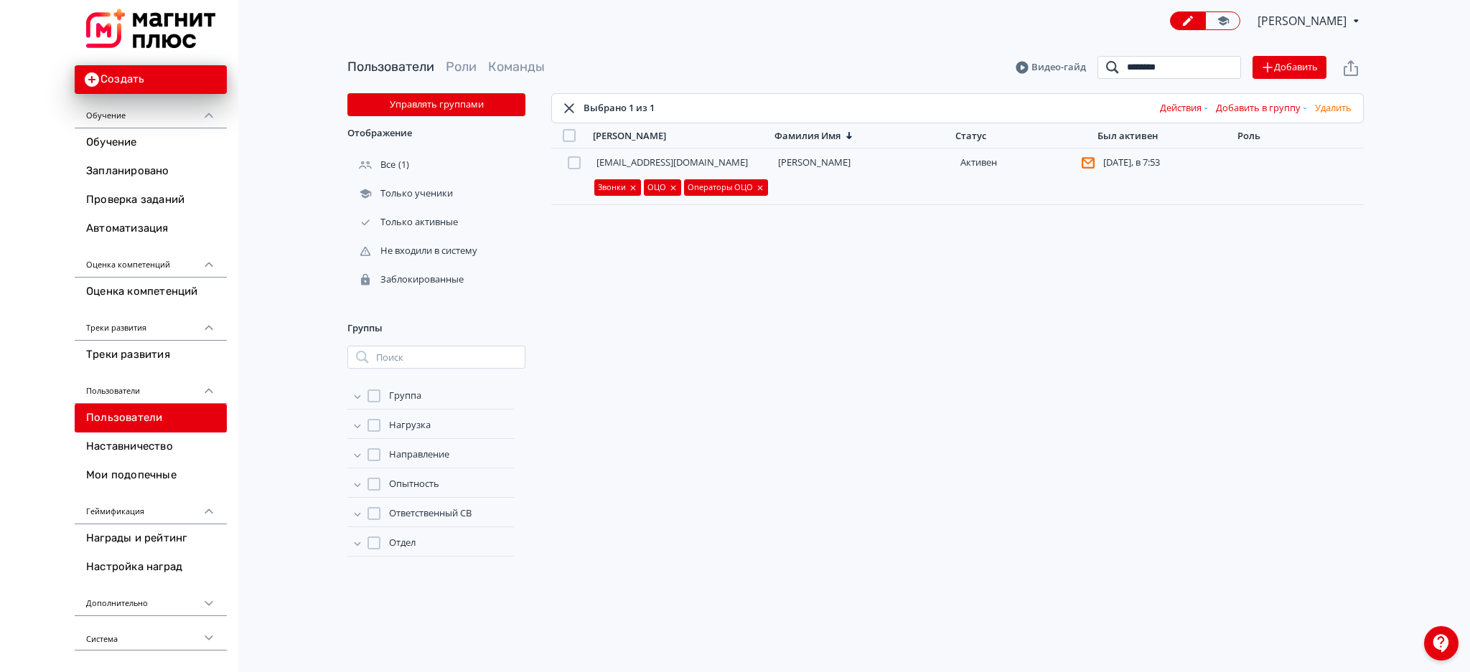
drag, startPoint x: 1173, startPoint y: 62, endPoint x: 1062, endPoint y: 62, distance: 110.5
click at [1062, 62] on header "Пользователи Роли Команды Видео-гайд ******** Поиск Добавить" at bounding box center [855, 67] width 1016 height 23
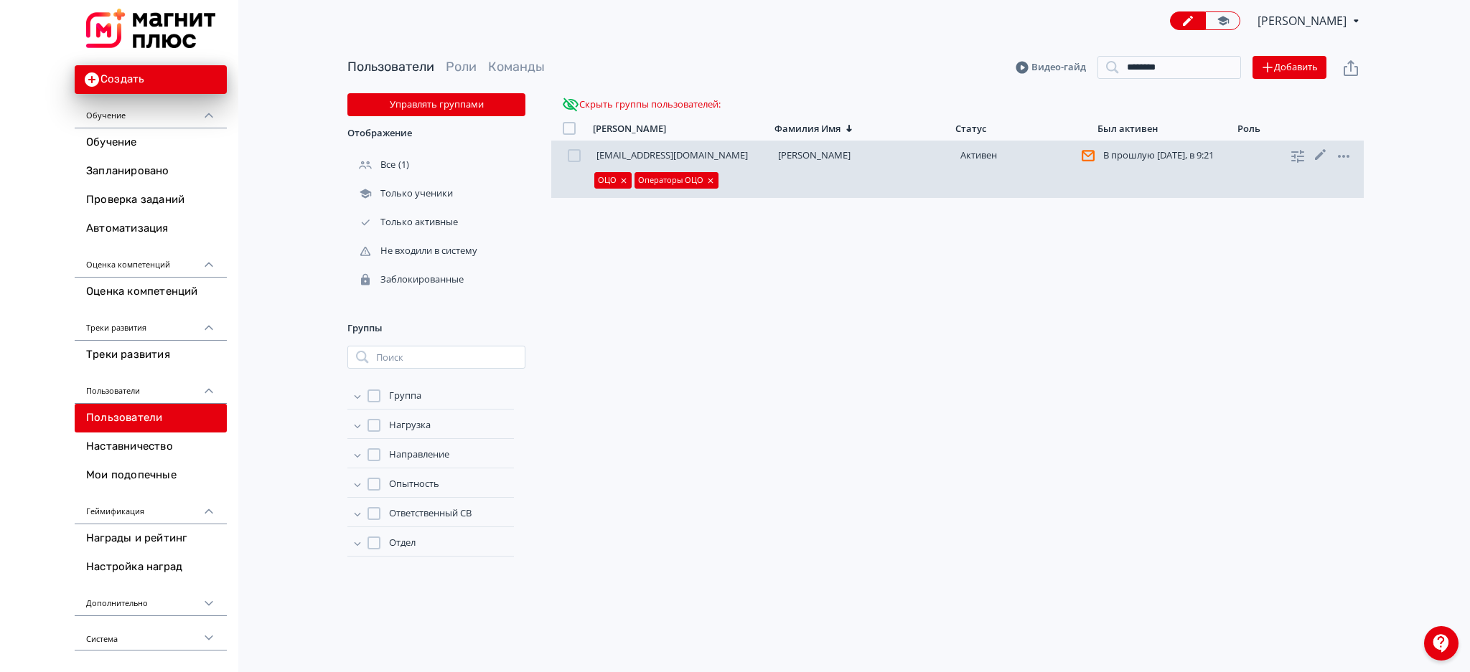
click at [576, 159] on div at bounding box center [574, 155] width 13 height 13
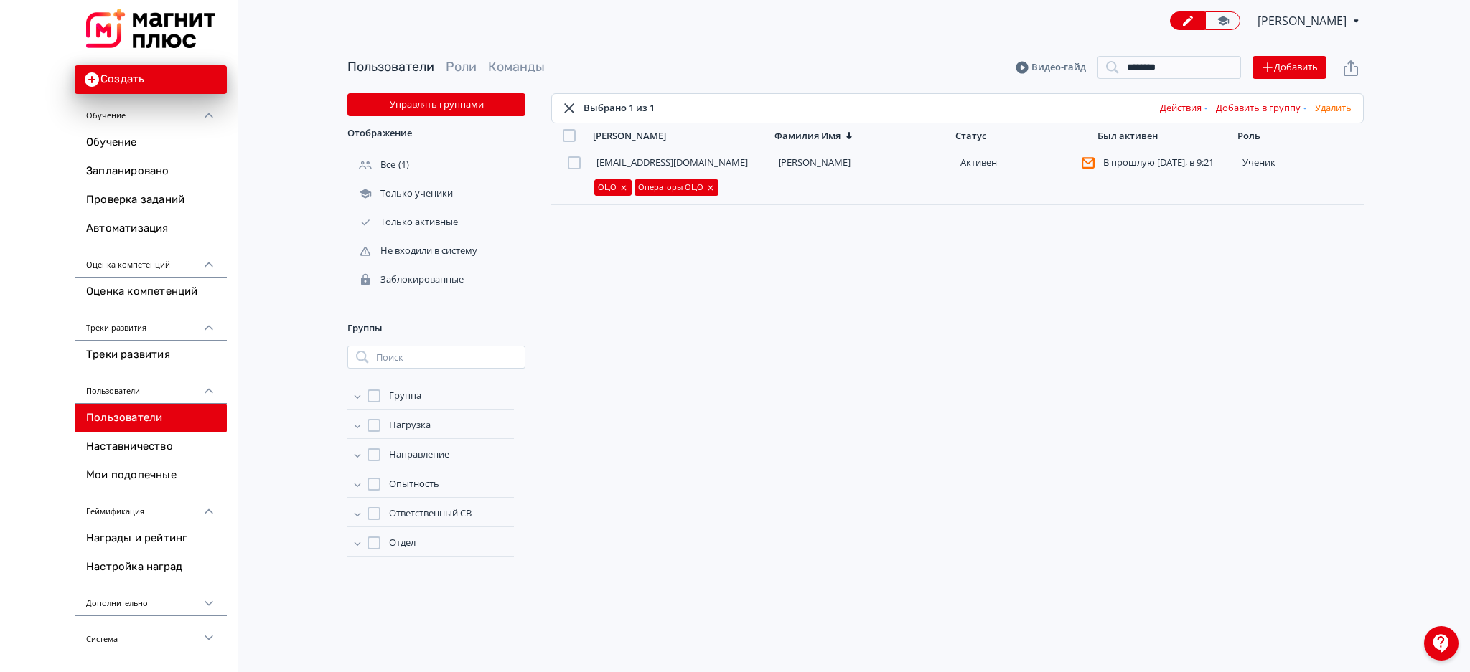
click at [1270, 109] on button "Добавить в группу" at bounding box center [1262, 108] width 99 height 23
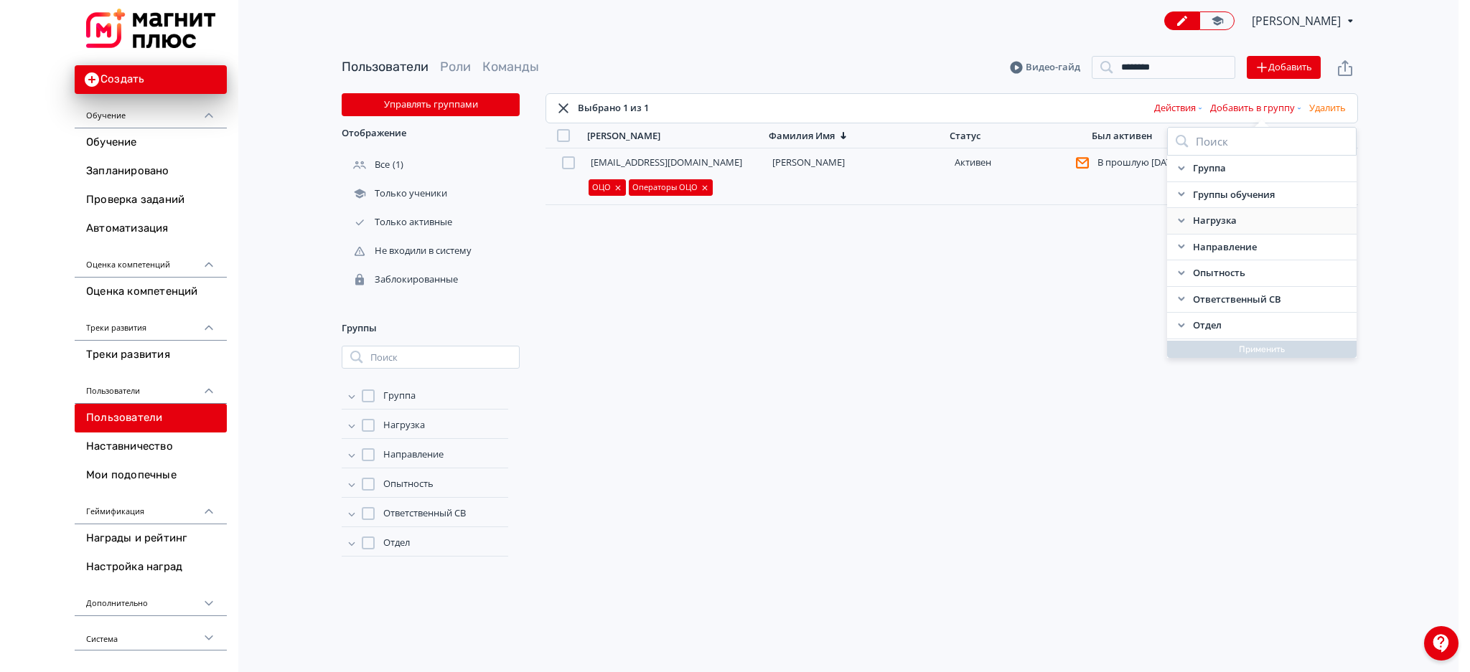
click at [1178, 226] on icon at bounding box center [1181, 220] width 11 height 11
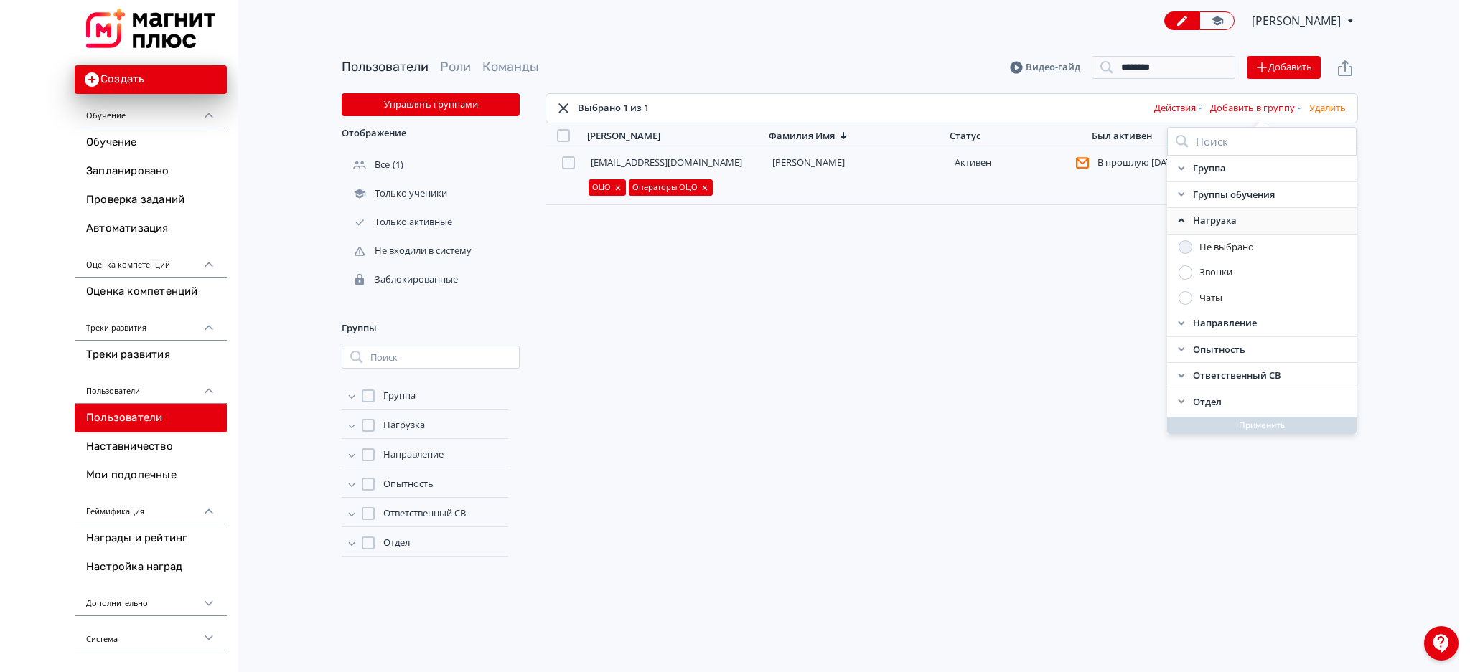
click at [1183, 273] on div at bounding box center [1185, 273] width 14 height 14
click at [1222, 425] on button "Применить" at bounding box center [1255, 425] width 189 height 17
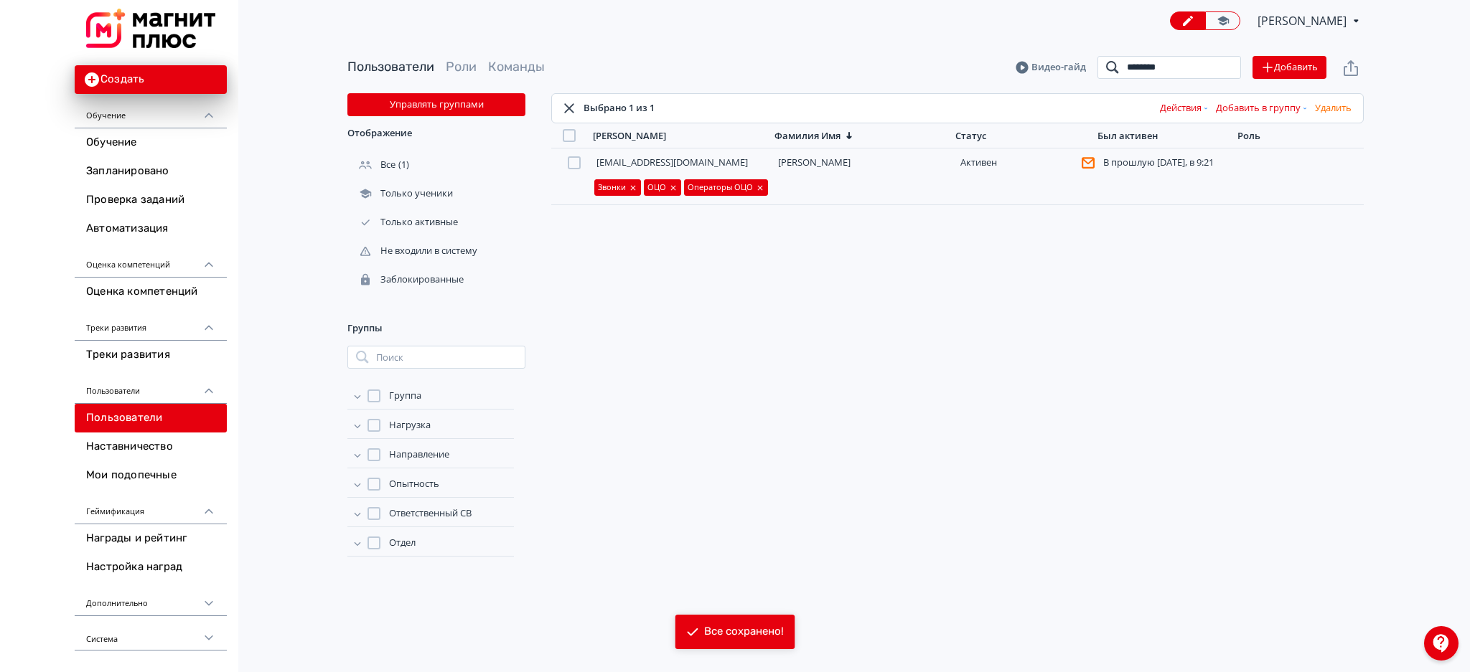
drag, startPoint x: 1185, startPoint y: 70, endPoint x: 1029, endPoint y: 87, distance: 156.6
click at [1029, 87] on div "Пользователи Роли Команды Видео-гайд ******** Поиск Добавить" at bounding box center [855, 68] width 1016 height 52
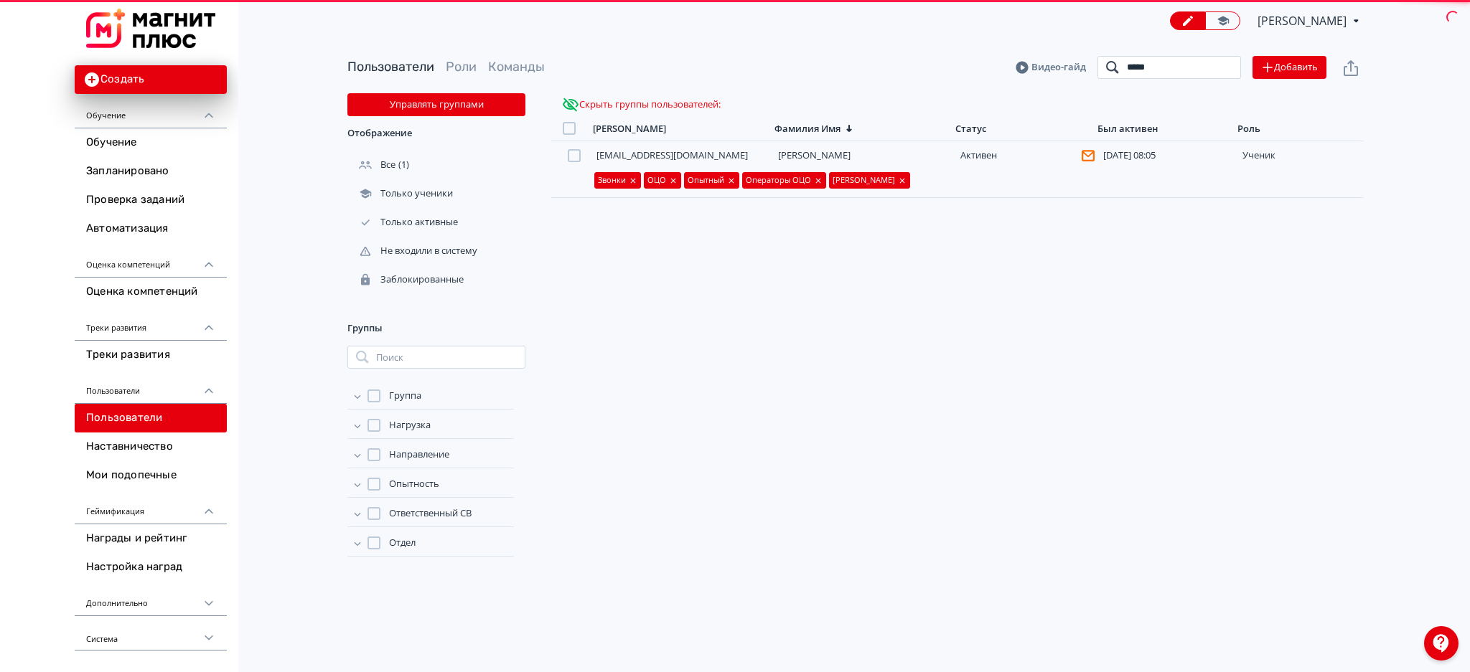
type input "******"
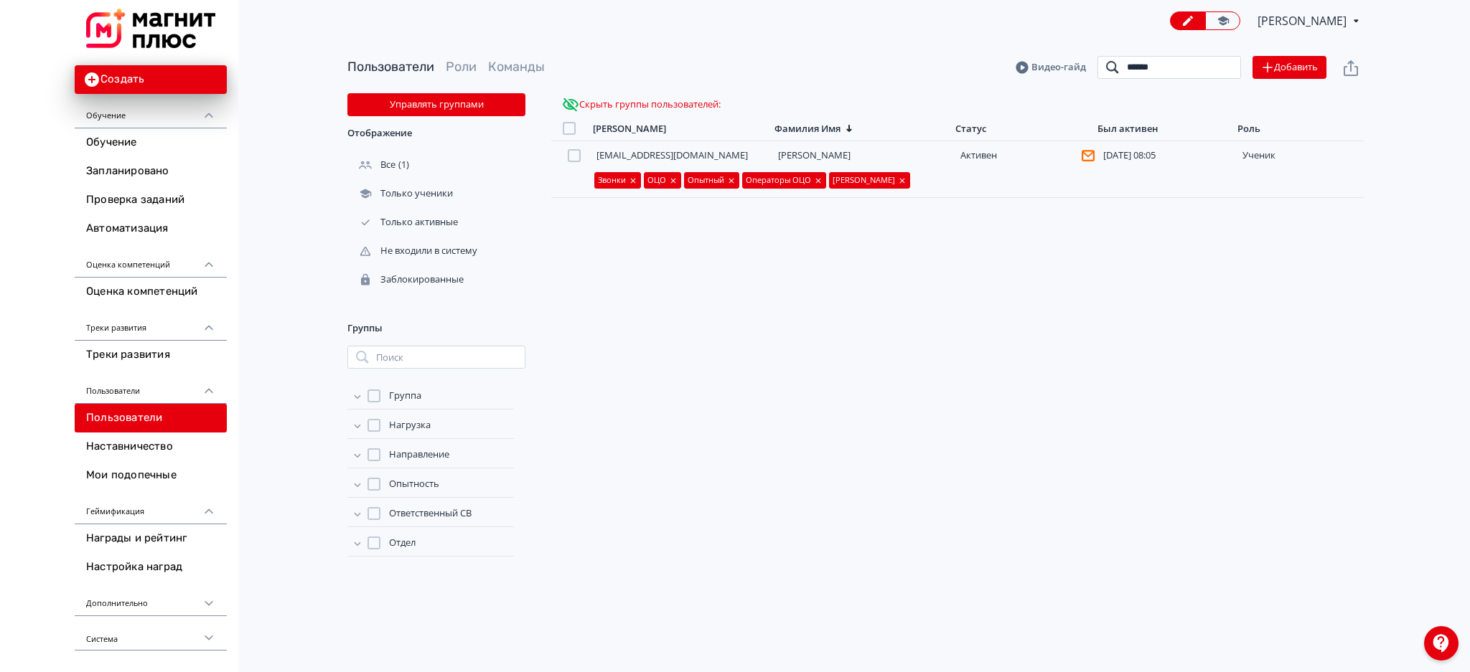
drag, startPoint x: 1166, startPoint y: 68, endPoint x: 1060, endPoint y: 68, distance: 106.2
click at [1060, 68] on header "Пользователи Роли Команды [PERSON_NAME] ****** Поиск Добавить" at bounding box center [855, 67] width 1016 height 23
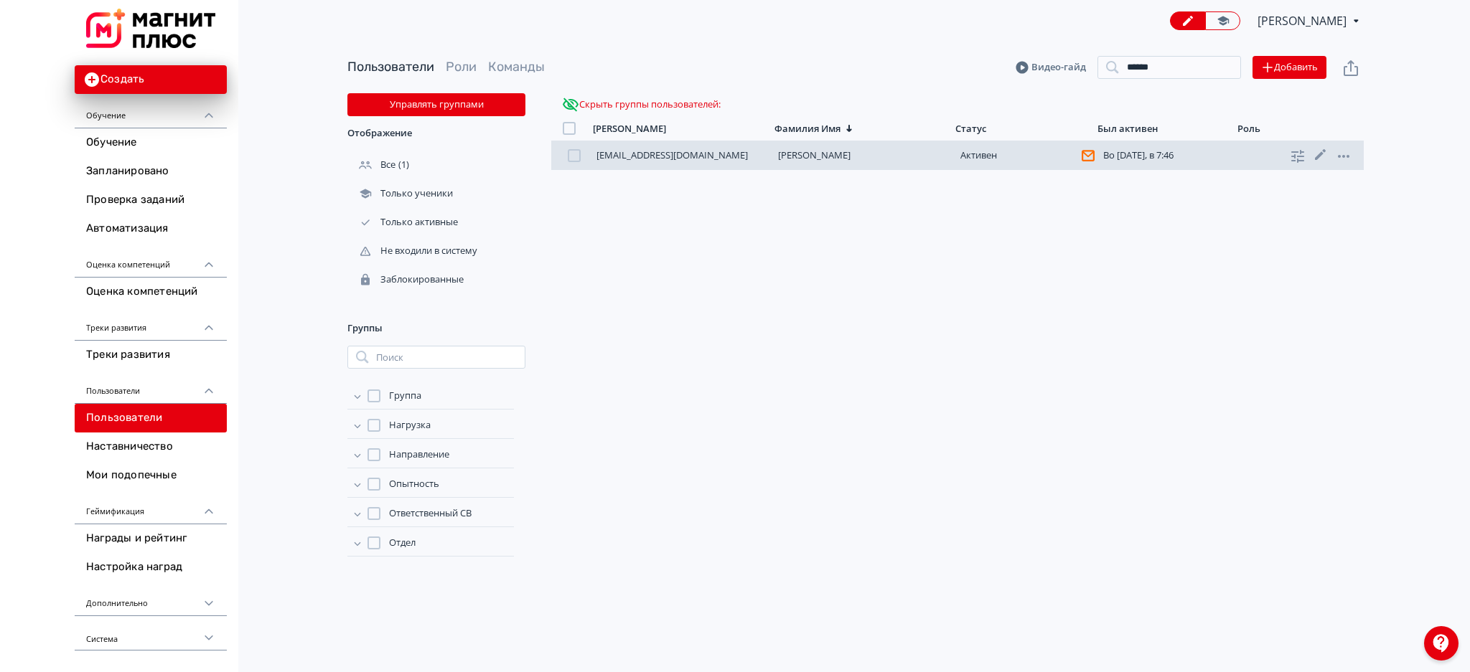
click at [568, 157] on div at bounding box center [574, 155] width 13 height 13
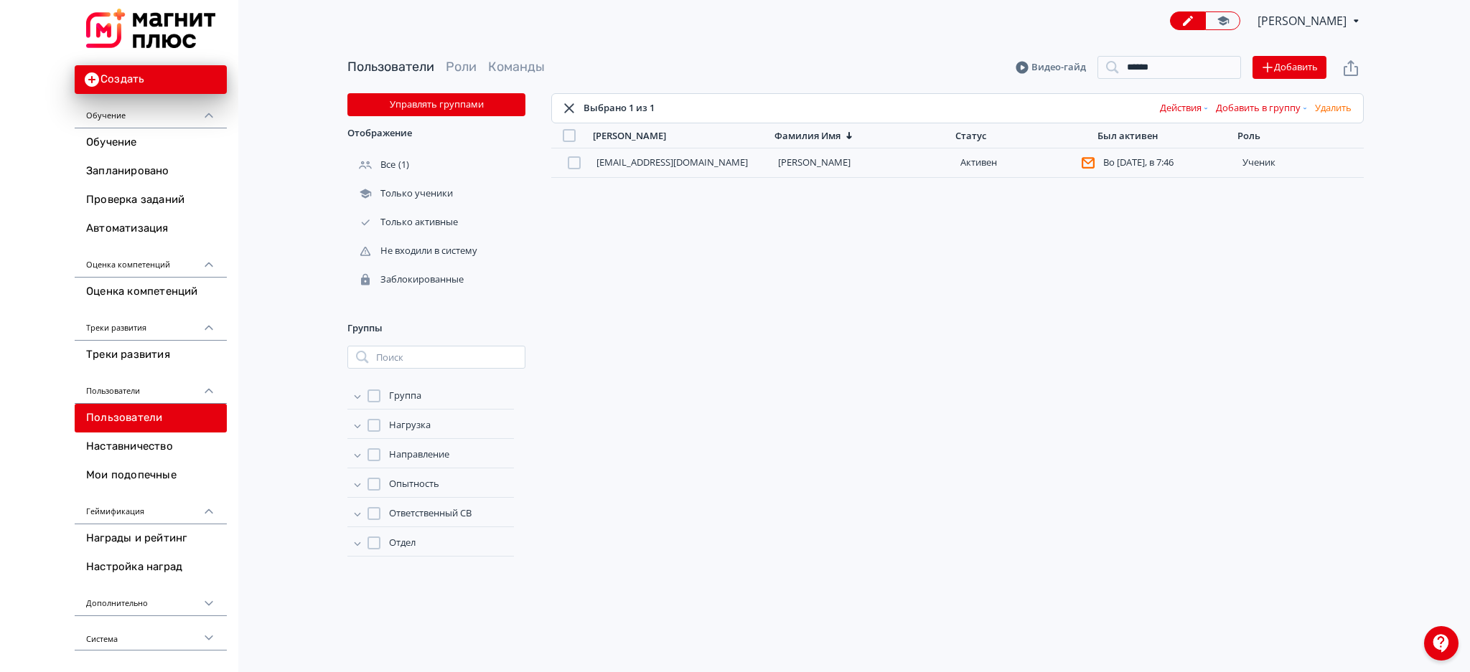
click at [1234, 115] on button "Добавить в группу" at bounding box center [1262, 108] width 99 height 23
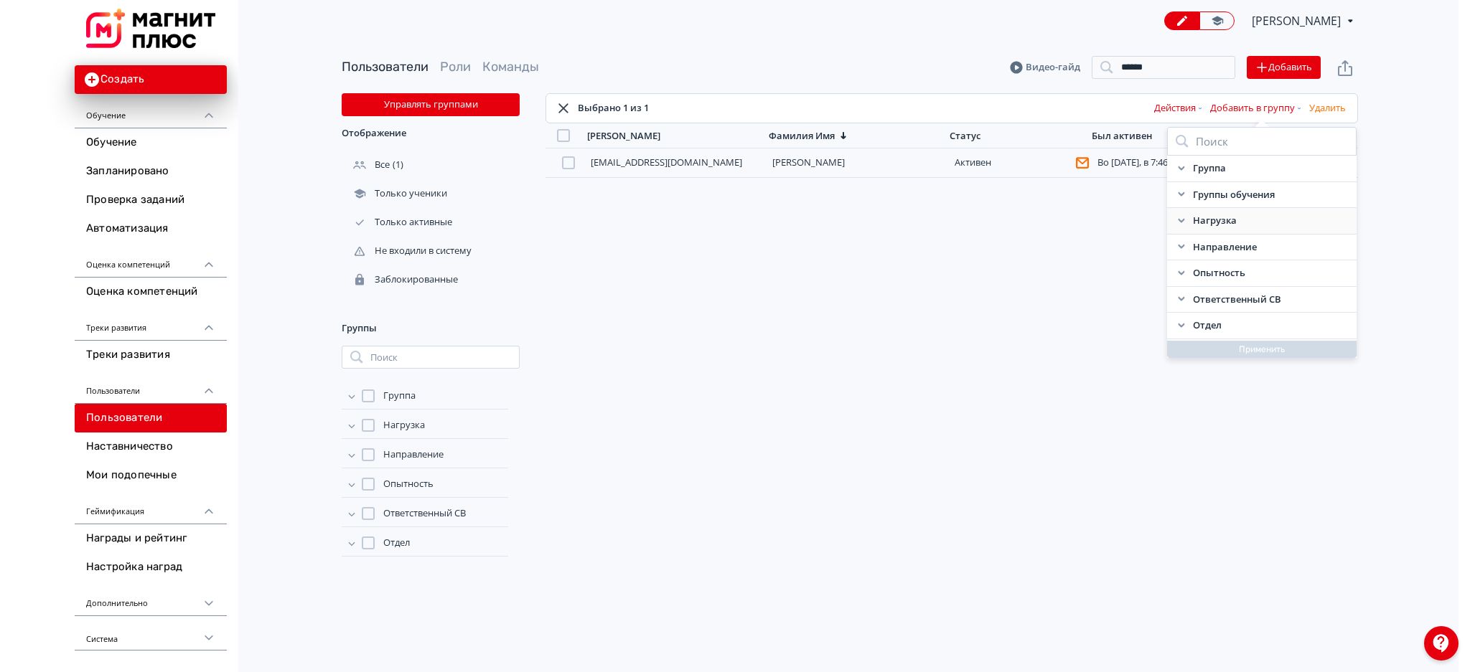
click at [1177, 212] on div "Нагрузка" at bounding box center [1261, 221] width 189 height 27
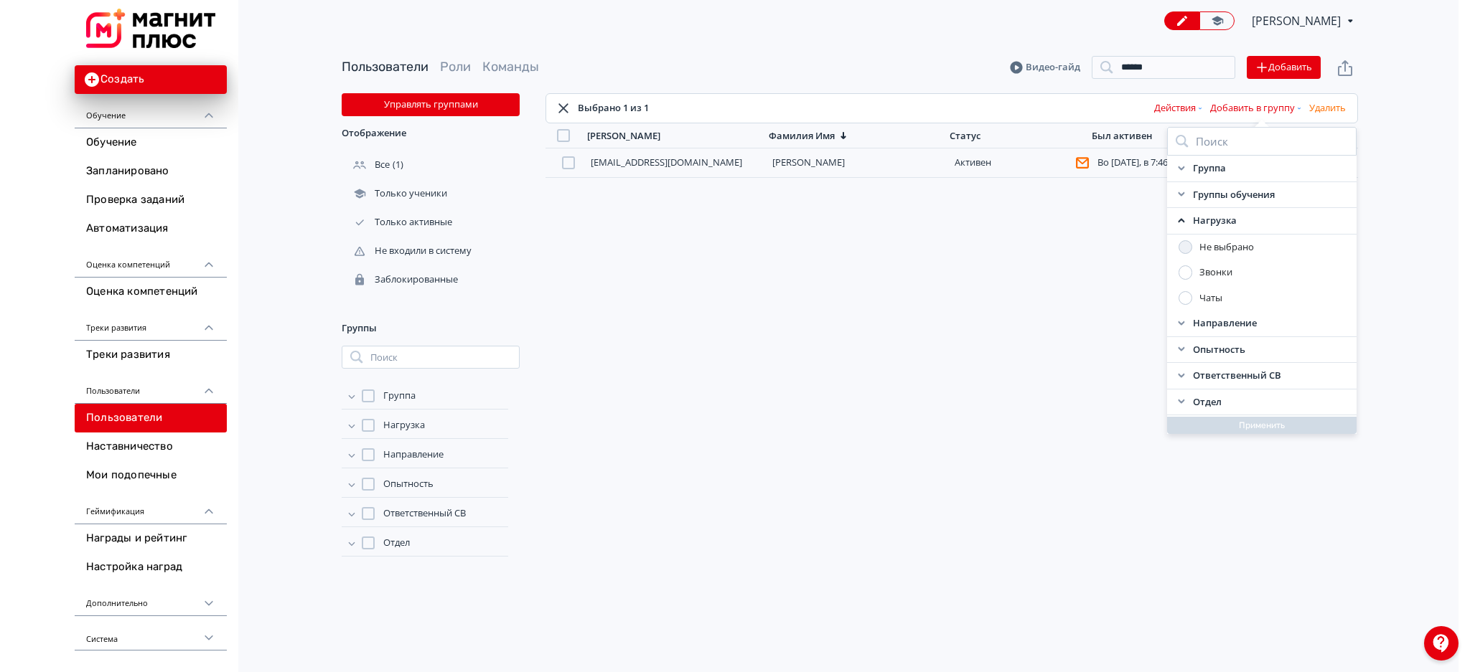
click at [1183, 271] on div at bounding box center [1185, 273] width 14 height 14
click at [1179, 222] on icon at bounding box center [1175, 220] width 11 height 11
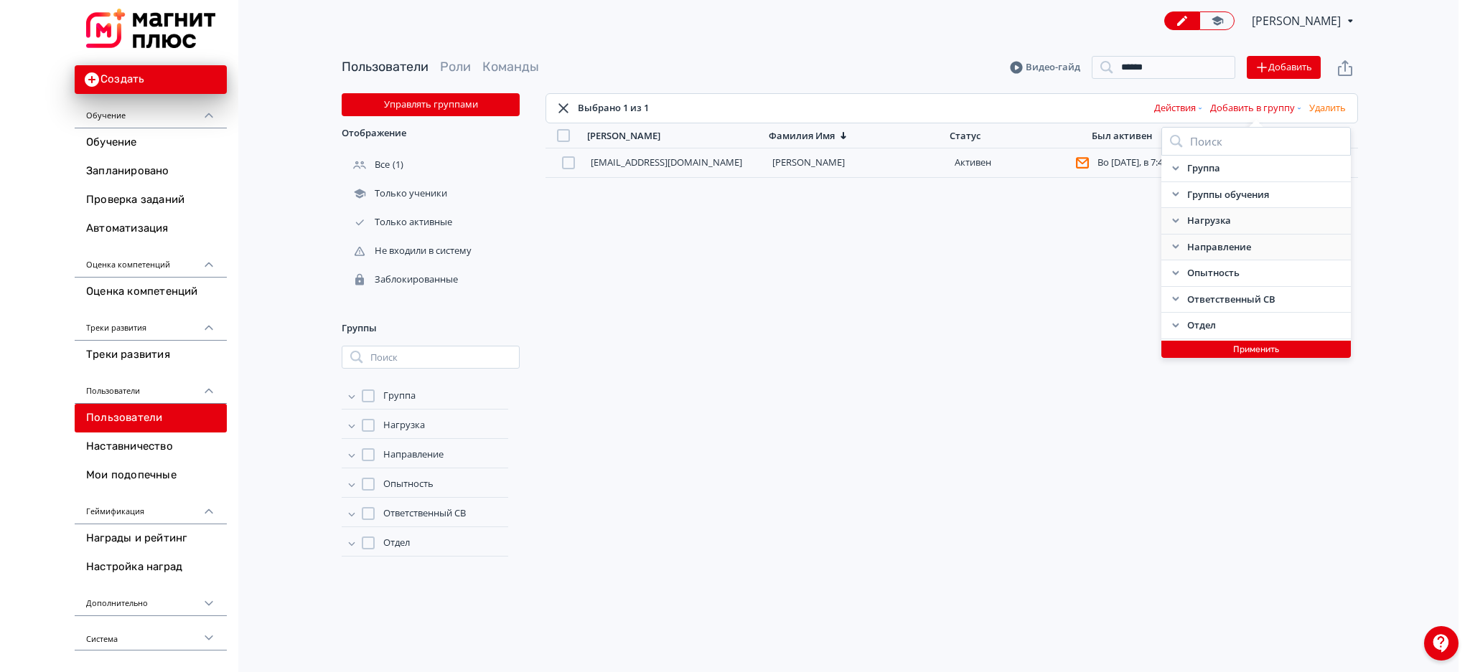
click at [1173, 245] on icon at bounding box center [1175, 246] width 11 height 11
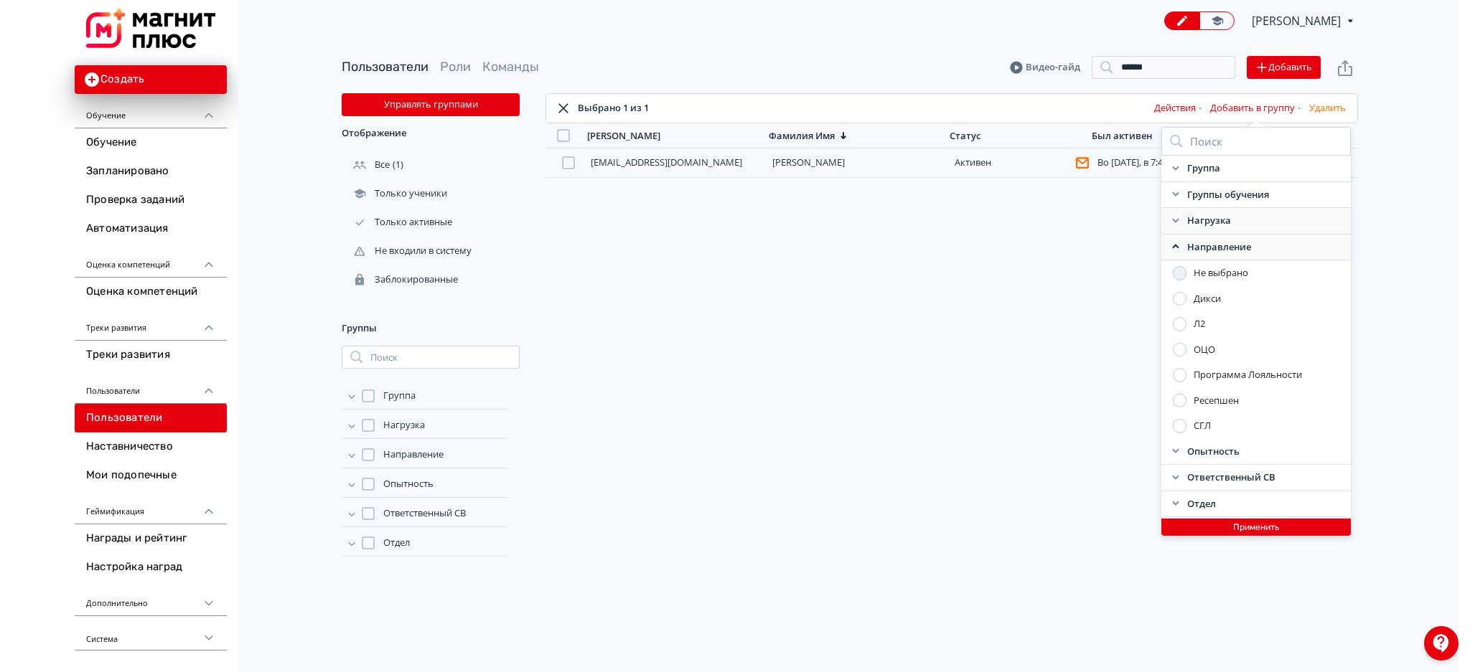
click at [1175, 346] on div at bounding box center [1180, 350] width 14 height 14
click at [1177, 245] on icon at bounding box center [1175, 246] width 11 height 11
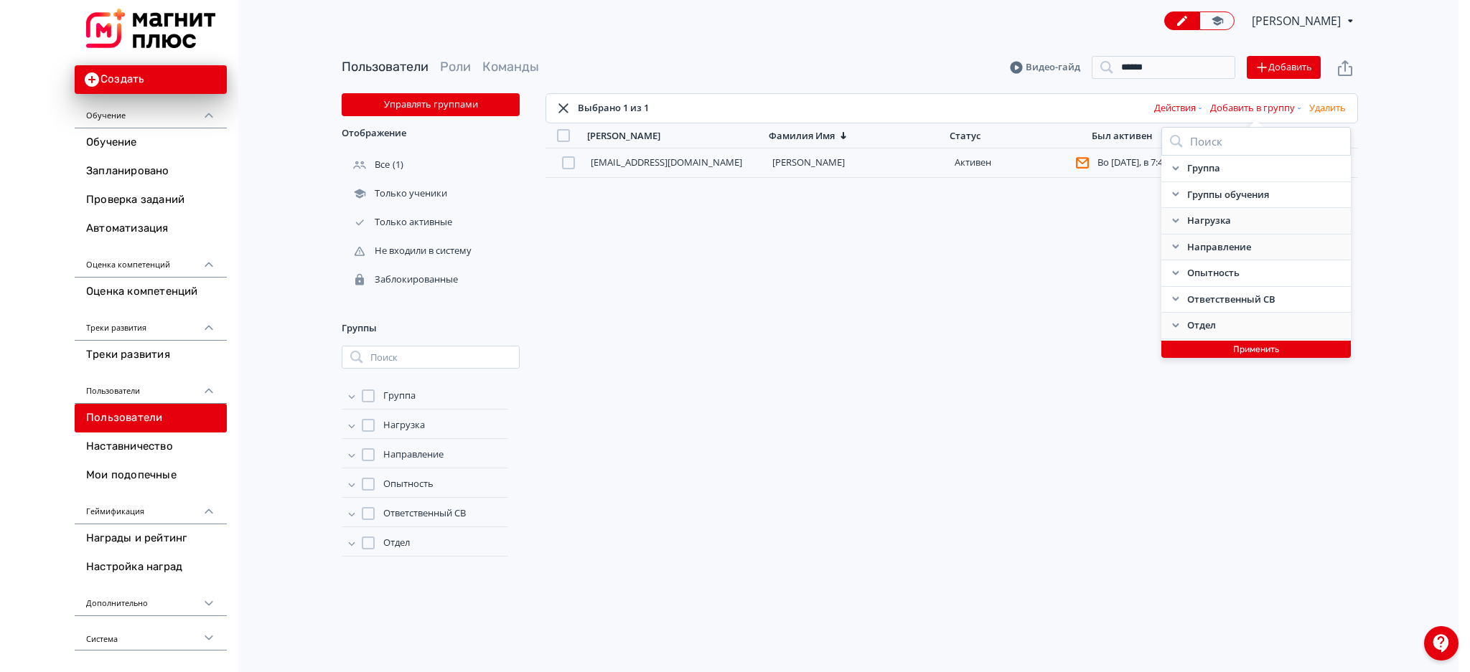
click at [1175, 323] on icon at bounding box center [1175, 325] width 11 height 11
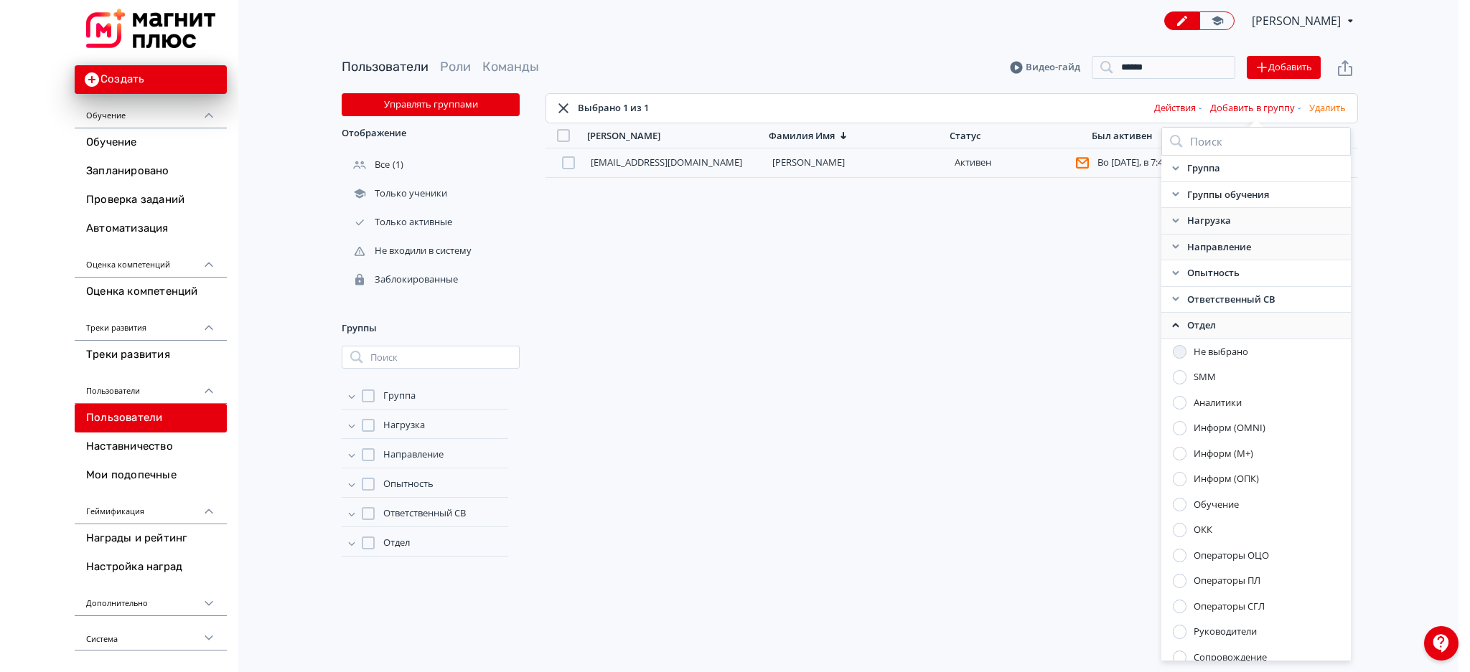
click at [1180, 557] on div at bounding box center [1180, 556] width 14 height 14
click at [1170, 321] on icon at bounding box center [1175, 325] width 11 height 11
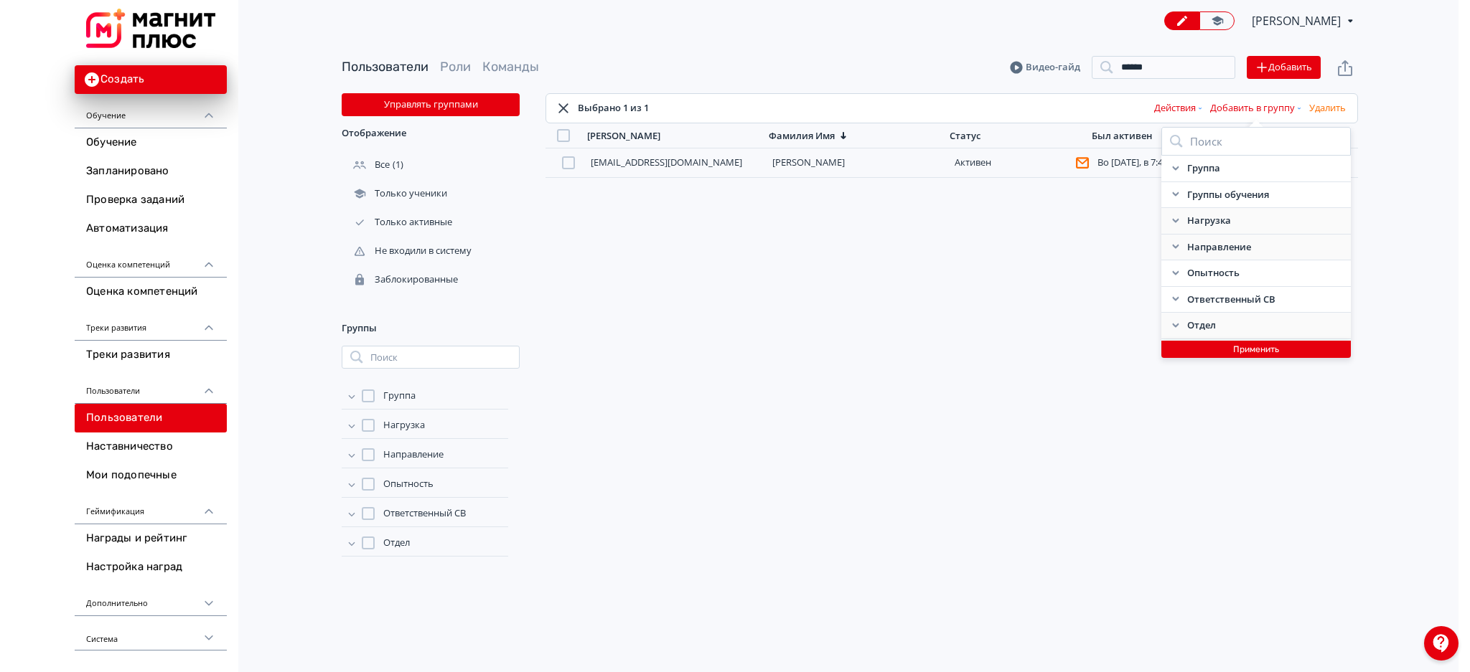
click at [1206, 355] on button "Применить" at bounding box center [1255, 349] width 189 height 17
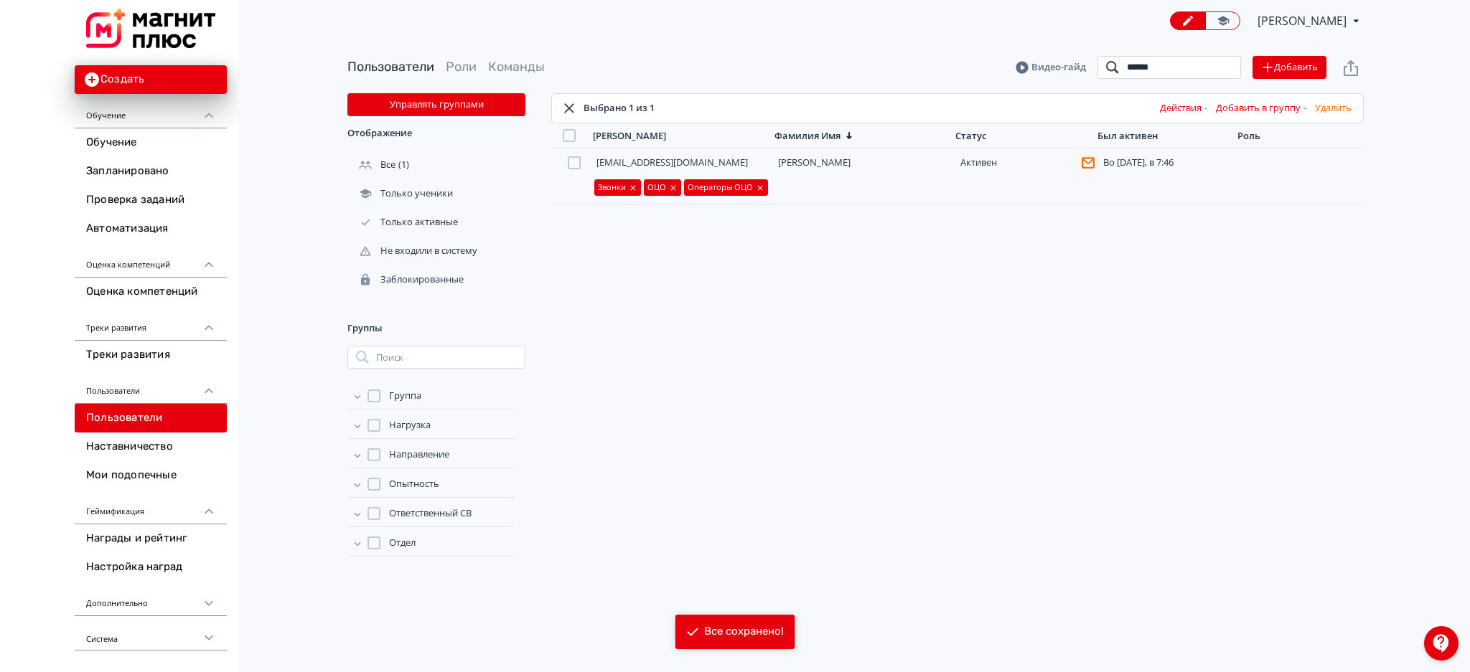
drag, startPoint x: 1178, startPoint y: 73, endPoint x: 1027, endPoint y: 57, distance: 152.3
click at [1027, 57] on header "Пользователи Роли Команды [PERSON_NAME] ****** Поиск Добавить" at bounding box center [855, 67] width 1016 height 23
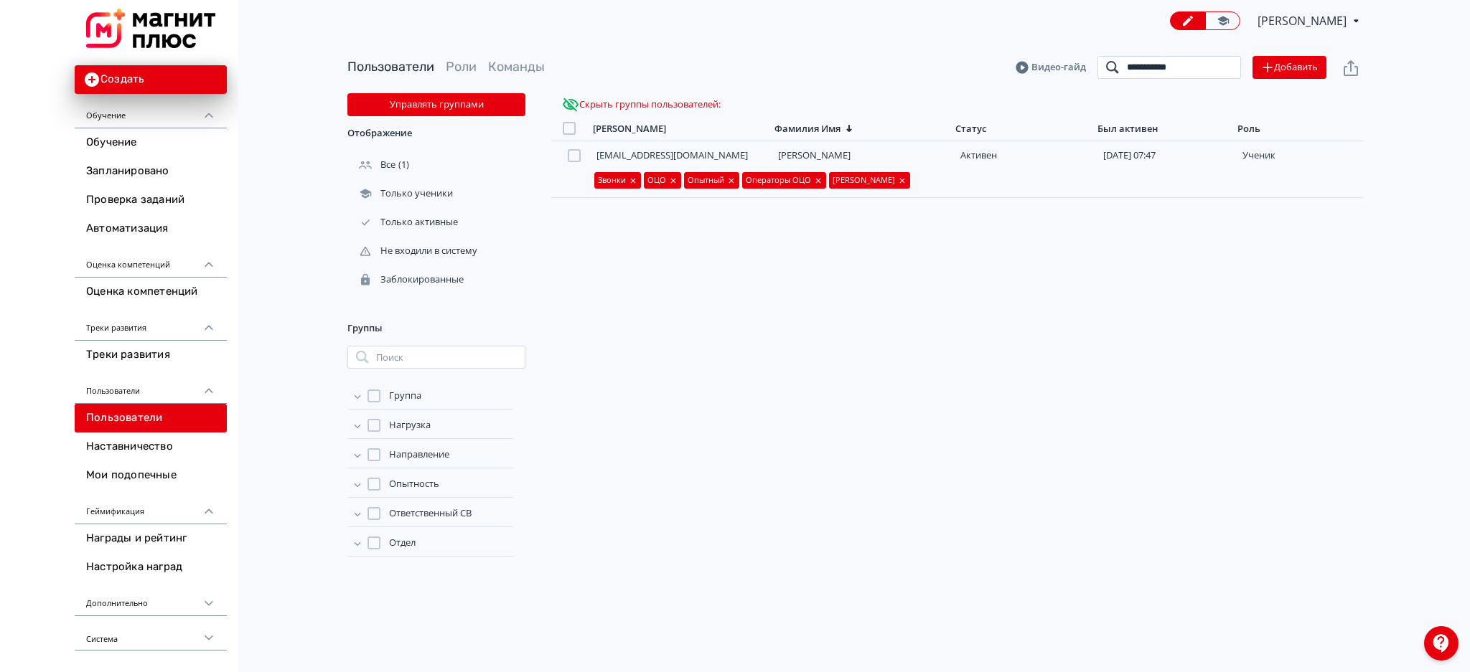
drag, startPoint x: 1198, startPoint y: 72, endPoint x: 1052, endPoint y: 69, distance: 145.7
click at [1052, 69] on header "**********" at bounding box center [855, 67] width 1016 height 23
drag, startPoint x: 1175, startPoint y: 67, endPoint x: 1054, endPoint y: 69, distance: 120.6
click at [1054, 69] on header "Пользователи Роли Команды Видео-гайд ***** Поиск Добавить" at bounding box center [855, 67] width 1016 height 23
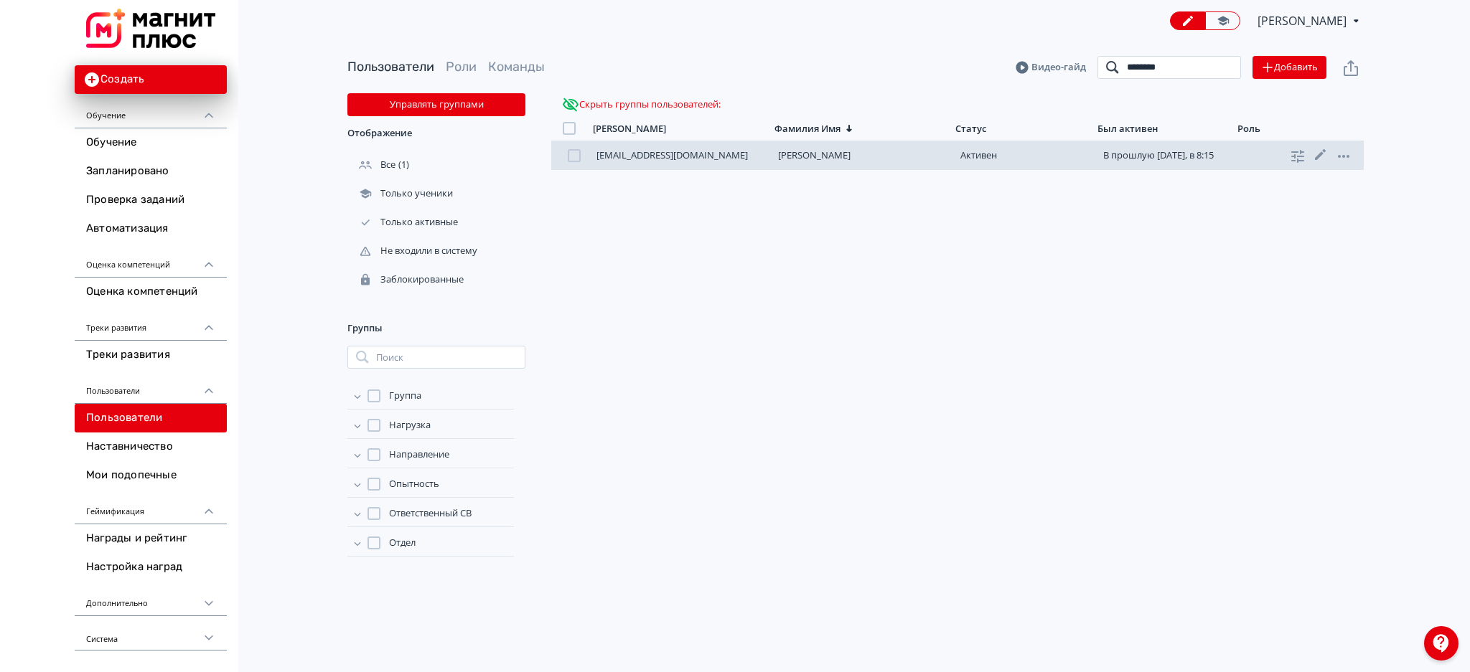
type input "********"
click at [576, 154] on div at bounding box center [574, 155] width 13 height 13
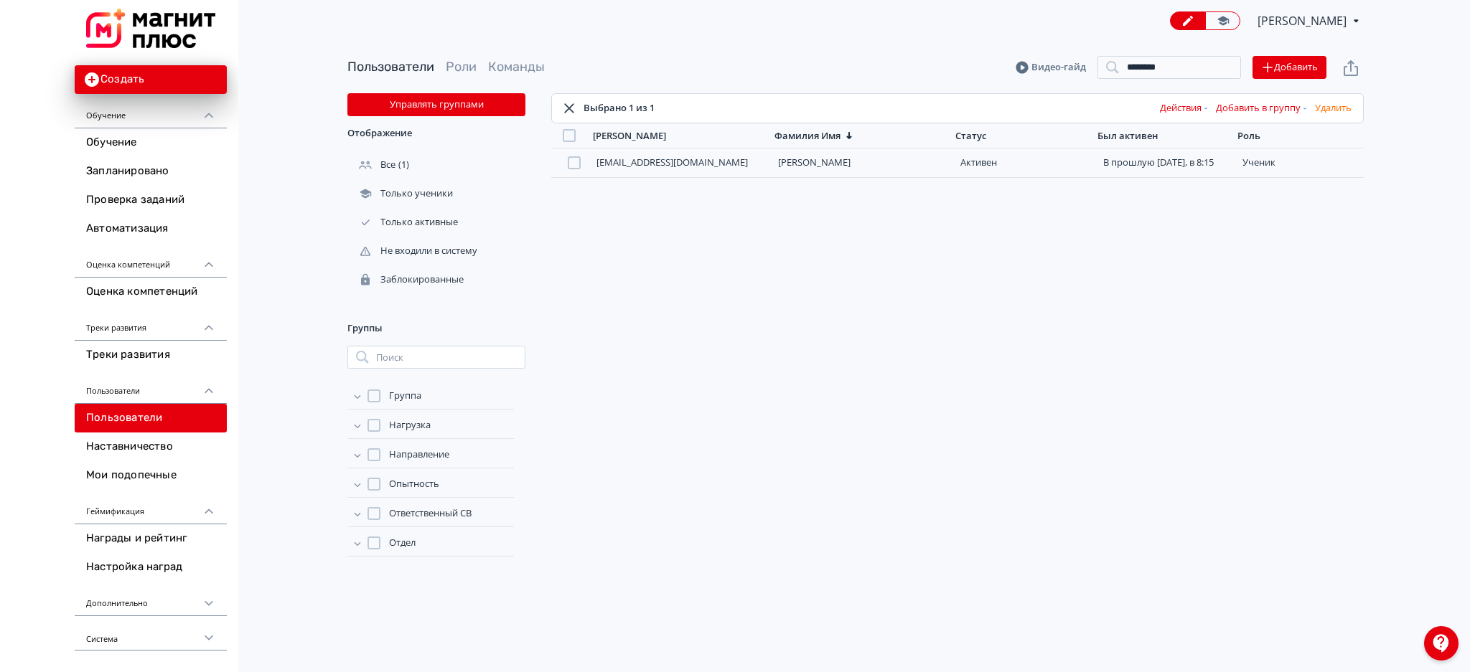
click at [1265, 111] on button "Добавить в группу" at bounding box center [1262, 108] width 99 height 23
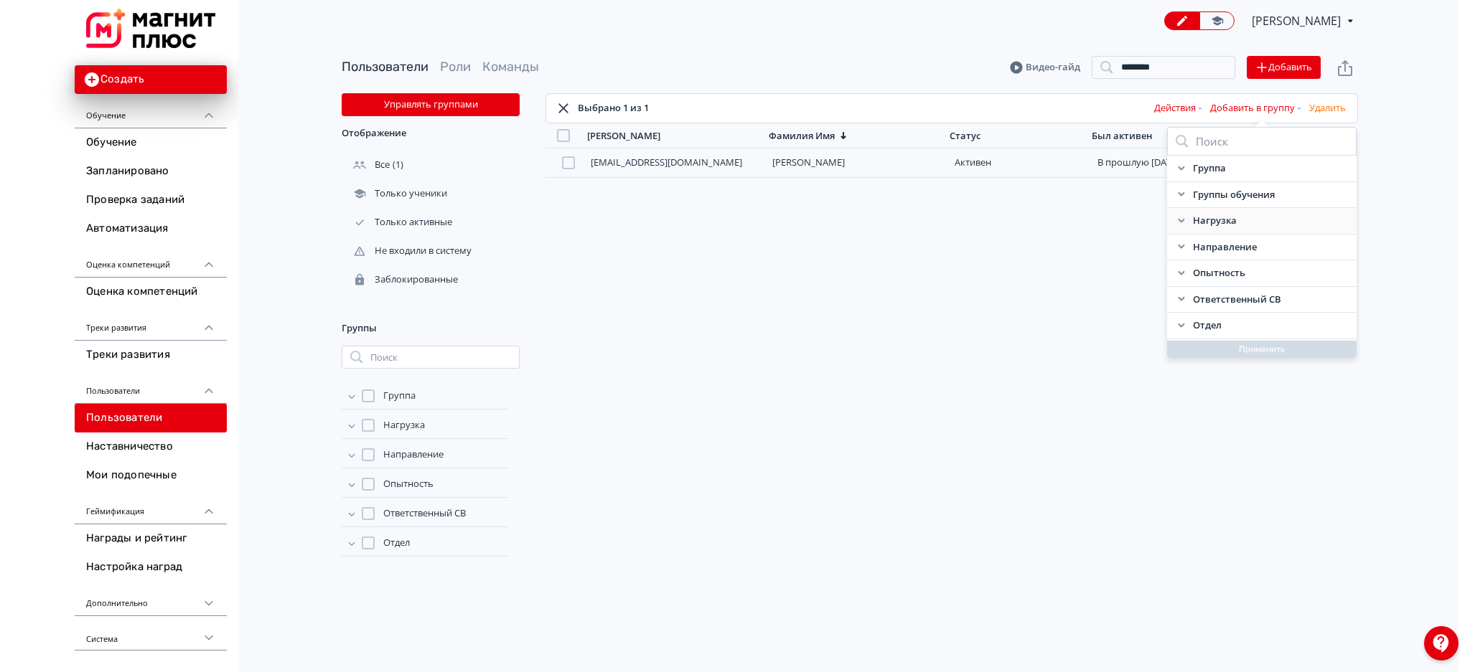
click at [1179, 222] on icon at bounding box center [1181, 220] width 11 height 11
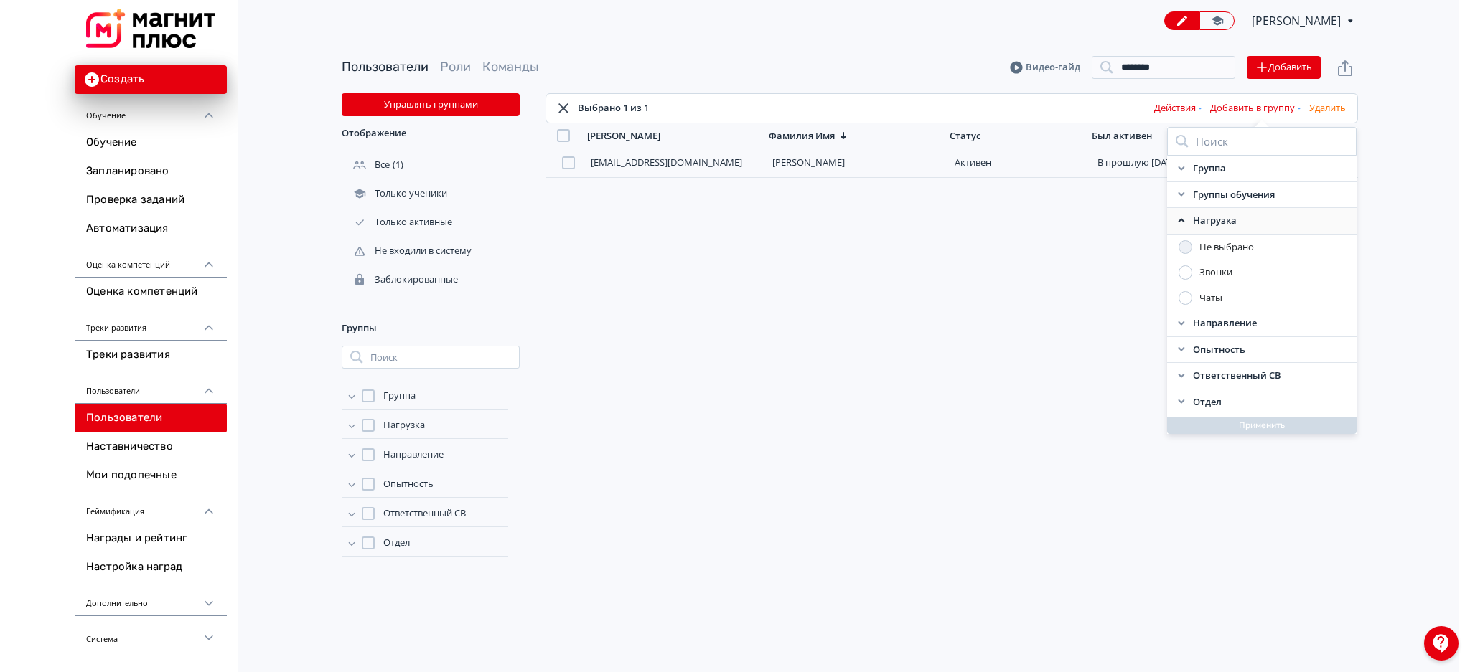
click at [1183, 274] on div at bounding box center [1185, 273] width 14 height 14
click at [1178, 228] on div "Нагрузка" at bounding box center [1255, 221] width 189 height 27
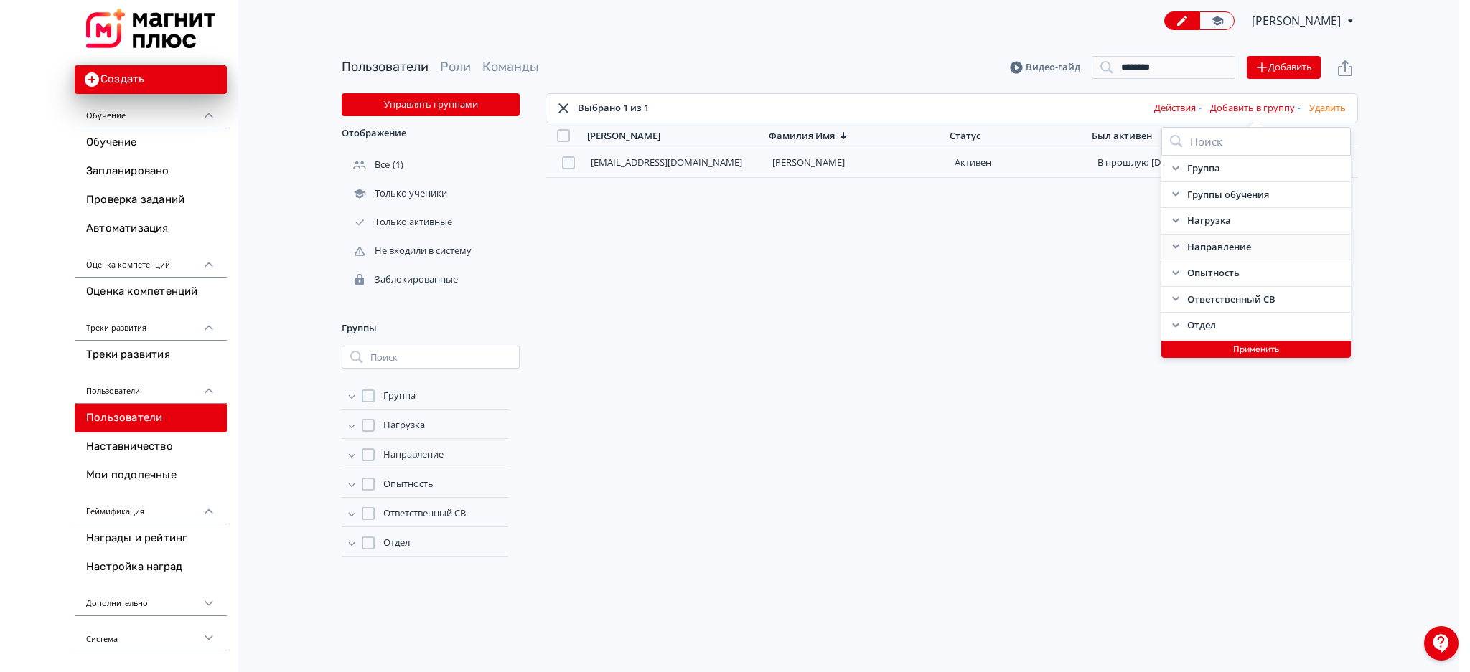
click at [1176, 244] on icon at bounding box center [1175, 246] width 11 height 11
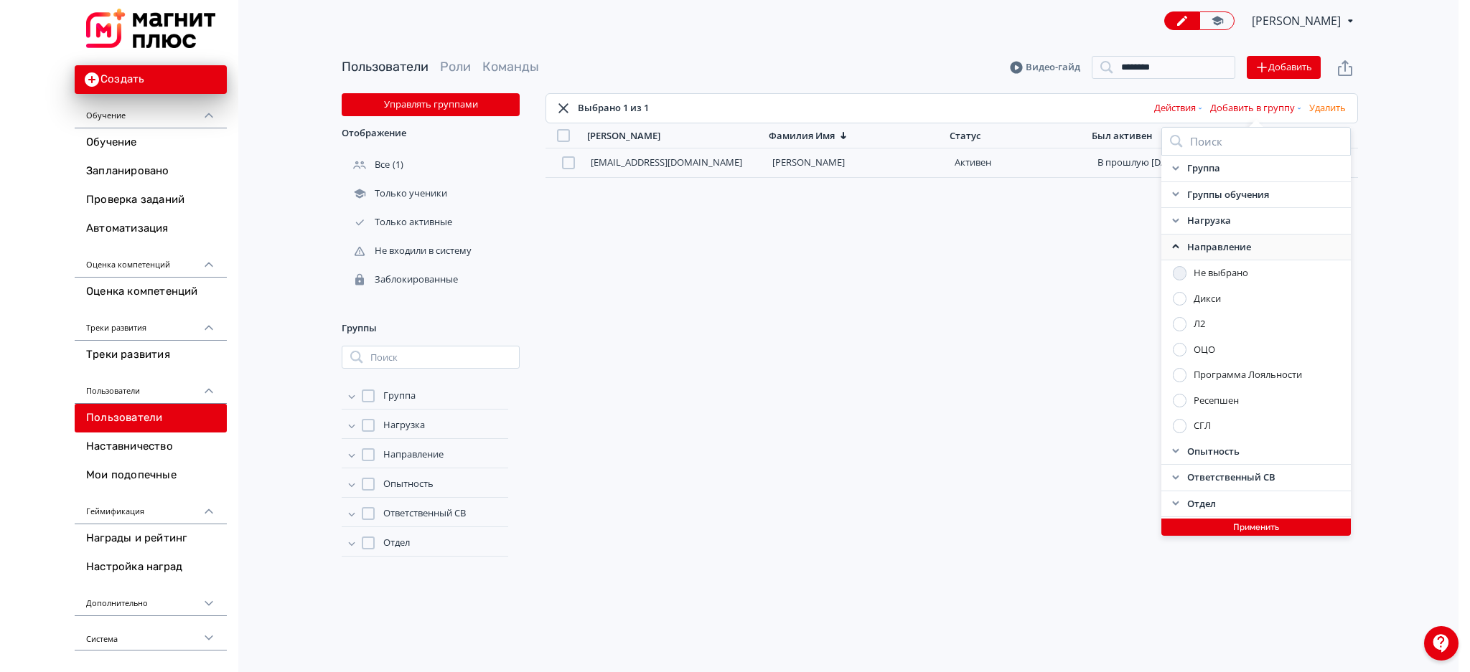
click at [1176, 347] on div at bounding box center [1180, 350] width 14 height 14
click at [1176, 245] on icon at bounding box center [1175, 246] width 11 height 11
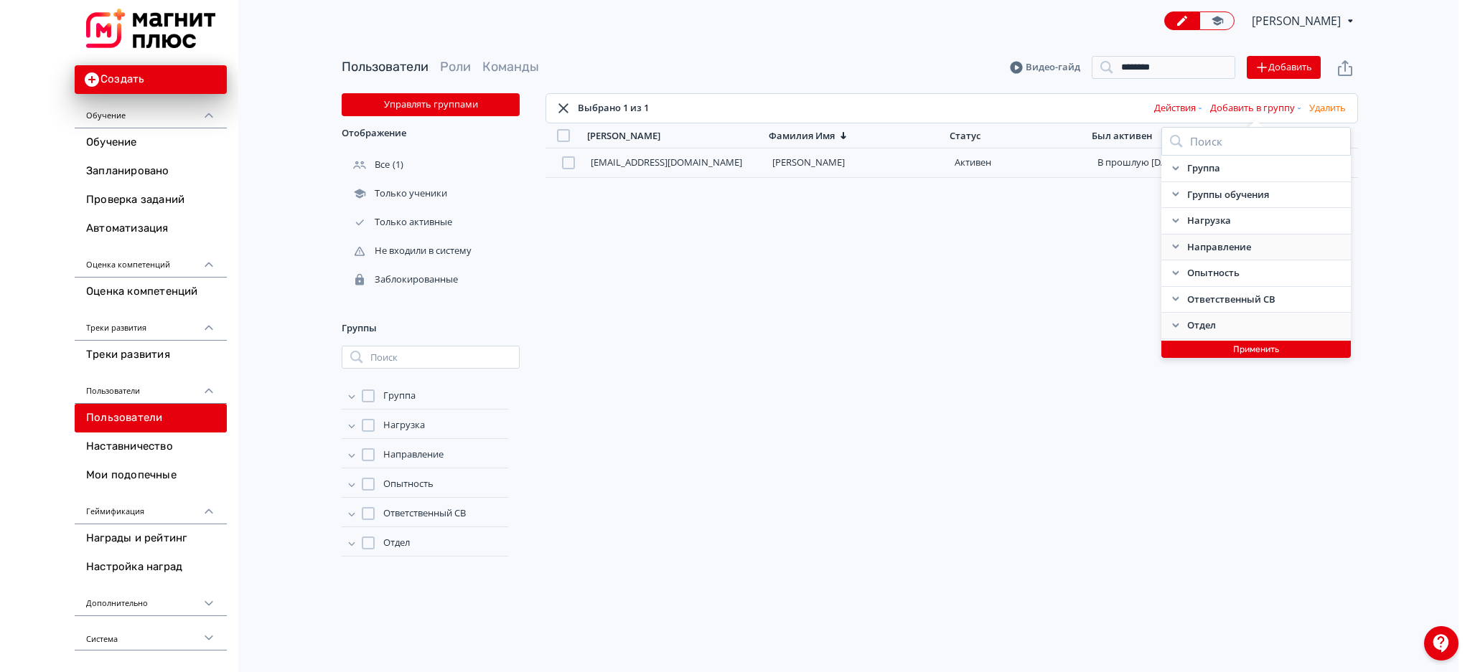
click at [1175, 321] on icon at bounding box center [1175, 325] width 11 height 11
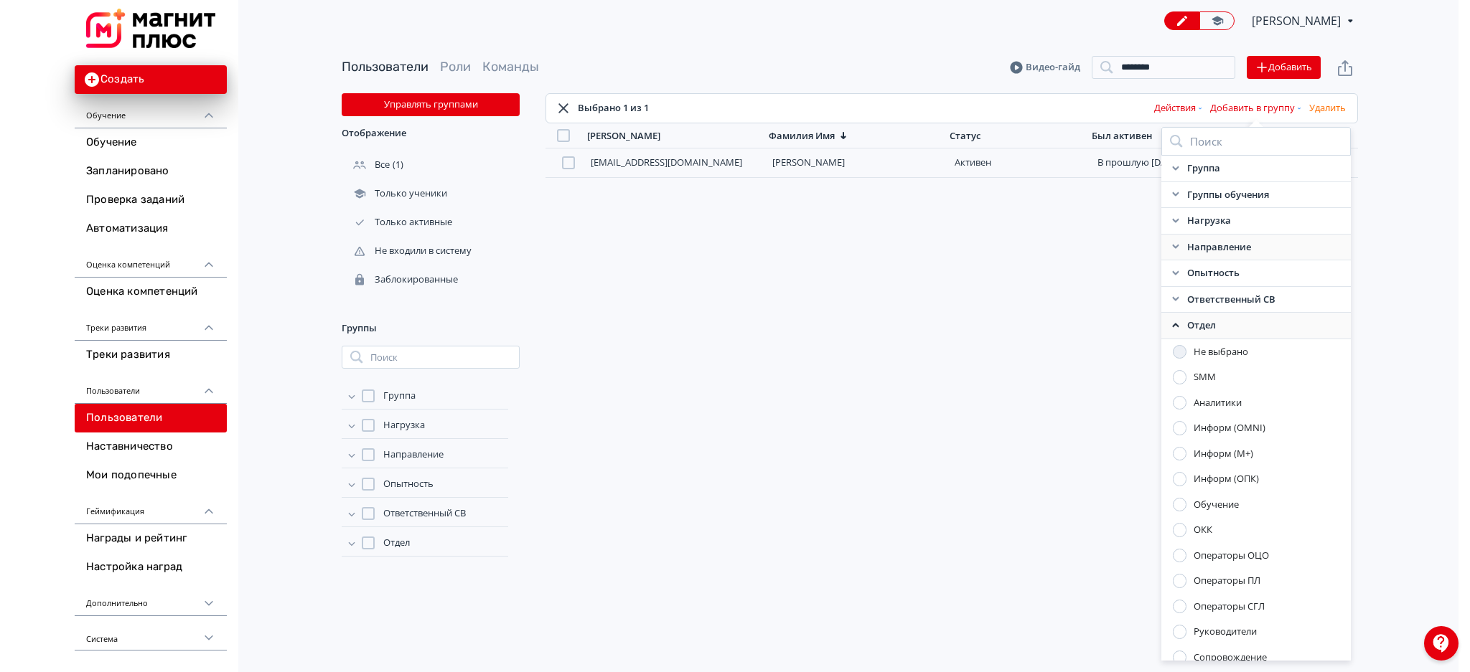
click at [1176, 558] on div at bounding box center [1180, 556] width 14 height 14
click at [1173, 328] on icon at bounding box center [1175, 325] width 11 height 11
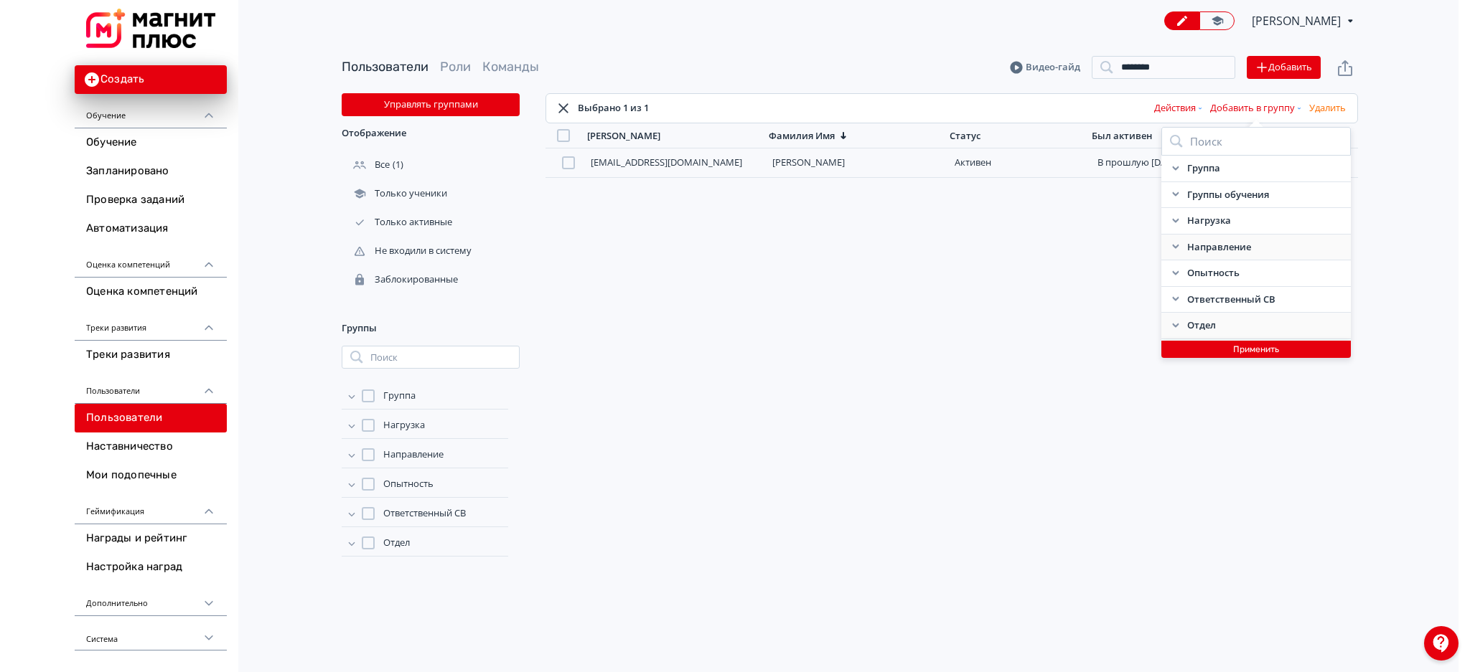
click at [1206, 347] on button "Применить" at bounding box center [1255, 349] width 189 height 17
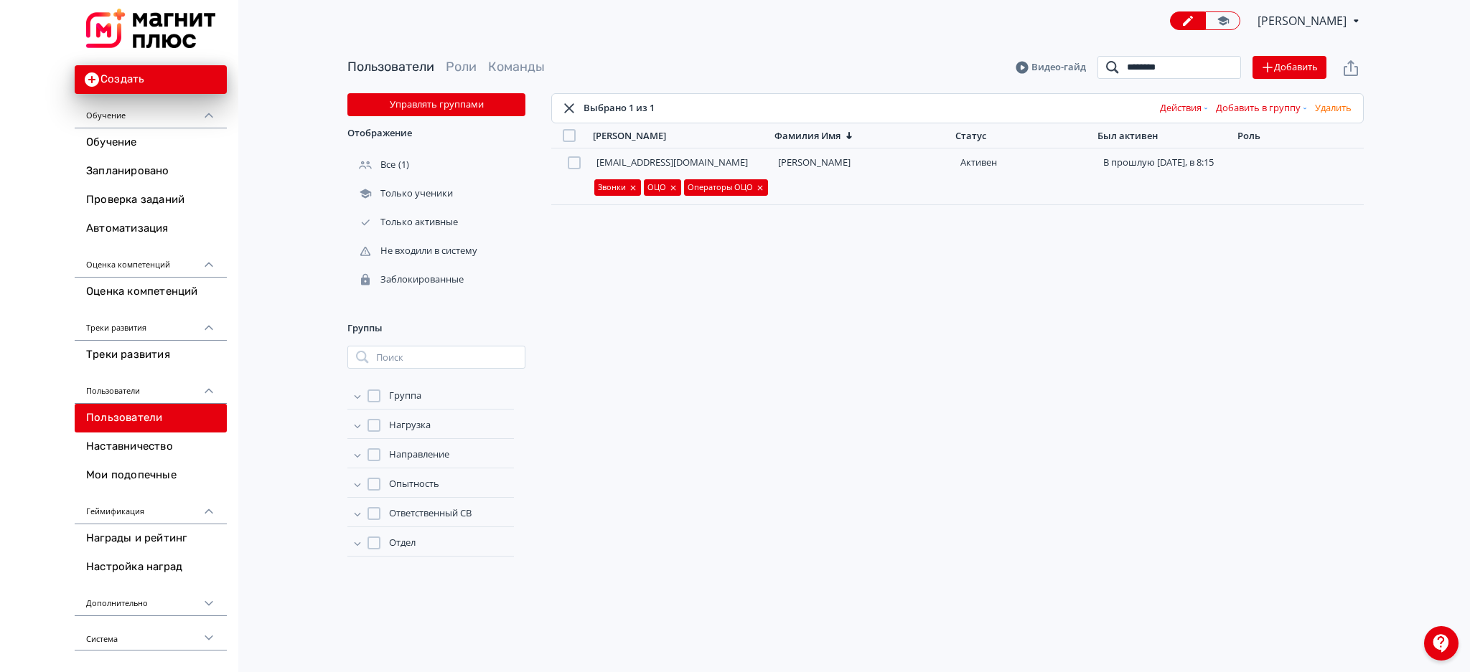
click at [1224, 66] on input "********" at bounding box center [1169, 67] width 144 height 23
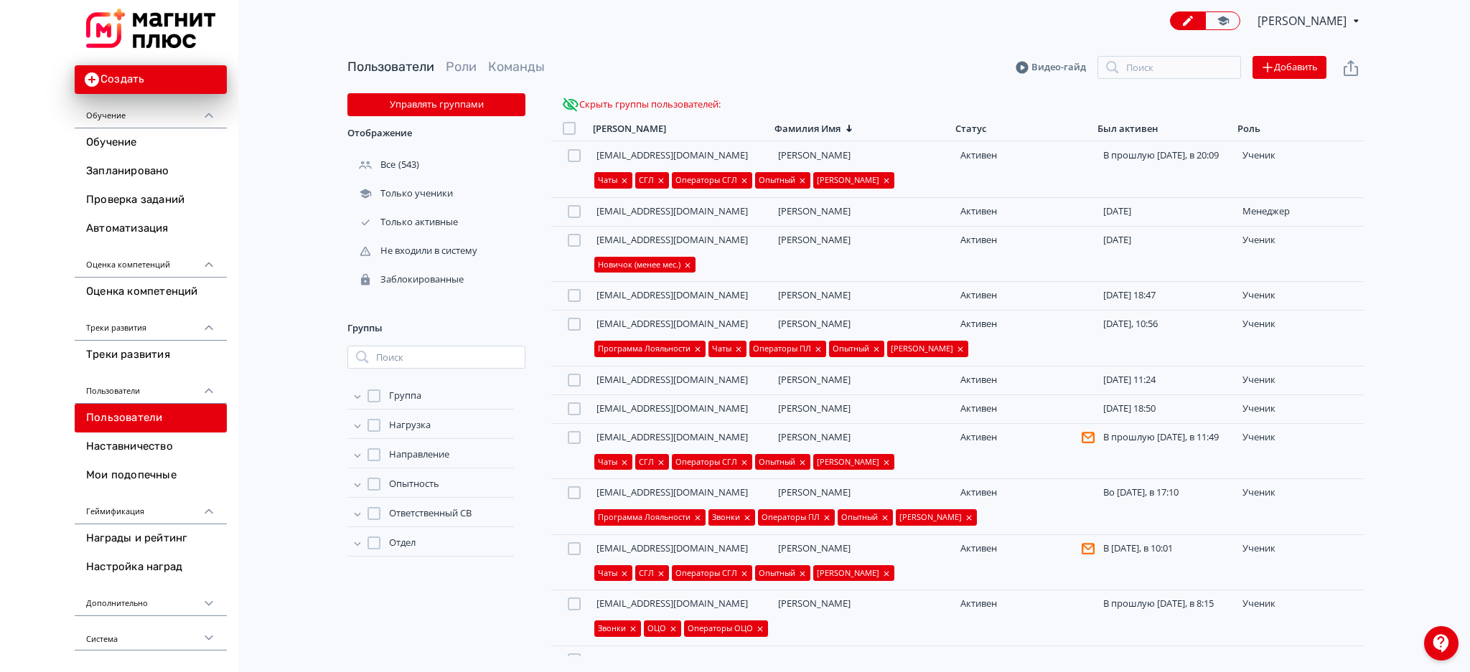
click at [358, 426] on icon at bounding box center [358, 427] width 6 height 4
click at [389, 448] on div at bounding box center [388, 445] width 13 height 13
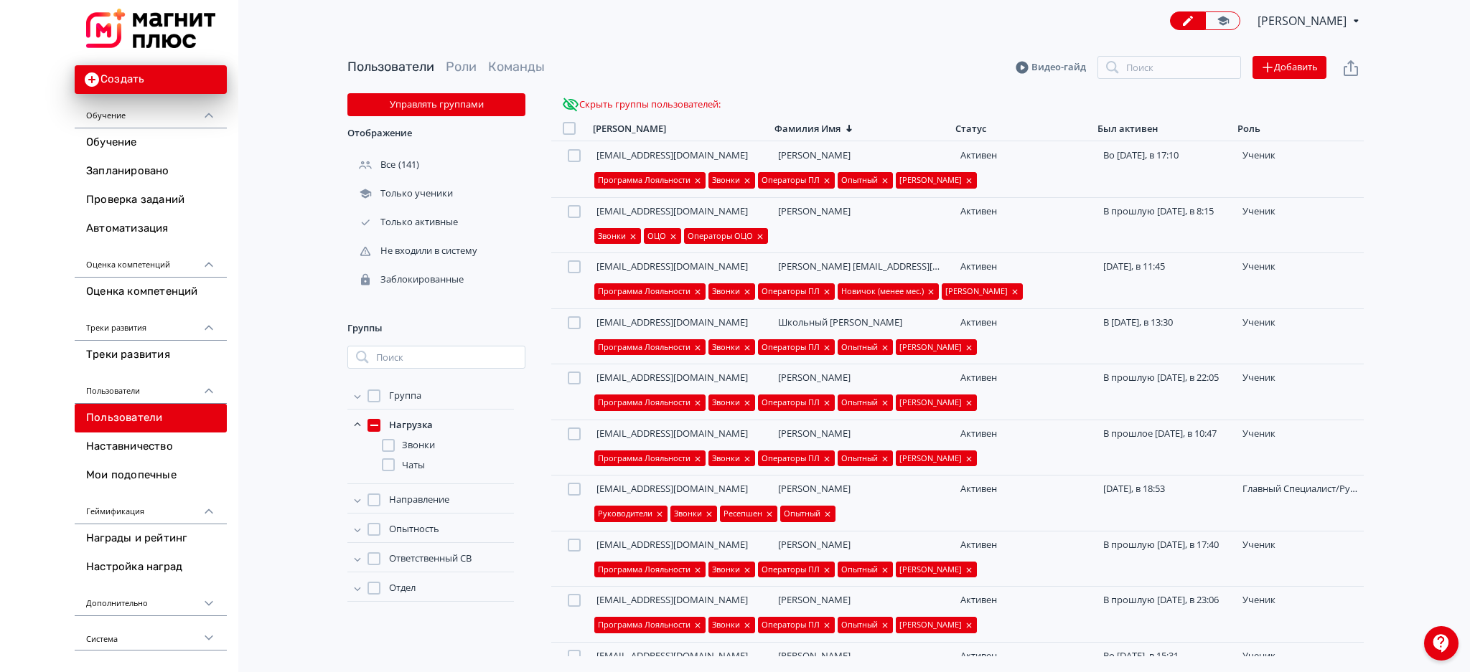
click at [353, 426] on icon at bounding box center [357, 425] width 14 height 14
click at [357, 460] on icon at bounding box center [357, 455] width 14 height 14
click at [388, 515] on div at bounding box center [388, 514] width 13 height 13
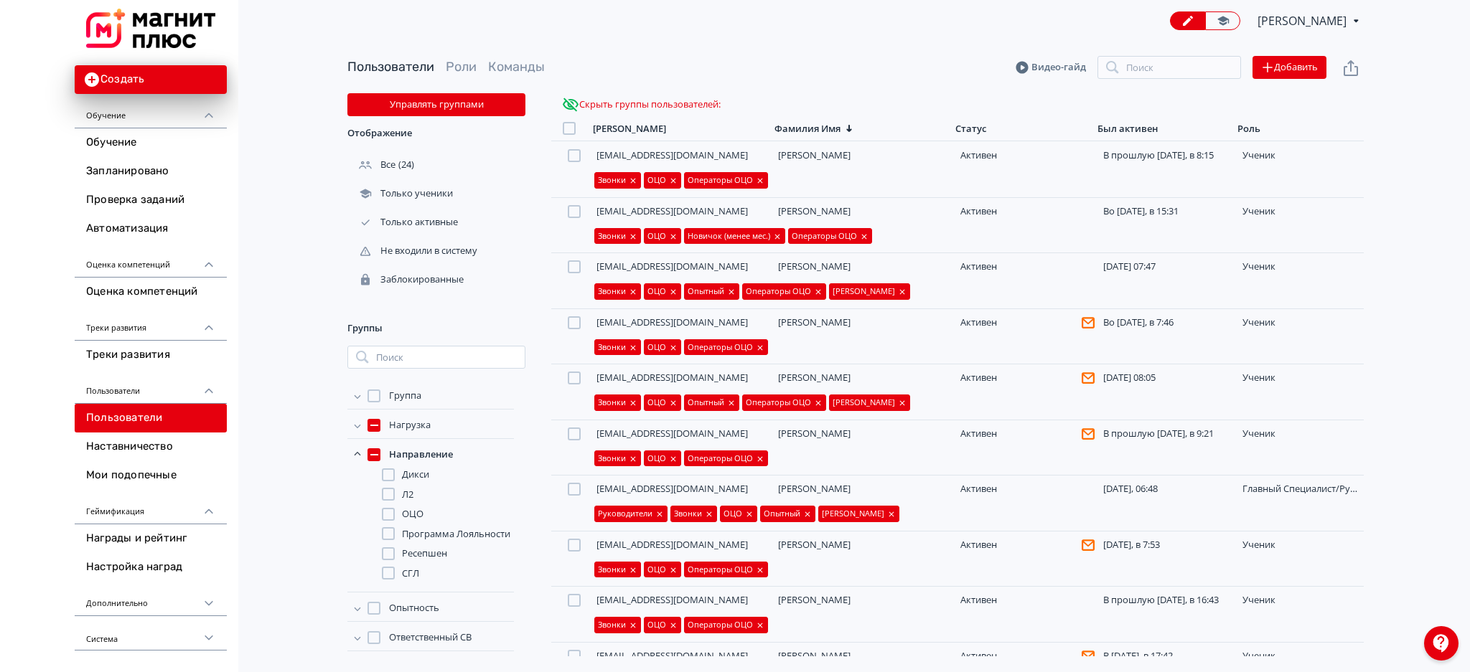
click at [356, 456] on icon at bounding box center [357, 455] width 14 height 14
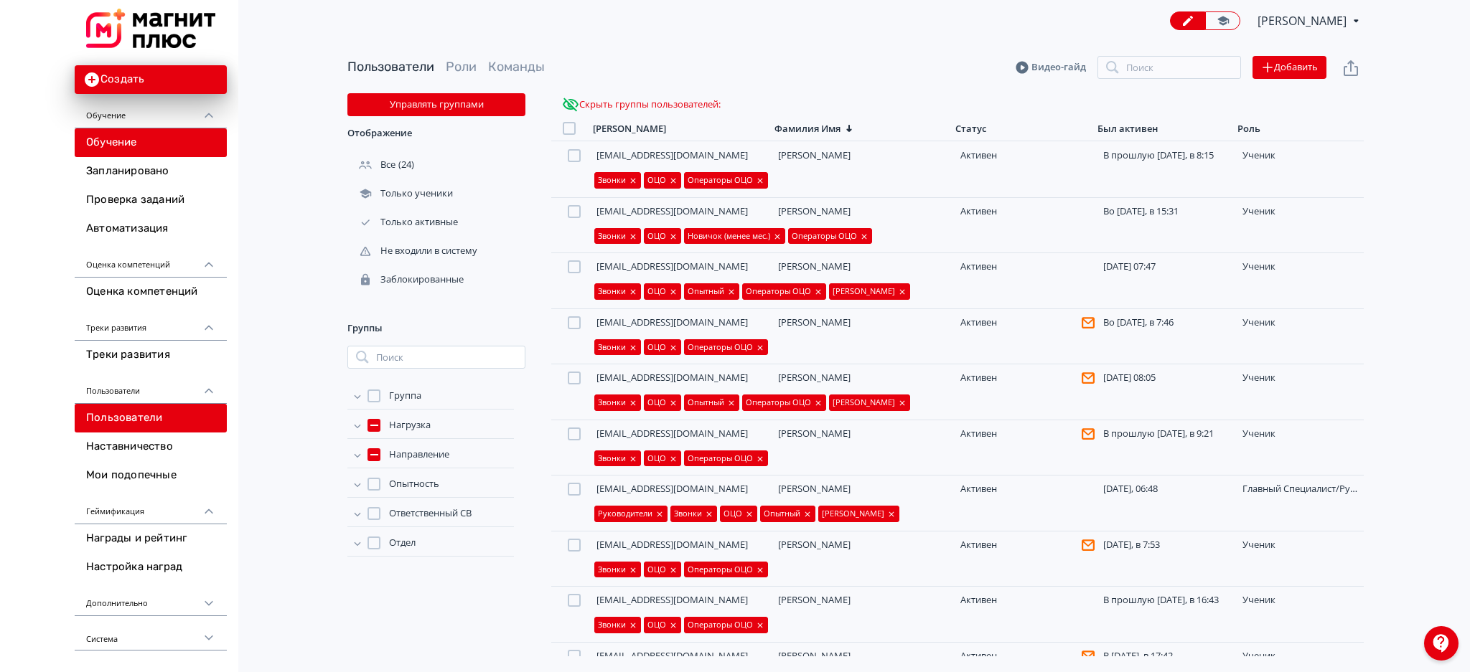
click at [108, 152] on link "Обучение" at bounding box center [151, 142] width 152 height 29
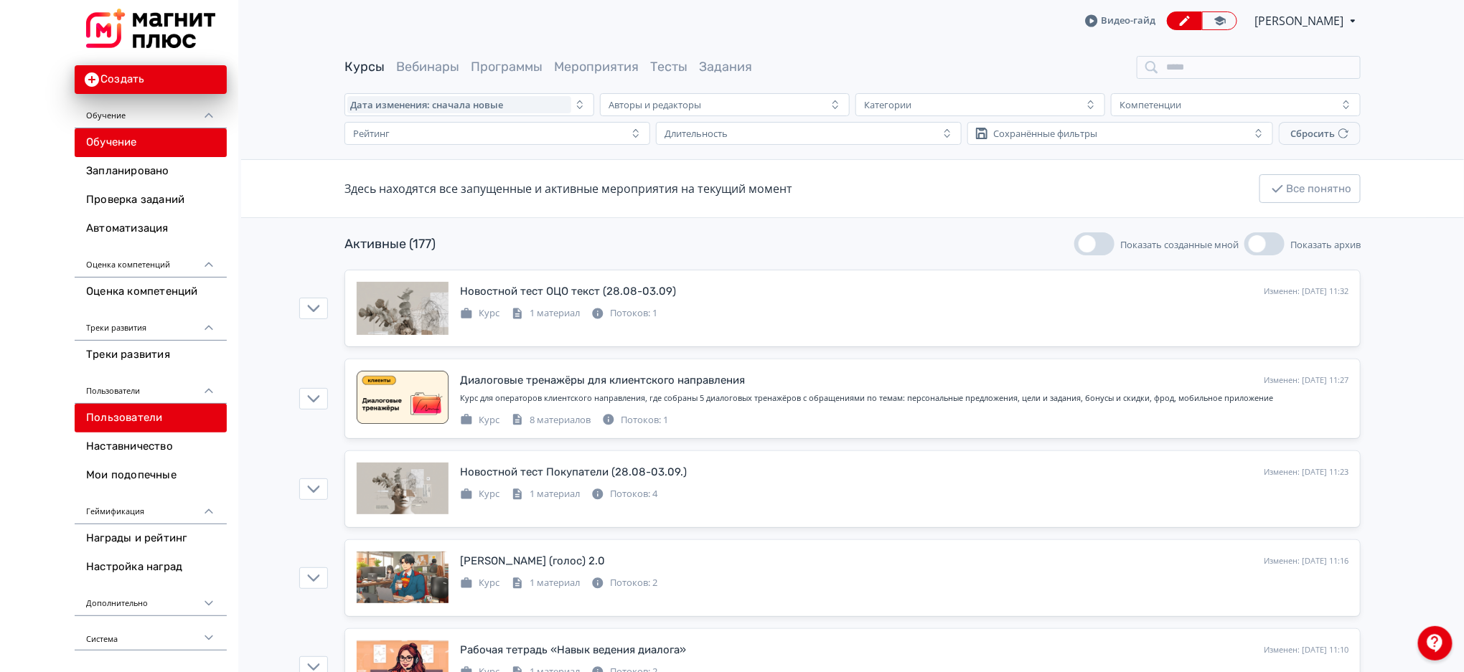
click at [153, 413] on link "Пользователи" at bounding box center [151, 418] width 152 height 29
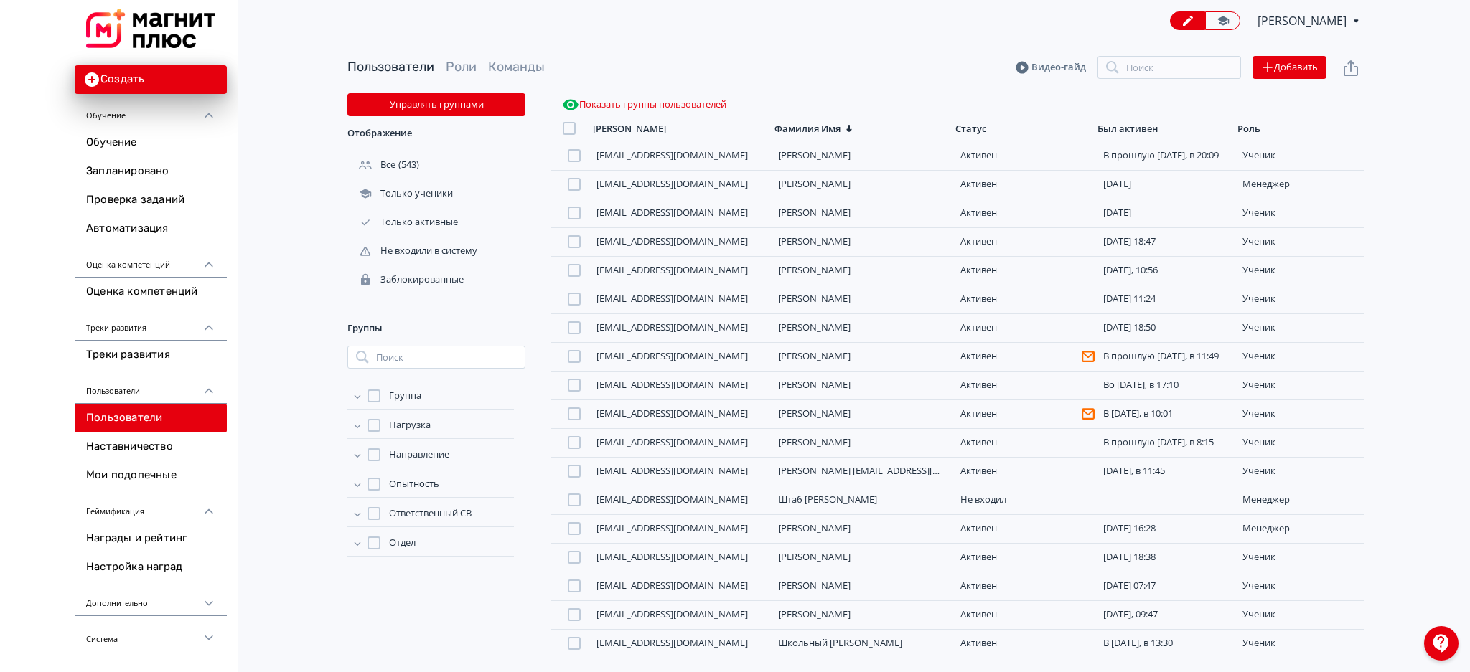
drag, startPoint x: 1165, startPoint y: 80, endPoint x: 1150, endPoint y: 70, distance: 17.7
click at [1150, 70] on div "Пользователи Роли Команды Видео-гайд Поиск Добавить" at bounding box center [855, 68] width 1016 height 52
click at [1150, 70] on input "search" at bounding box center [1169, 67] width 144 height 23
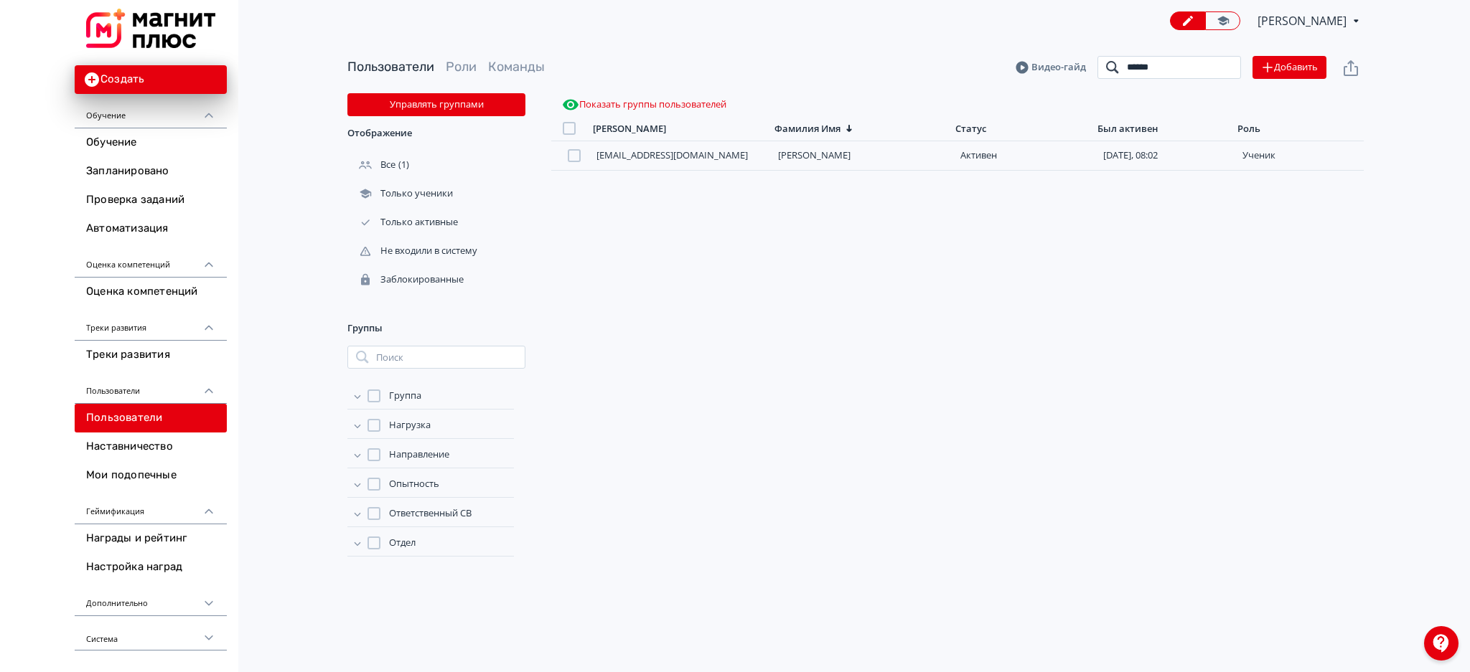
type input "******"
click at [647, 107] on button "Показать группы пользователей" at bounding box center [644, 104] width 170 height 23
click at [1224, 66] on input "******" at bounding box center [1169, 67] width 144 height 23
